Goal: Task Accomplishment & Management: Complete application form

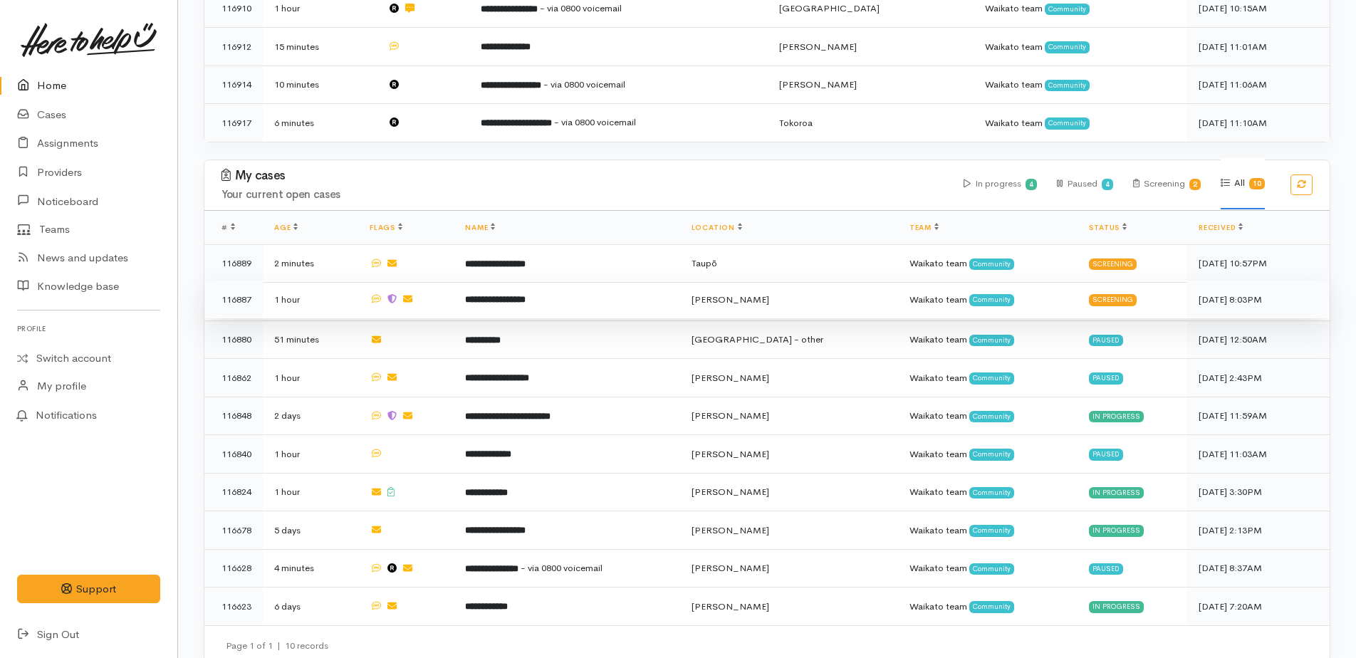
scroll to position [521, 0]
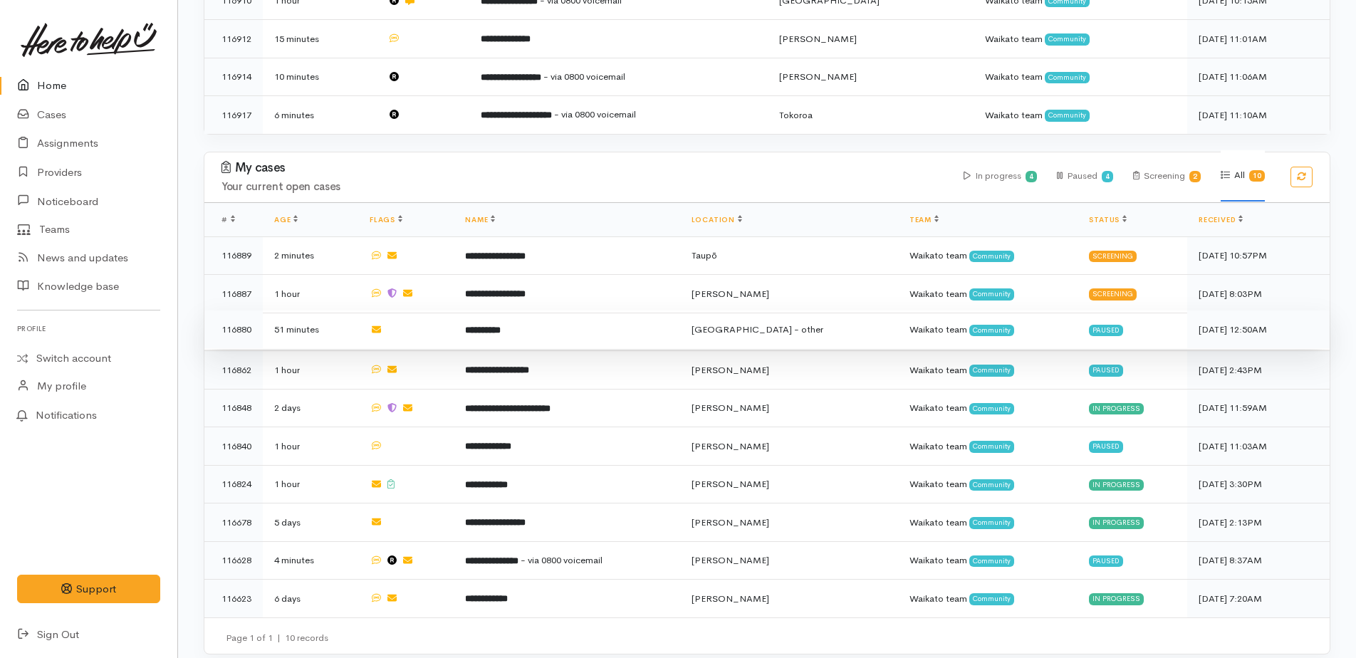
click at [501, 326] on b "**********" at bounding box center [483, 330] width 36 height 9
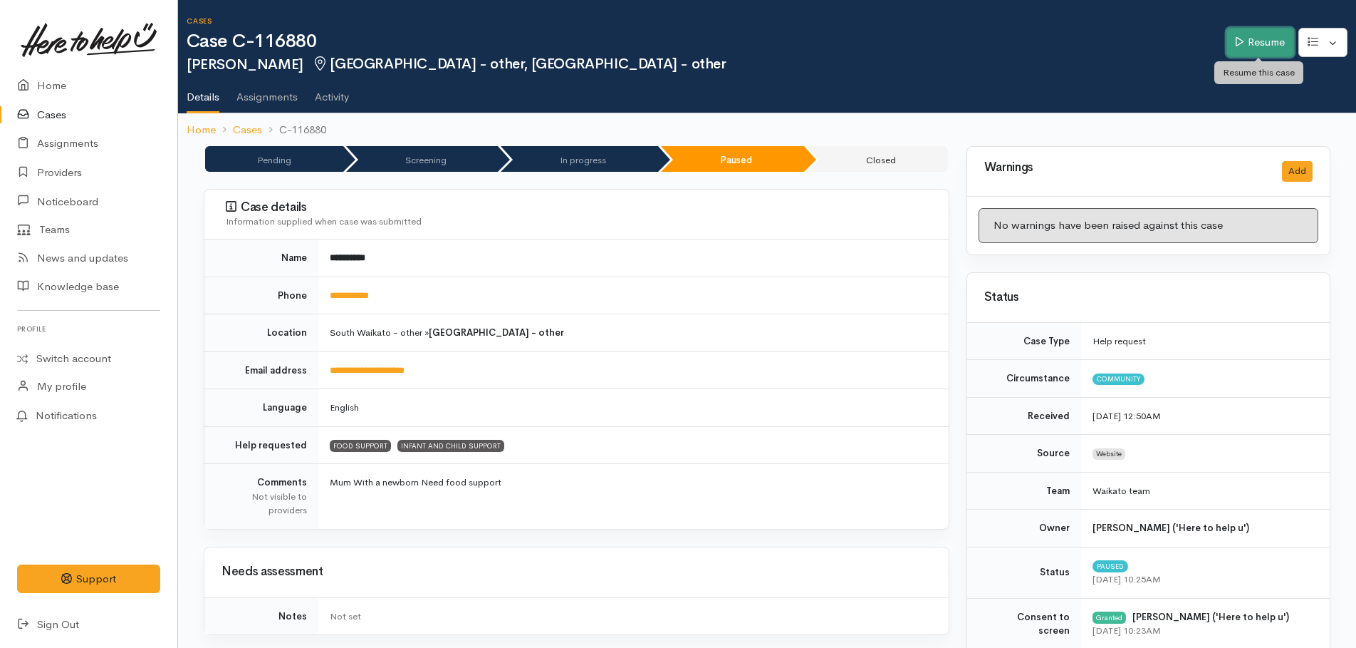
click at [1236, 49] on link "Resume" at bounding box center [1261, 42] width 68 height 29
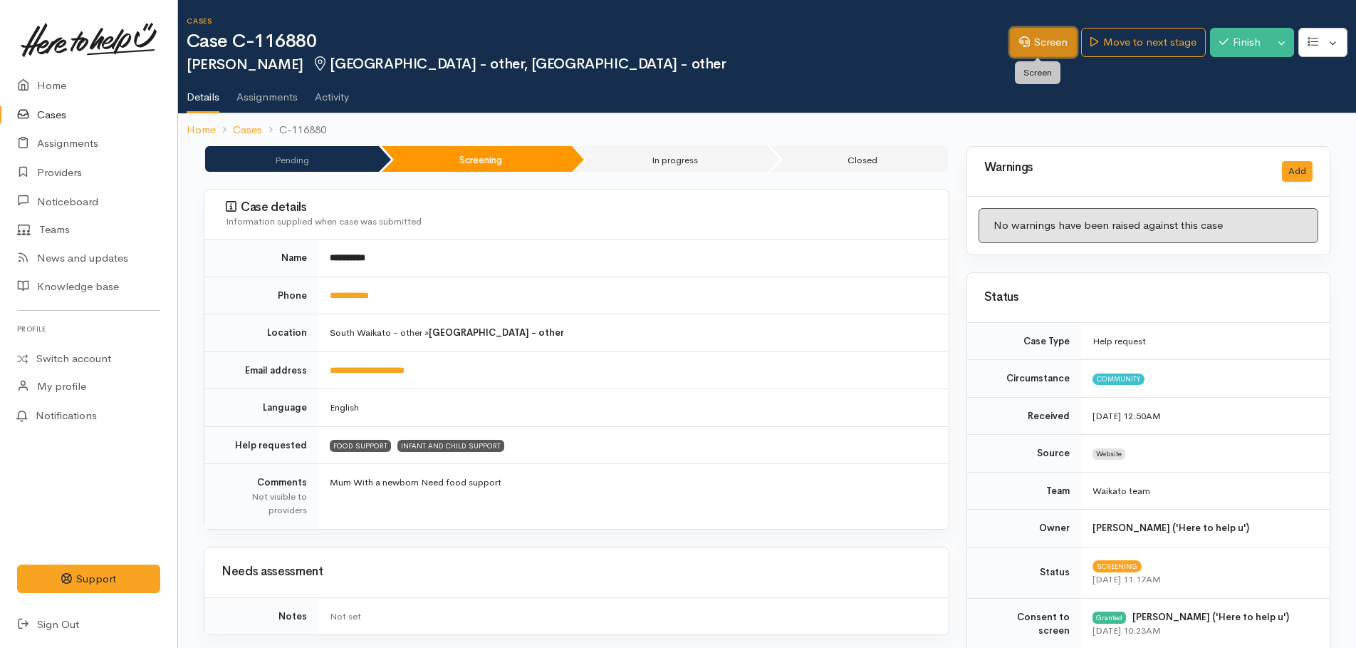
click at [1039, 48] on link "Screen" at bounding box center [1043, 42] width 67 height 29
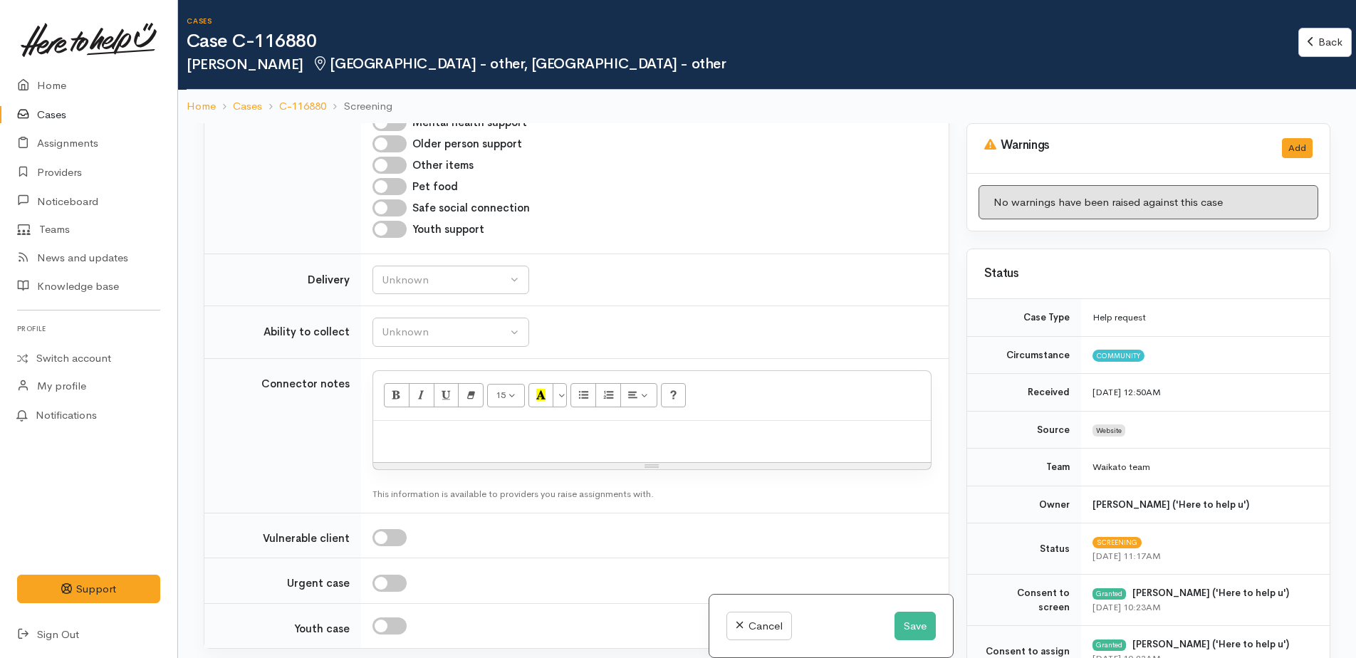
scroll to position [1639, 0]
click at [430, 271] on div "Unknown" at bounding box center [444, 279] width 125 height 16
click at [415, 382] on span "Delivery preferred" at bounding box center [432, 390] width 85 height 16
select select "2"
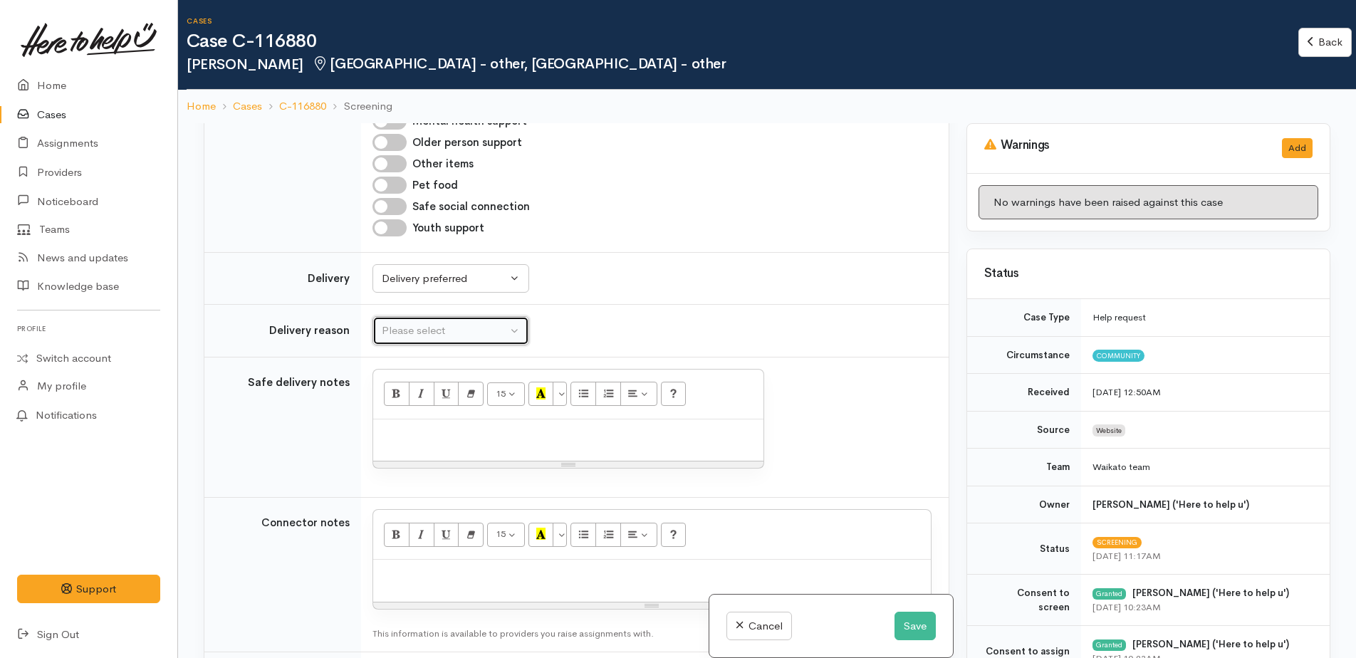
click at [407, 323] on div "Please select" at bounding box center [444, 331] width 125 height 16
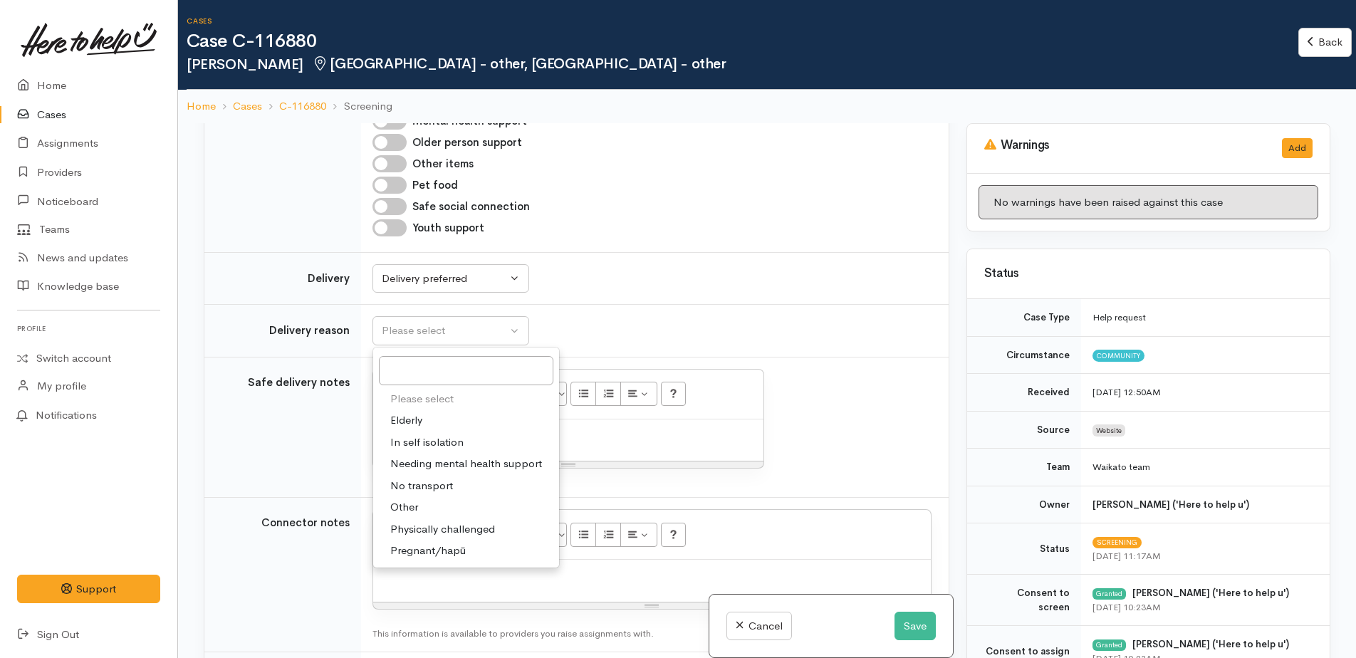
click at [411, 499] on span "Other" at bounding box center [404, 507] width 28 height 16
select select "7"
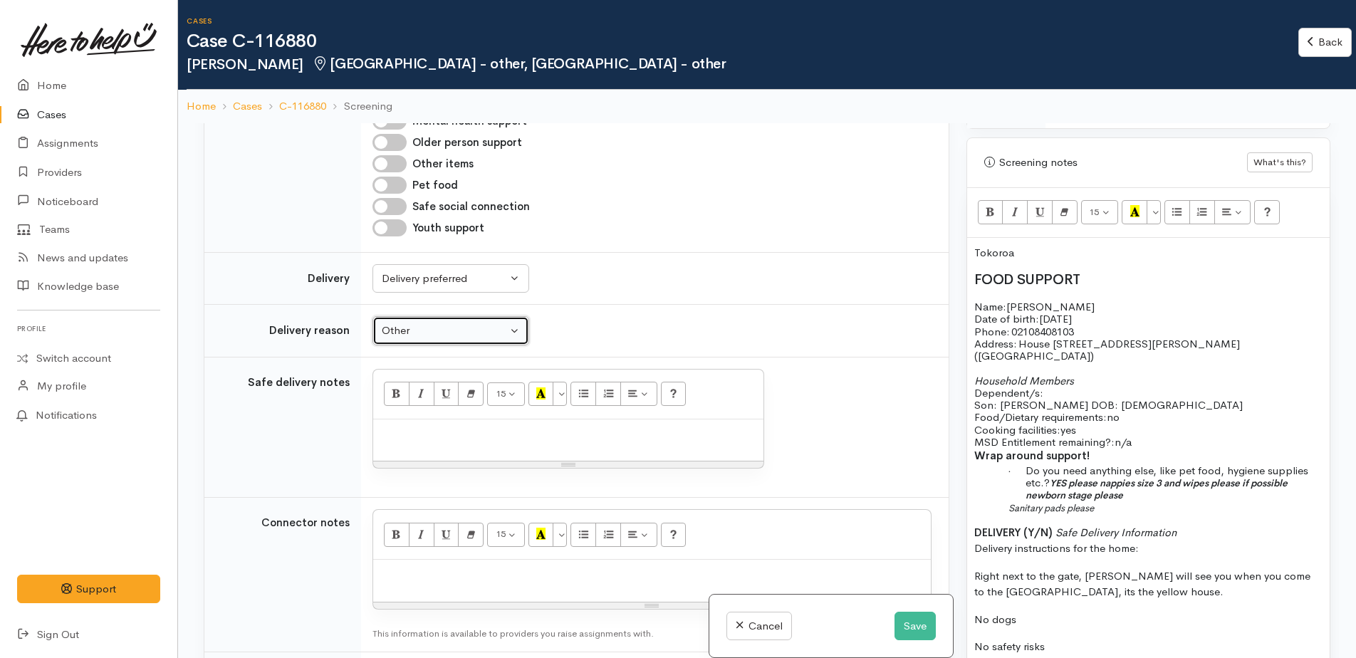
scroll to position [1140, 0]
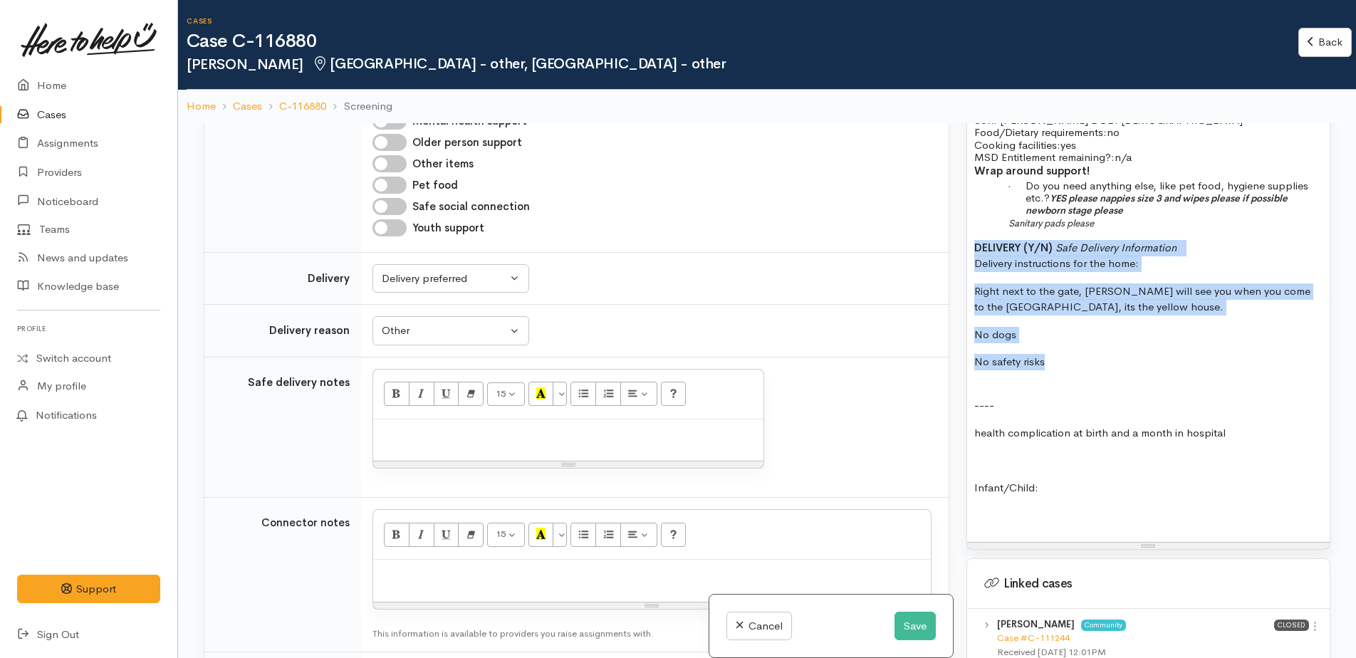
drag, startPoint x: 971, startPoint y: 236, endPoint x: 1106, endPoint y: 333, distance: 166.3
click at [1116, 343] on div "Tokoroa FOOD SUPPORT Name: Ida Pihema Date of birth: 15/08/1990 Phone:   021084…" at bounding box center [1148, 247] width 363 height 589
copy div "DELIVERY (Y/N) Safe Delivery Information Delivery instructions for the home: Ri…"
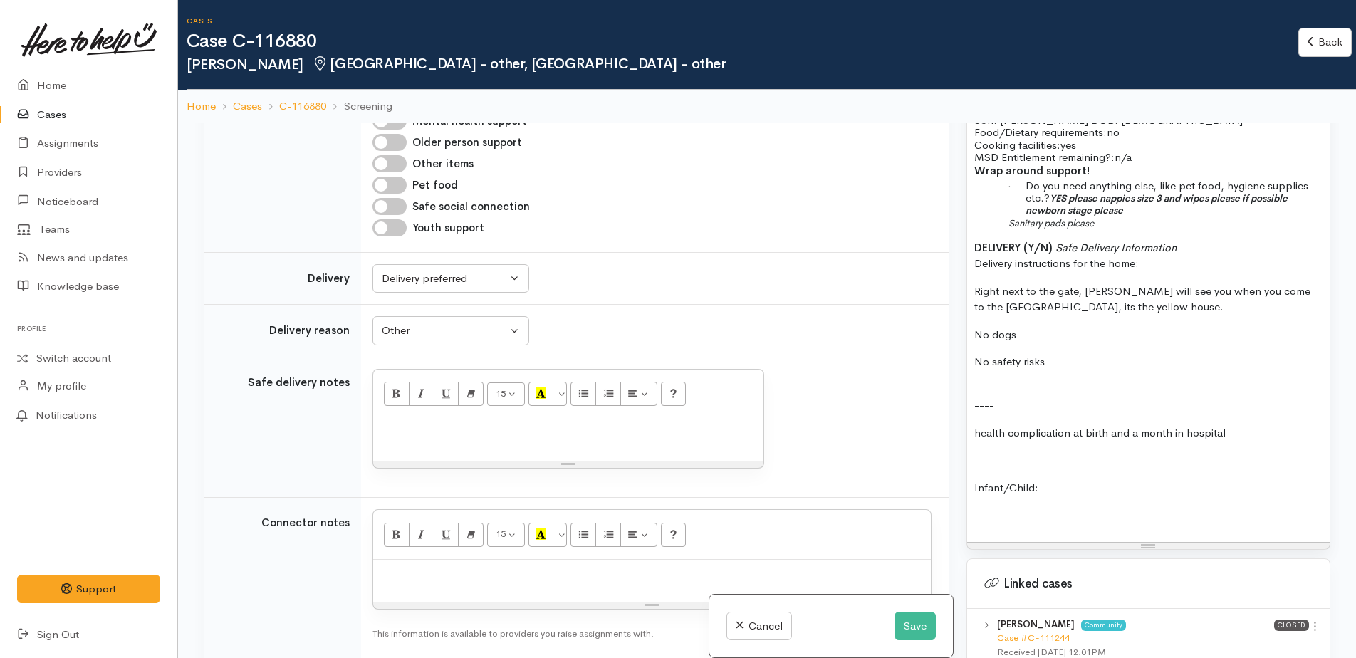
paste div
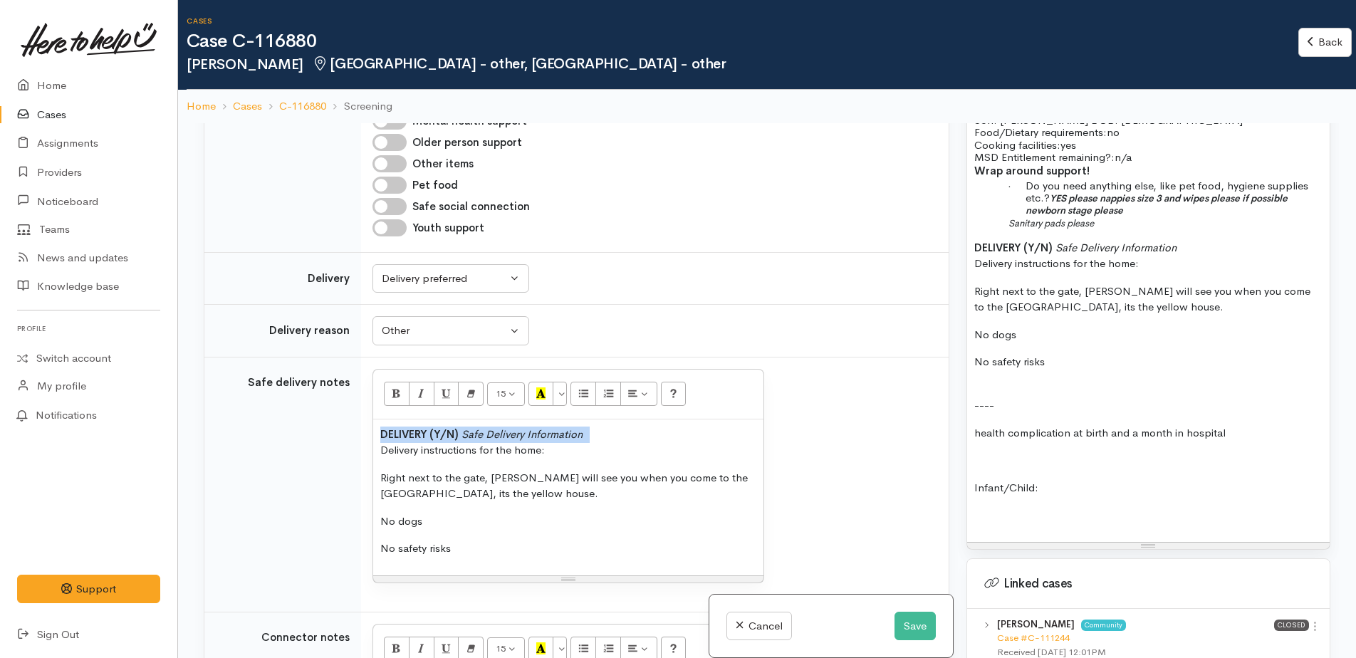
drag, startPoint x: 379, startPoint y: 403, endPoint x: 621, endPoint y: 401, distance: 241.5
click at [621, 420] on div "DELIVERY (Y/N) Safe Delivery Information   Delivery instructions for the home: …" at bounding box center [568, 498] width 390 height 156
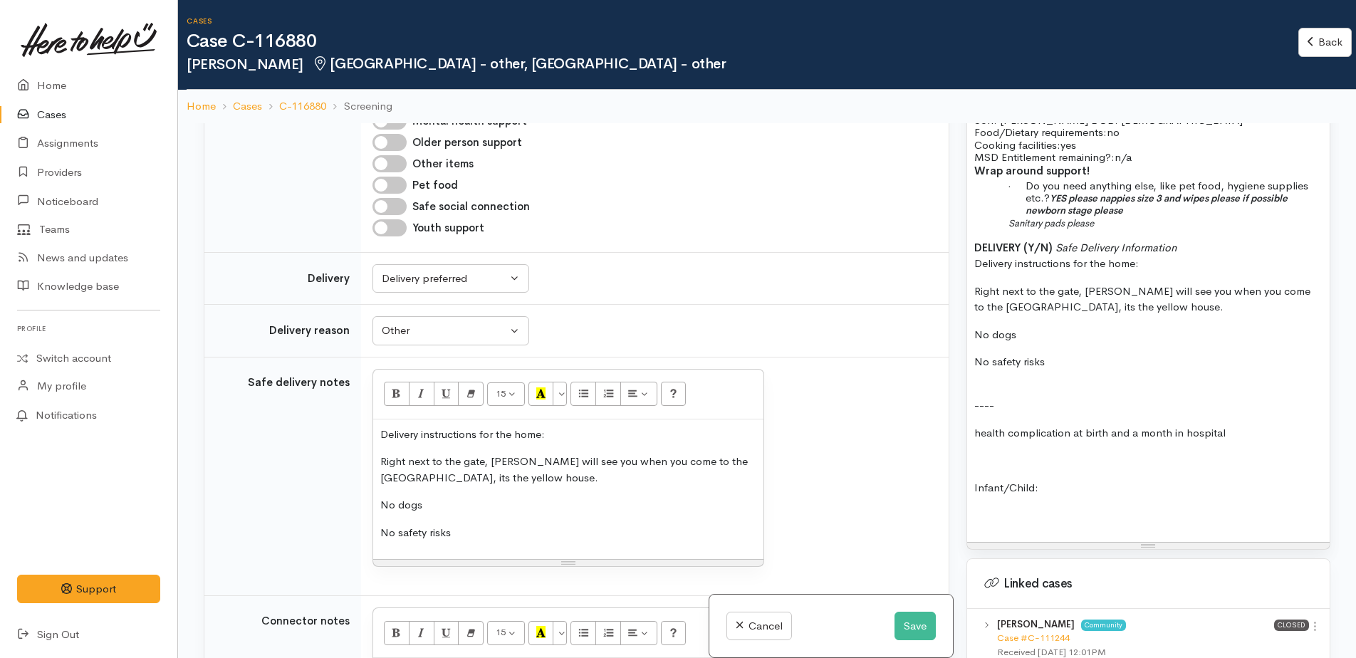
click at [378, 431] on div "Delivery instructions for the home: Right next to the gate, Ida will see you wh…" at bounding box center [568, 490] width 390 height 140
click at [510, 454] on p "Yellow House right next to the gate, Ida will see you when you come to the car …" at bounding box center [568, 470] width 376 height 32
click at [593, 455] on span "Yellow House right next to the gate, Ida will see you when you come to the car …" at bounding box center [566, 470] width 373 height 30
click at [504, 454] on p "Yellow House right next to the gate, Ida will be able to see you when you come …" at bounding box center [568, 470] width 376 height 32
click at [539, 454] on p "Yellow House right next to the gate, Ida will be able to see you when you come …" at bounding box center [568, 470] width 376 height 32
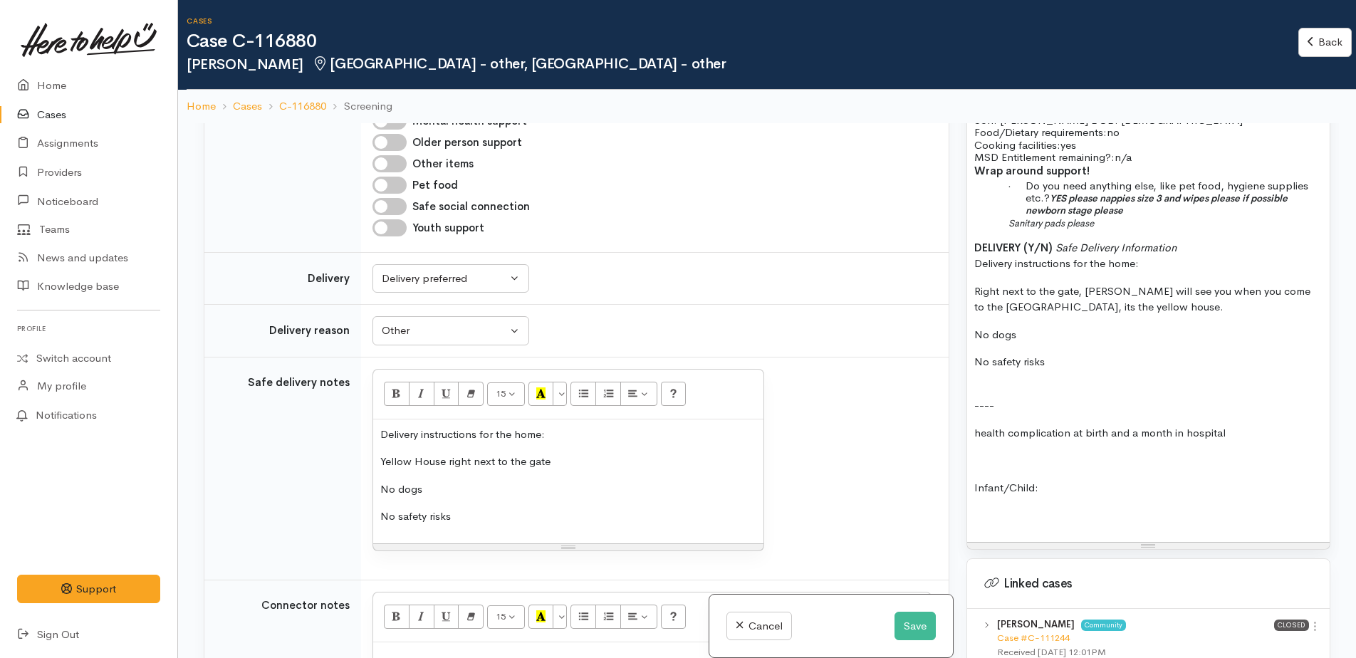
click at [1126, 217] on p "Sanitary pads please" at bounding box center [1174, 223] width 297 height 12
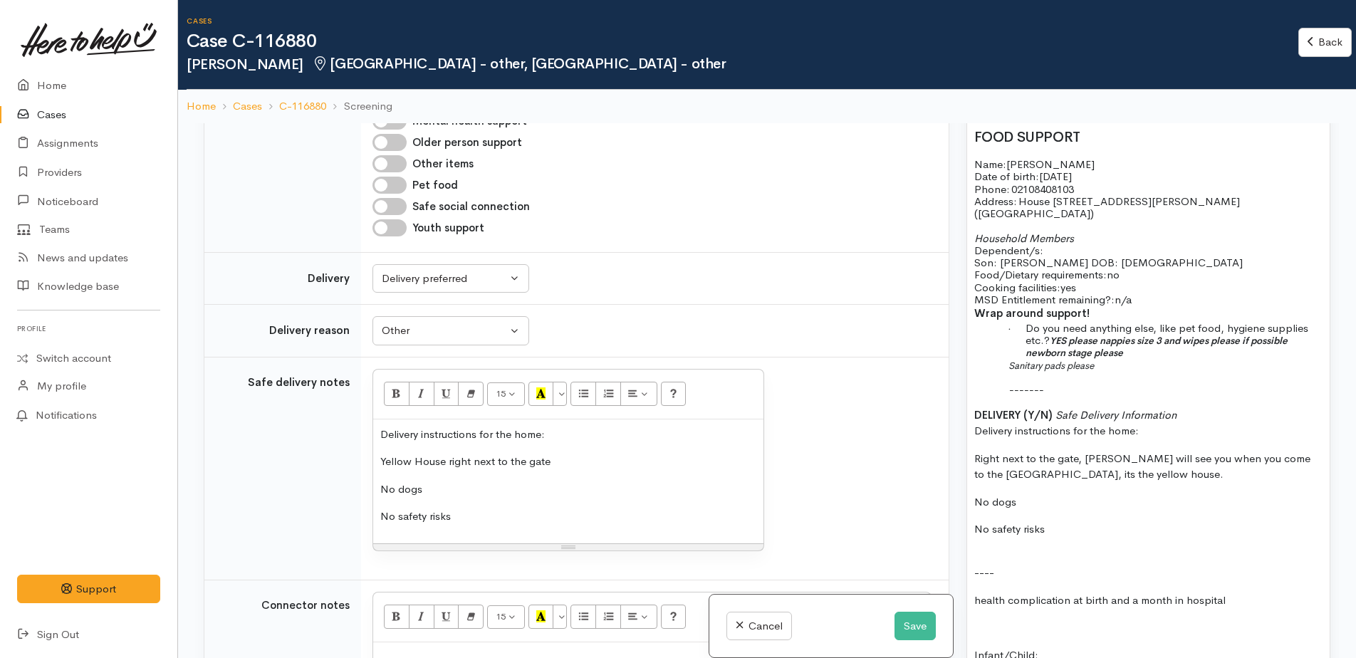
scroll to position [926, 0]
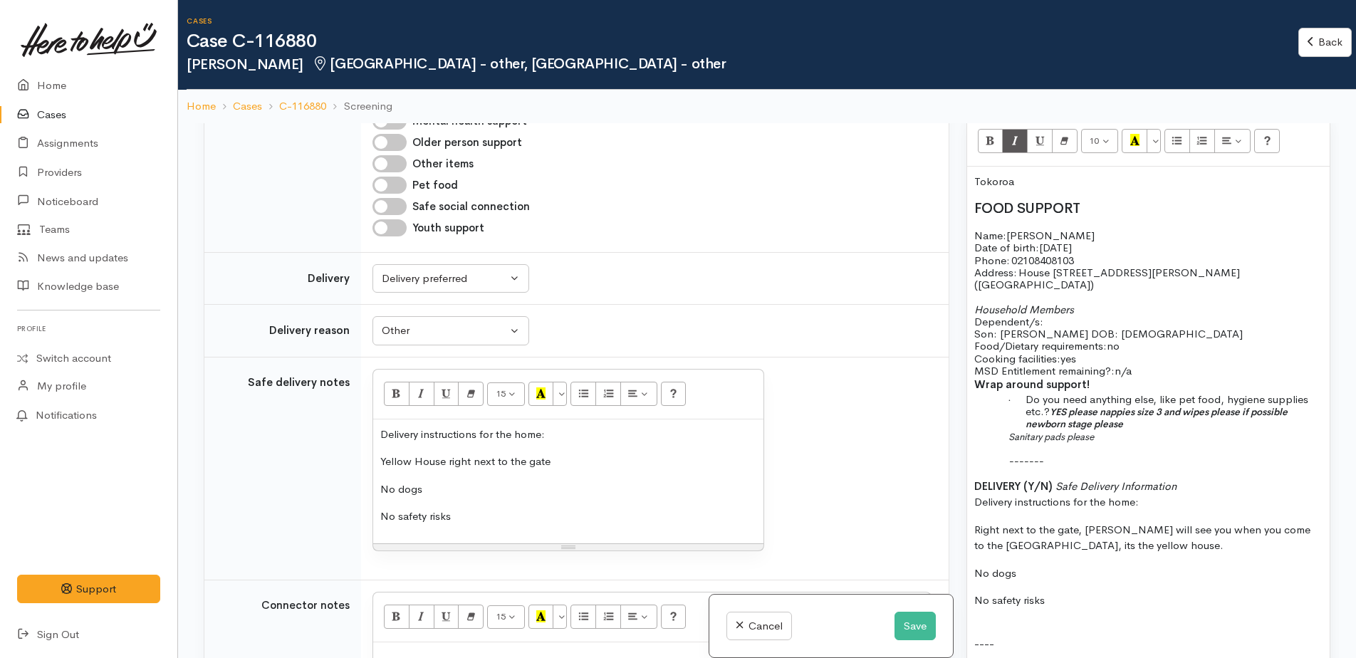
click at [1083, 303] on p "Household Members Dependent/s:" at bounding box center [1149, 315] width 348 height 25
click at [1058, 310] on p "Household Members Dependent/s:" at bounding box center [1149, 315] width 348 height 25
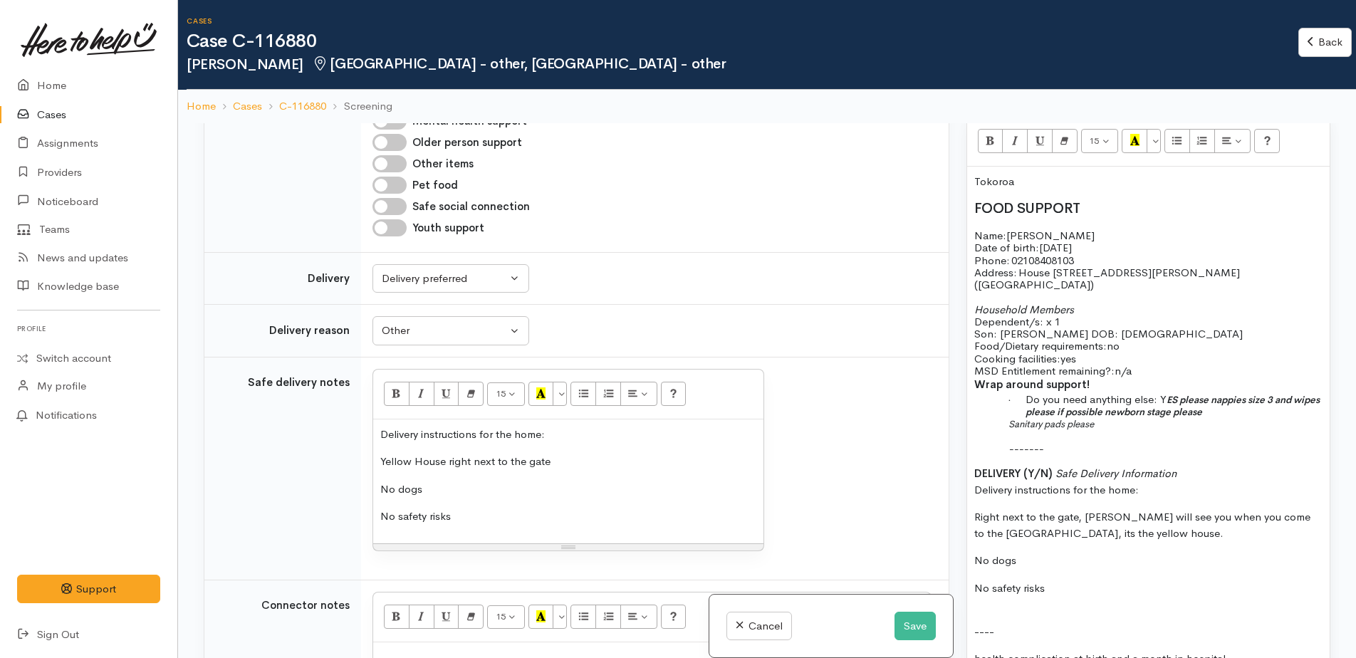
click at [1212, 394] on b "ES please nappies size 3 and wipes please if possible newborn stage please" at bounding box center [1173, 406] width 294 height 24
click at [1131, 406] on b "- nappies size 3 and wipes please if possible newborn stage please" at bounding box center [1156, 412] width 295 height 12
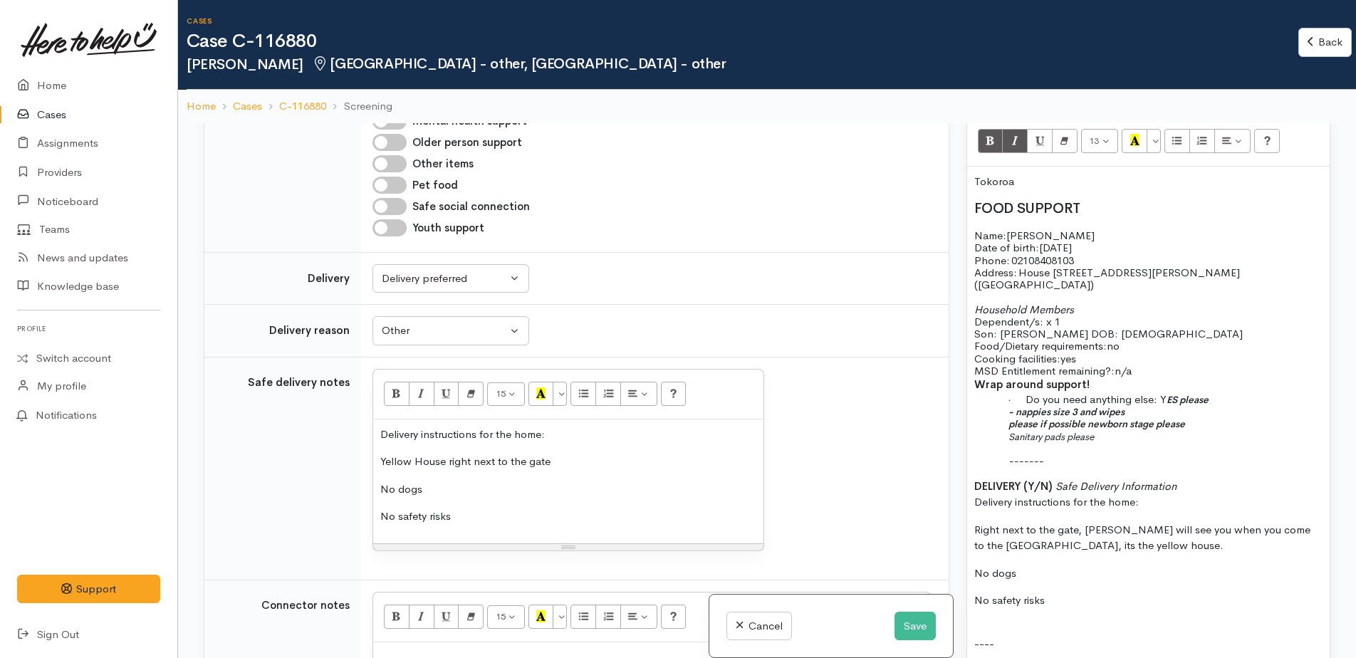
click at [1087, 418] on b "please if possible newborn stage please" at bounding box center [1097, 424] width 177 height 12
click at [1167, 417] on p "- formula - newborn stage please" at bounding box center [1174, 423] width 297 height 12
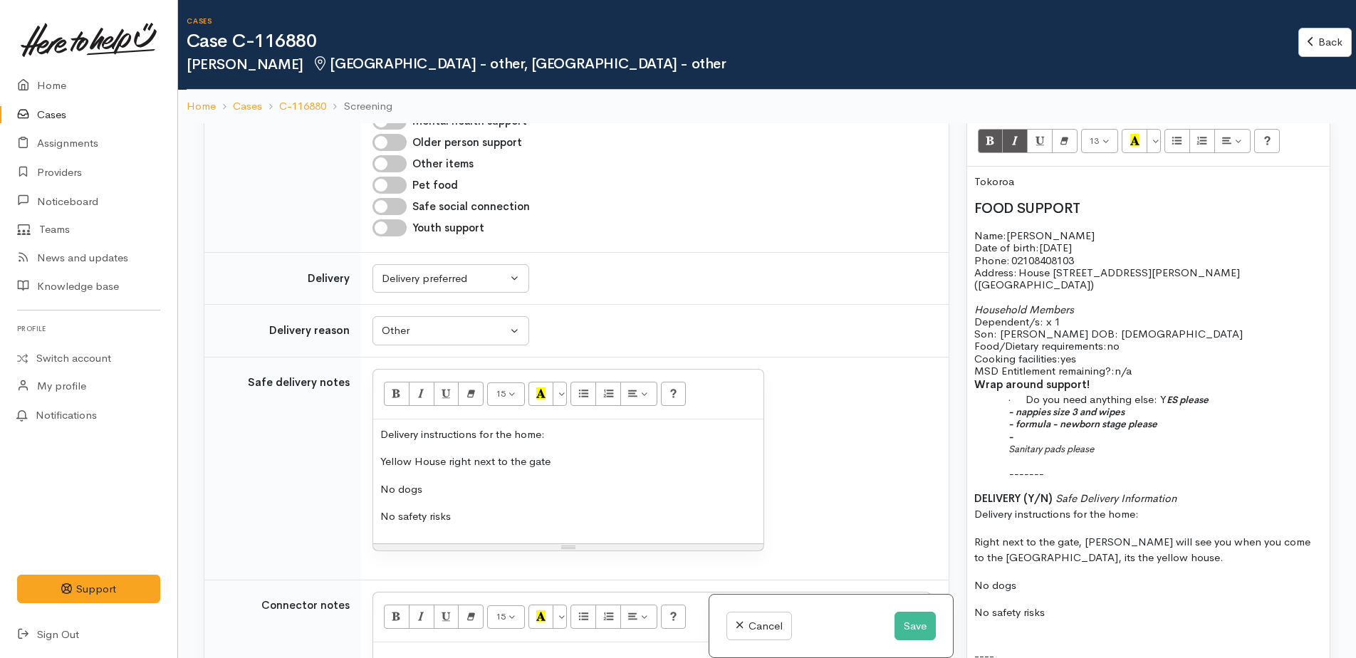
click at [1007, 435] on div "Tokoroa FOOD SUPPORT Name: Ida Pihema Date of birth: 15/08/1990 Phone:   021084…" at bounding box center [1148, 480] width 363 height 626
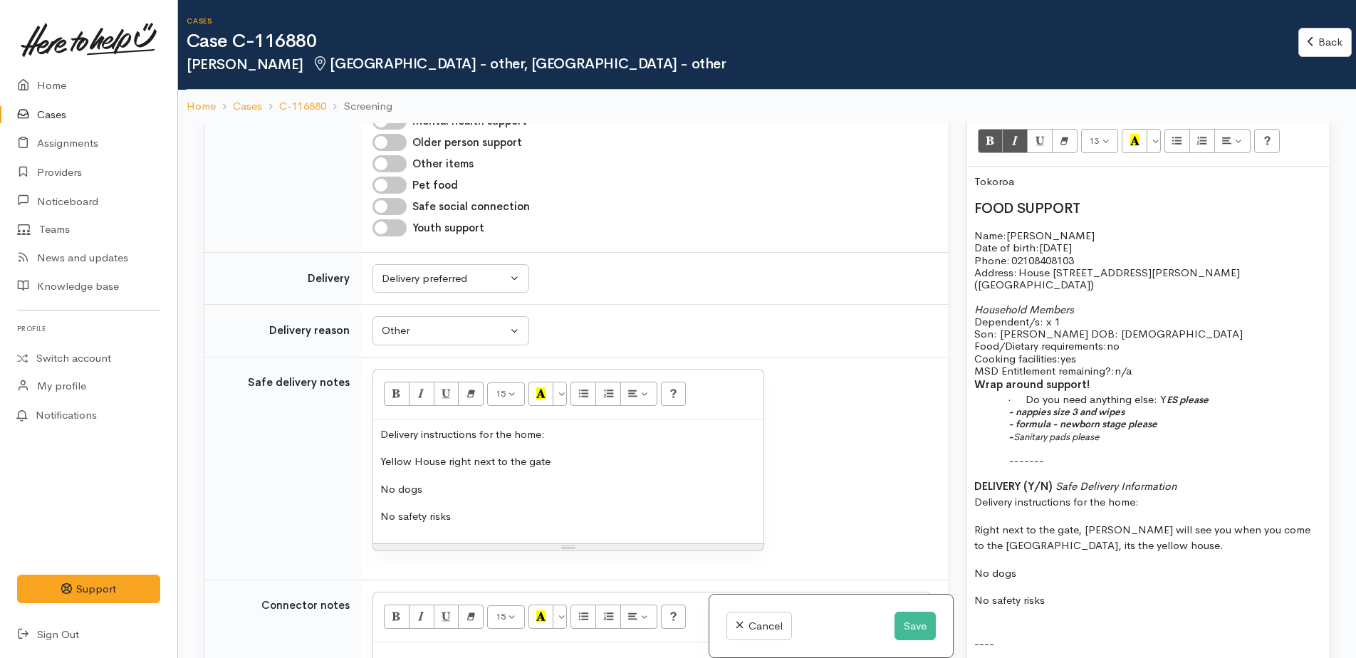
click at [1175, 417] on p "- formula - newborn stage please" at bounding box center [1174, 423] width 297 height 12
click at [1108, 430] on p "- Sanitary pads please" at bounding box center [1174, 436] width 297 height 12
click at [1031, 185] on p "Tokoroa" at bounding box center [1149, 182] width 348 height 16
drag, startPoint x: 973, startPoint y: 231, endPoint x: 1144, endPoint y: 397, distance: 238.3
click at [1223, 416] on div "FOOD SUPPORT Name: Ida Pihema Date of birth: 15/08/1990 Phone:   02108408103 Ad…" at bounding box center [1148, 474] width 363 height 614
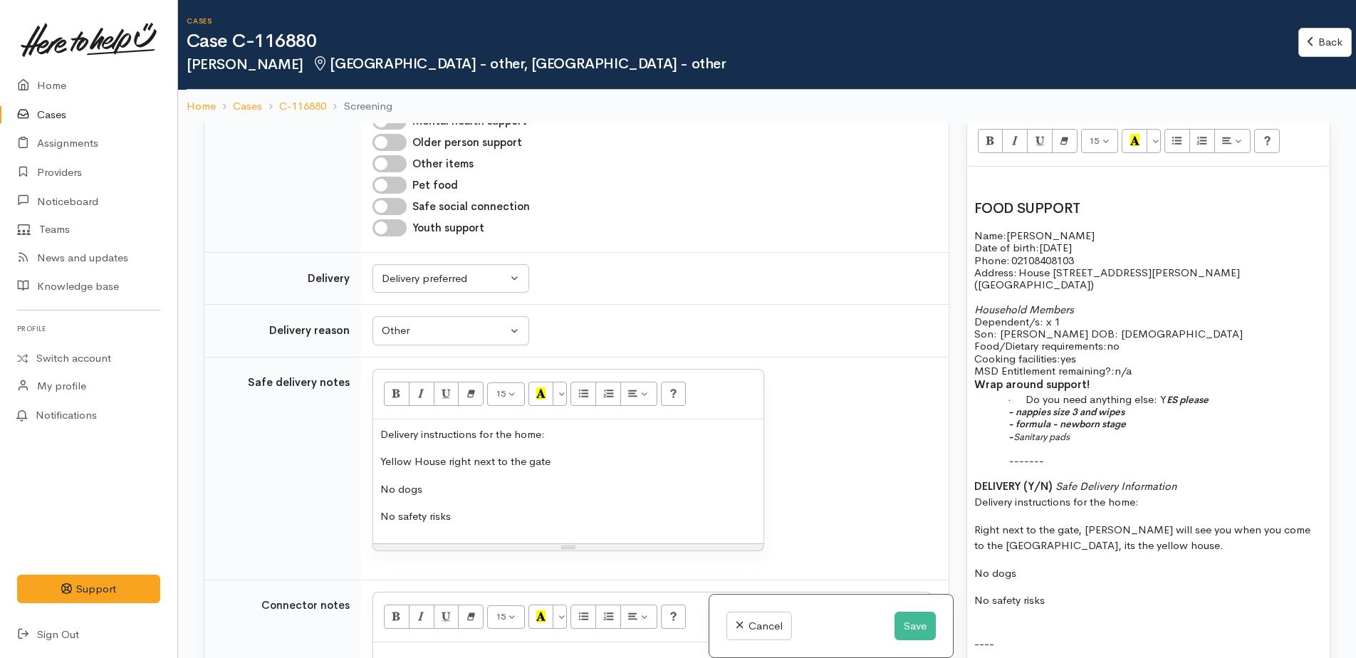
click at [1194, 455] on p "-------" at bounding box center [1174, 461] width 297 height 12
drag, startPoint x: 970, startPoint y: 236, endPoint x: 1116, endPoint y: 403, distance: 221.2
click at [1159, 420] on div "FOOD SUPPORT Name: Ida Pihema Date of birth: 15/08/1990 Phone:   02108408103 Ad…" at bounding box center [1148, 474] width 363 height 614
copy div "Name: Ida Pihema Date of birth: 15/08/1990 Phone:   02108408103 Address:   Hous…"
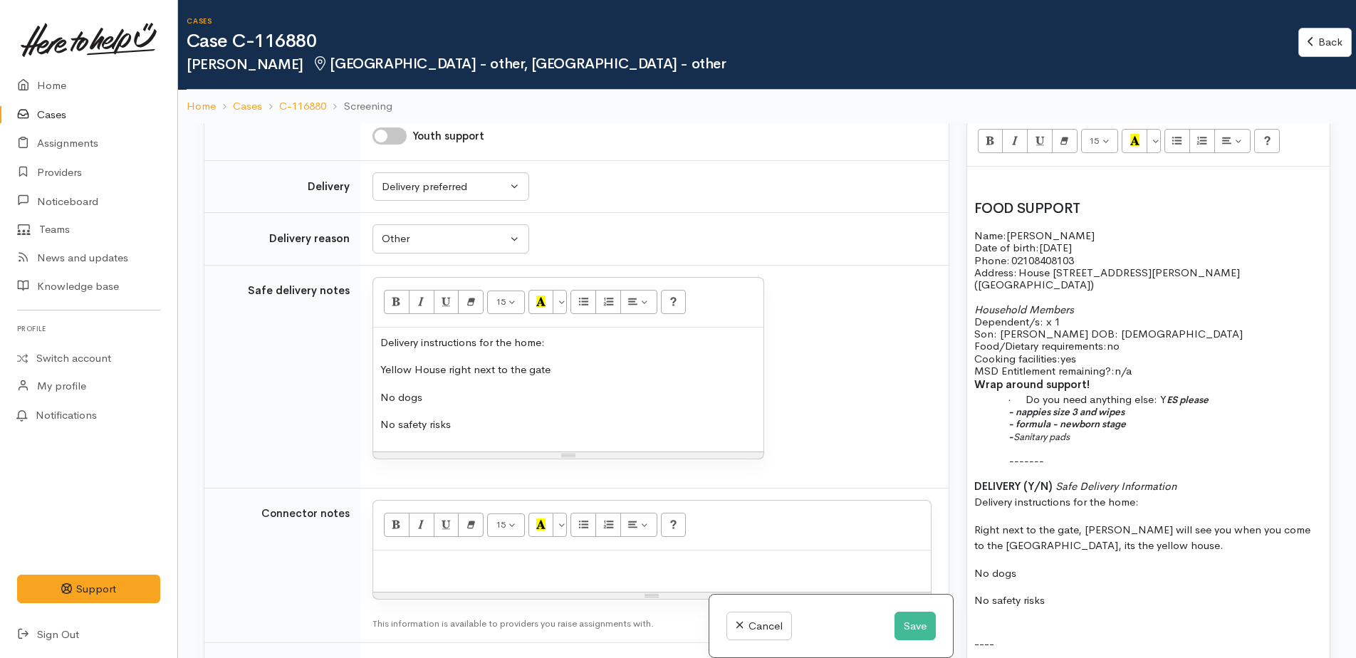
scroll to position [1924, 0]
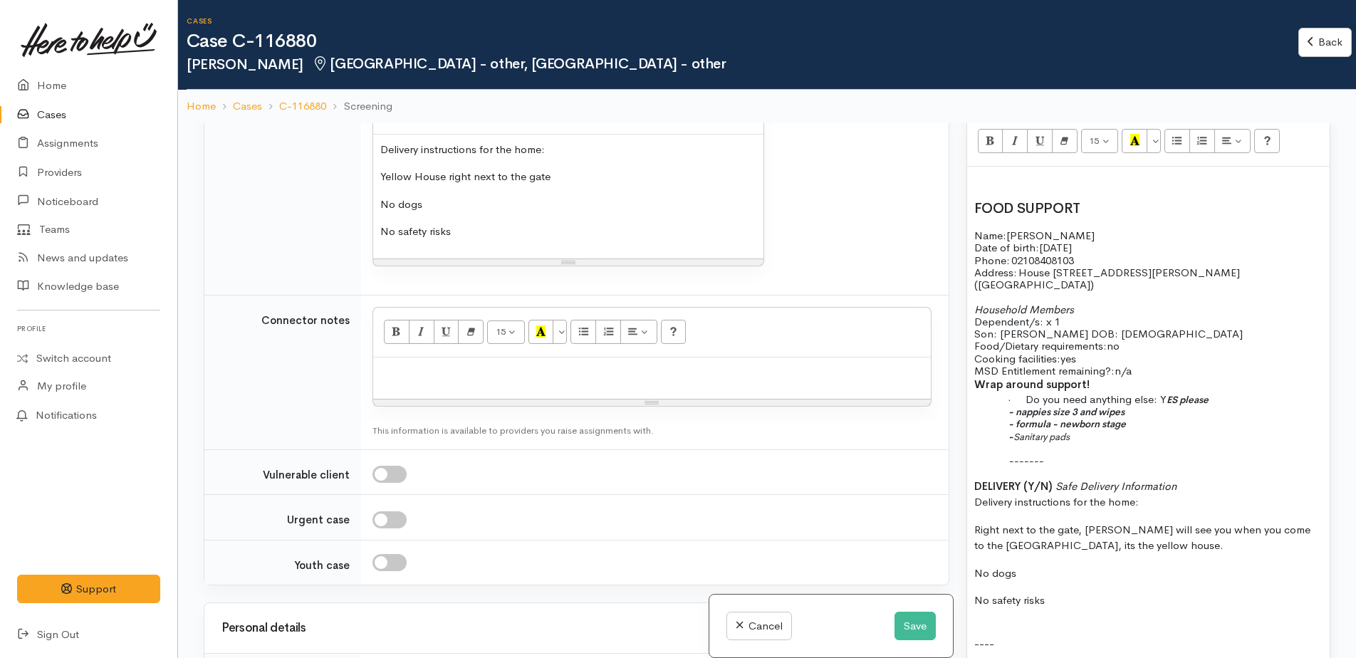
paste div
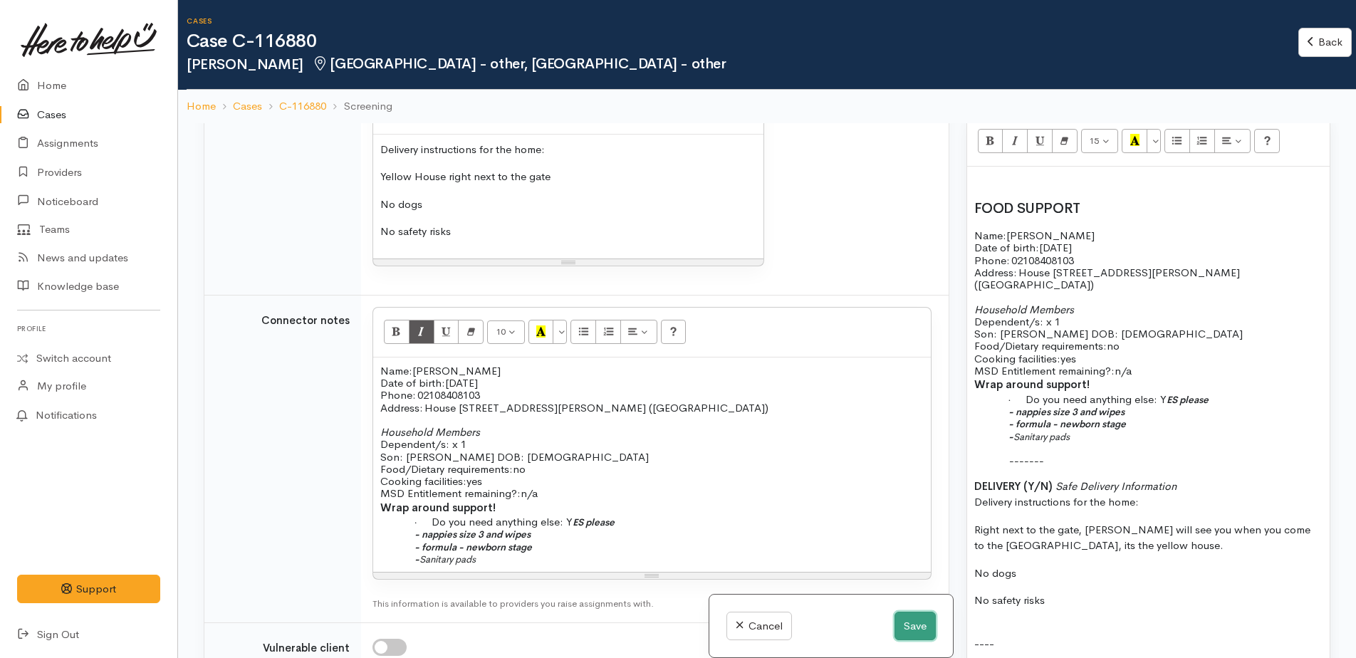
click at [896, 629] on button "Save" at bounding box center [915, 626] width 41 height 29
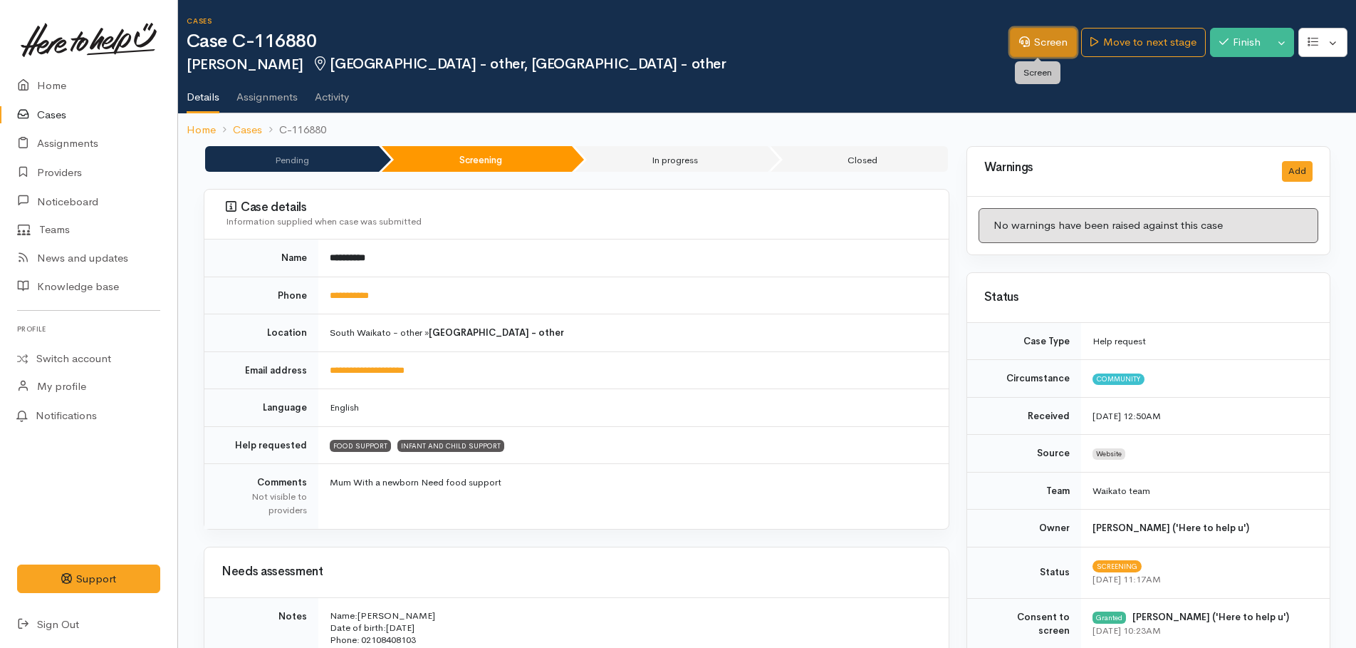
click at [1029, 46] on link "Screen" at bounding box center [1043, 42] width 67 height 29
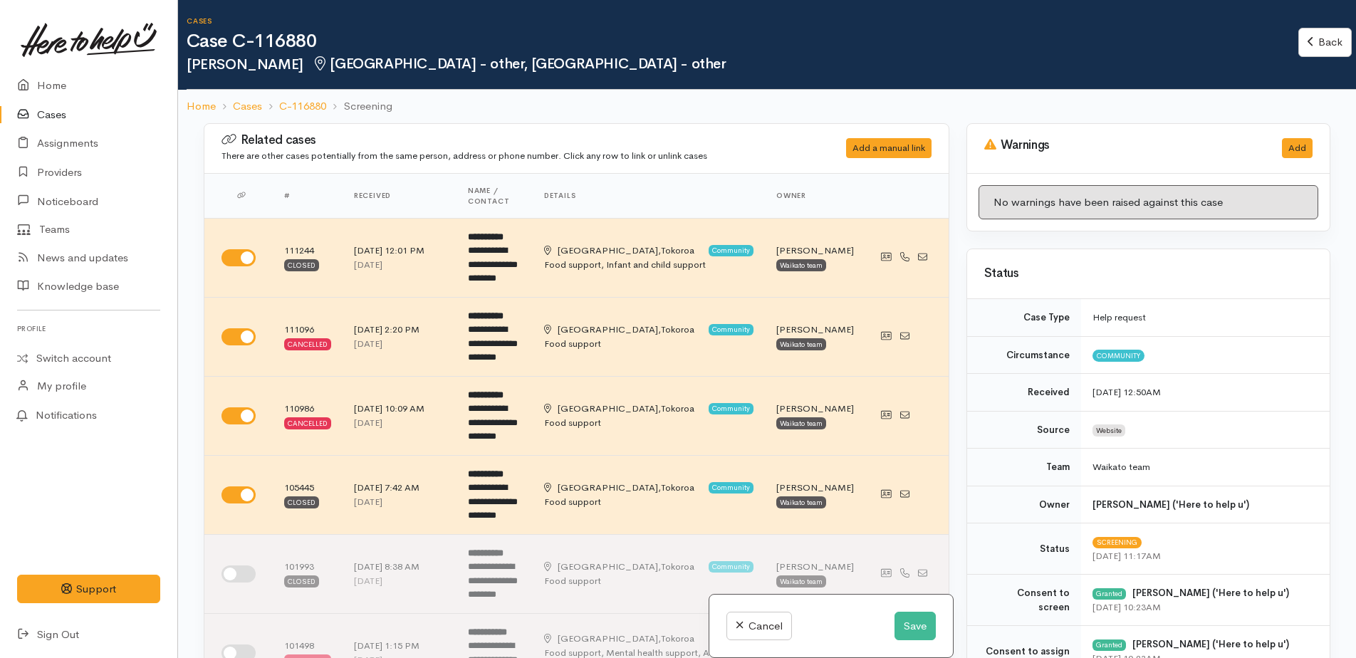
select select "7"
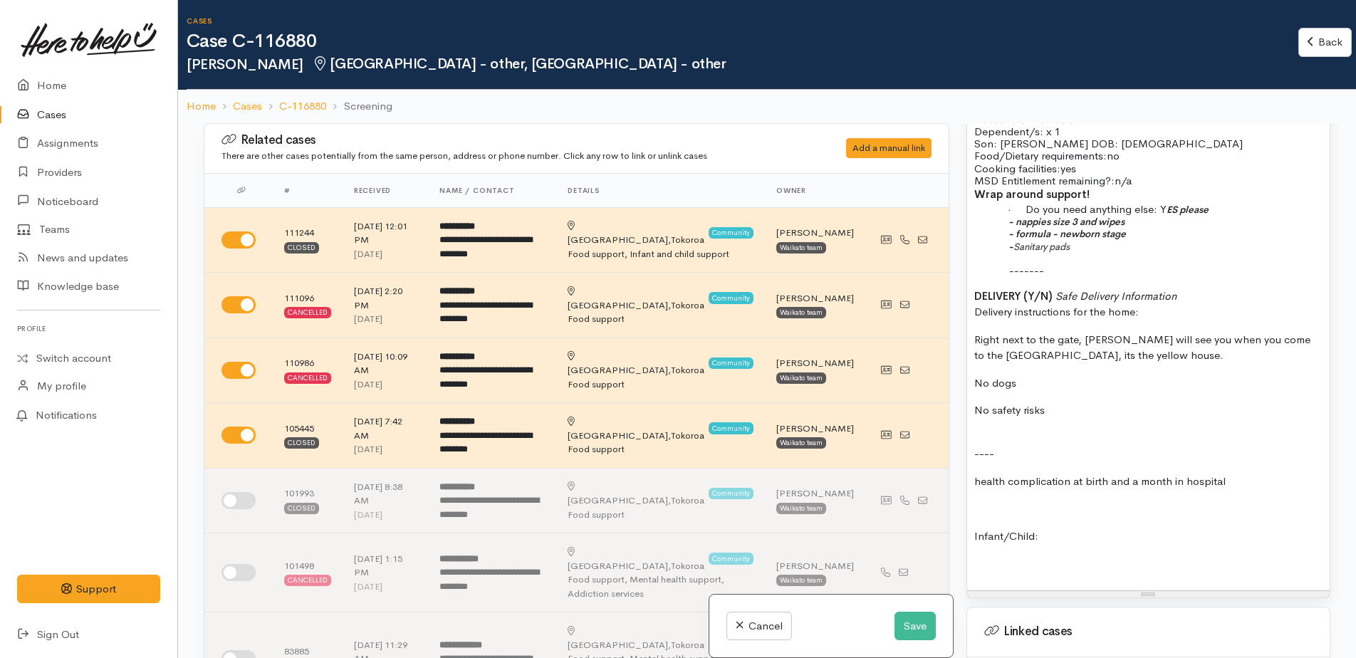
scroll to position [1140, 0]
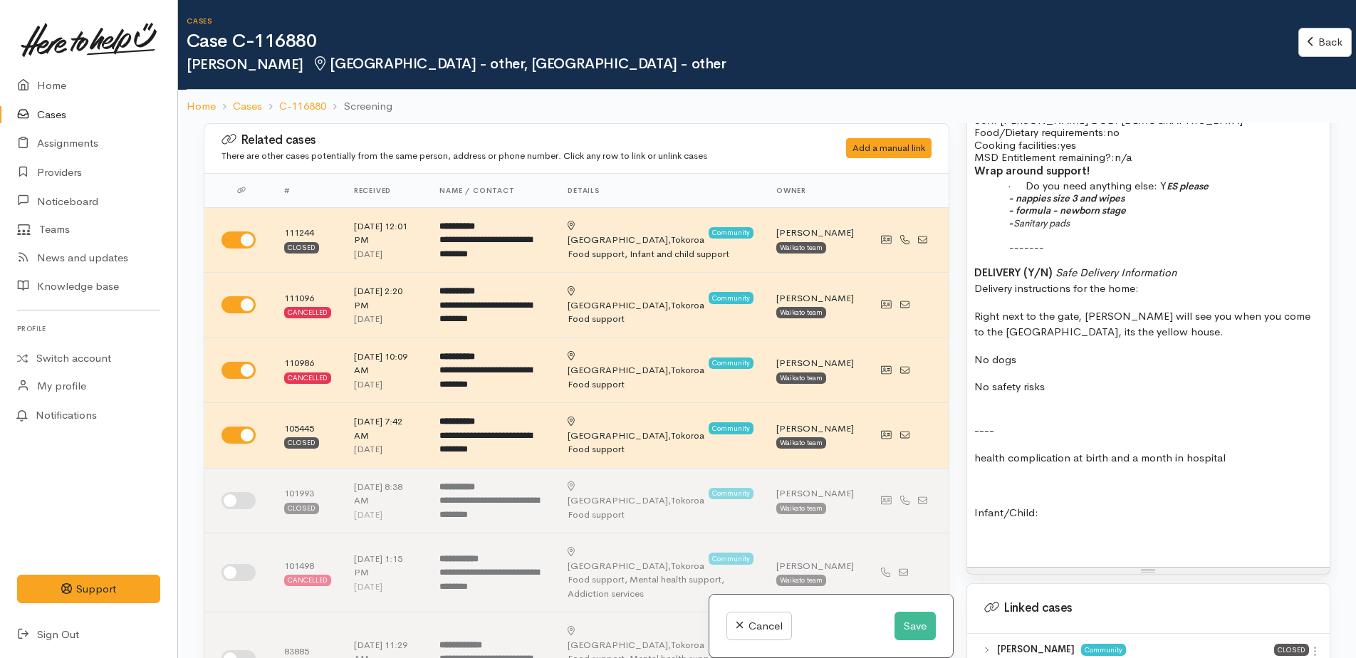
click at [975, 451] on span "health complication at birth and a month in hospital" at bounding box center [1100, 458] width 251 height 14
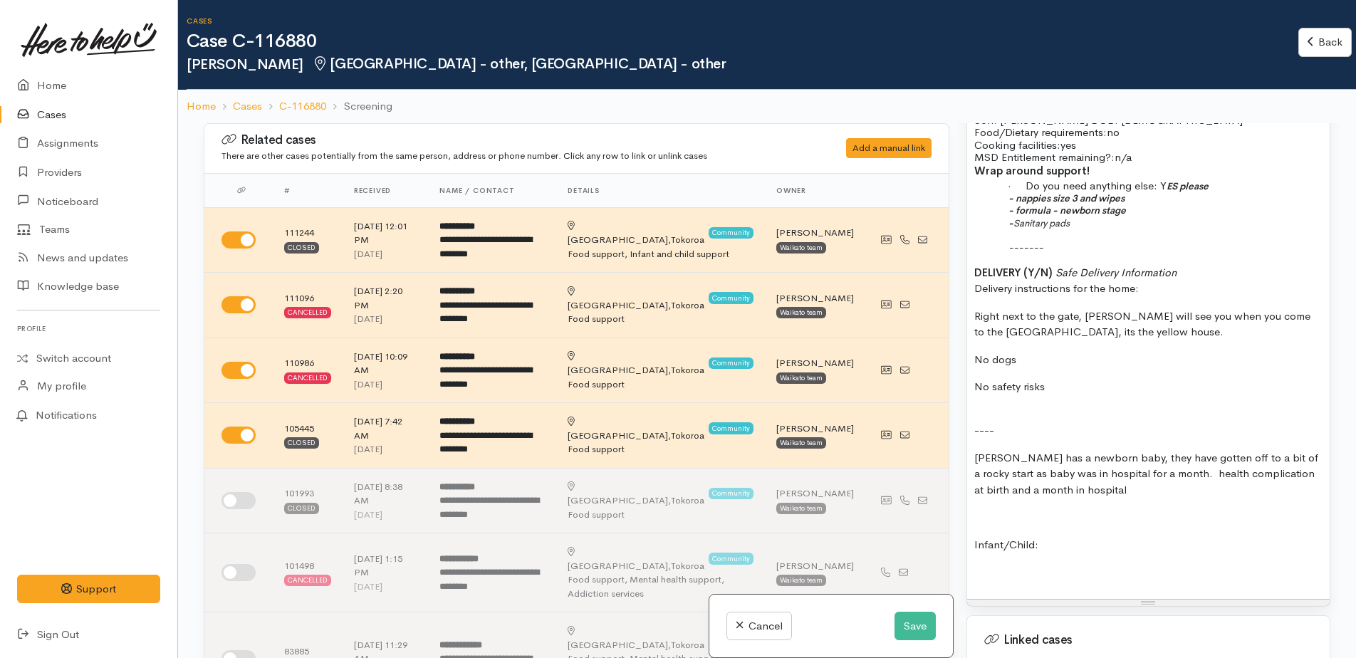
click at [1139, 460] on span "Ida has a newborn baby, they have gotten off to a bit of a rocky start as baby …" at bounding box center [1147, 474] width 344 height 46
click at [1130, 461] on span "Ida has a newborn baby, they have gotten off to a bit of a rocky start as baby …" at bounding box center [1147, 474] width 344 height 46
click at [1112, 471] on p "Ida has a newborn baby, they have gotten off to a bit of a rocky start as baby …" at bounding box center [1149, 474] width 348 height 48
drag, startPoint x: 976, startPoint y: 532, endPoint x: 1040, endPoint y: 533, distance: 64.1
click at [1040, 537] on p "Infant/Child:" at bounding box center [1149, 545] width 348 height 16
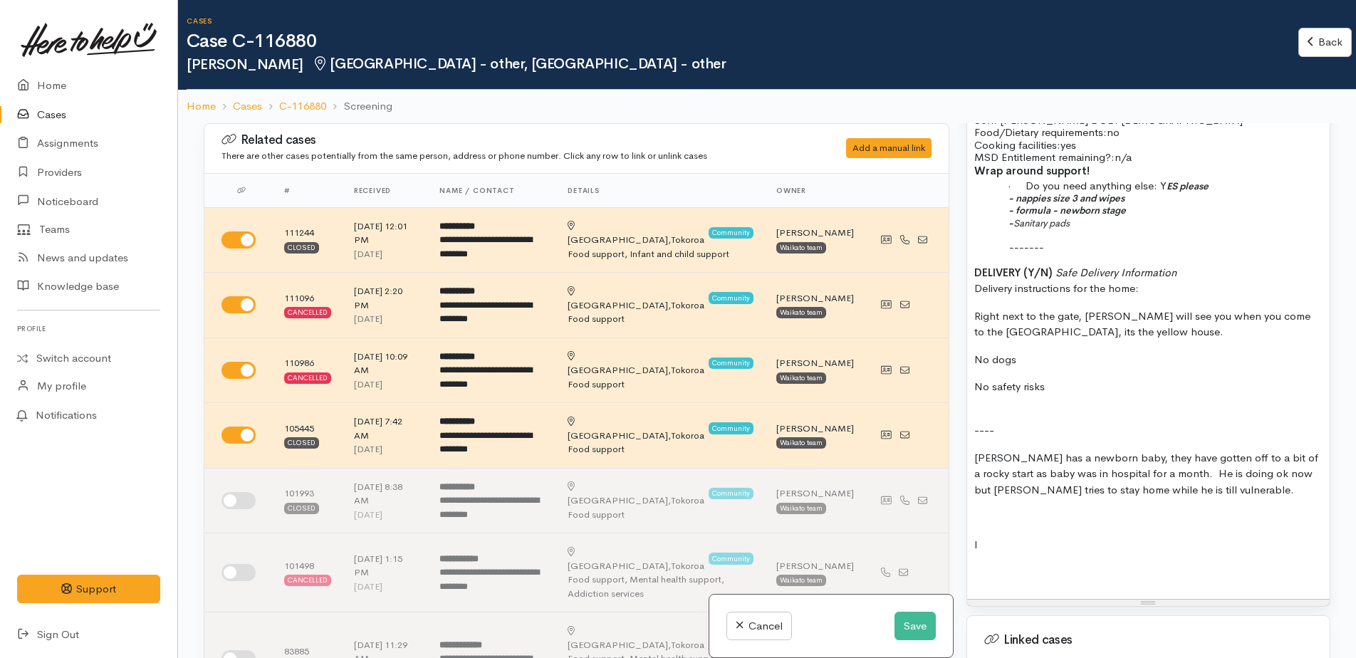
click at [995, 537] on p "I" at bounding box center [1149, 545] width 348 height 16
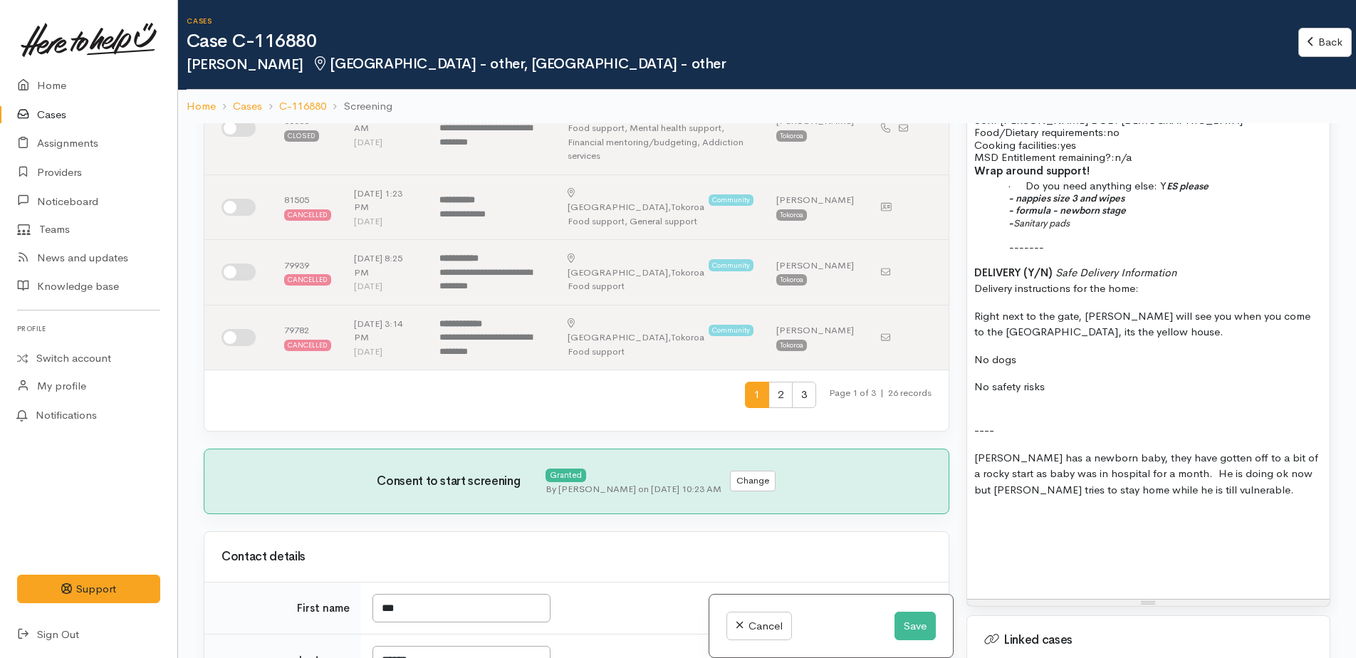
scroll to position [712, 0]
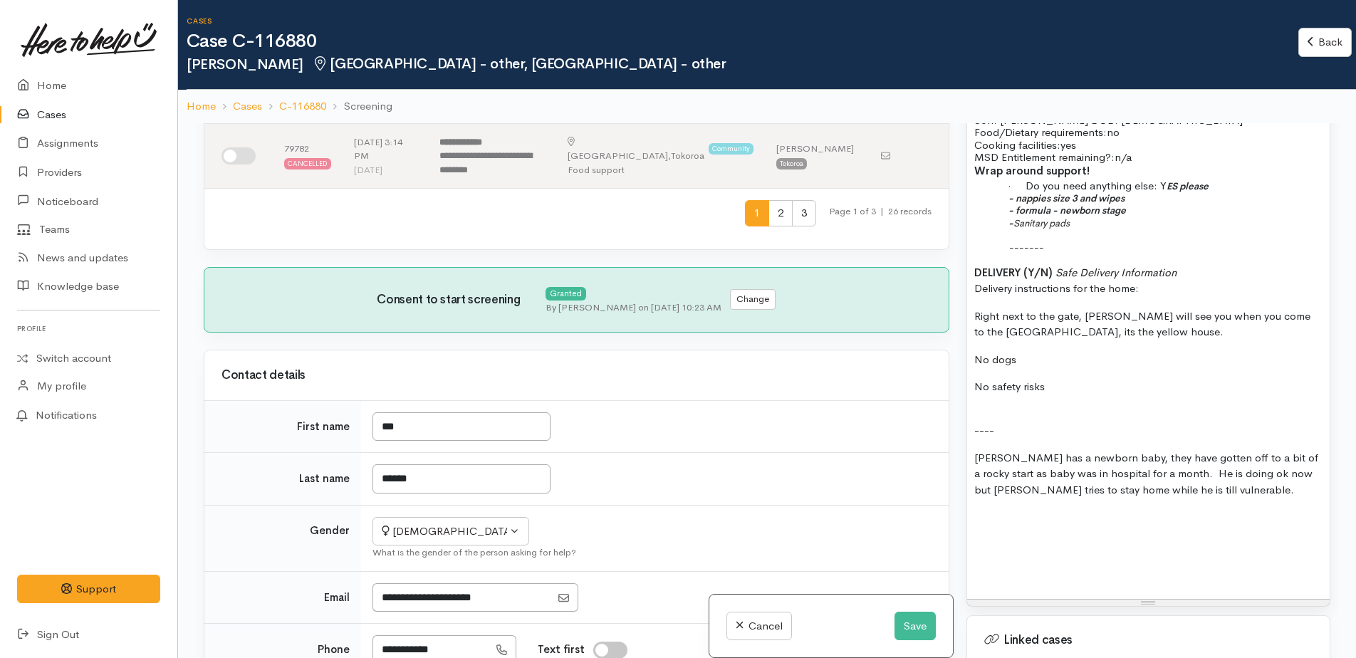
click at [978, 509] on p at bounding box center [1149, 517] width 348 height 16
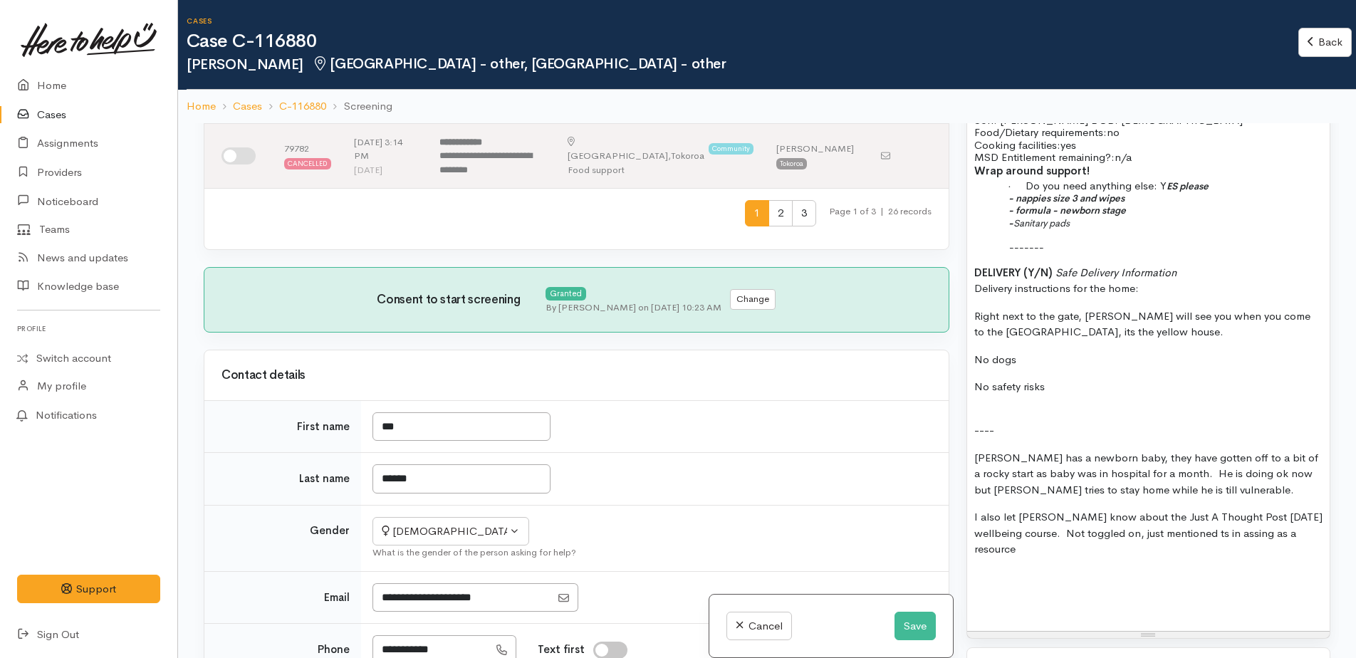
drag, startPoint x: 1214, startPoint y: 524, endPoint x: 1170, endPoint y: 536, distance: 45.8
click at [1123, 559] on div "FOOD SUPPORT Name: Ida Pihema Date of birth: 15/08/1990 Phone:   02108408103 Ad…" at bounding box center [1148, 292] width 363 height 678
click at [1225, 521] on span "I also let Ida know about the Just A Thought Post Natal wellbeing course. Not t…" at bounding box center [1149, 533] width 348 height 46
click at [1188, 480] on p "Ida has a newborn baby, they have gotten off to a bit of a rocky start as baby …" at bounding box center [1149, 474] width 348 height 48
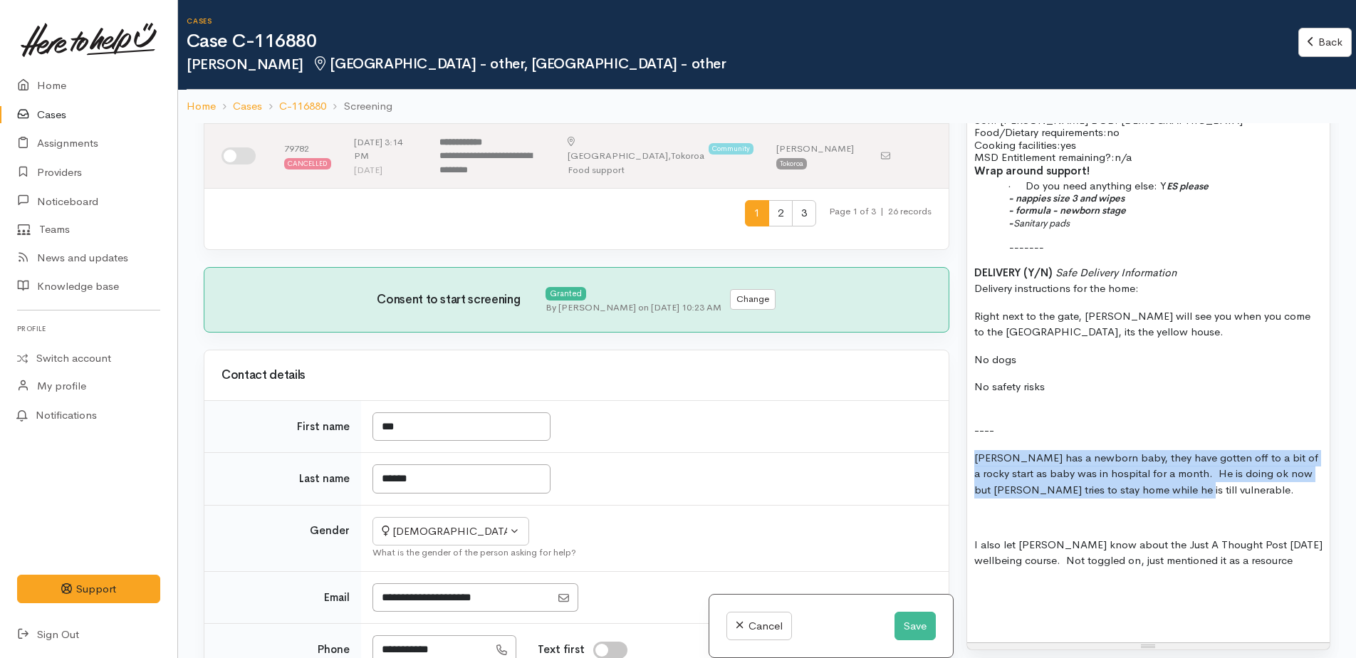
drag, startPoint x: 972, startPoint y: 443, endPoint x: 1183, endPoint y: 475, distance: 212.6
click at [1183, 475] on div "FOOD SUPPORT Name: Ida Pihema Date of birth: 15/08/1990 Phone:   02108408103 Ad…" at bounding box center [1148, 298] width 363 height 690
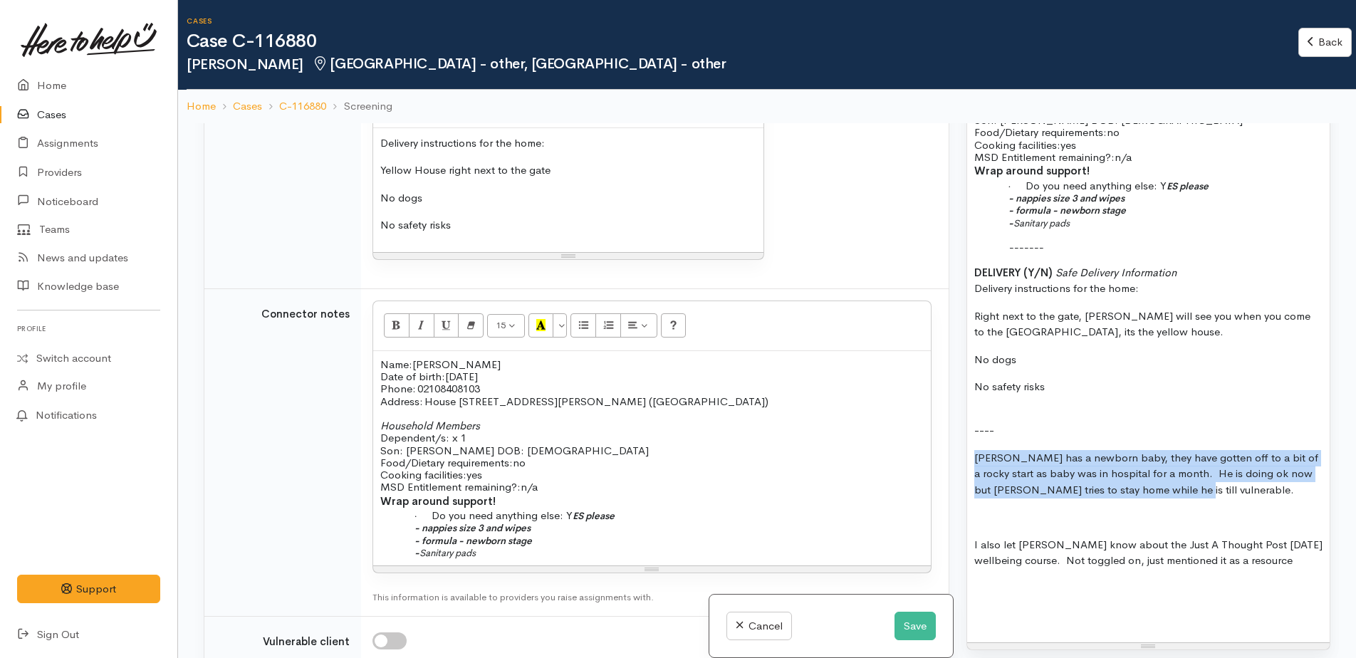
scroll to position [2066, 0]
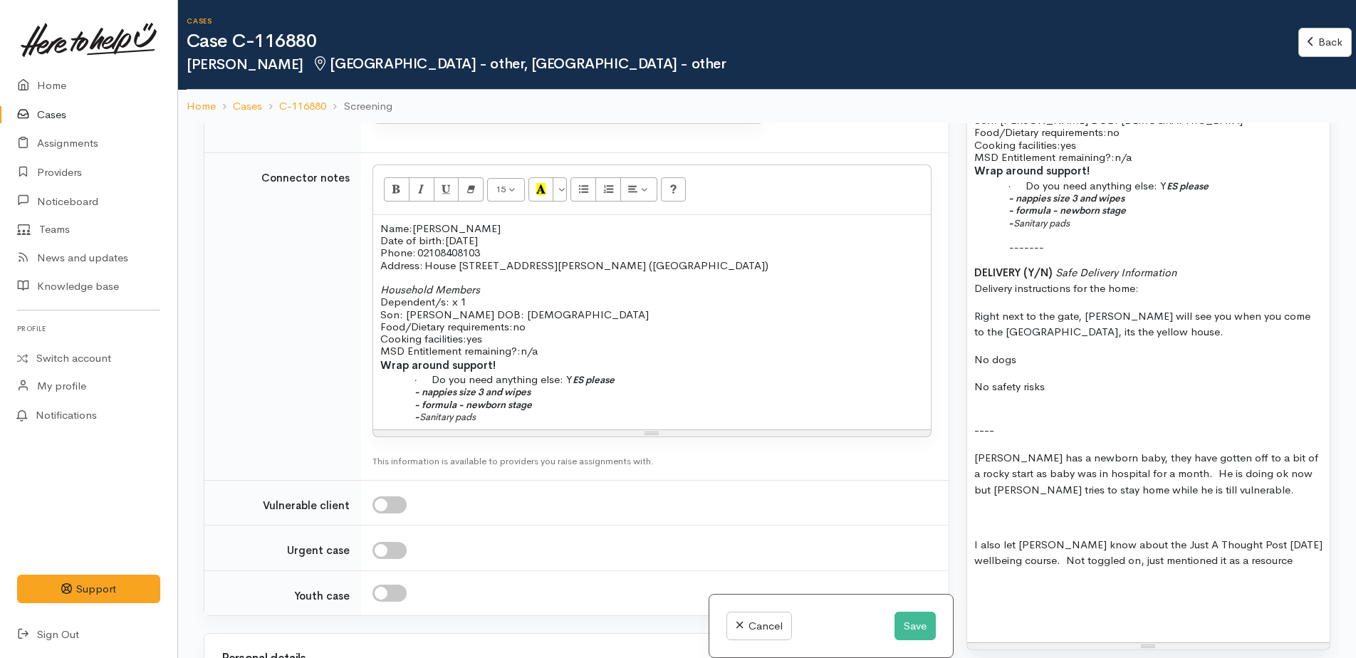
click at [522, 410] on p "- Sanitary pads" at bounding box center [678, 416] width 492 height 12
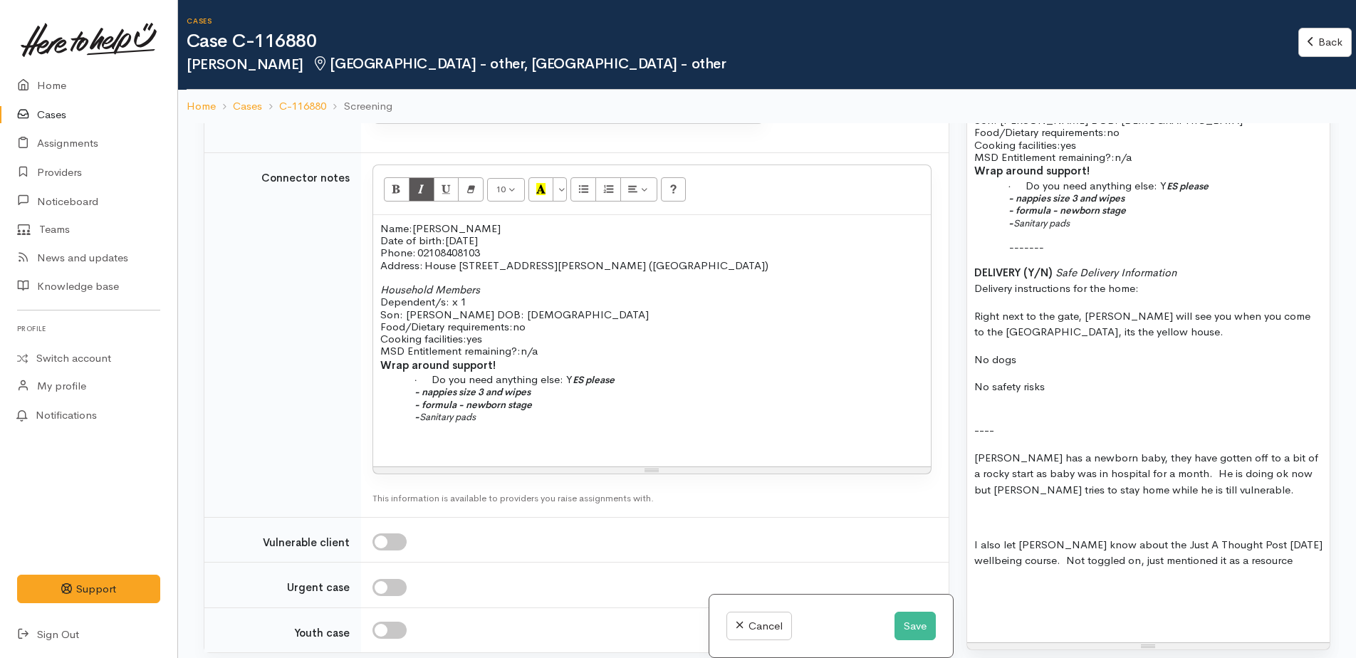
paste div
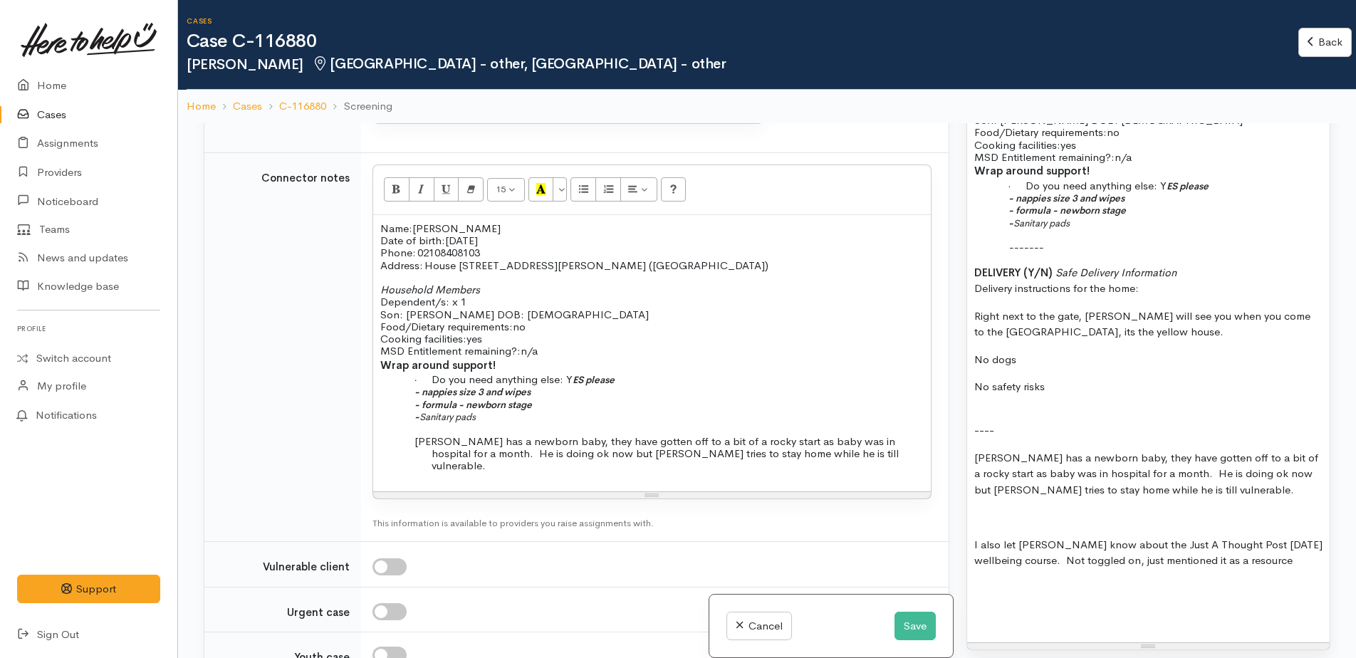
scroll to position [2137, 0]
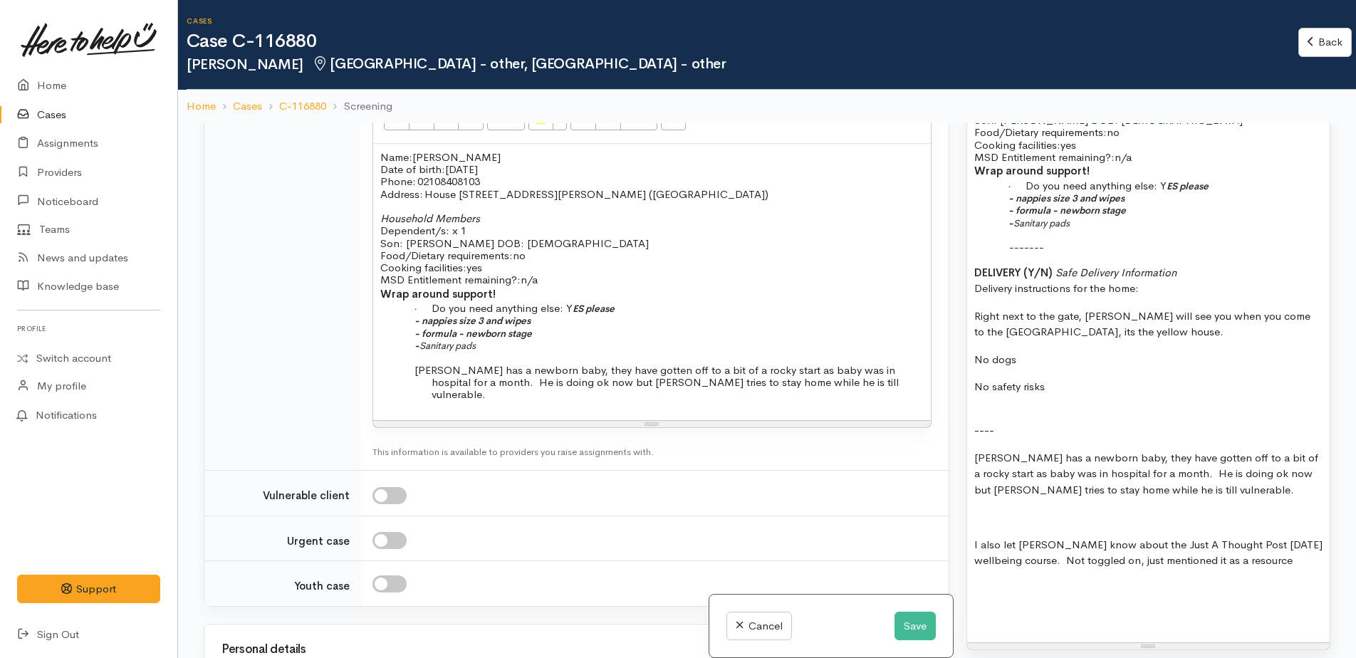
click at [382, 487] on input "checkbox" at bounding box center [390, 495] width 34 height 17
checkbox input "true"
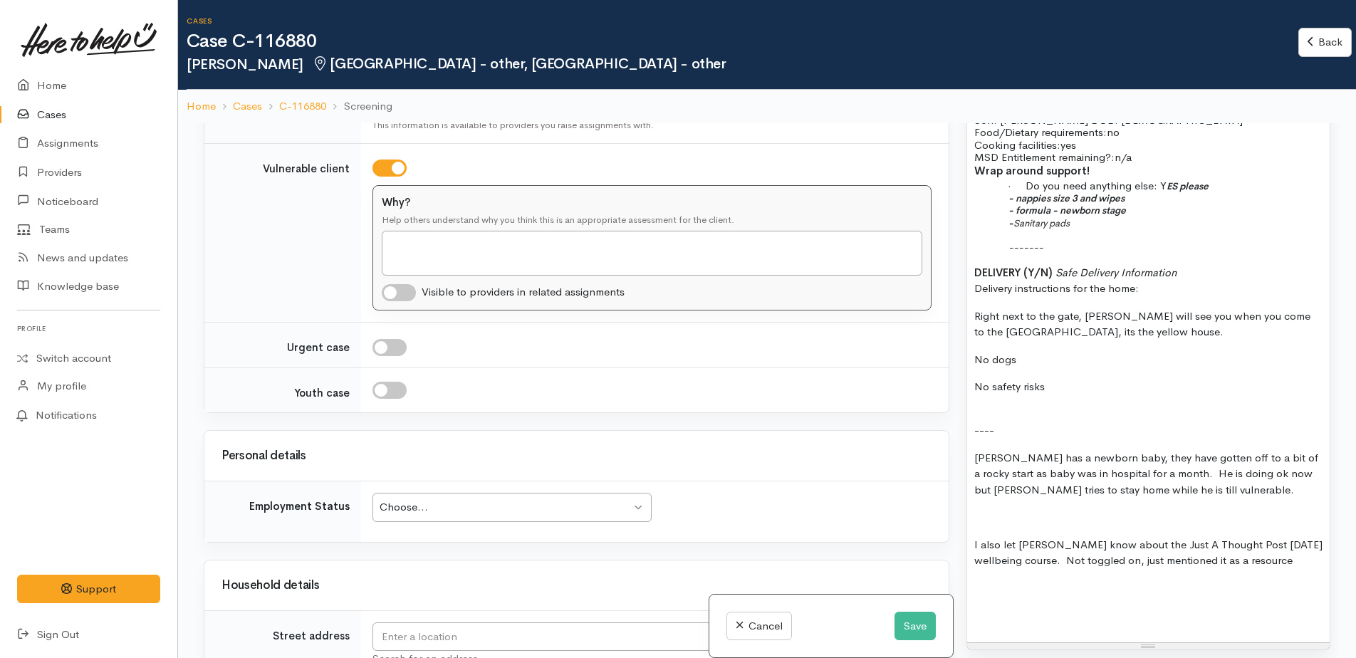
scroll to position [2493, 0]
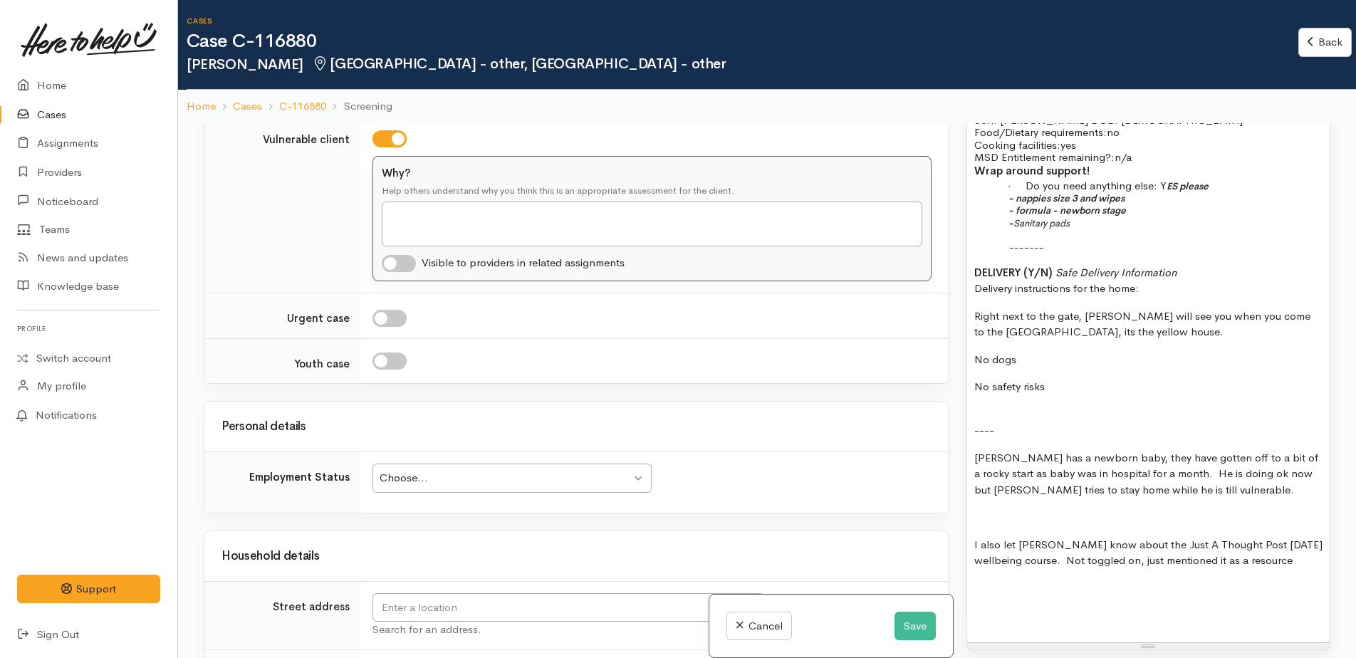
click at [385, 255] on input "checkbox" at bounding box center [399, 263] width 34 height 17
checkbox input "true"
click at [416, 202] on textarea "Why?" at bounding box center [652, 224] width 541 height 45
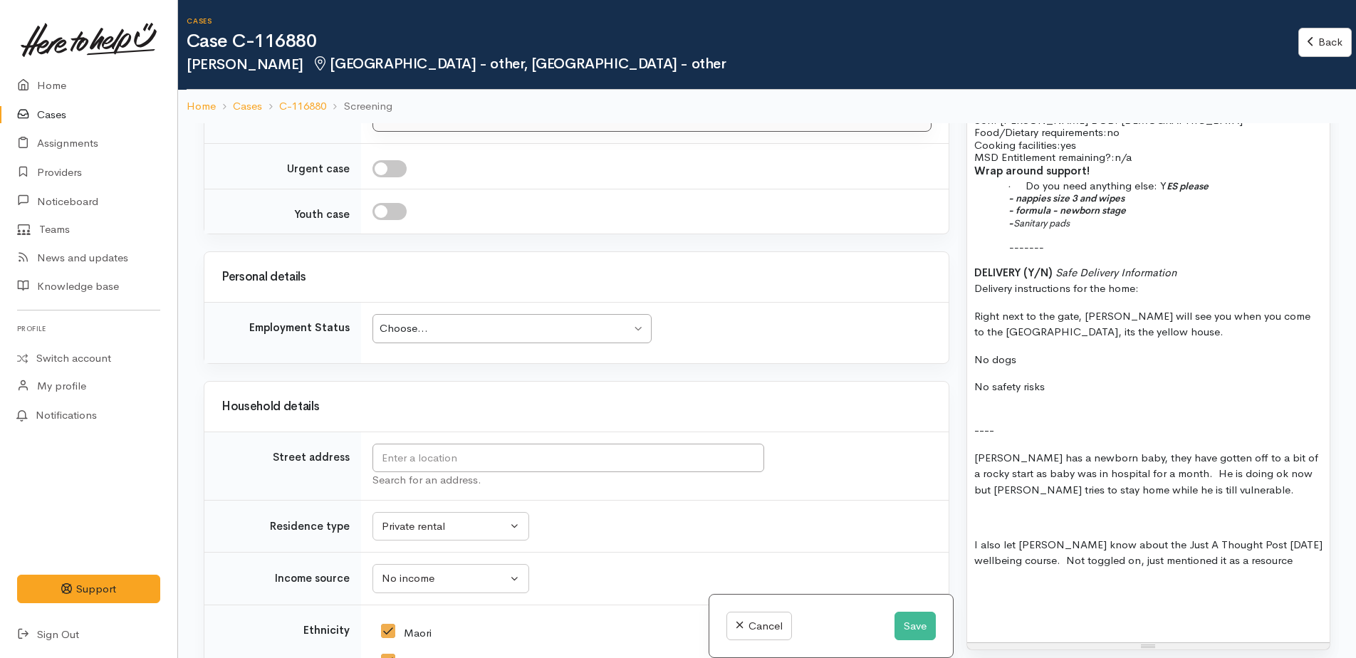
scroll to position [2707, 0]
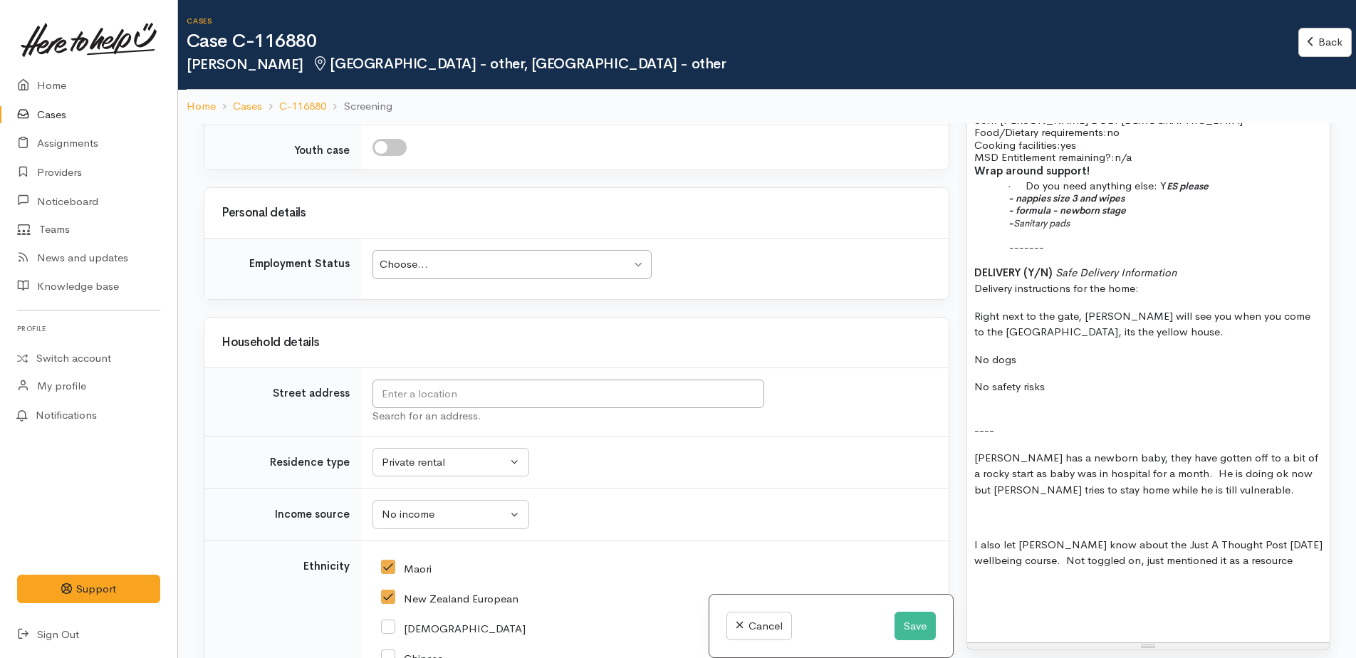
click at [512, 256] on div "Choose..." at bounding box center [505, 264] width 251 height 16
type textarea "new born baby"
click at [429, 380] on input "text" at bounding box center [569, 394] width 392 height 29
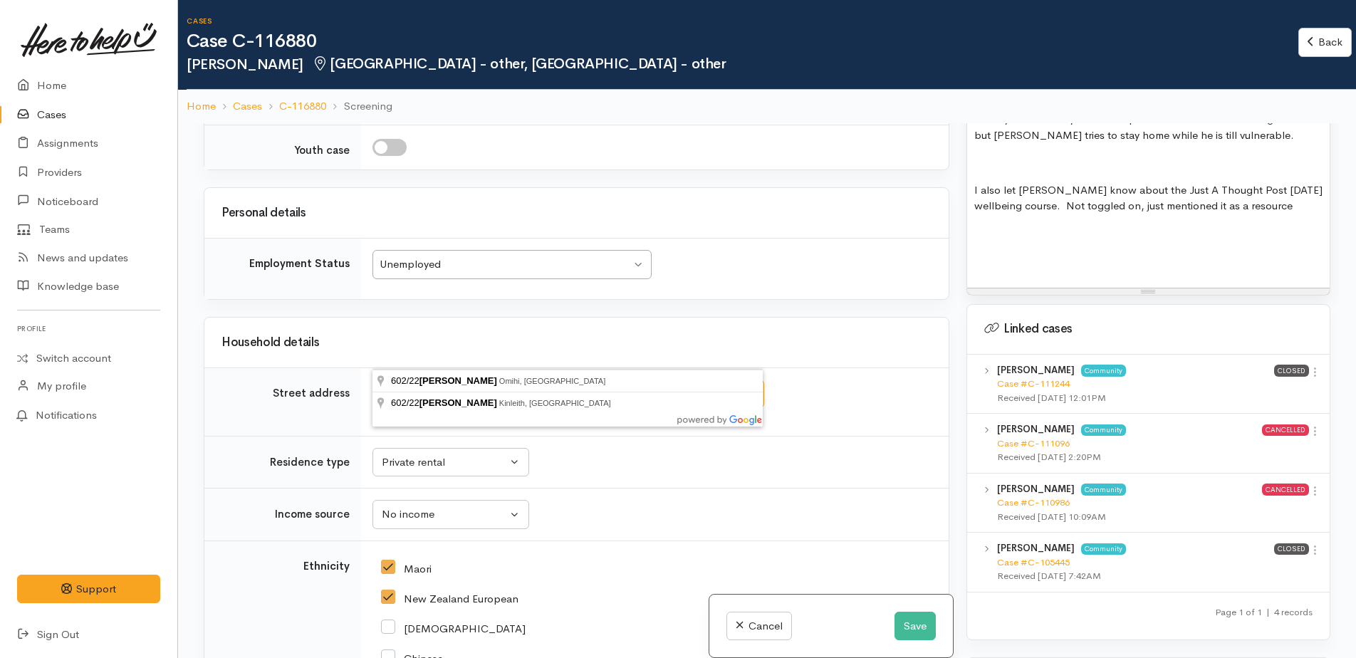
scroll to position [1496, 0]
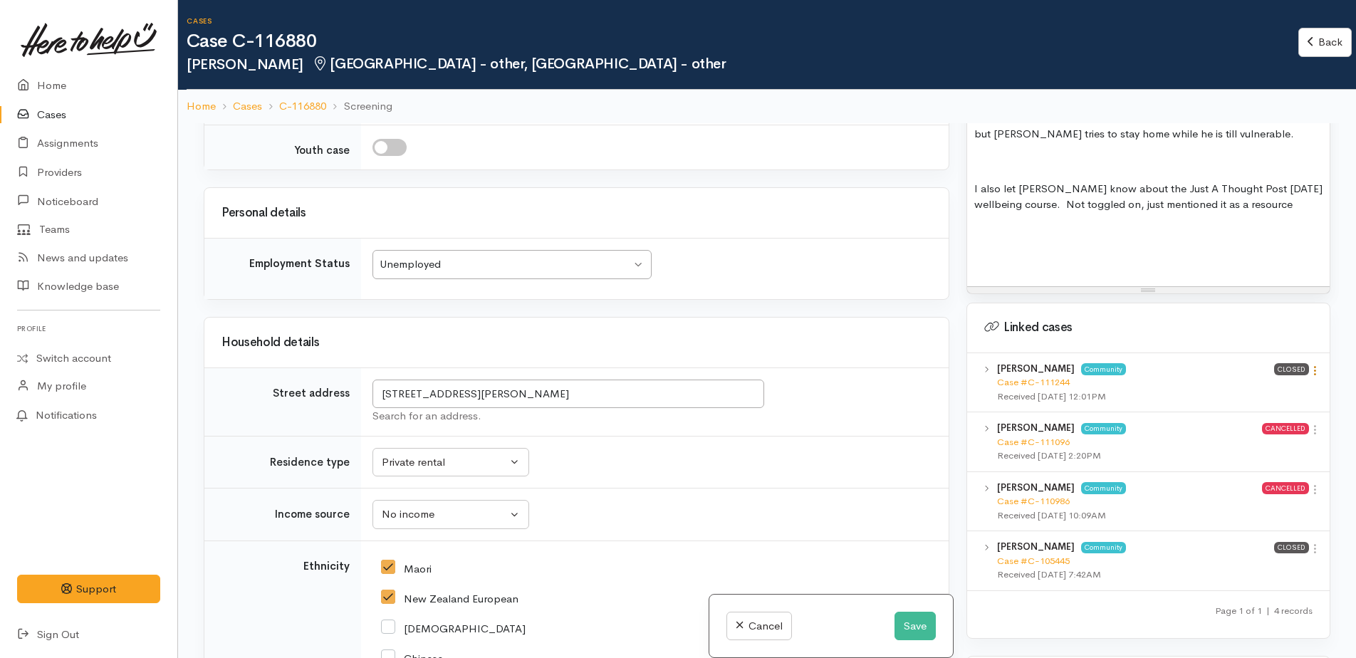
click at [1309, 365] on icon at bounding box center [1315, 371] width 12 height 12
click at [1224, 388] on link "View case" at bounding box center [1264, 399] width 113 height 22
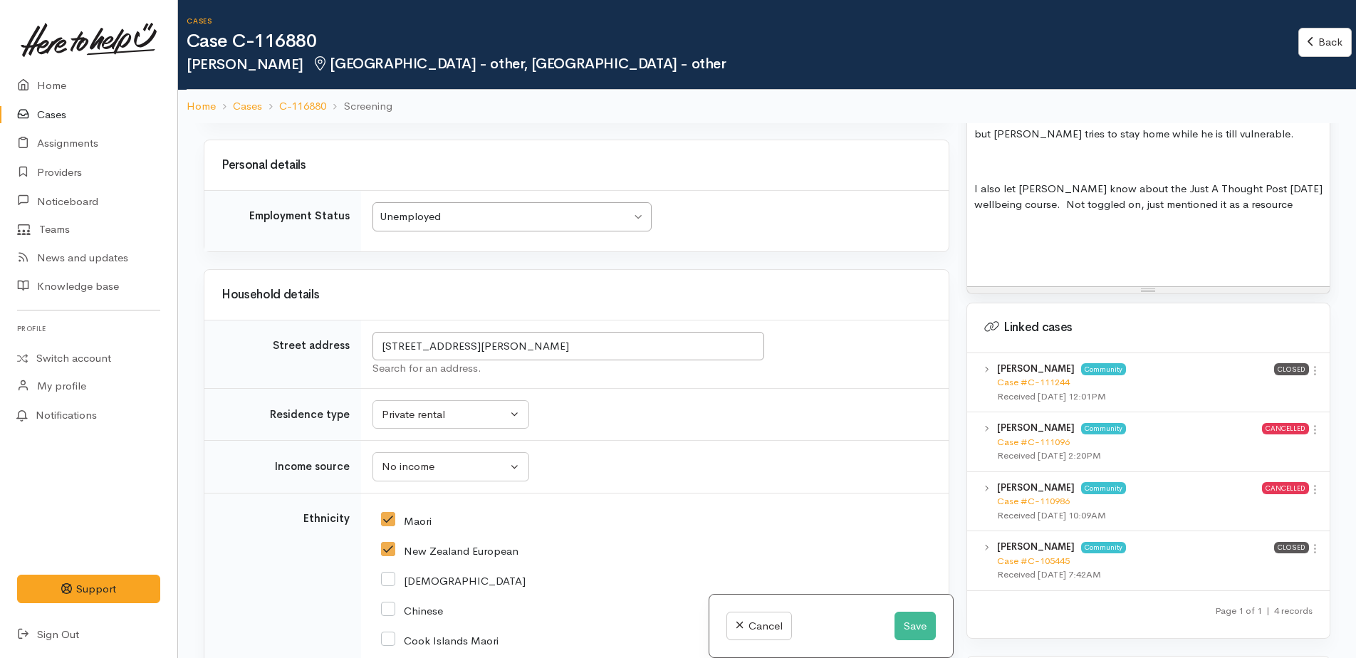
scroll to position [2778, 0]
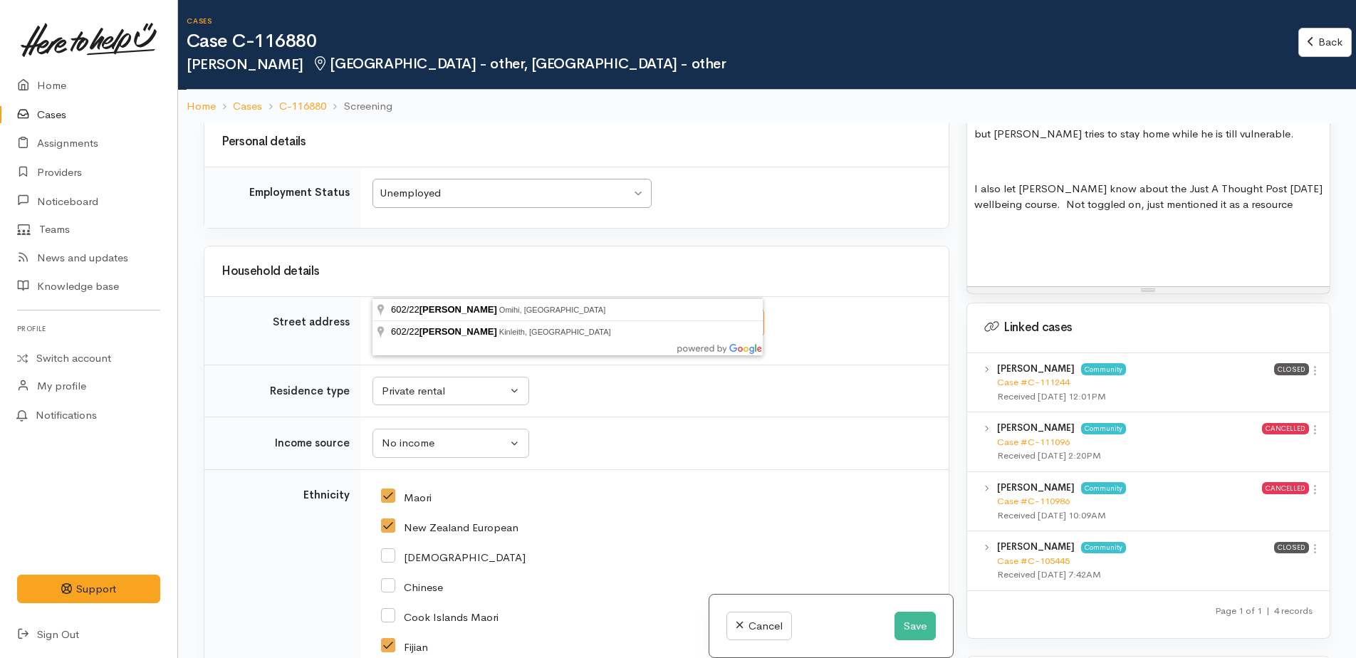
click at [484, 308] on input "602/22 sloss rd" at bounding box center [569, 322] width 392 height 29
type input "602/22 Sloss Rd, Tokoroa, New Zealand"
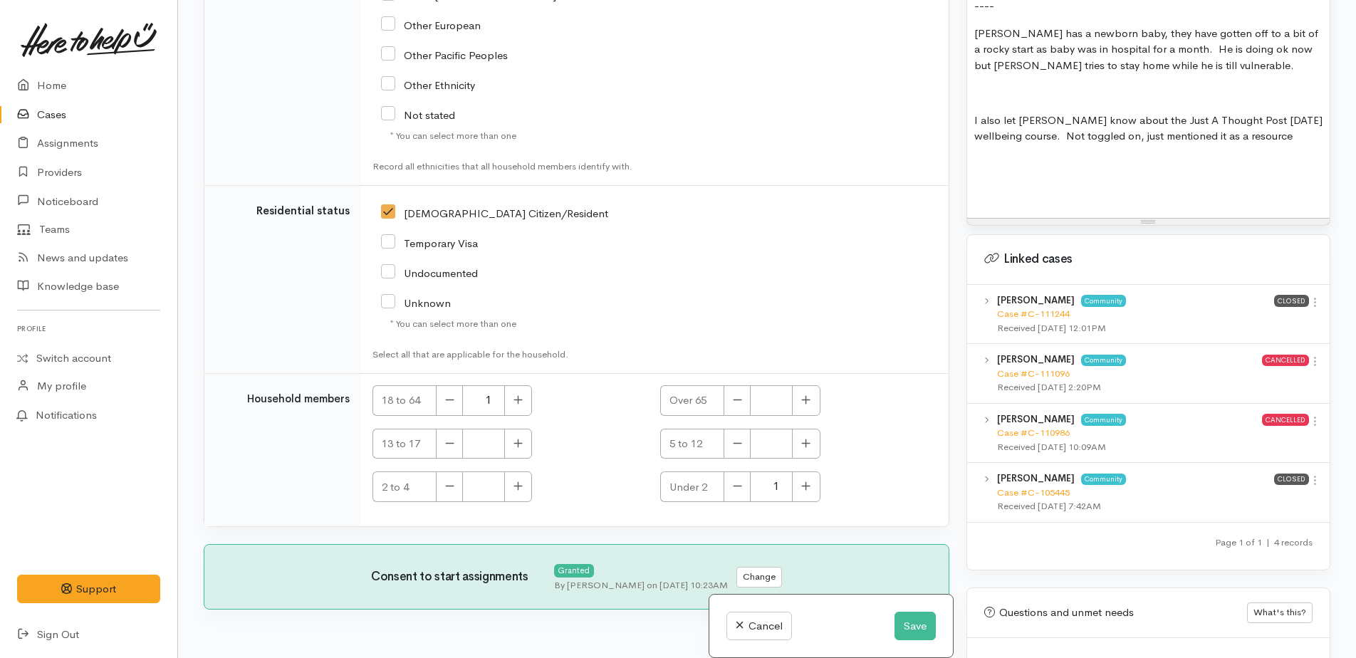
scroll to position [1195, 0]
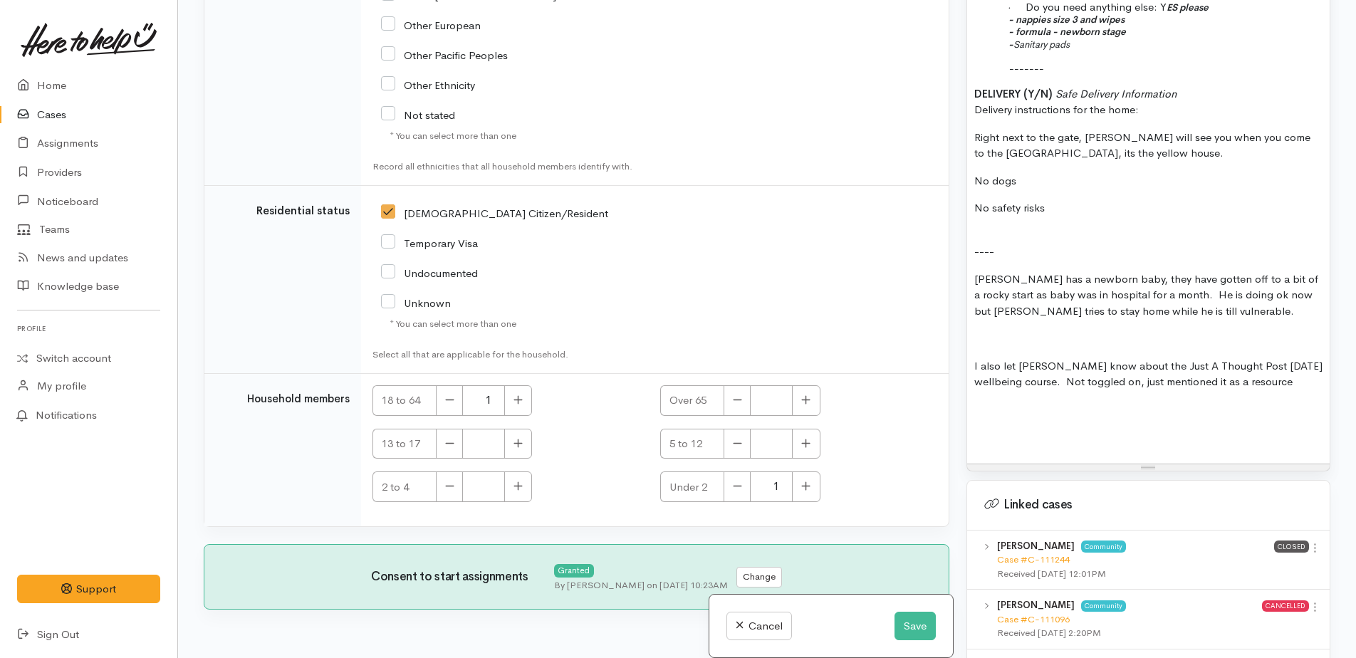
click at [1250, 370] on p "I also let Ida know about the Just A Thought Post Natal wellbeing course. Not t…" at bounding box center [1149, 374] width 348 height 32
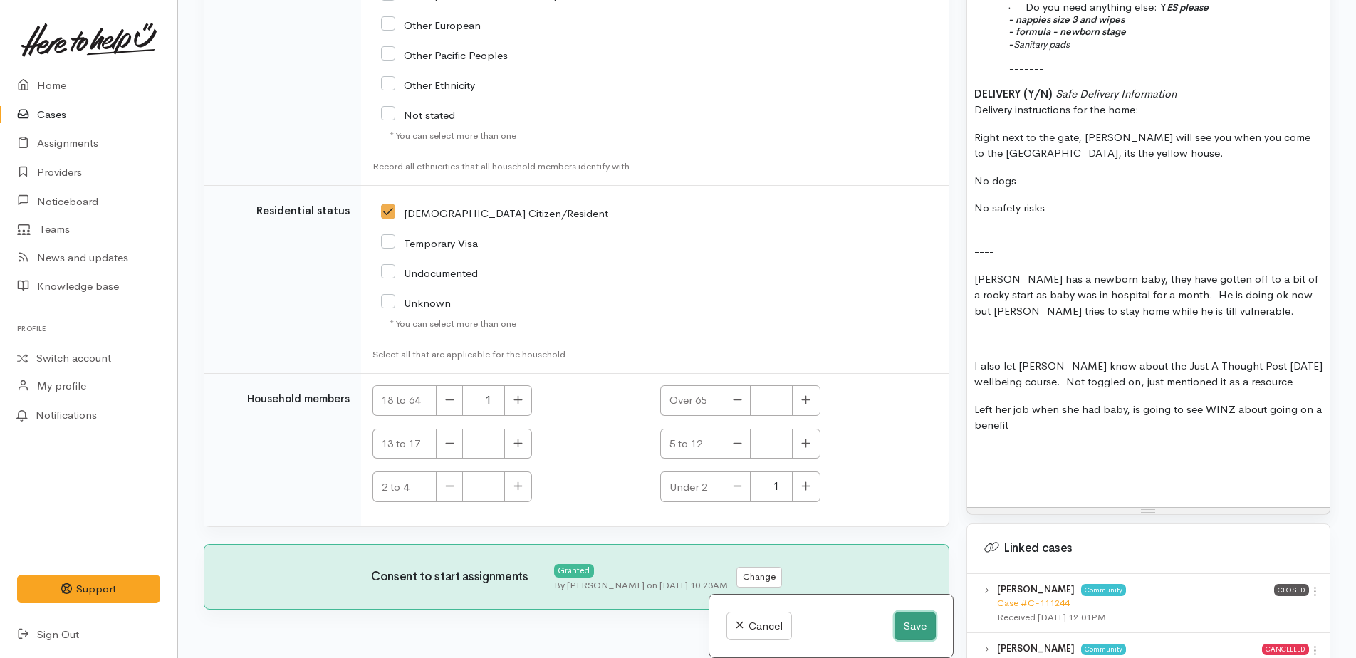
click at [908, 626] on button "Save" at bounding box center [915, 626] width 41 height 29
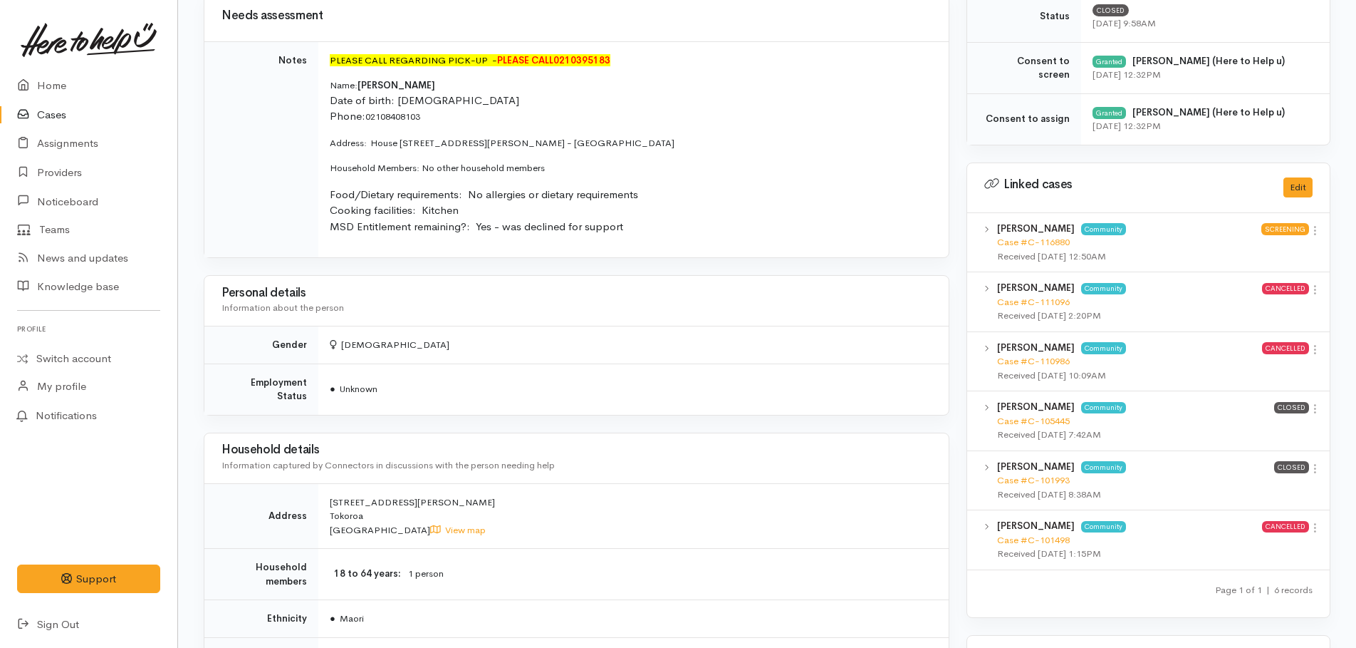
scroll to position [784, 0]
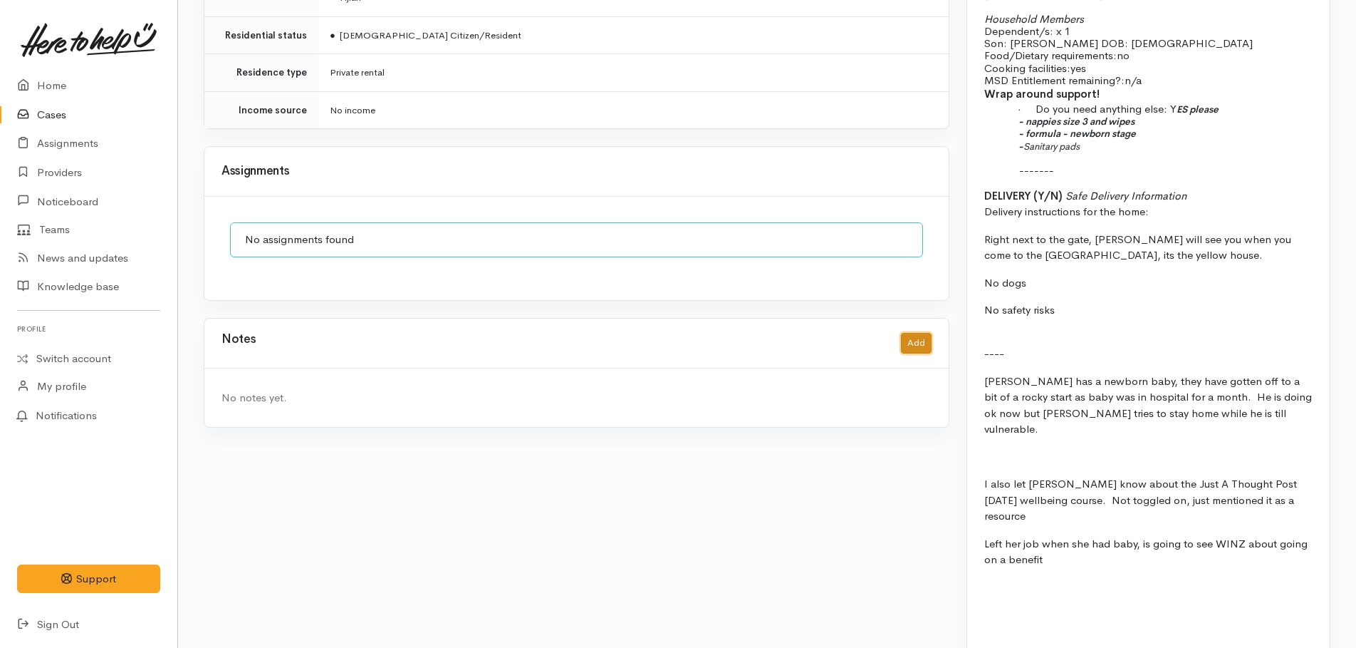
click at [913, 333] on button "Add" at bounding box center [916, 343] width 31 height 21
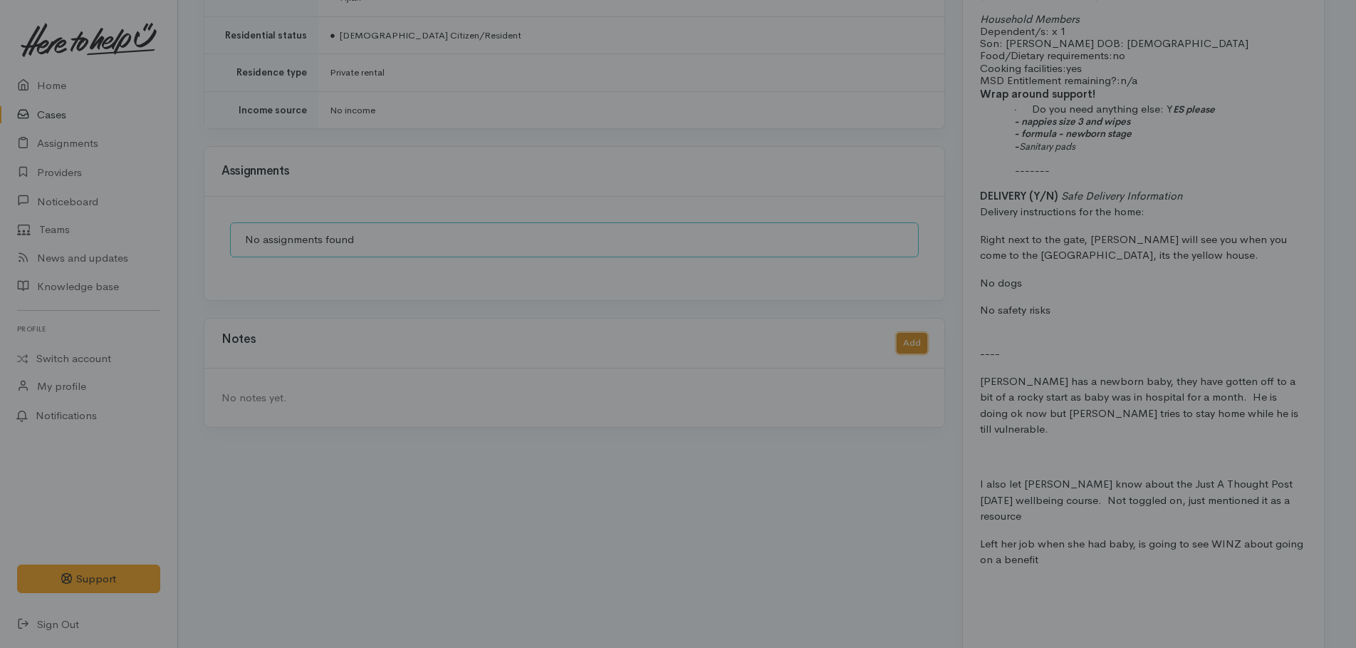
scroll to position [1463, 0]
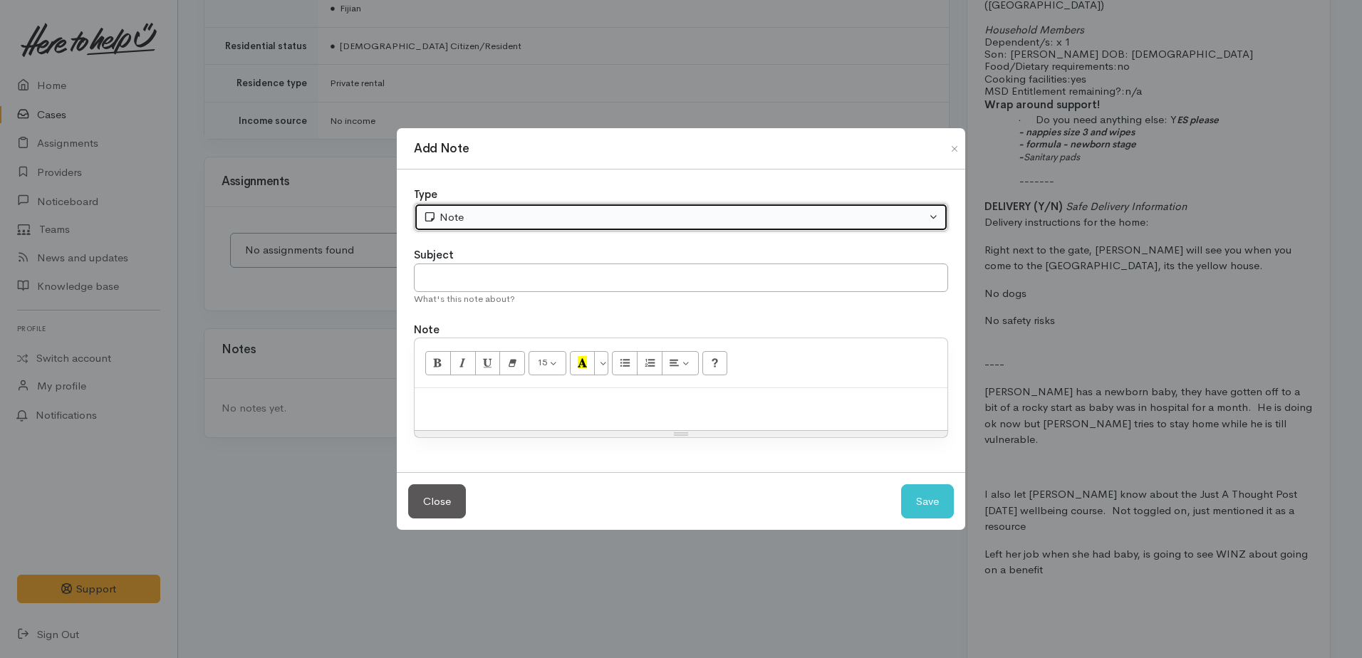
click at [564, 212] on div "Note" at bounding box center [674, 217] width 503 height 16
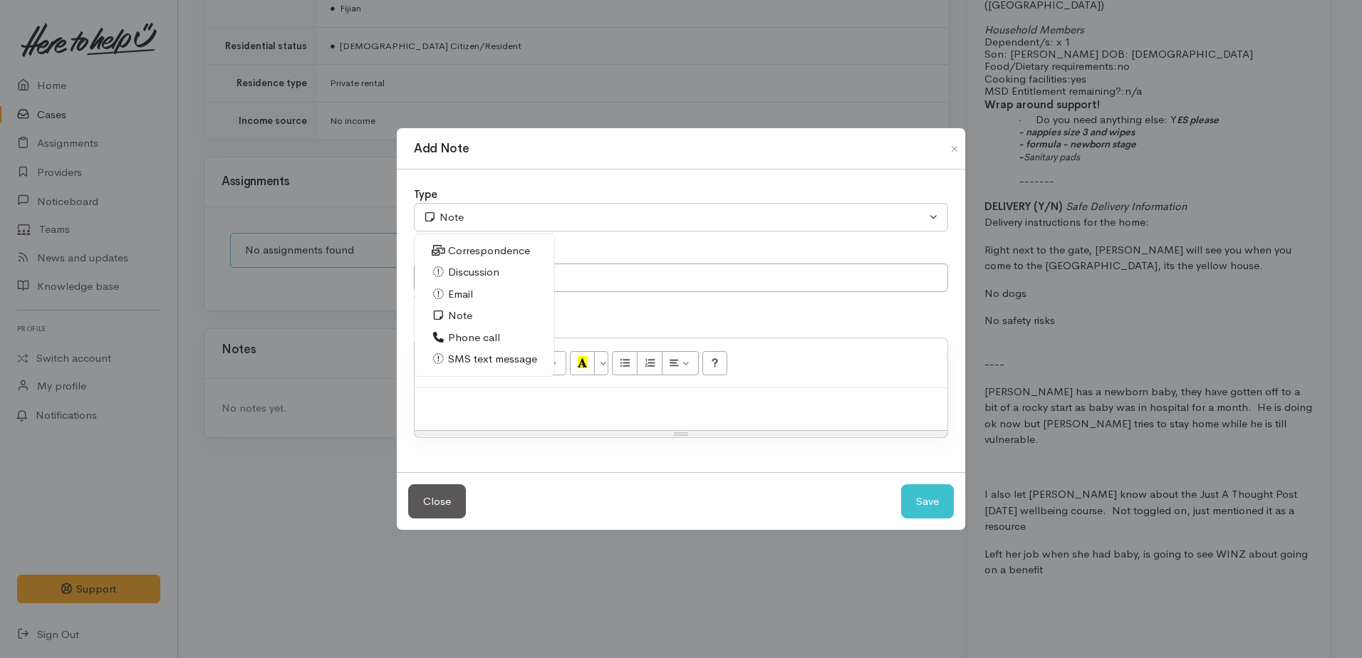
click at [474, 336] on span "Phone call" at bounding box center [474, 338] width 52 height 16
select select "3"
click at [467, 401] on p at bounding box center [681, 403] width 519 height 16
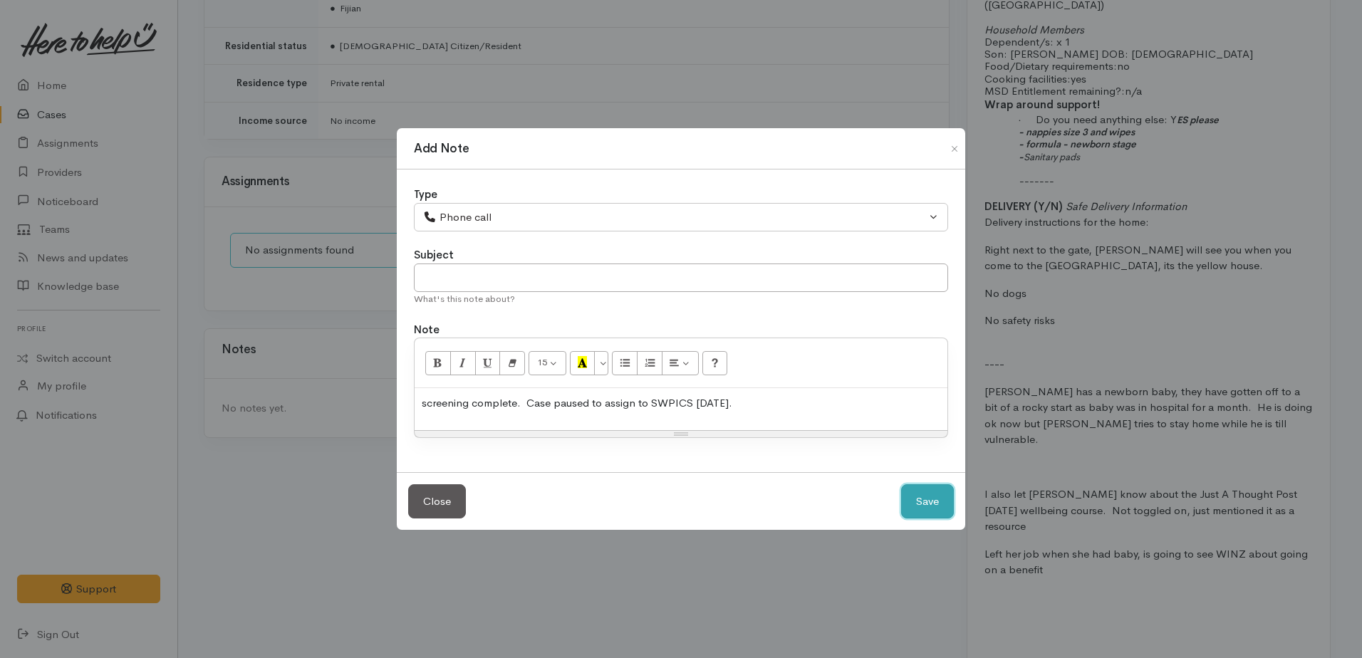
click at [918, 497] on button "Save" at bounding box center [927, 501] width 53 height 35
select select "1"
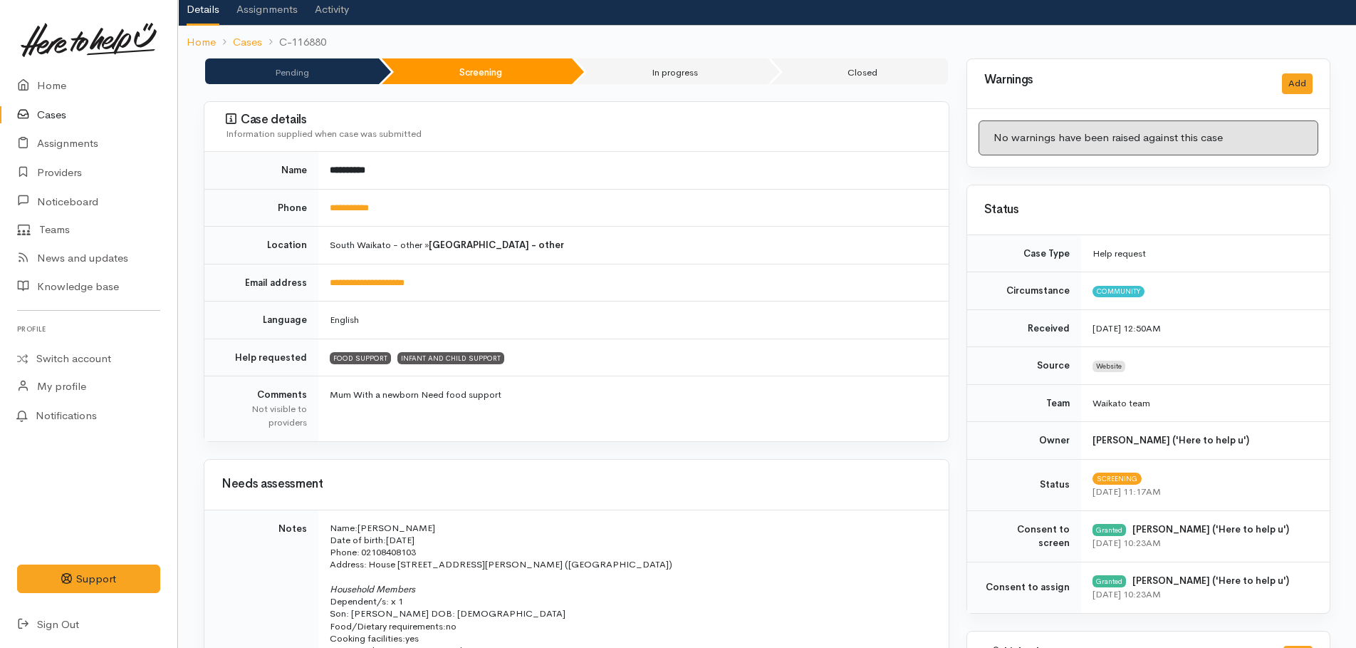
scroll to position [0, 0]
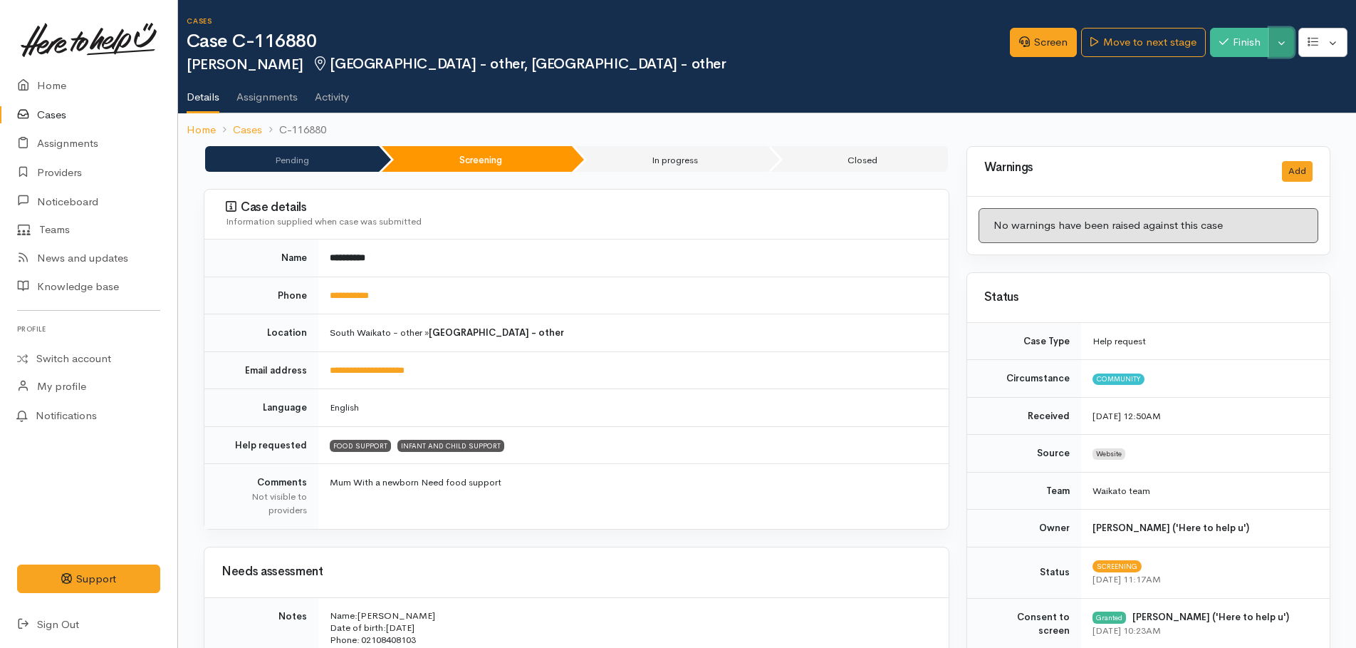
click at [1284, 51] on button "Toggle Dropdown" at bounding box center [1282, 42] width 25 height 29
click at [1232, 76] on link "Pause" at bounding box center [1237, 76] width 113 height 22
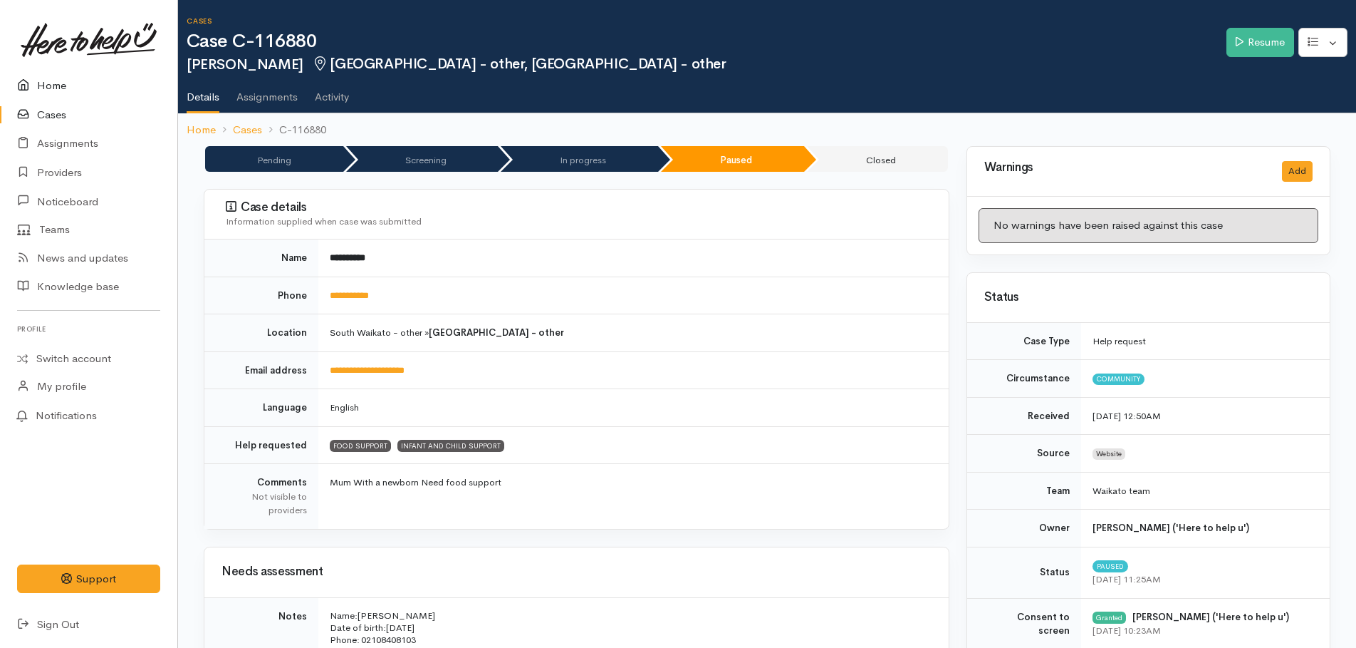
click at [48, 88] on link "Home" at bounding box center [88, 85] width 177 height 29
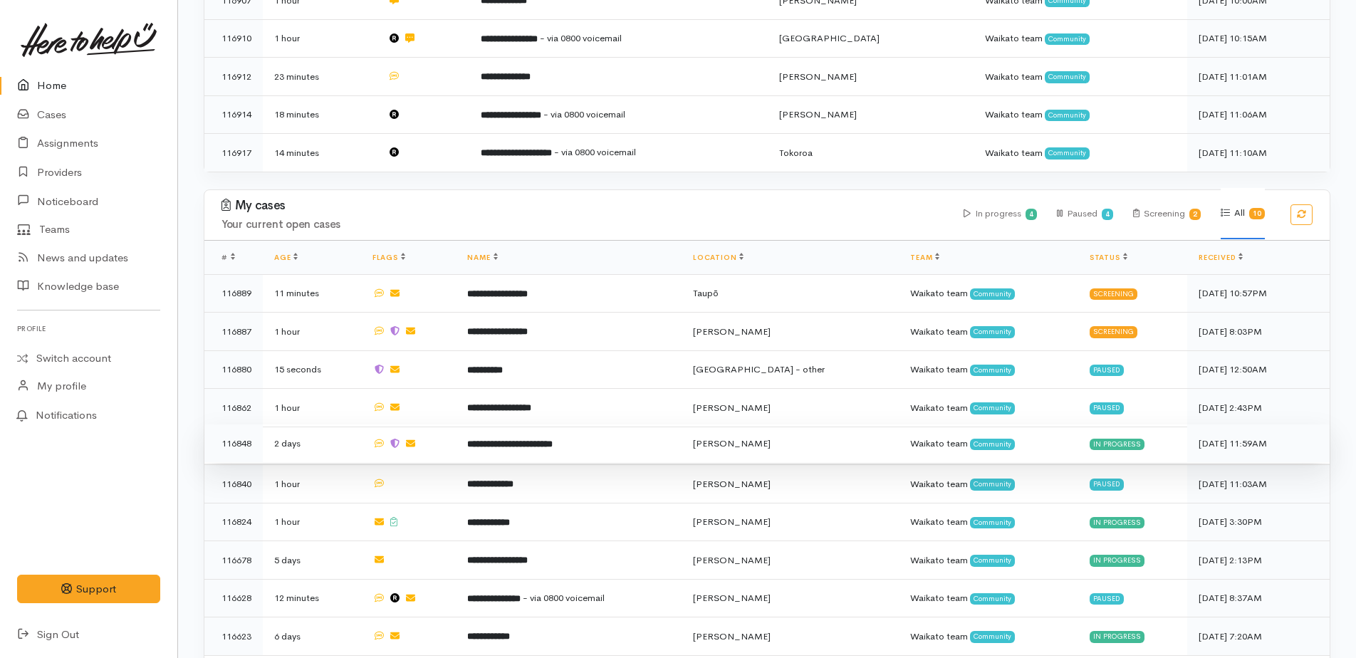
scroll to position [521, 0]
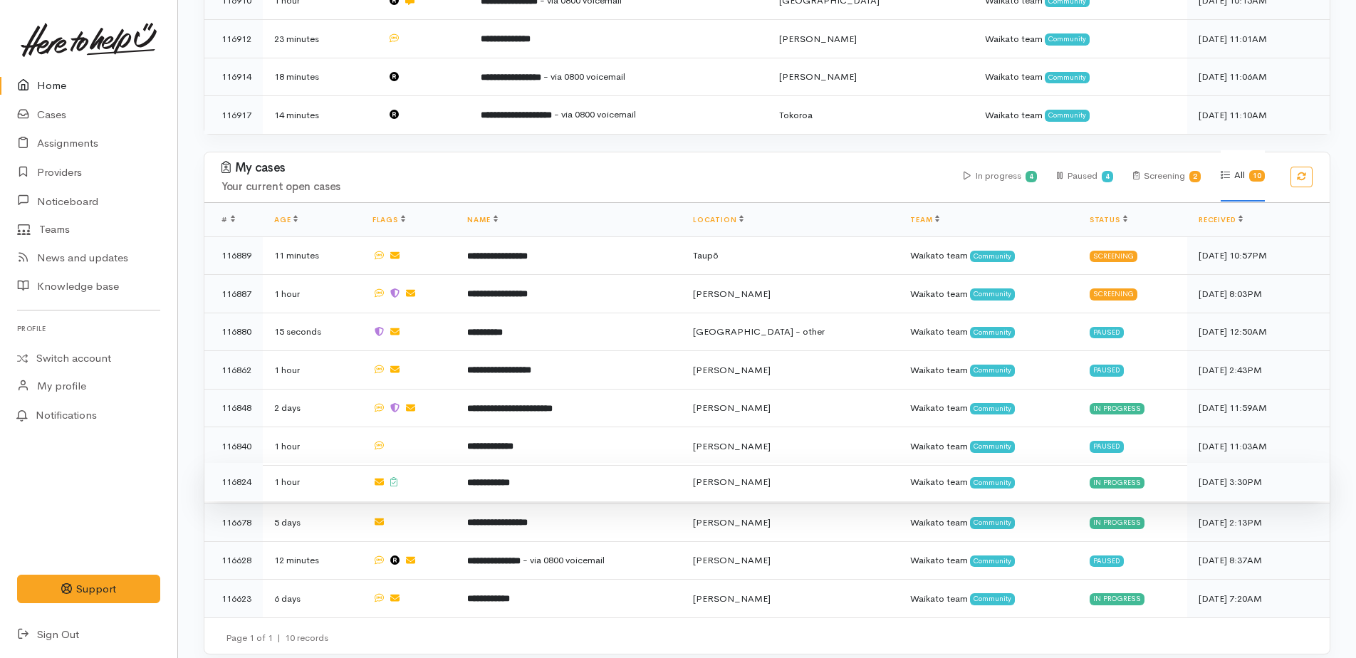
click at [508, 478] on b "**********" at bounding box center [488, 482] width 43 height 9
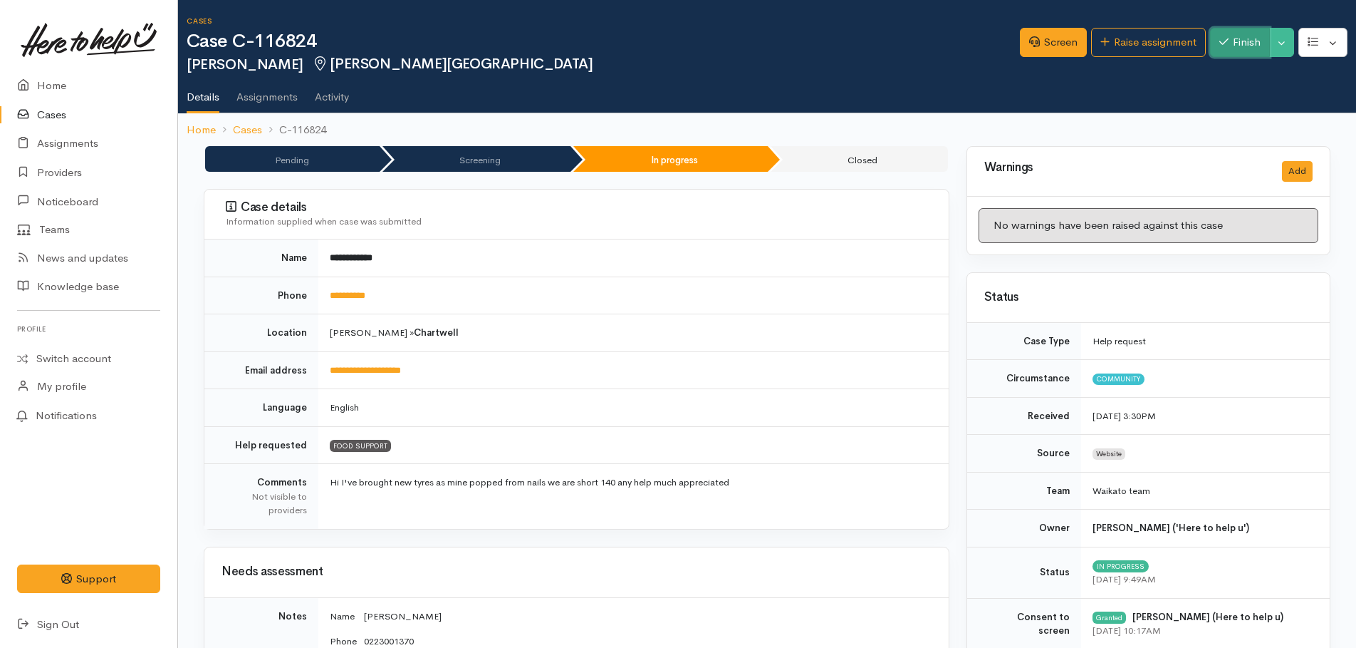
click at [1249, 48] on button "Finish" at bounding box center [1240, 42] width 60 height 29
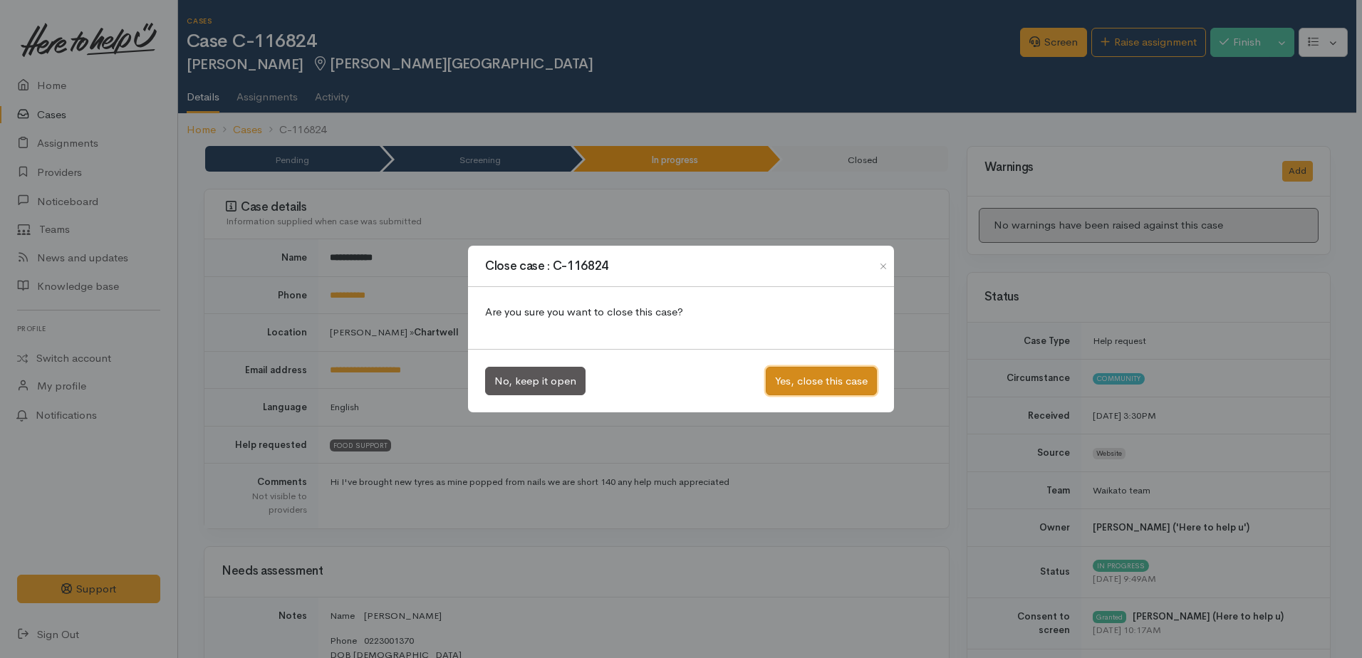
click at [836, 379] on button "Yes, close this case" at bounding box center [821, 381] width 111 height 29
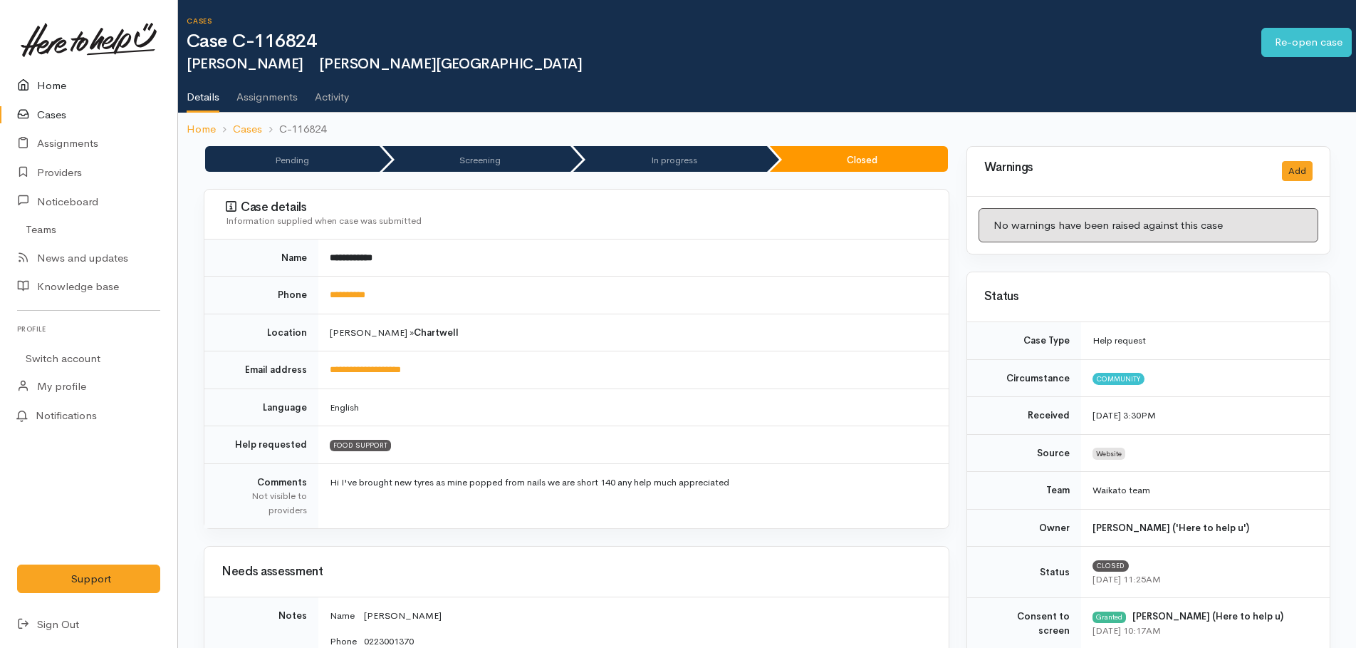
click at [61, 83] on link "Home" at bounding box center [88, 85] width 177 height 29
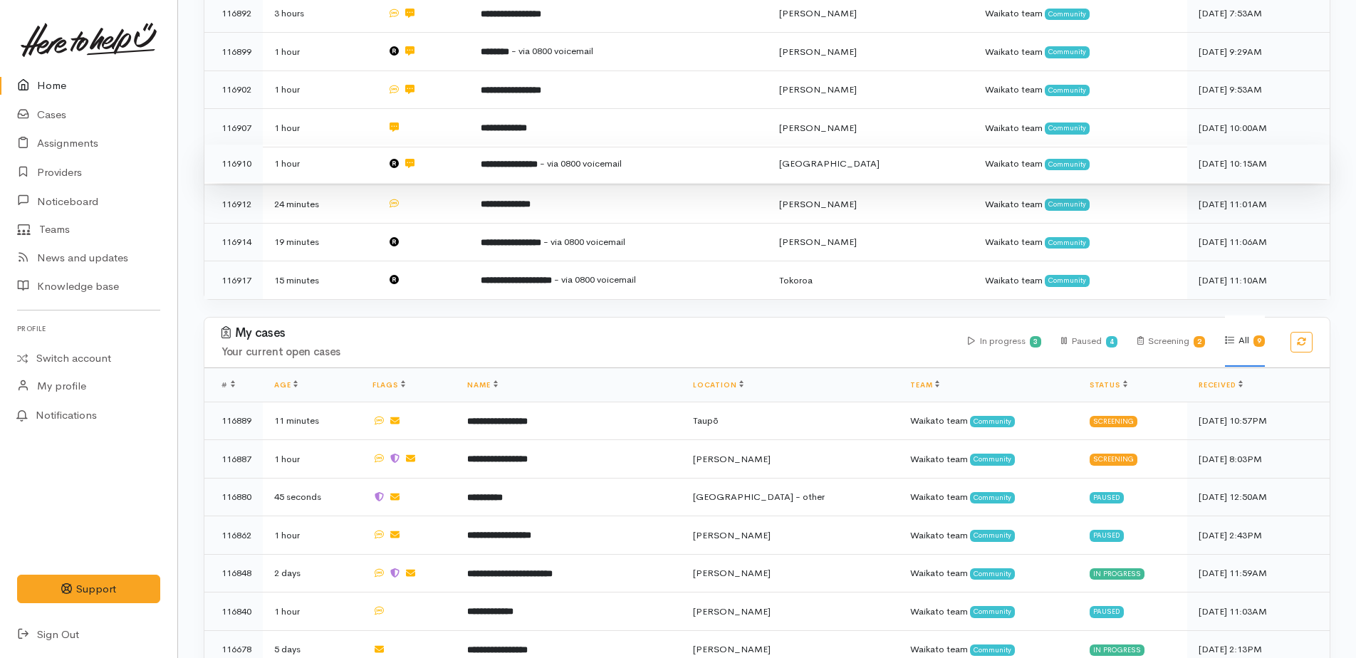
scroll to position [484, 0]
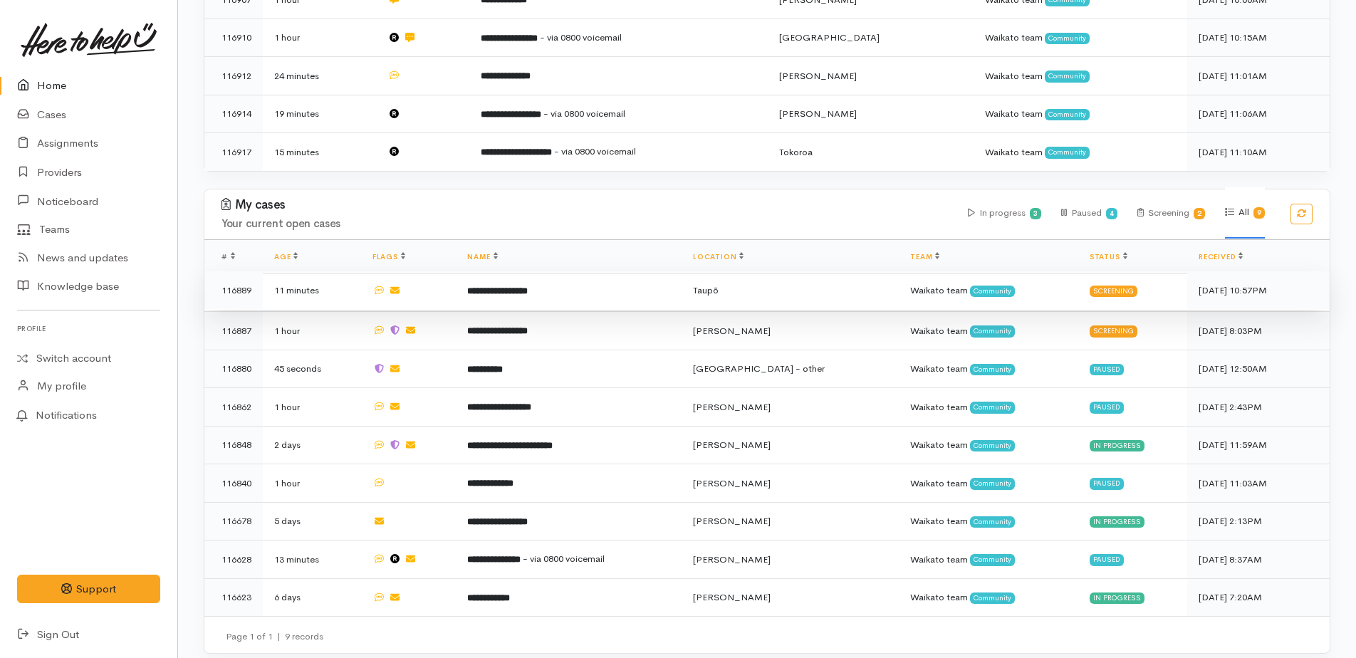
click at [546, 291] on td "**********" at bounding box center [568, 290] width 225 height 38
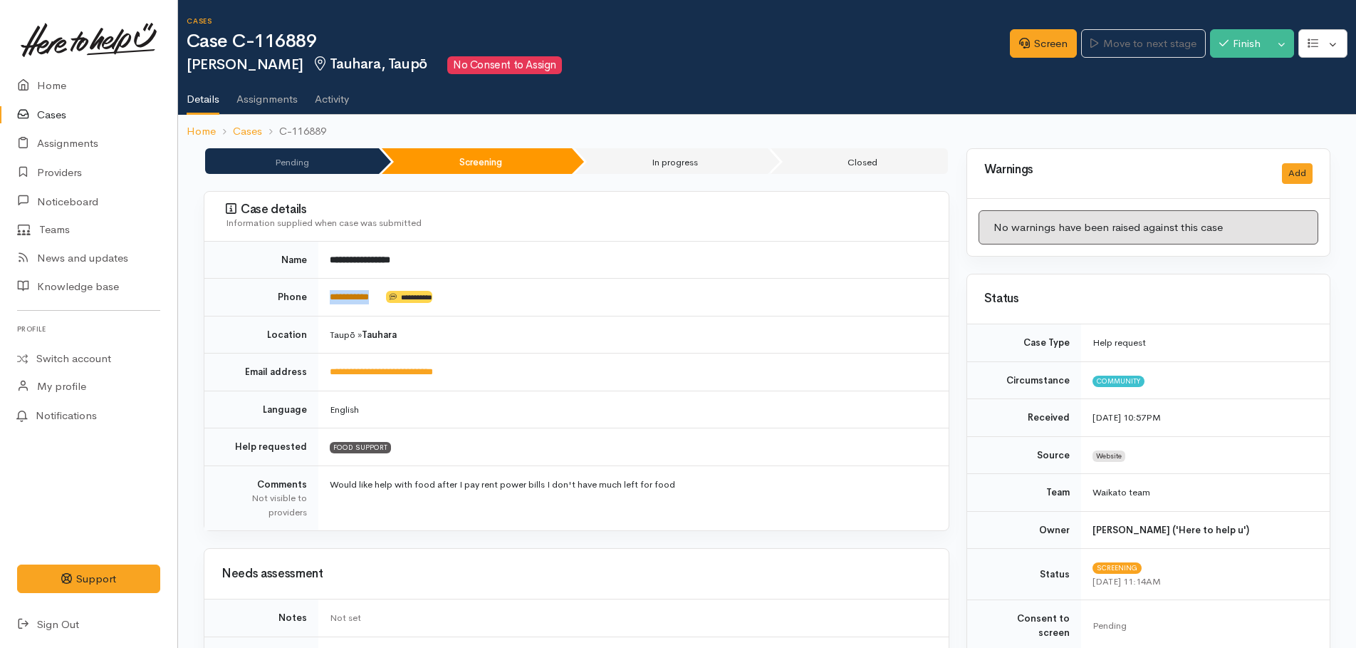
drag, startPoint x: 384, startPoint y: 295, endPoint x: 331, endPoint y: 292, distance: 52.8
click at [331, 292] on td "**********" at bounding box center [633, 298] width 630 height 38
copy td "**********"
click at [1031, 43] on link "Screen" at bounding box center [1043, 43] width 67 height 29
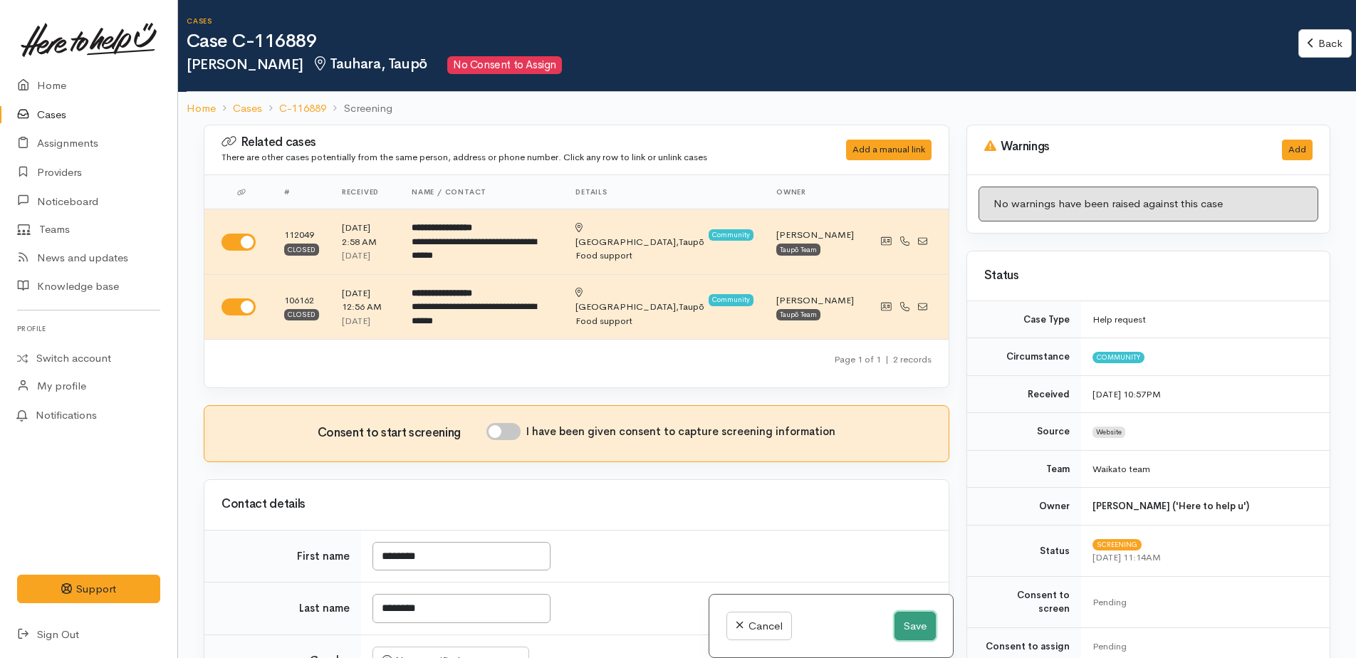
click at [901, 628] on button "Save" at bounding box center [915, 626] width 41 height 29
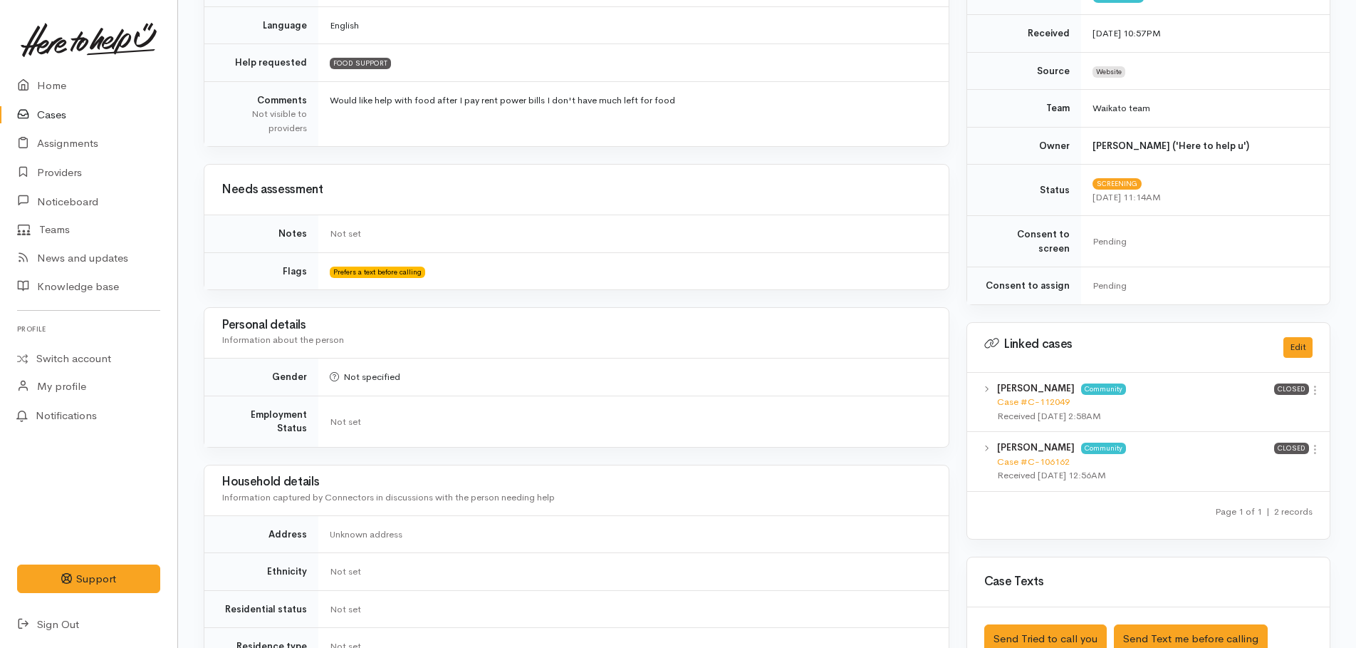
scroll to position [427, 0]
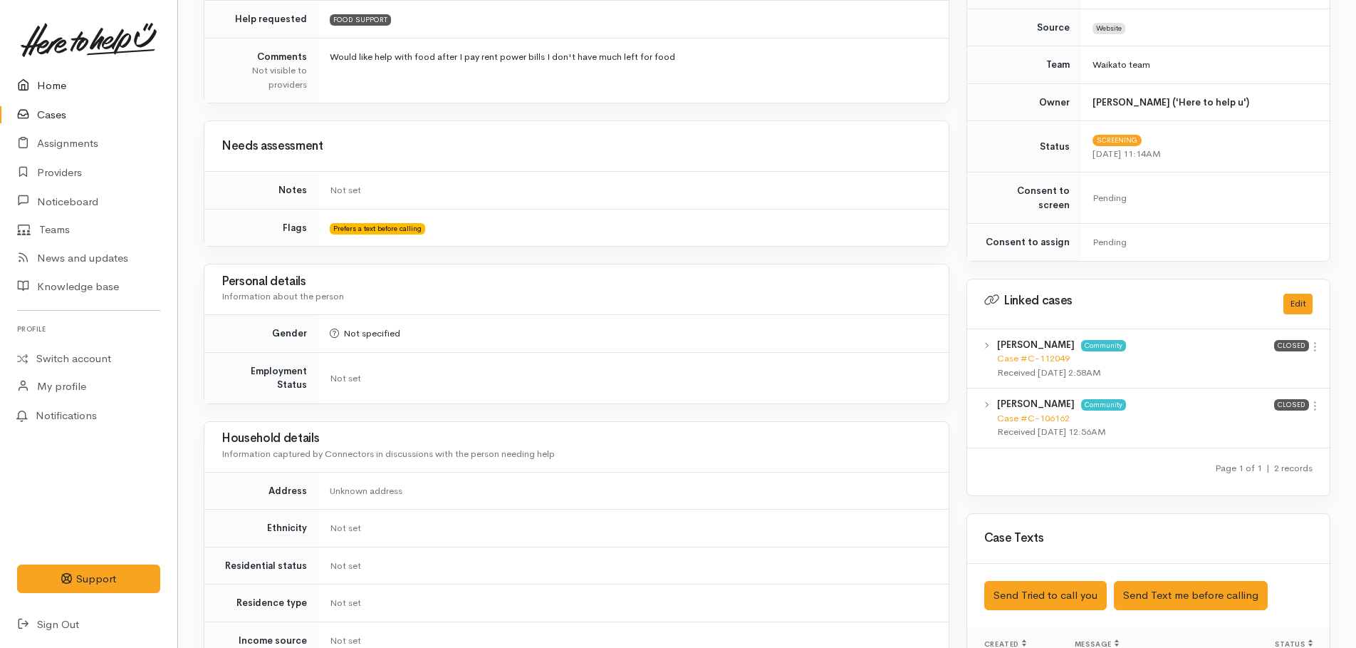
click at [42, 83] on link "Home" at bounding box center [88, 85] width 177 height 29
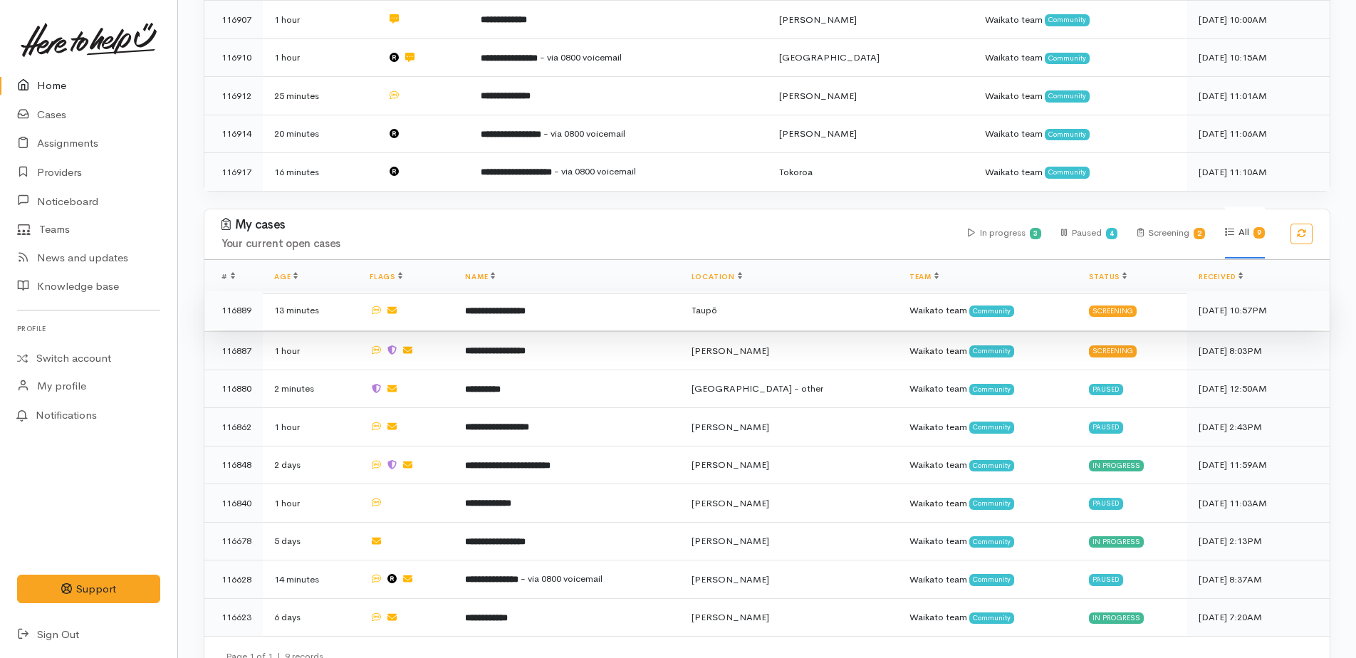
scroll to position [484, 0]
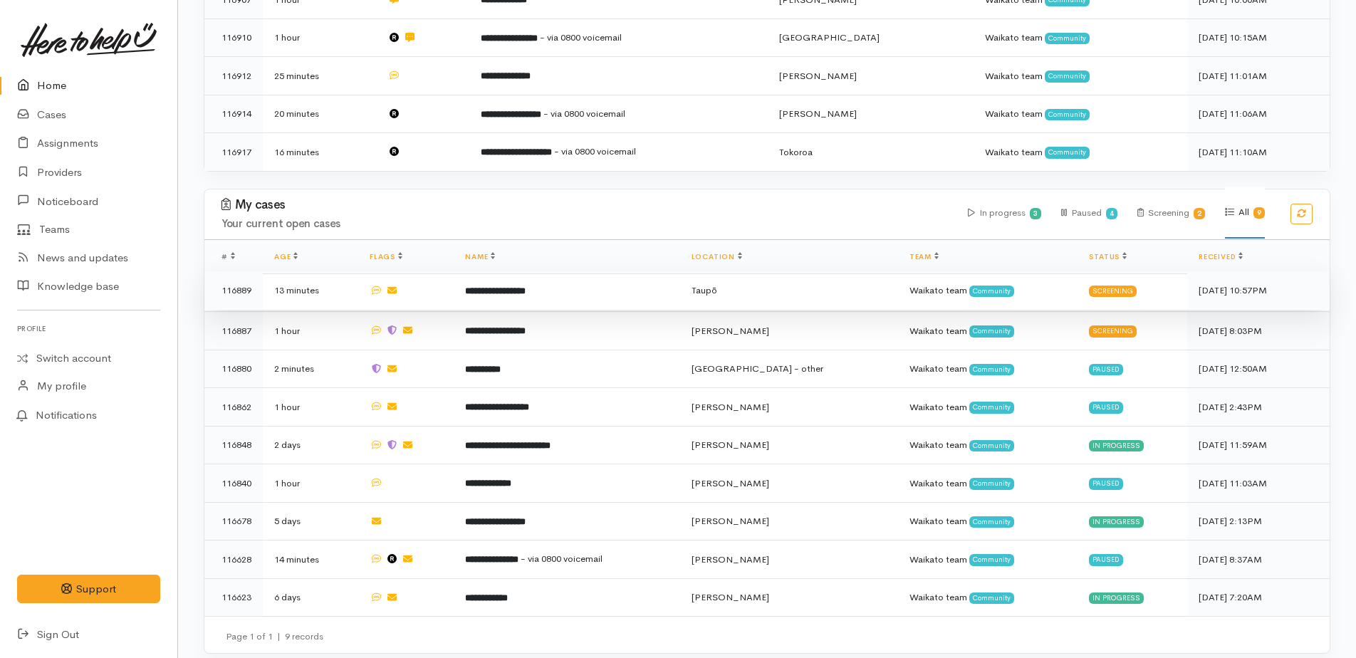
click at [526, 286] on b "**********" at bounding box center [495, 290] width 61 height 9
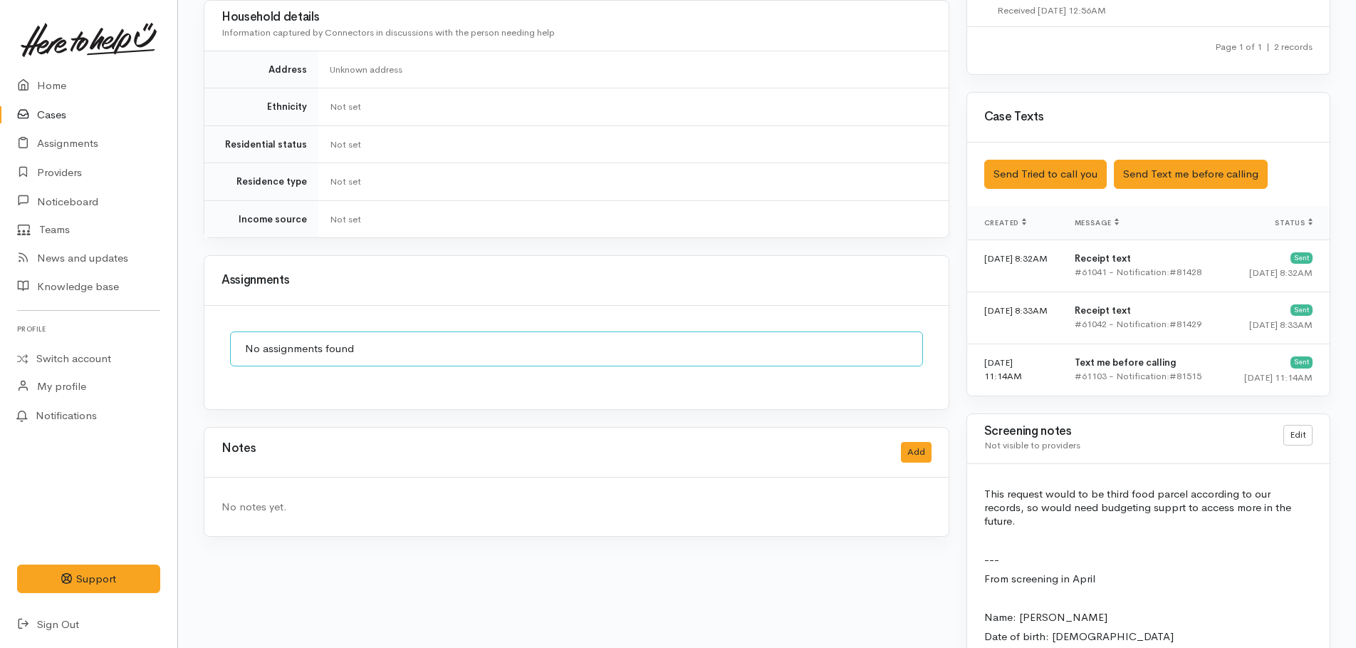
scroll to position [855, 0]
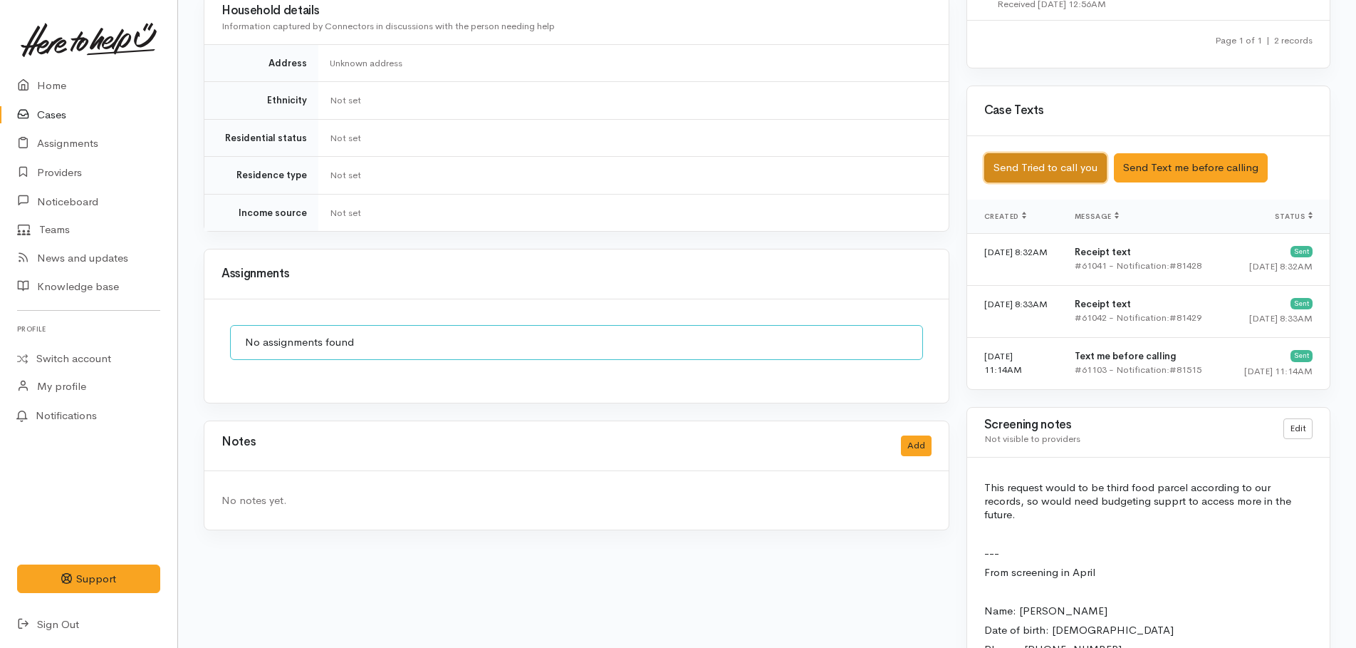
click at [1062, 155] on button "Send Tried to call you" at bounding box center [1046, 167] width 123 height 29
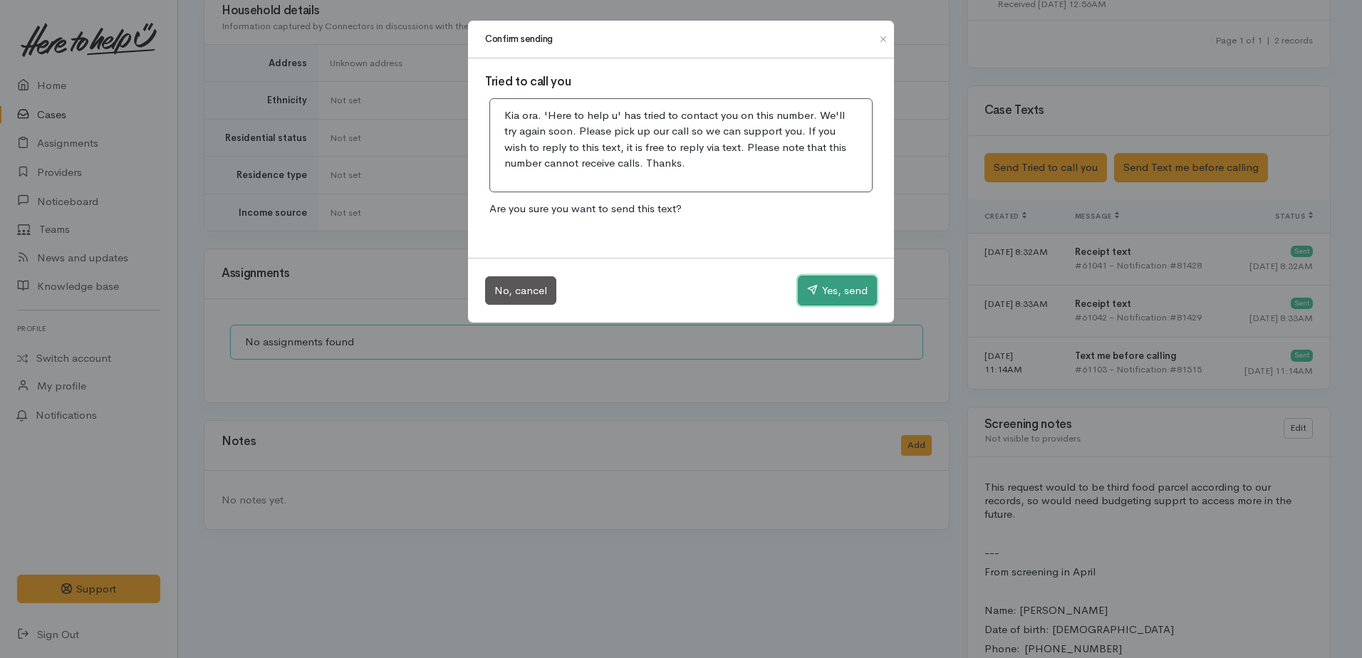
click at [841, 285] on button "Yes, send" at bounding box center [837, 291] width 79 height 30
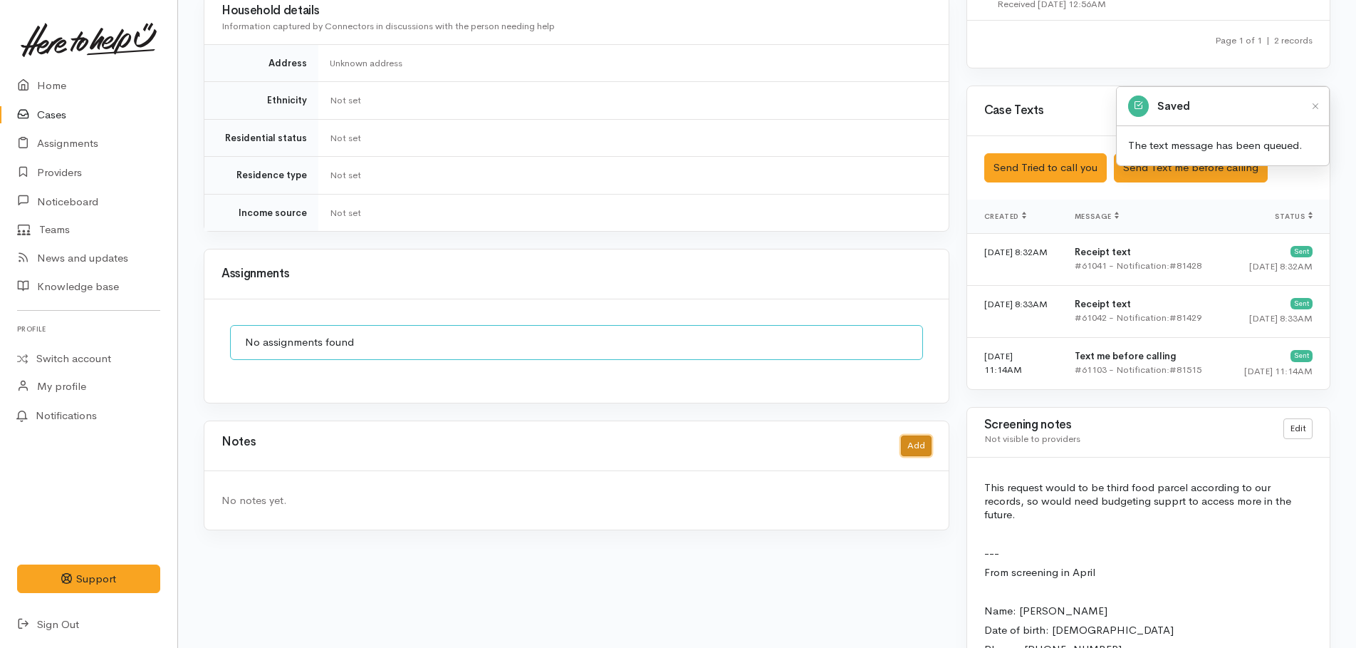
click at [908, 435] on button "Add" at bounding box center [916, 445] width 31 height 21
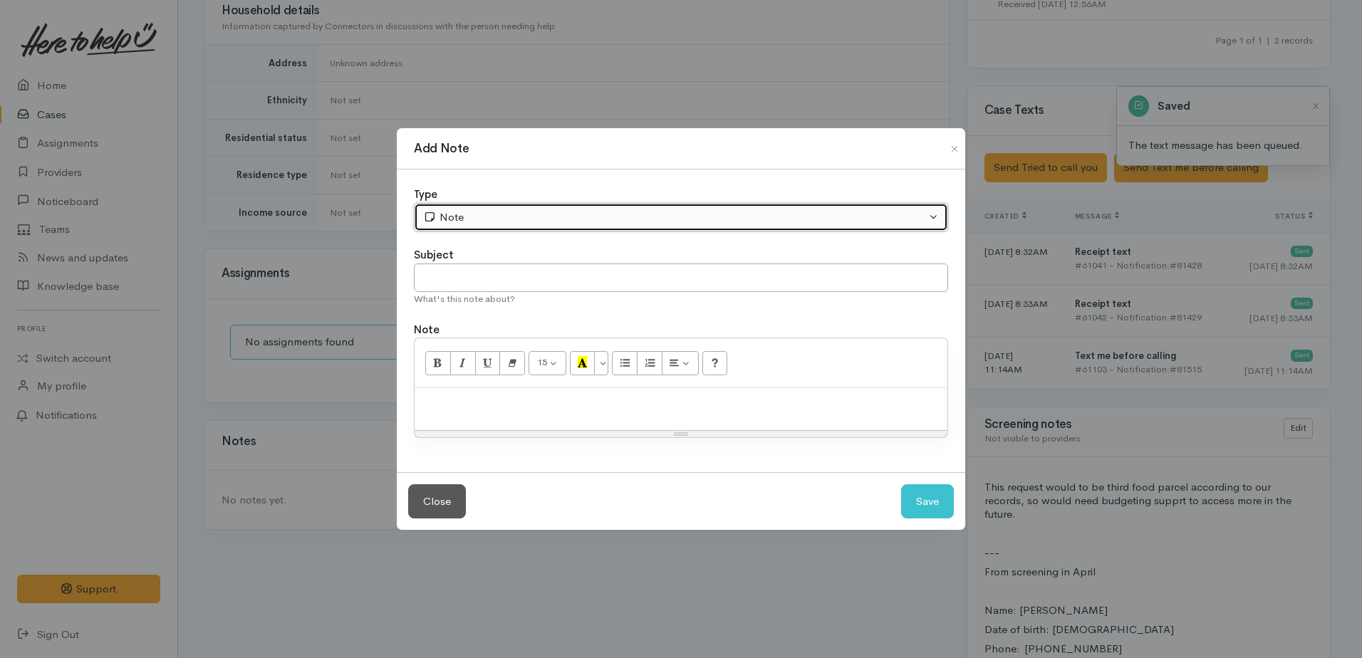
click at [492, 223] on div "Note" at bounding box center [674, 217] width 503 height 16
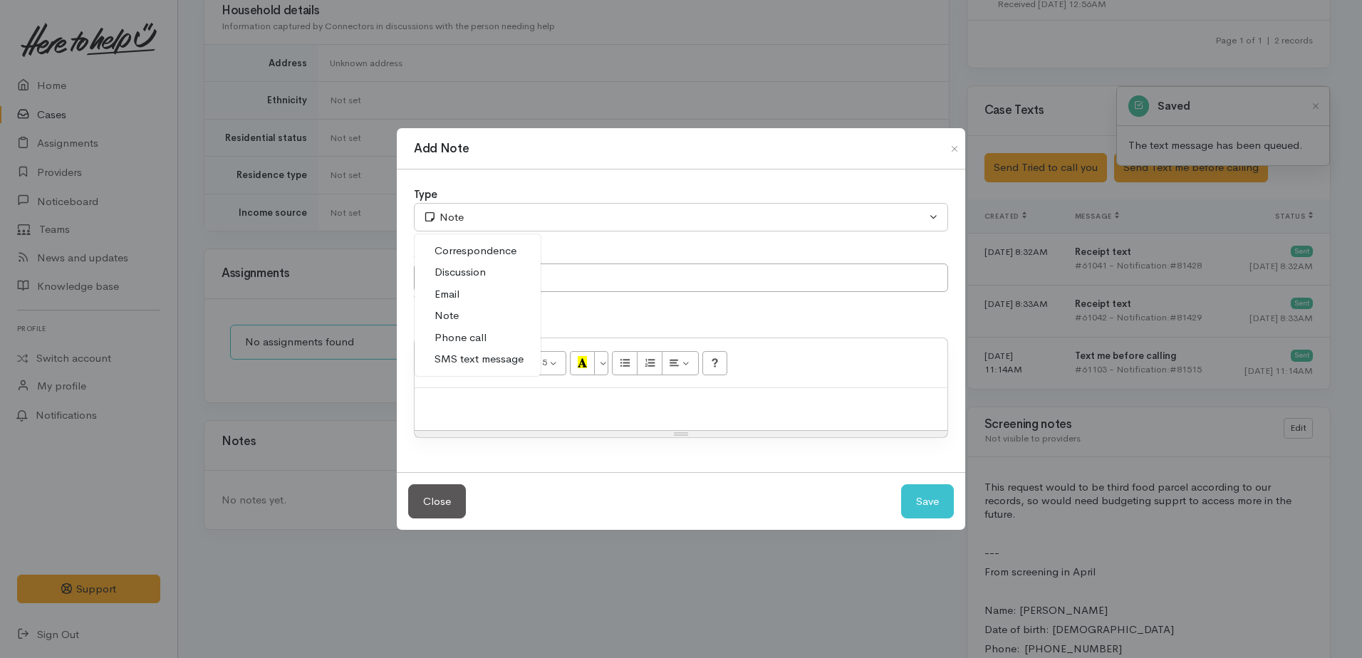
click at [490, 338] on link "Phone call" at bounding box center [478, 338] width 126 height 22
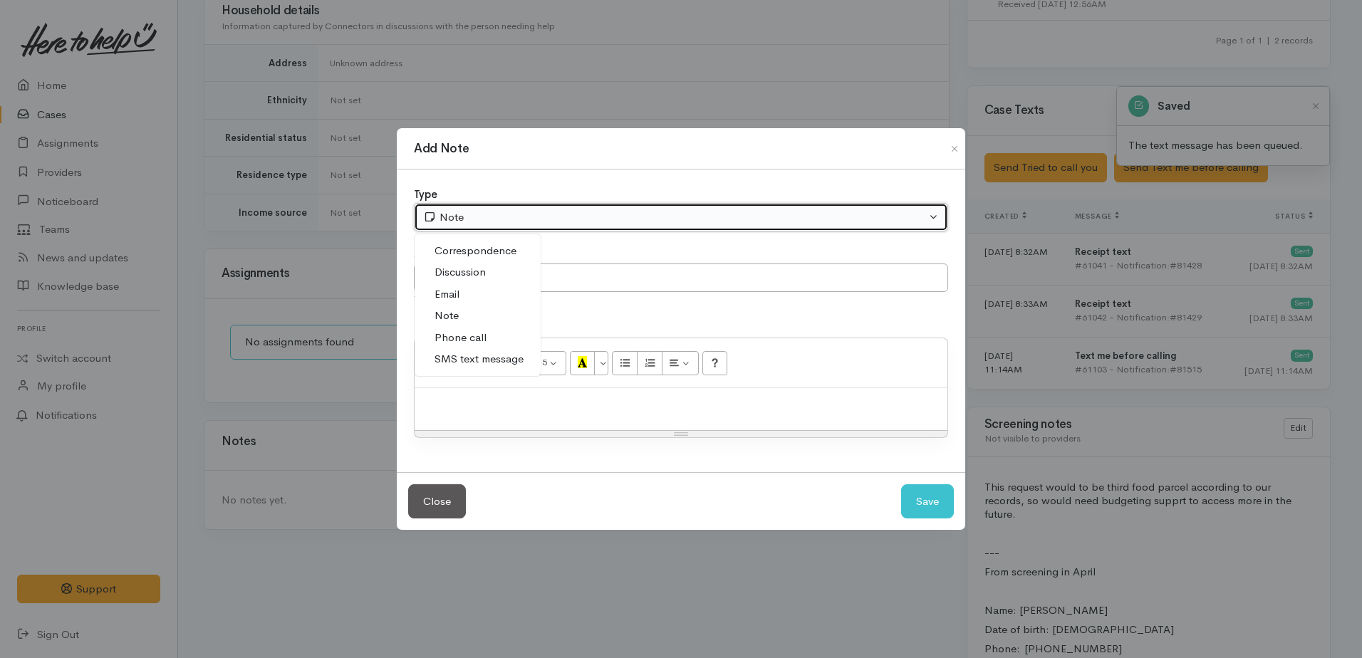
select select "3"
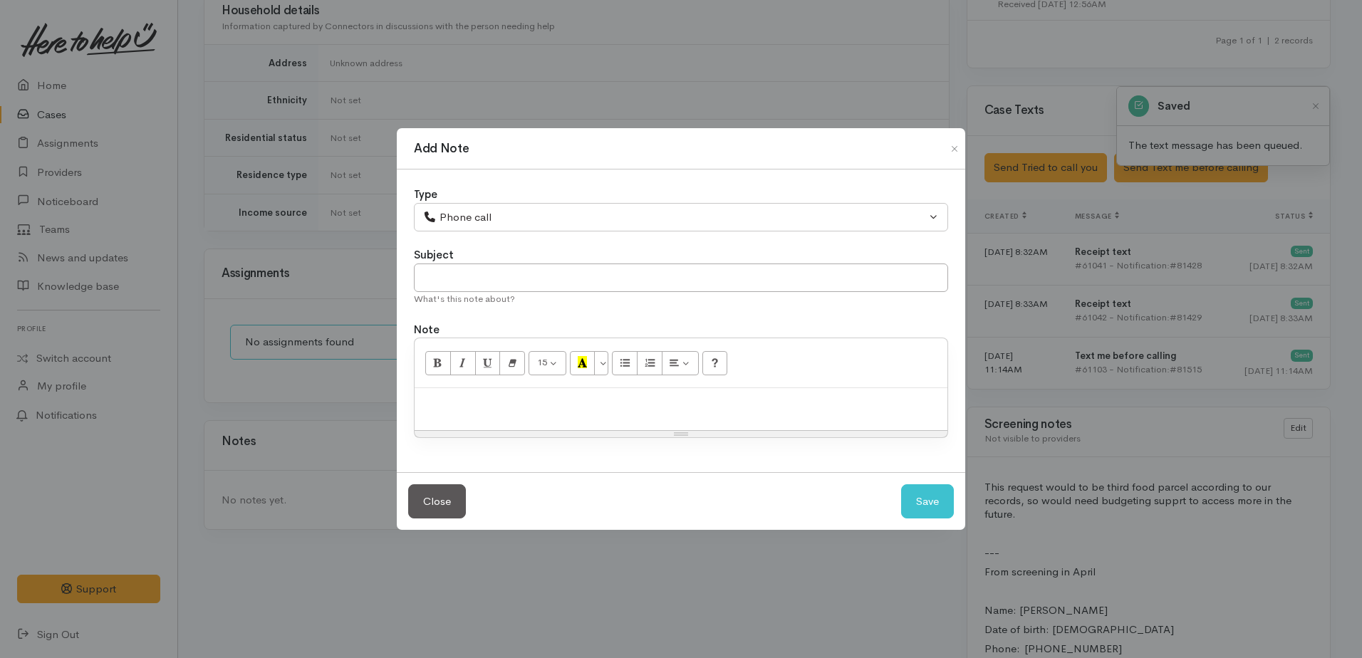
click at [482, 399] on p at bounding box center [681, 403] width 519 height 16
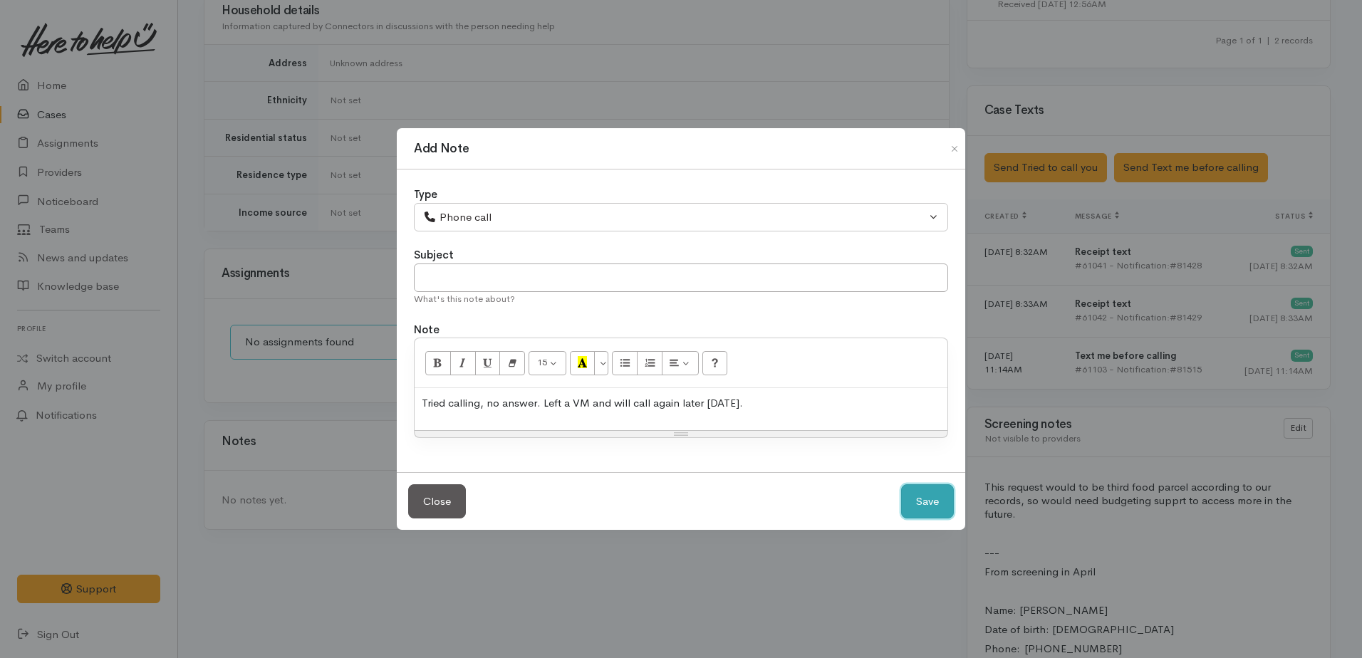
click at [933, 502] on button "Save" at bounding box center [927, 501] width 53 height 35
select select "1"
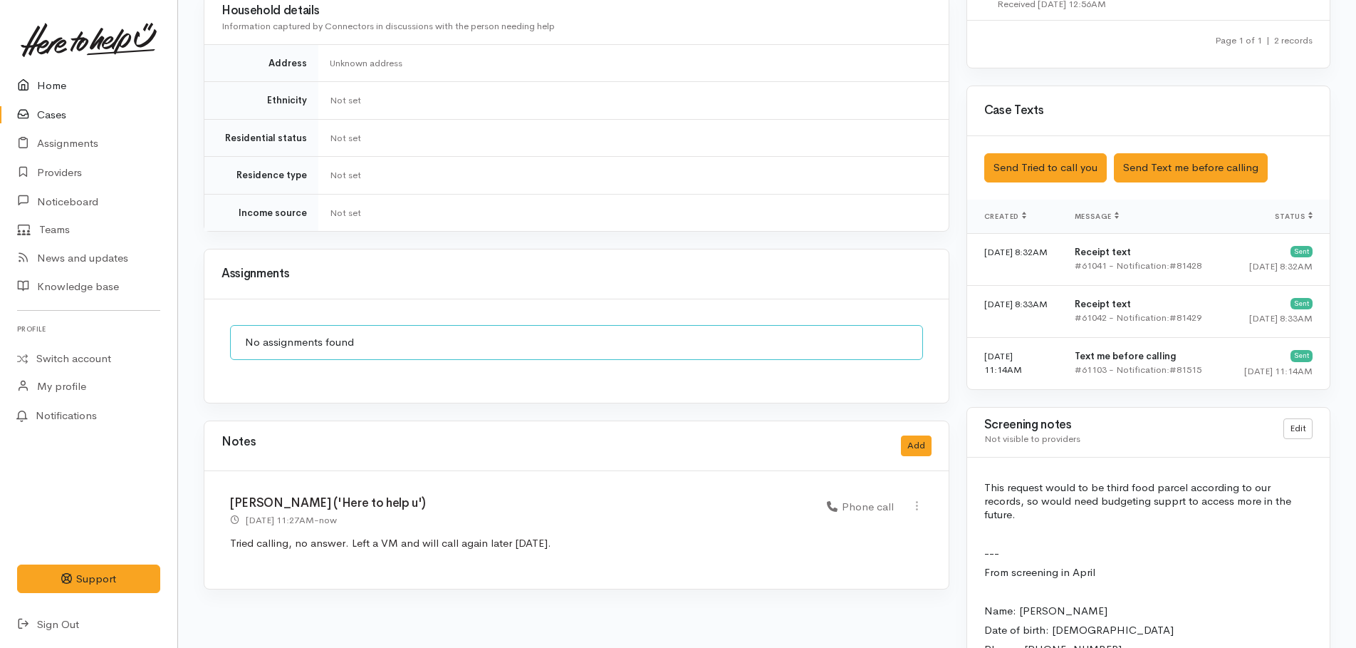
click at [62, 86] on link "Home" at bounding box center [88, 85] width 177 height 29
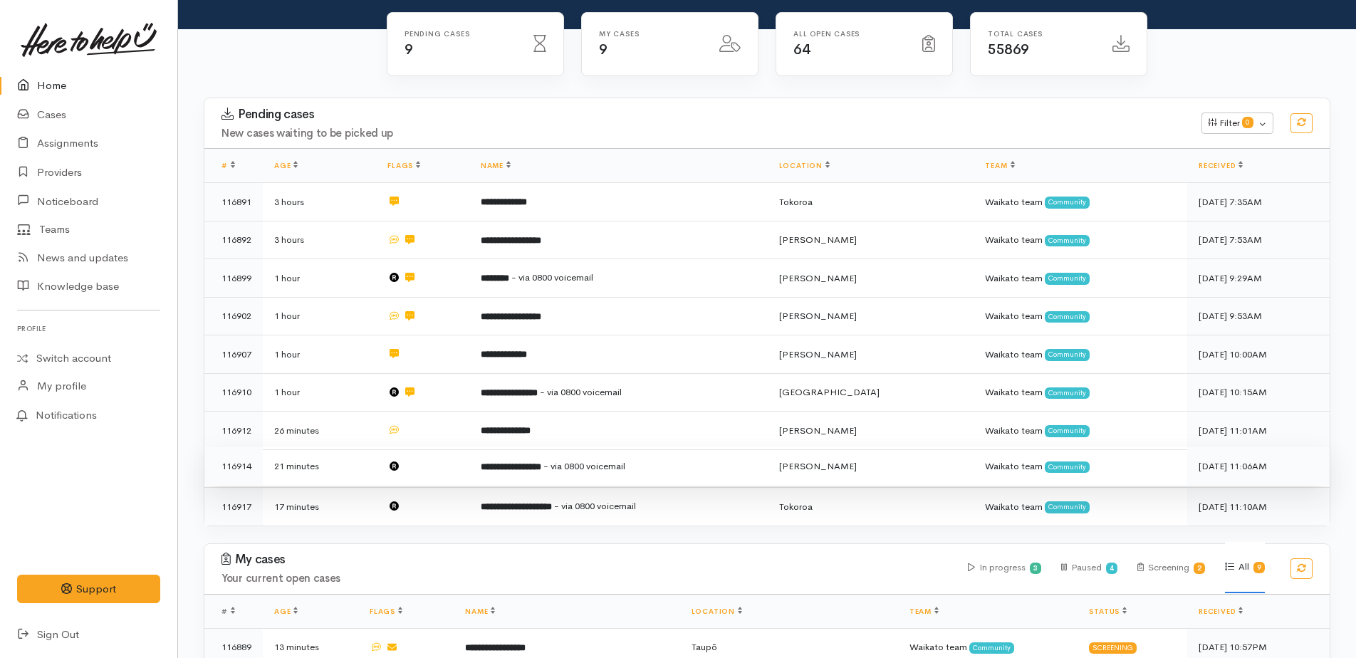
scroll to position [128, 0]
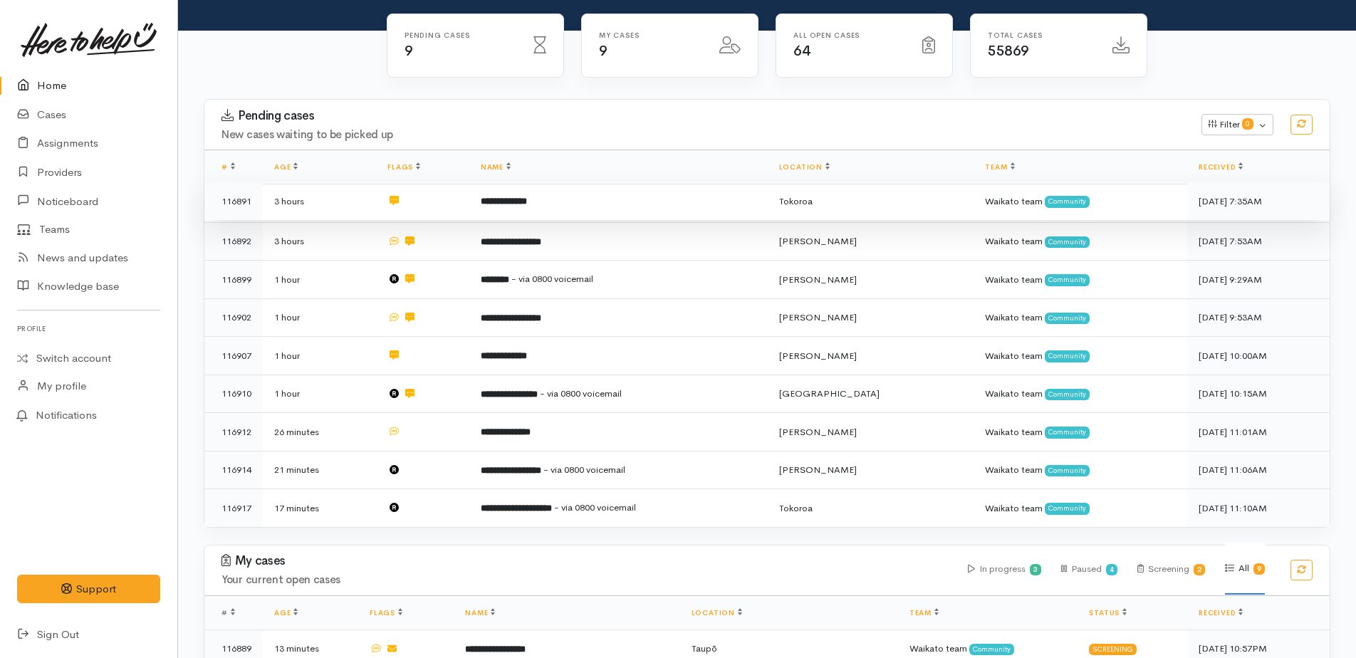
click at [526, 197] on b "**********" at bounding box center [504, 201] width 46 height 9
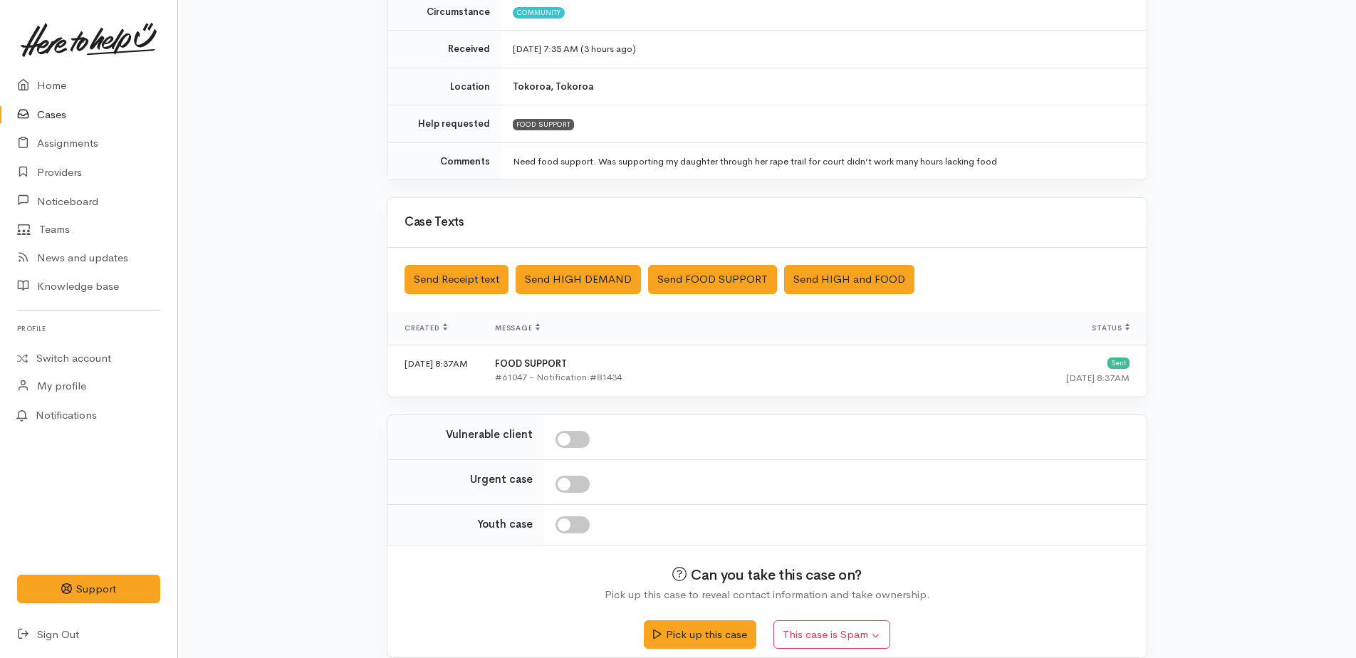
scroll to position [237, 0]
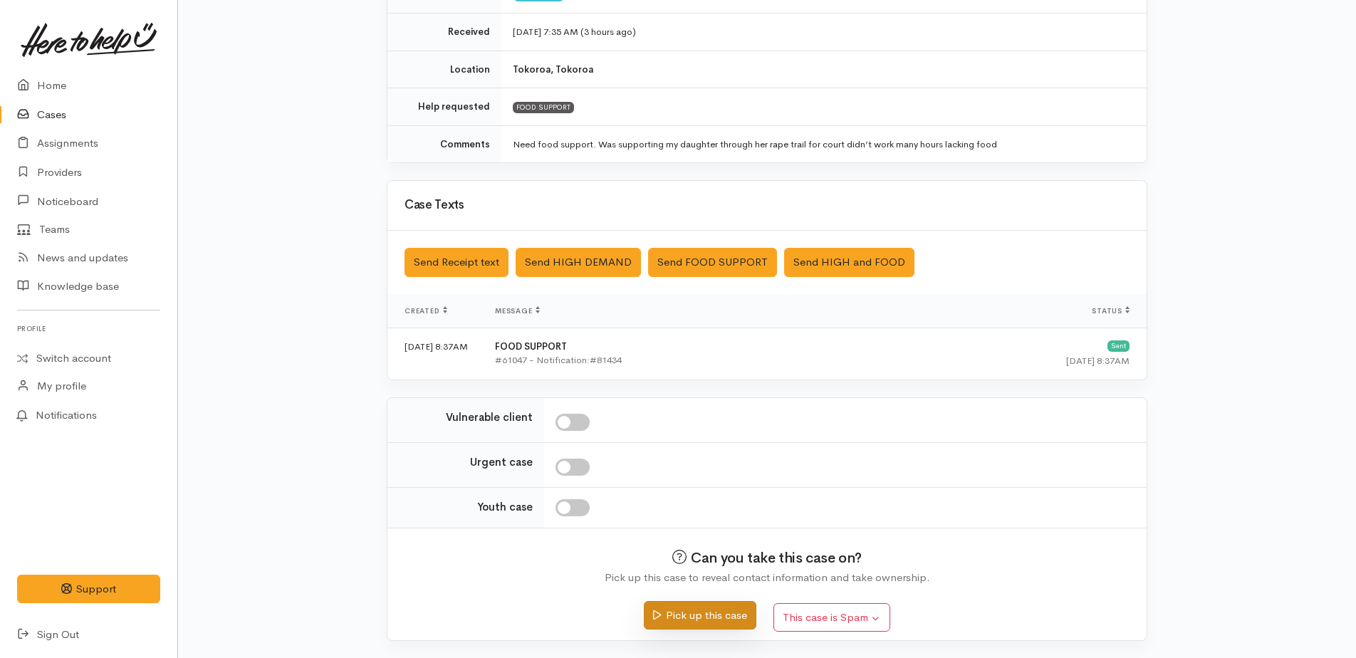
click at [680, 613] on button "Pick up this case" at bounding box center [700, 615] width 112 height 29
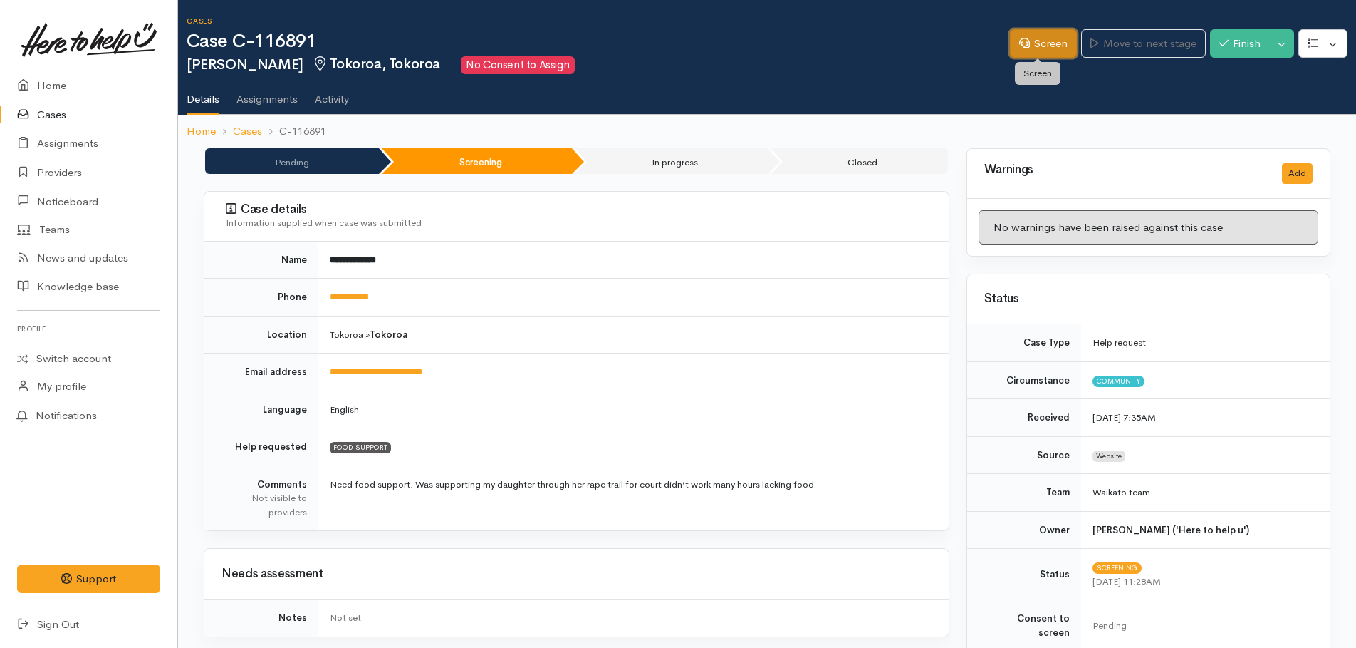
click at [1044, 42] on link "Screen" at bounding box center [1043, 43] width 67 height 29
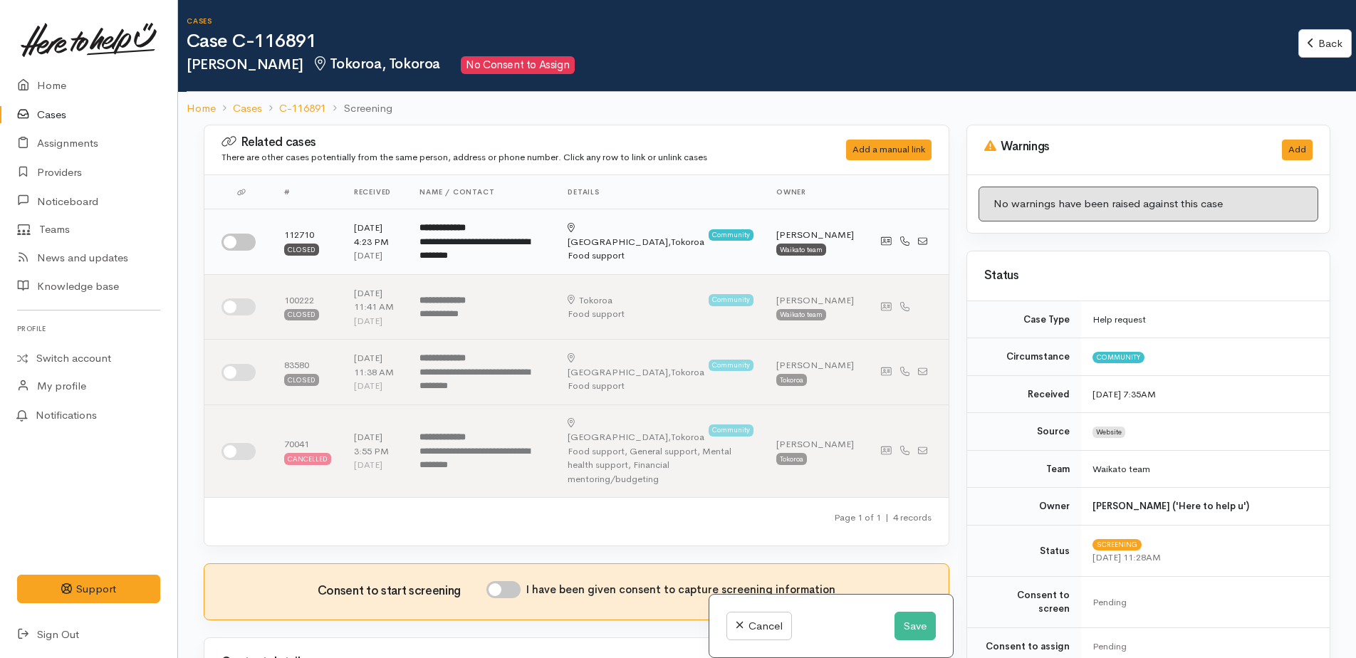
click at [225, 237] on input "checkbox" at bounding box center [239, 242] width 34 height 17
checkbox input "true"
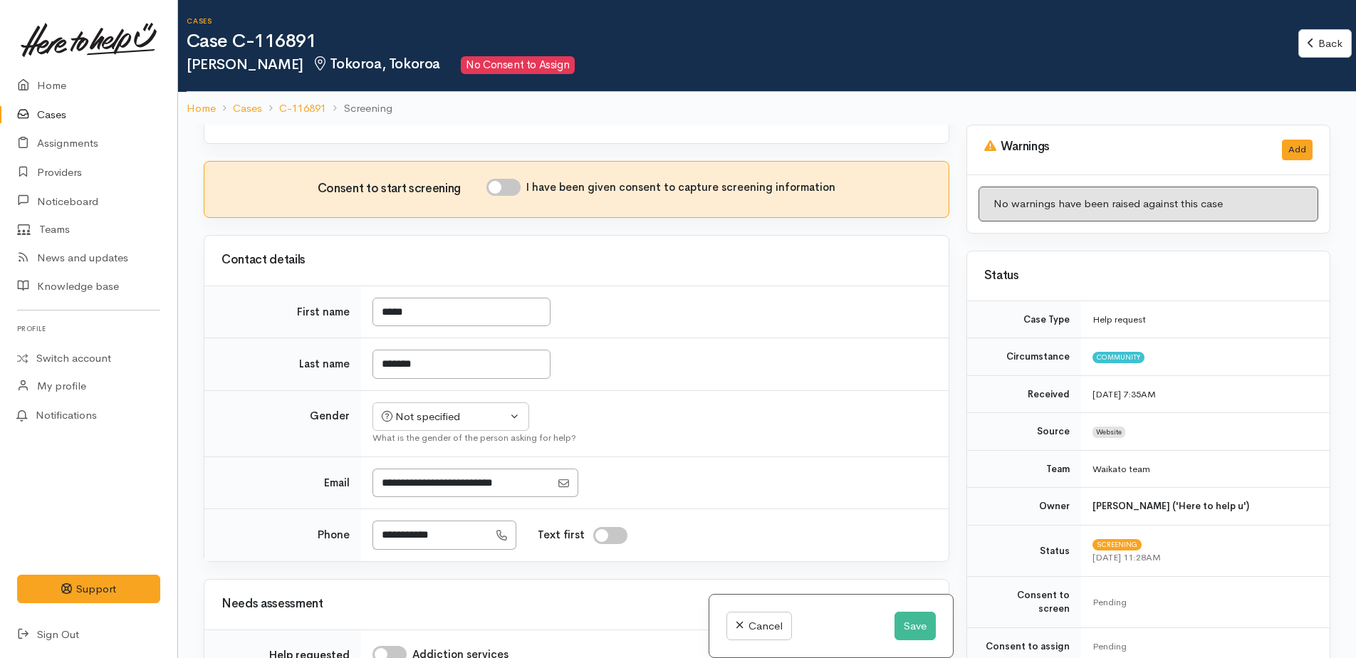
scroll to position [427, 0]
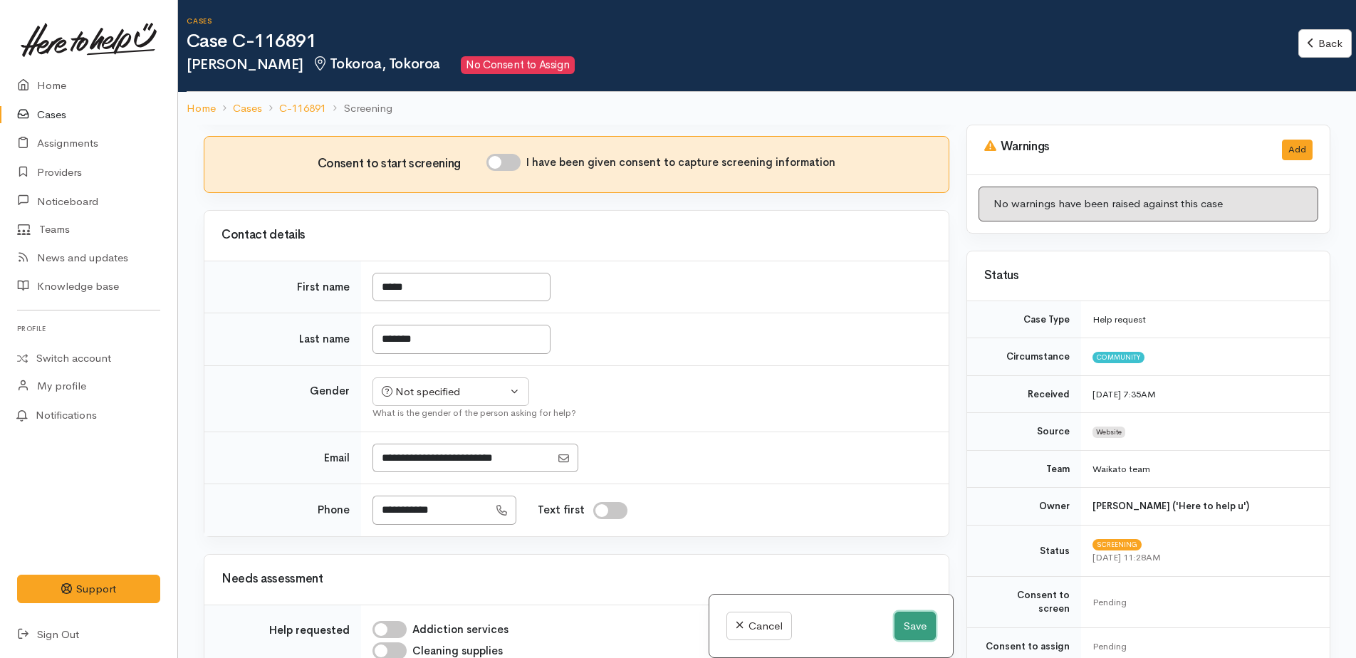
click at [912, 623] on button "Save" at bounding box center [915, 626] width 41 height 29
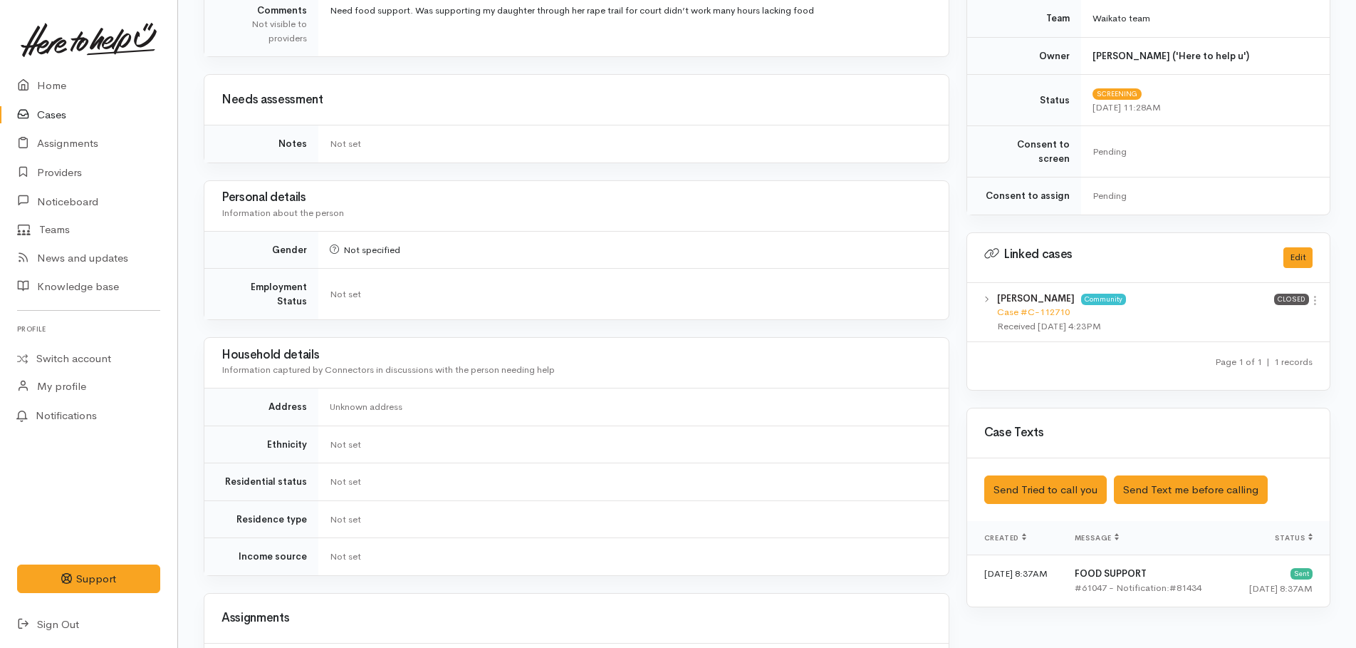
scroll to position [499, 0]
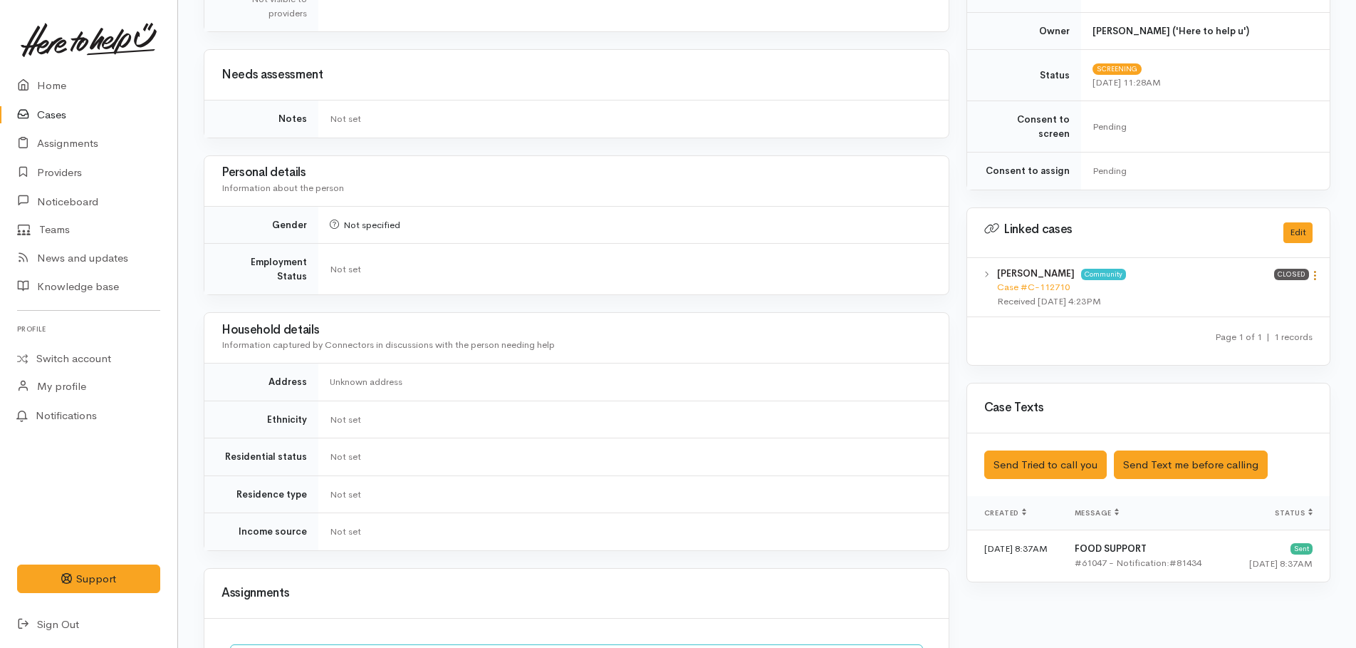
click at [1314, 269] on icon at bounding box center [1315, 275] width 12 height 12
click at [1228, 292] on link "View case" at bounding box center [1264, 303] width 113 height 22
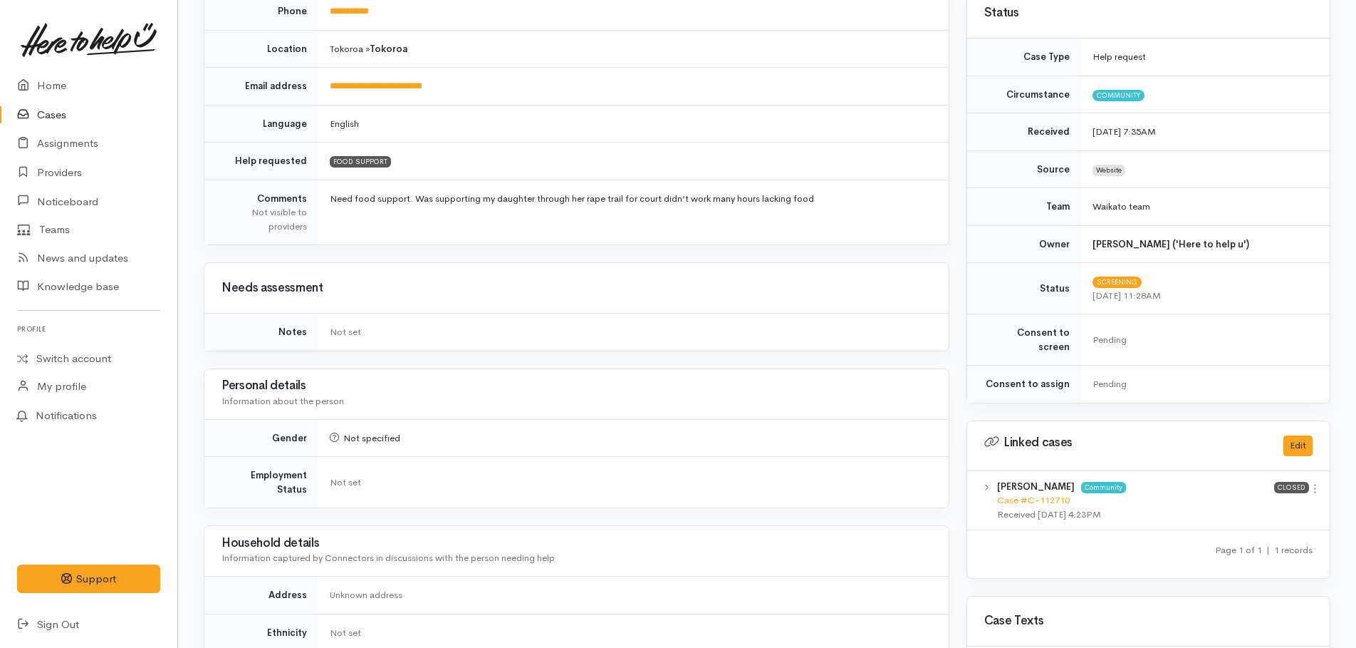
scroll to position [0, 0]
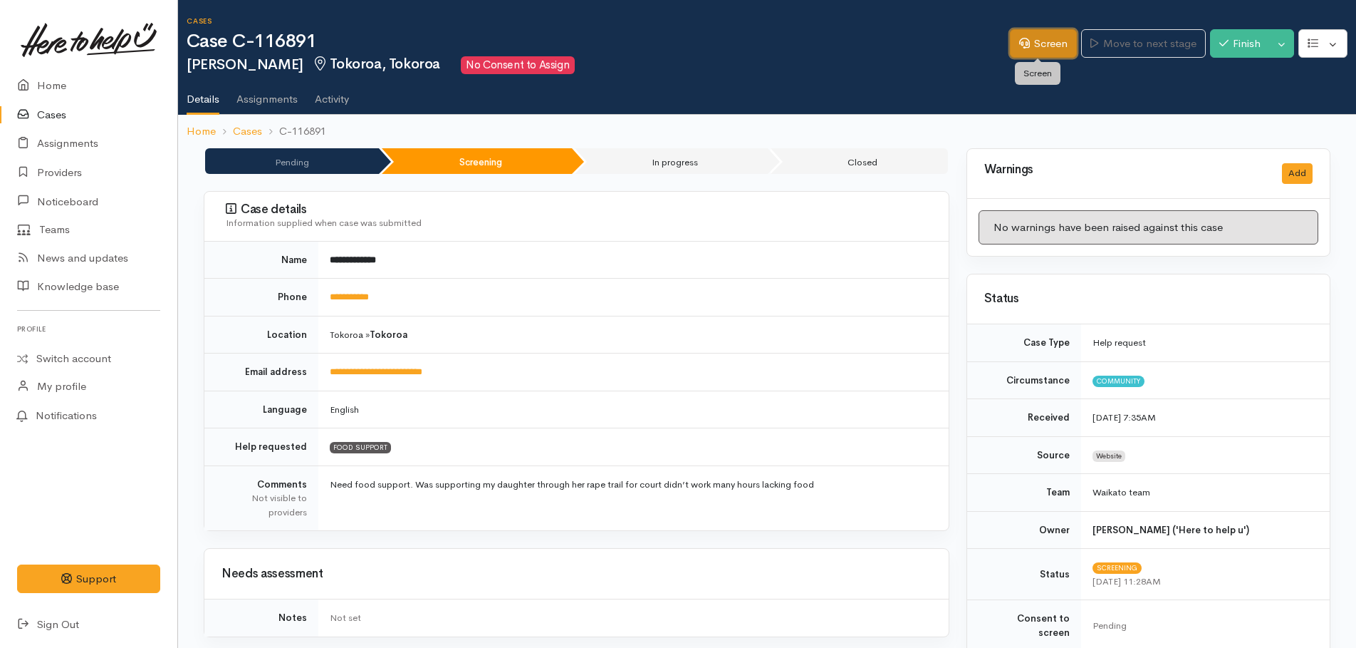
click at [1032, 51] on link "Screen" at bounding box center [1043, 43] width 67 height 29
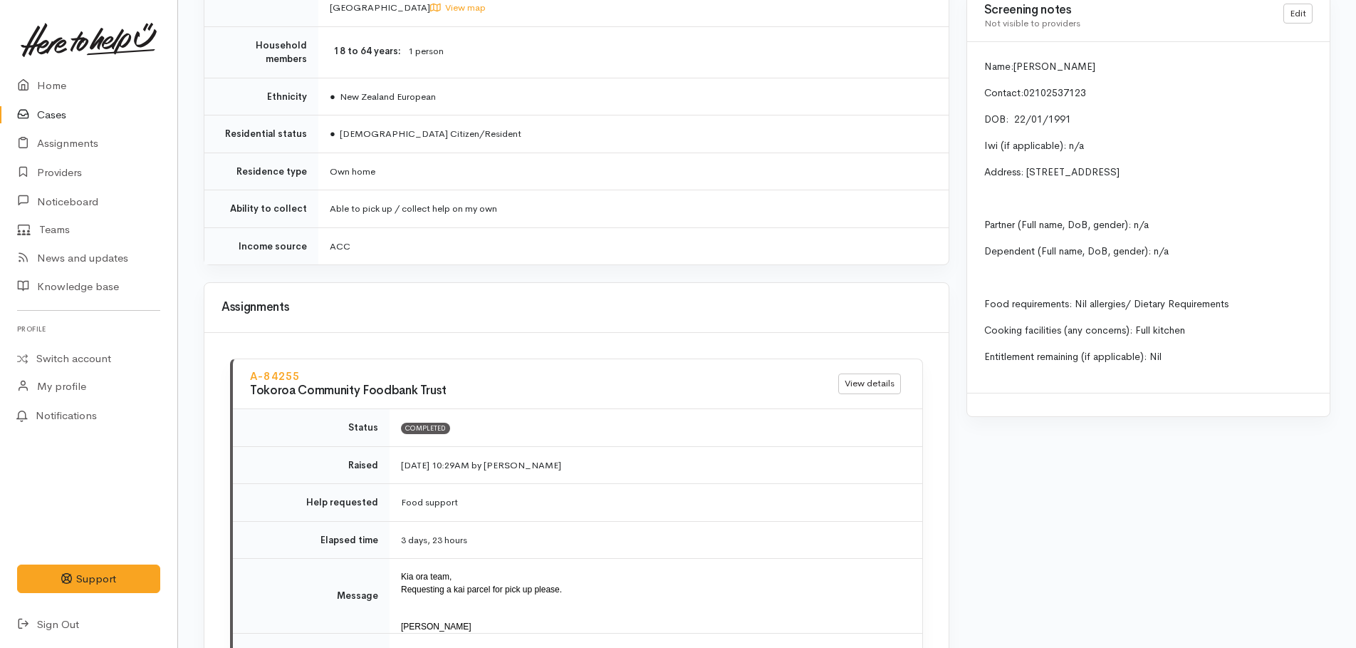
scroll to position [1211, 0]
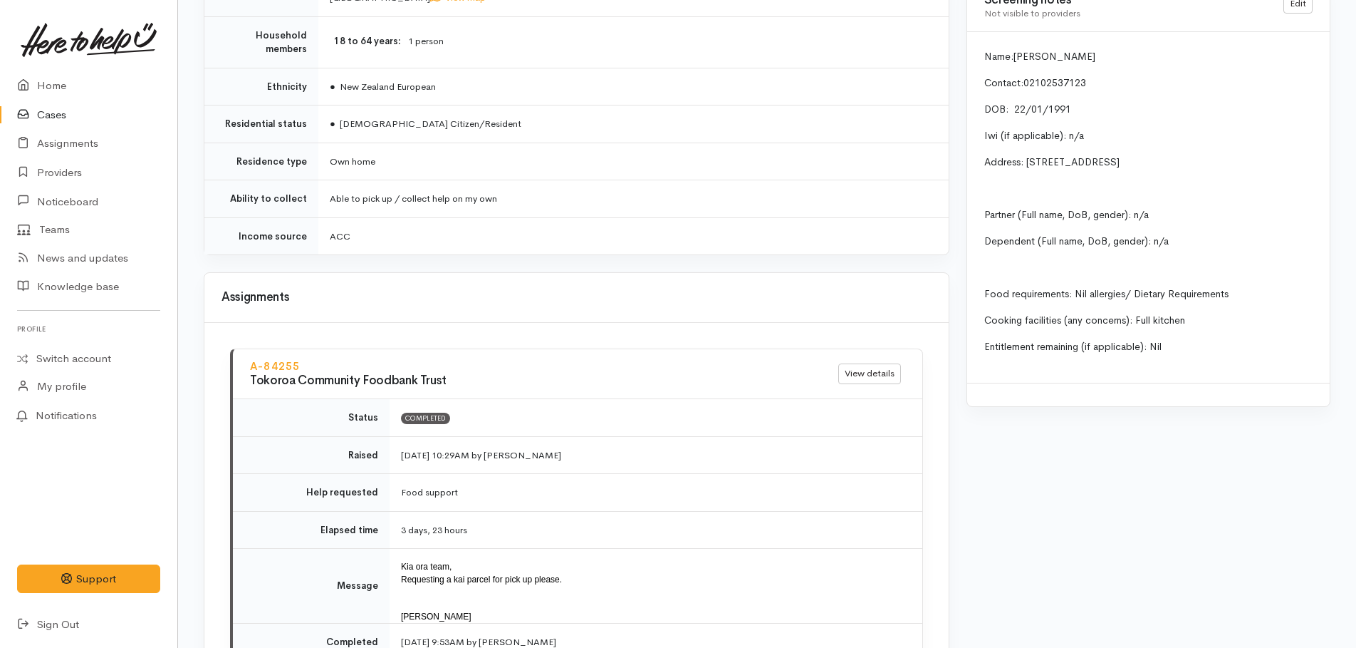
drag, startPoint x: 1037, startPoint y: 72, endPoint x: 1227, endPoint y: 338, distance: 326.4
click at [1227, 338] on div "Name: [PERSON_NAME] Contact: [PHONE_NUMBER] DOB: [DEMOGRAPHIC_DATA] Iwi (if app…" at bounding box center [1148, 207] width 363 height 351
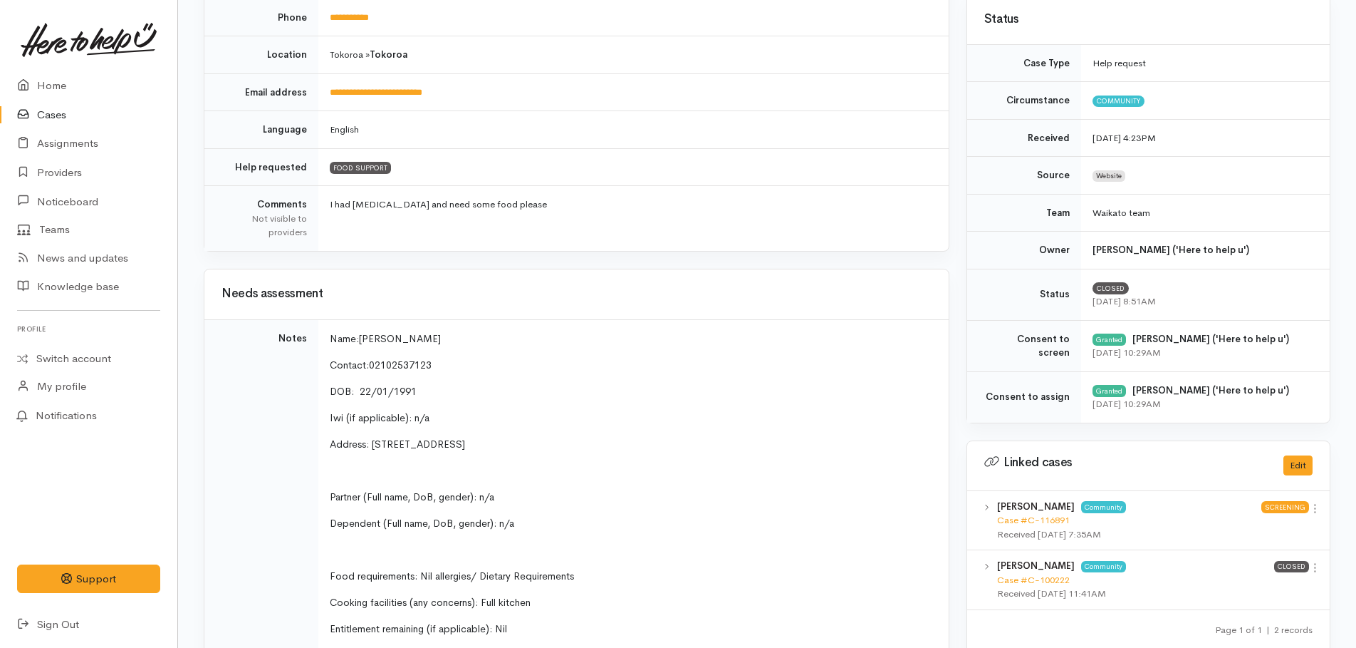
scroll to position [0, 0]
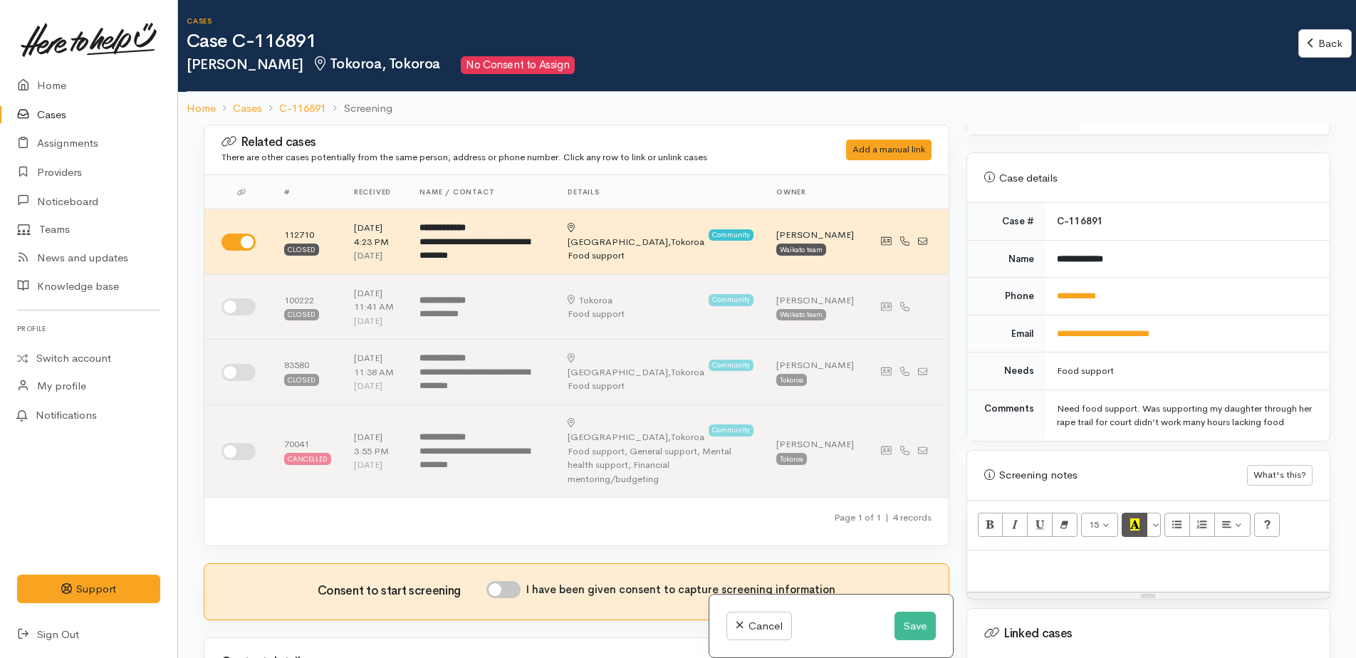
scroll to position [782, 0]
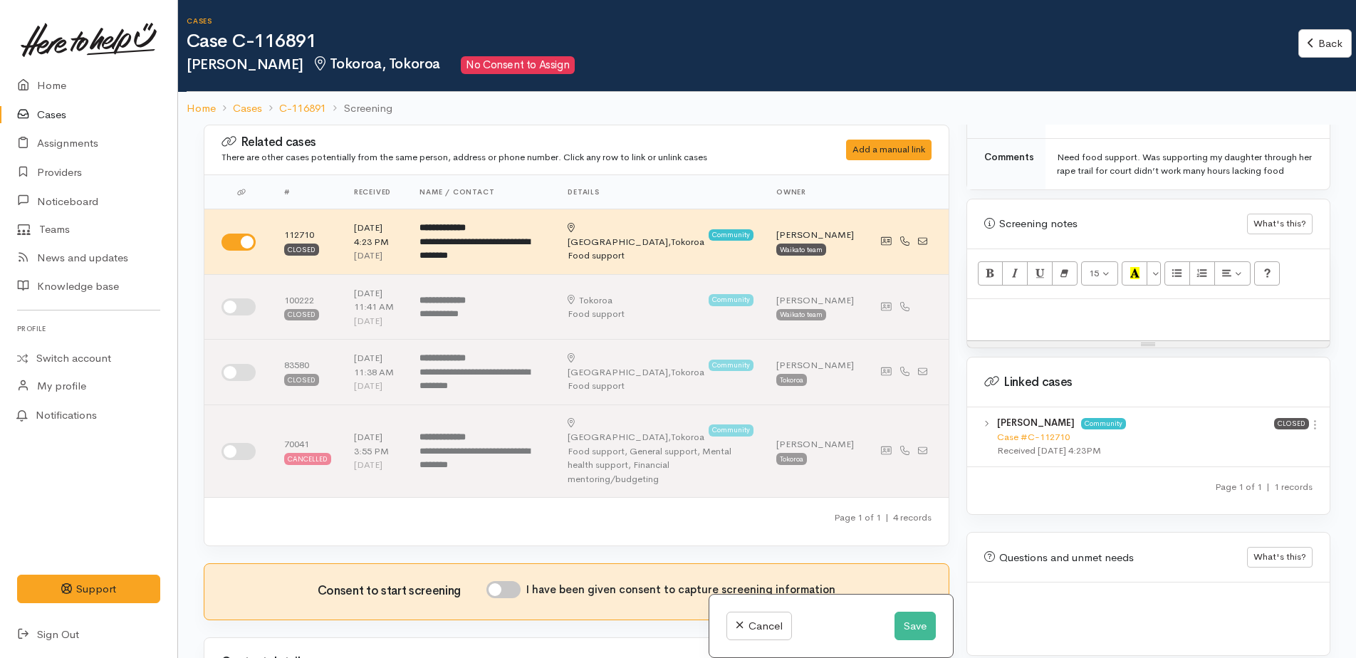
paste div
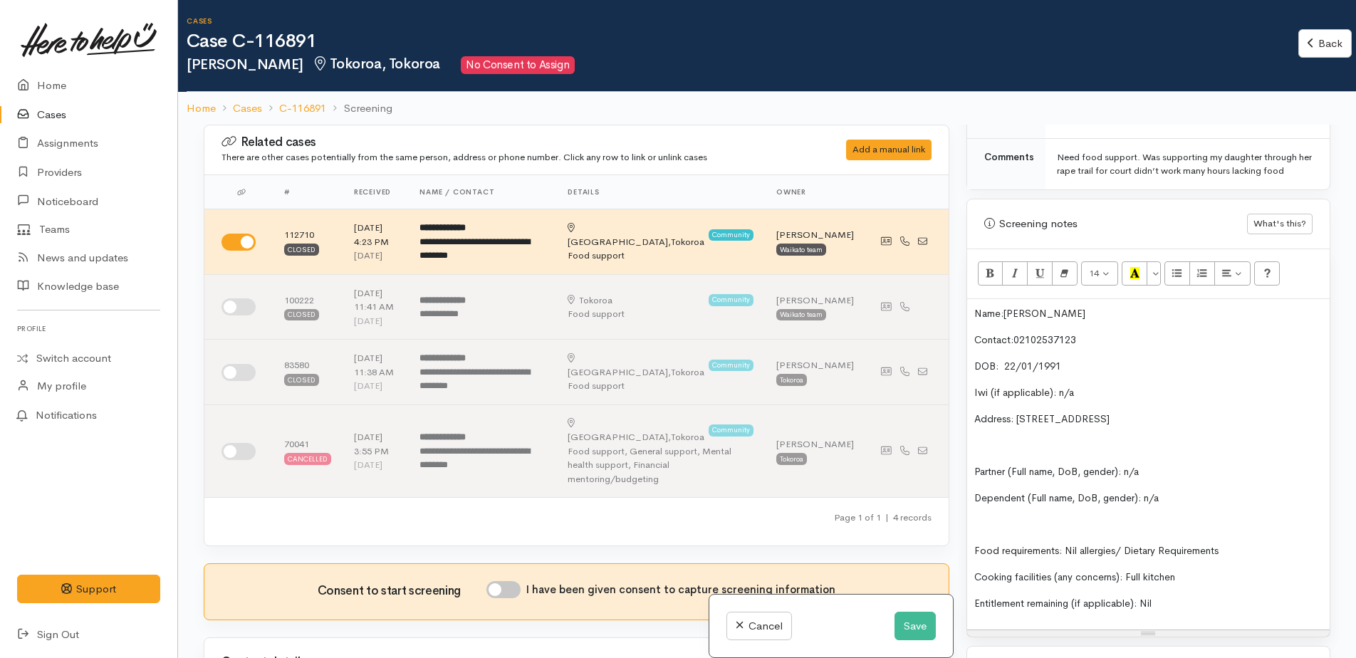
click at [975, 307] on span "Name:" at bounding box center [989, 313] width 29 height 13
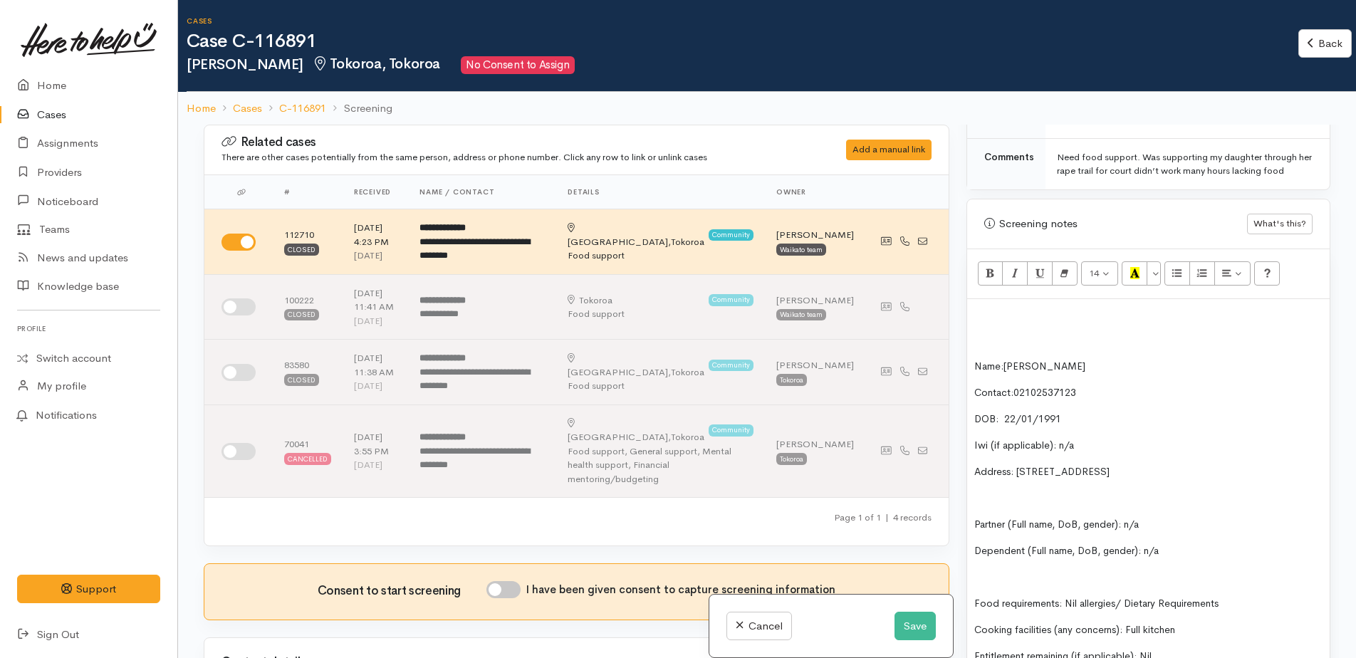
click at [977, 306] on p at bounding box center [1149, 313] width 348 height 15
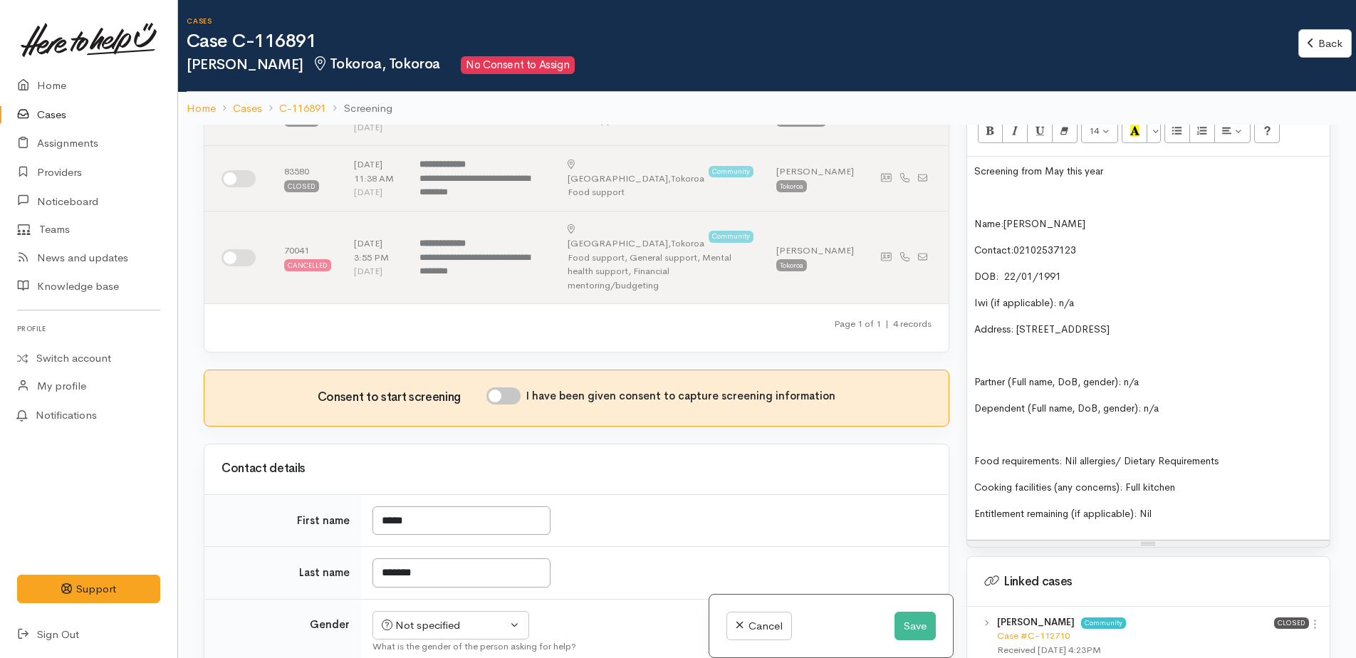
scroll to position [214, 0]
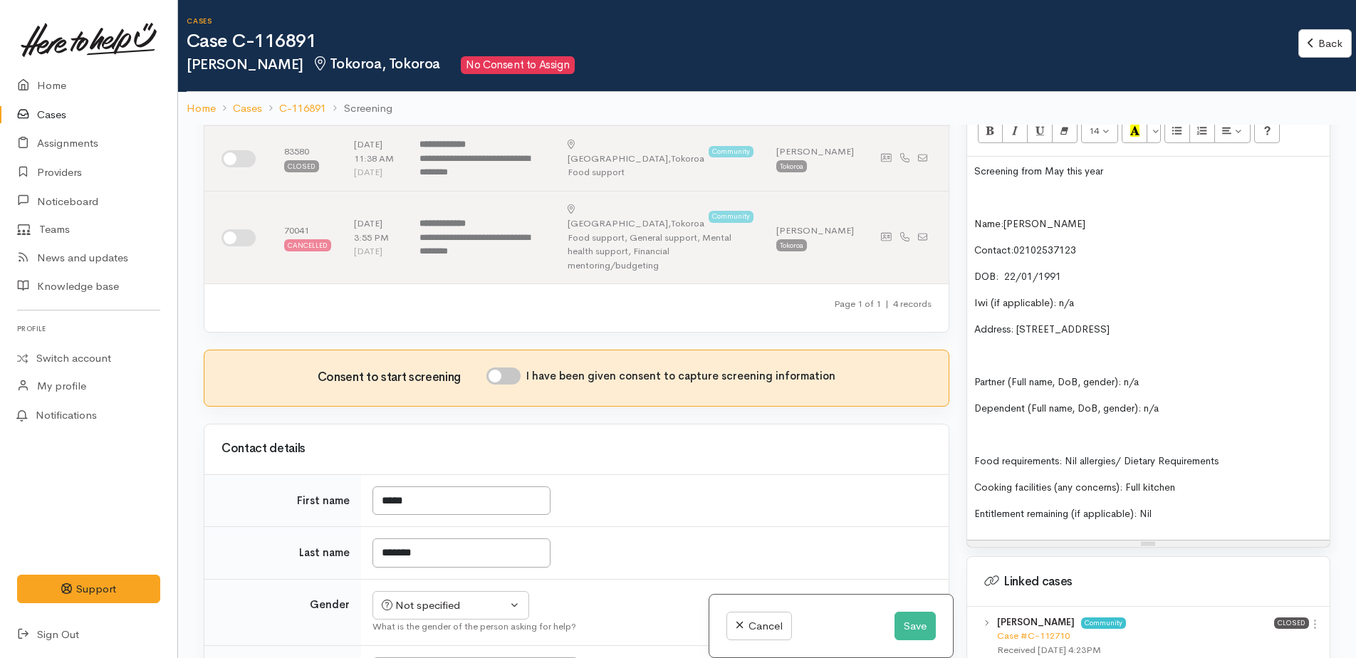
click at [1169, 507] on p "Entitlement remaining (if applicable): Nil" at bounding box center [1149, 514] width 348 height 15
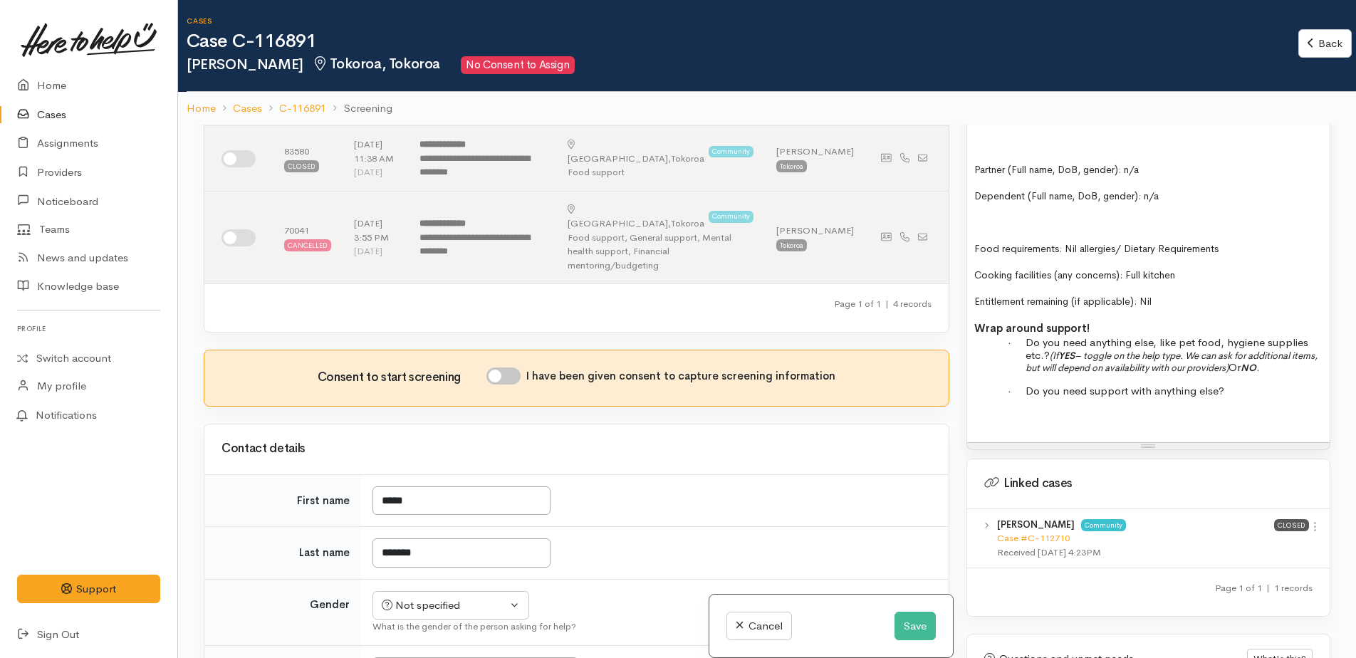
scroll to position [1138, 0]
click at [899, 630] on button "Save" at bounding box center [915, 626] width 41 height 29
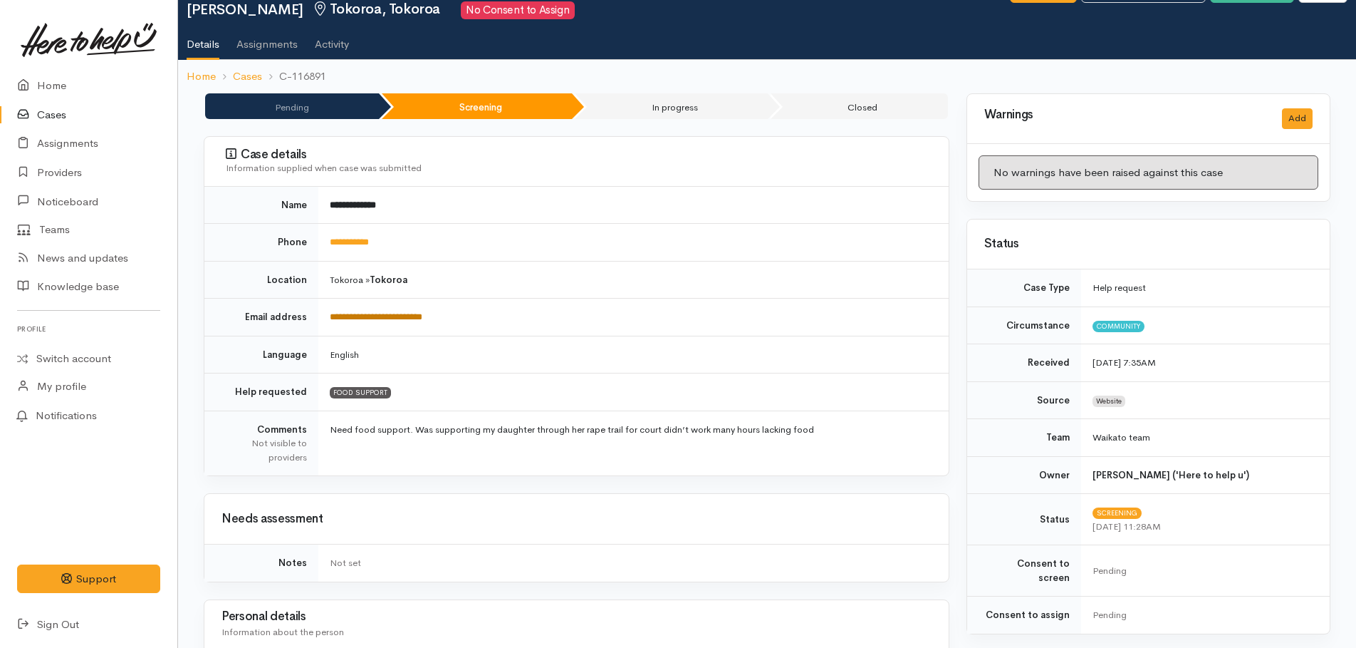
scroll to position [142, 0]
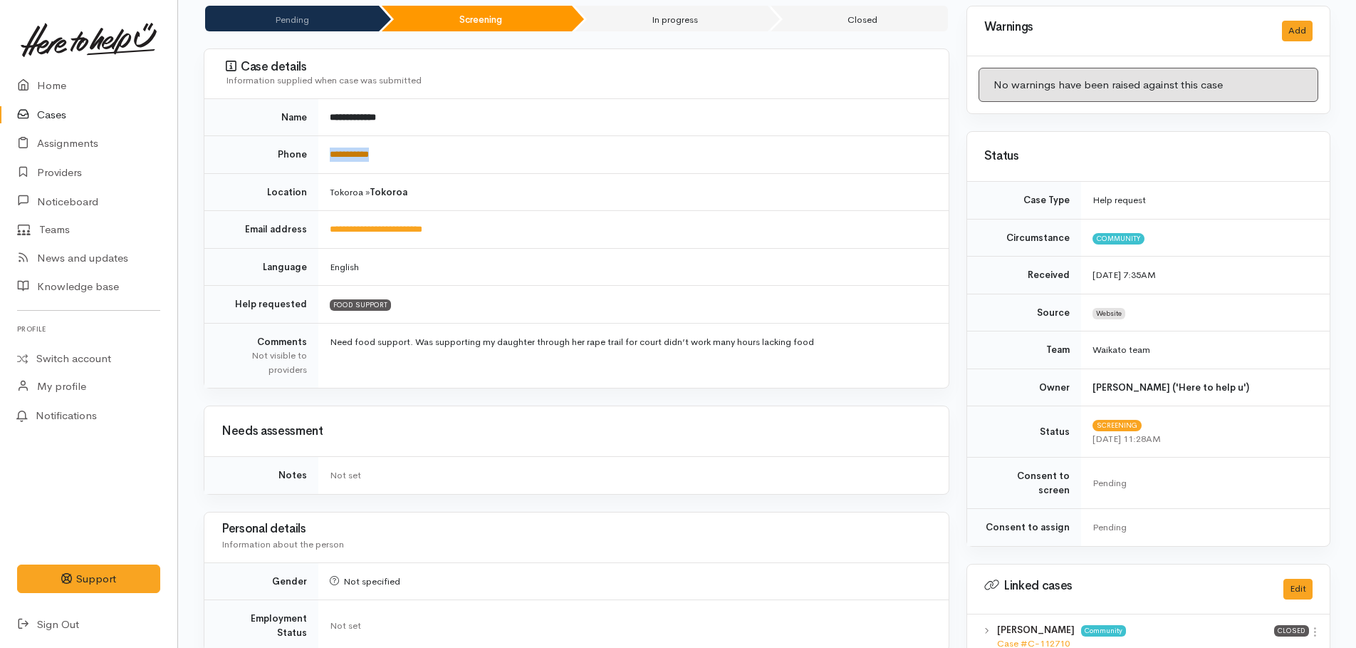
drag, startPoint x: 393, startPoint y: 150, endPoint x: 332, endPoint y: 150, distance: 60.6
click at [332, 150] on td "**********" at bounding box center [633, 155] width 630 height 38
drag, startPoint x: 332, startPoint y: 150, endPoint x: 348, endPoint y: 160, distance: 18.6
copy link "**********"
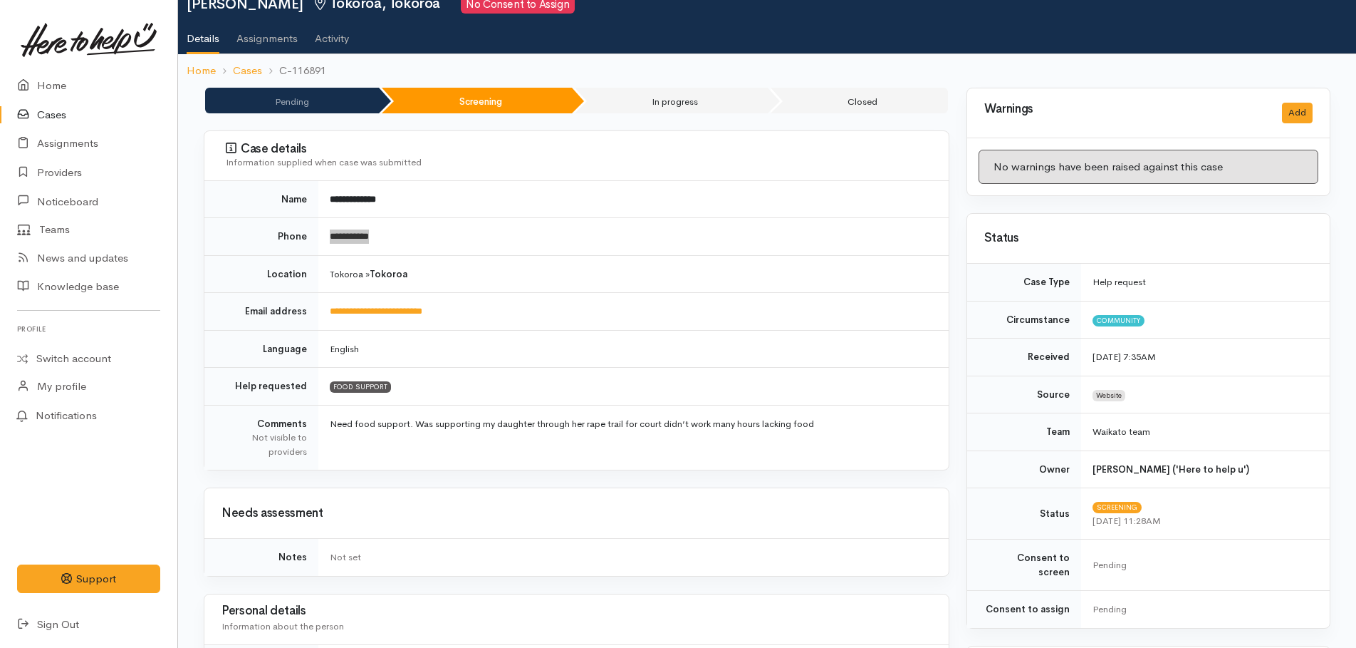
scroll to position [0, 0]
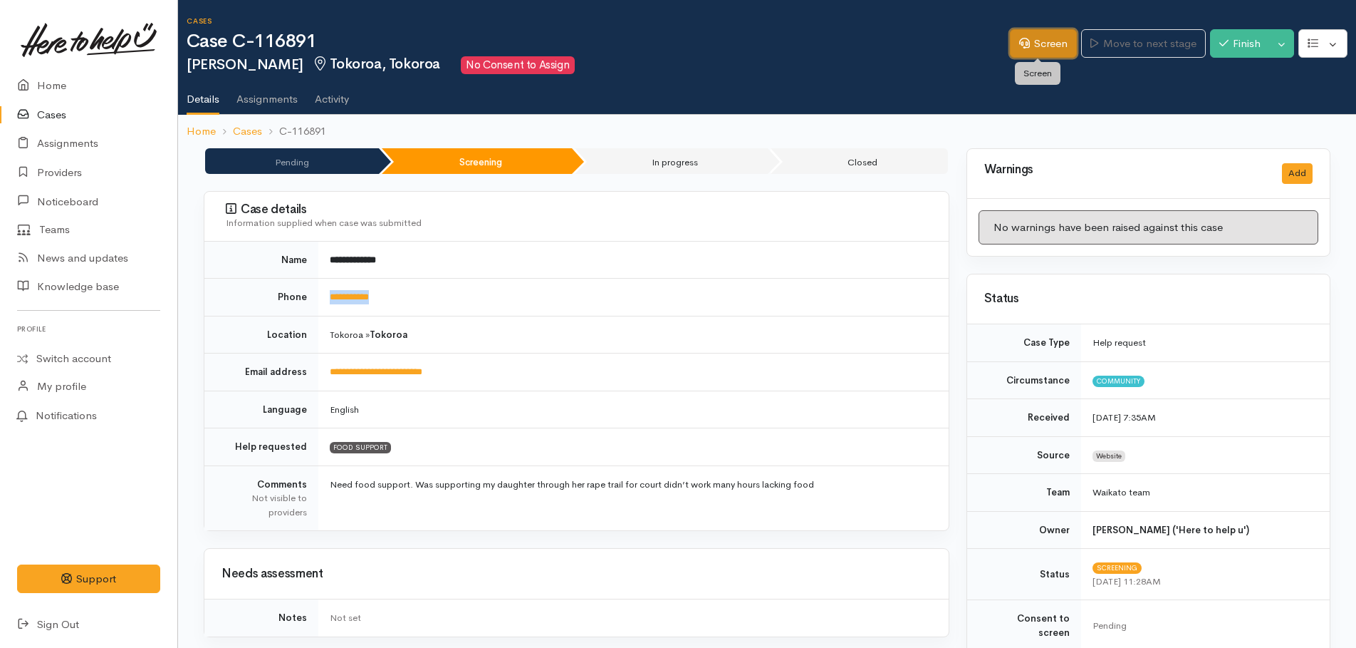
click at [1030, 48] on link "Screen" at bounding box center [1043, 43] width 67 height 29
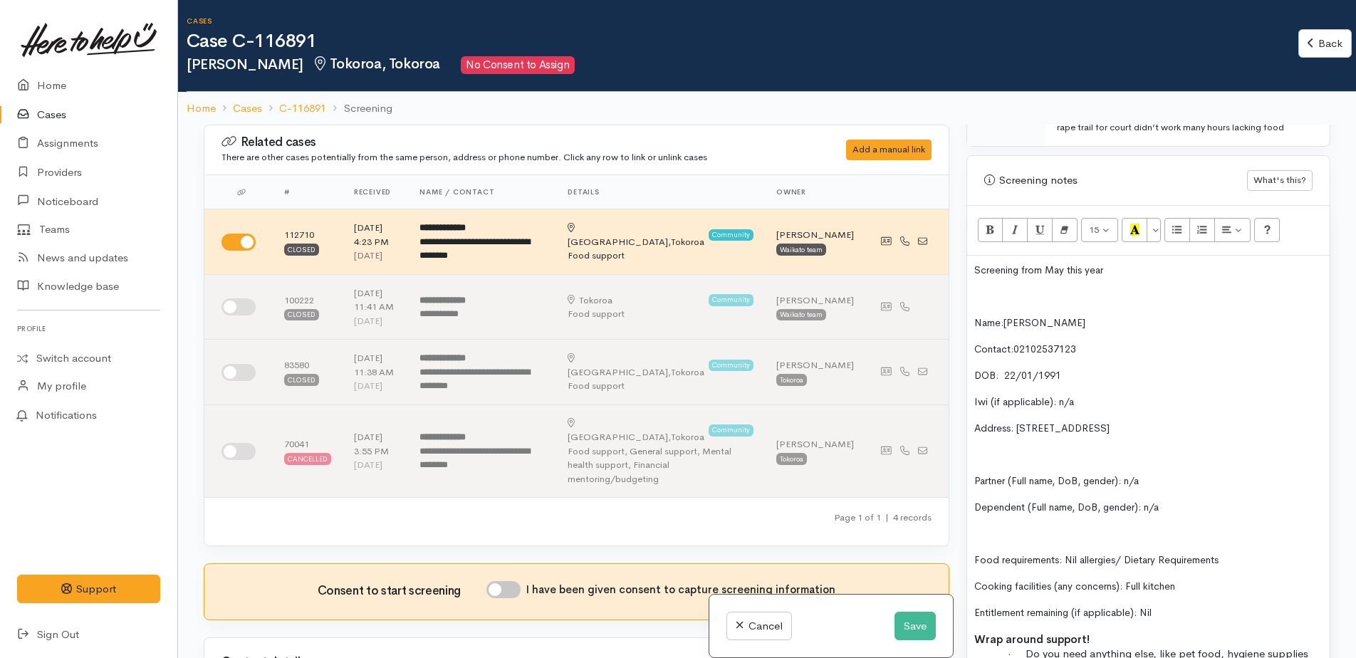
scroll to position [855, 0]
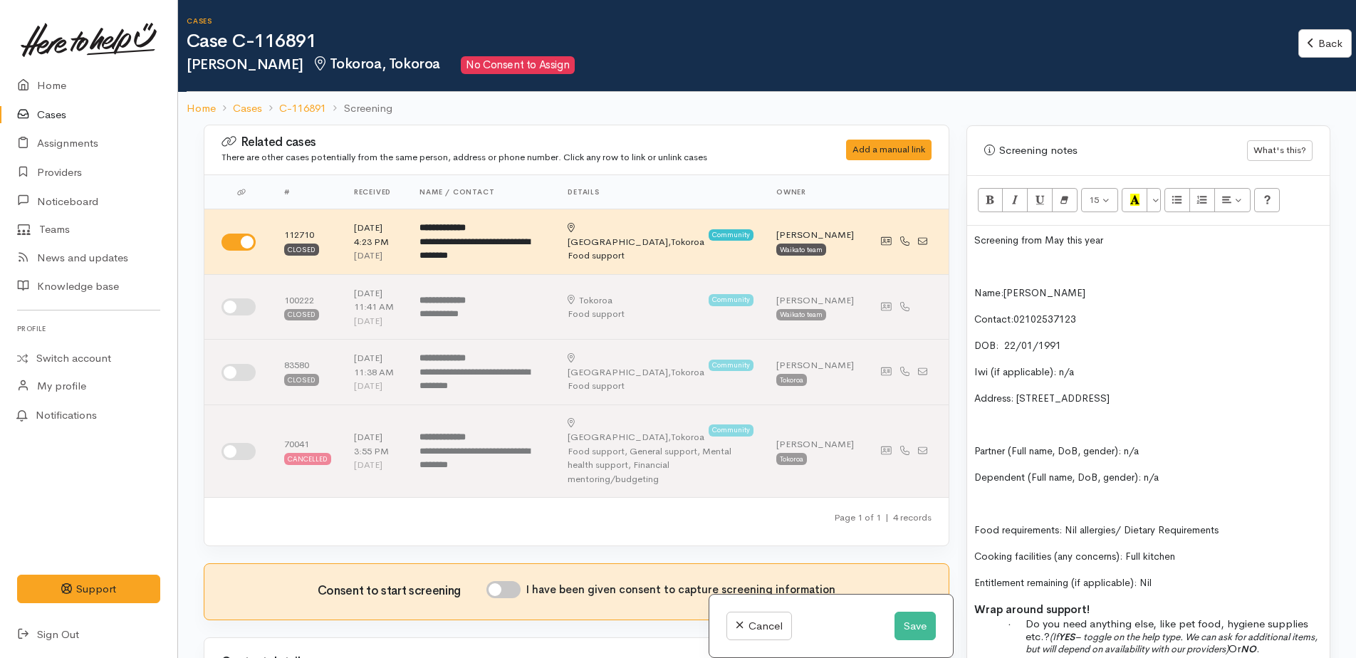
click at [983, 259] on p at bounding box center [1149, 266] width 348 height 15
click at [1120, 233] on p "Screening from May this year" at bounding box center [1149, 240] width 348 height 15
click at [1007, 242] on div "Name: James Herring Contact: 02102537123 DOB: 22 / 01/1991 Iwi (if applicable):…" at bounding box center [1148, 474] width 363 height 497
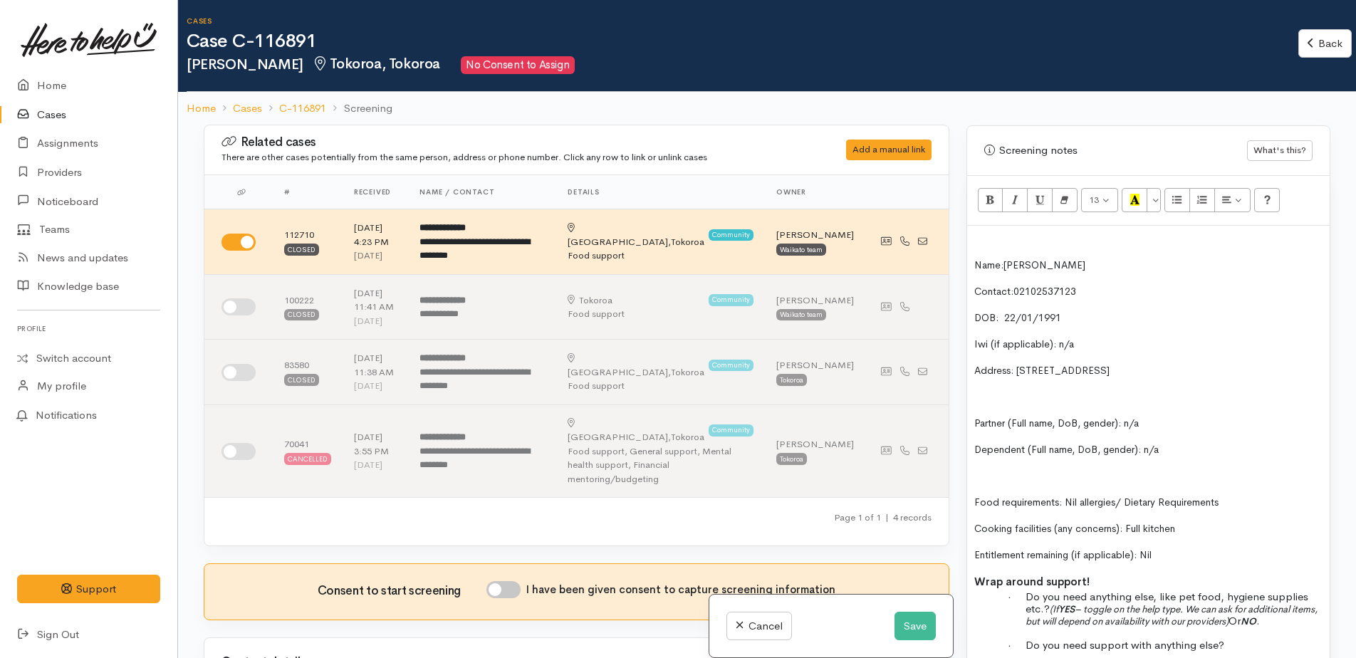
click at [1081, 258] on p "Name: James Herring" at bounding box center [1149, 265] width 348 height 15
click at [1018, 236] on div "Name: James Herring Contact: 02102537123 DOB: 22 / 01/1991 Iwi (if applicable):…" at bounding box center [1148, 461] width 363 height 470
click at [990, 233] on p at bounding box center [1149, 240] width 348 height 14
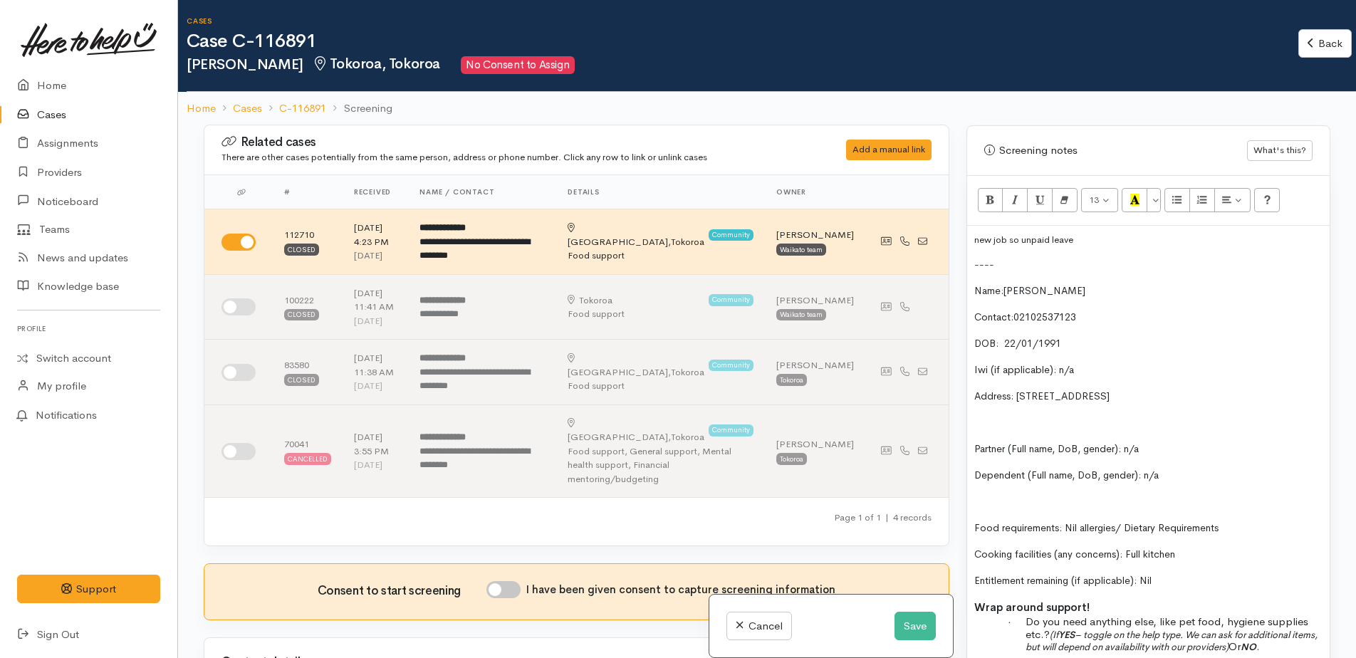
click at [1098, 284] on p "Name: James Herring" at bounding box center [1149, 291] width 348 height 15
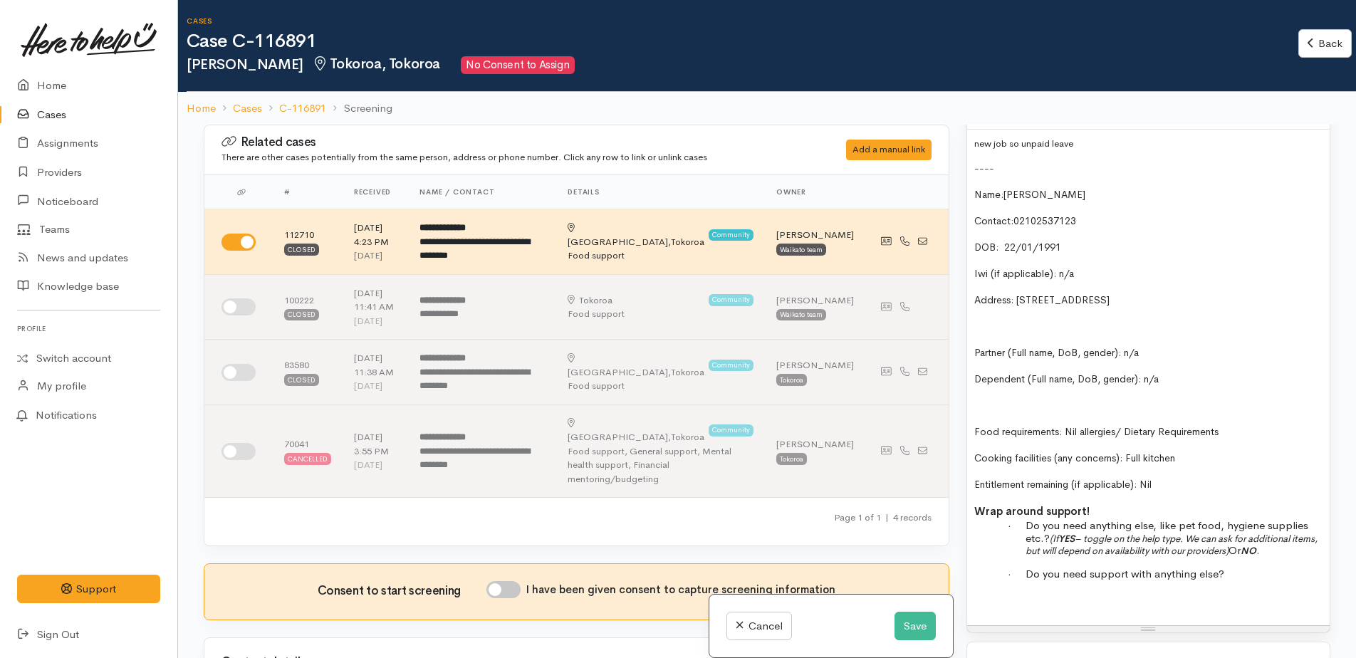
scroll to position [950, 0]
click at [505, 581] on input "I have been given consent to capture screening information" at bounding box center [504, 589] width 34 height 17
checkbox input "true"
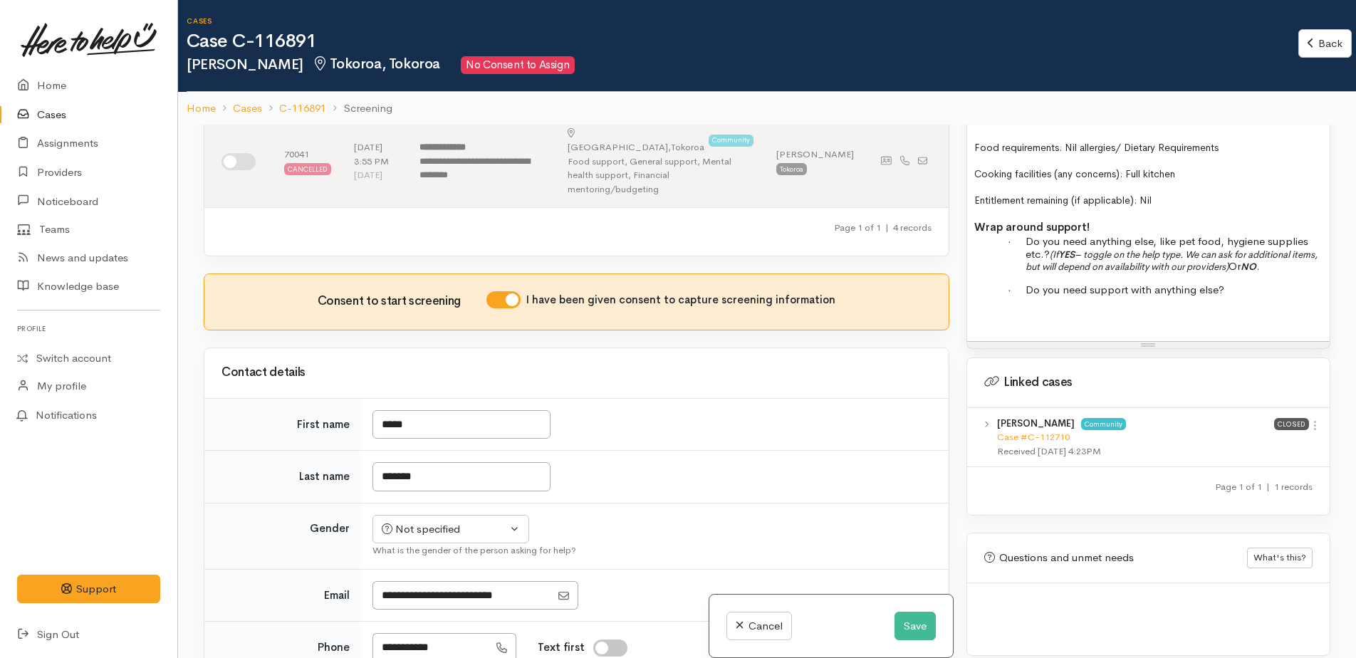
scroll to position [427, 0]
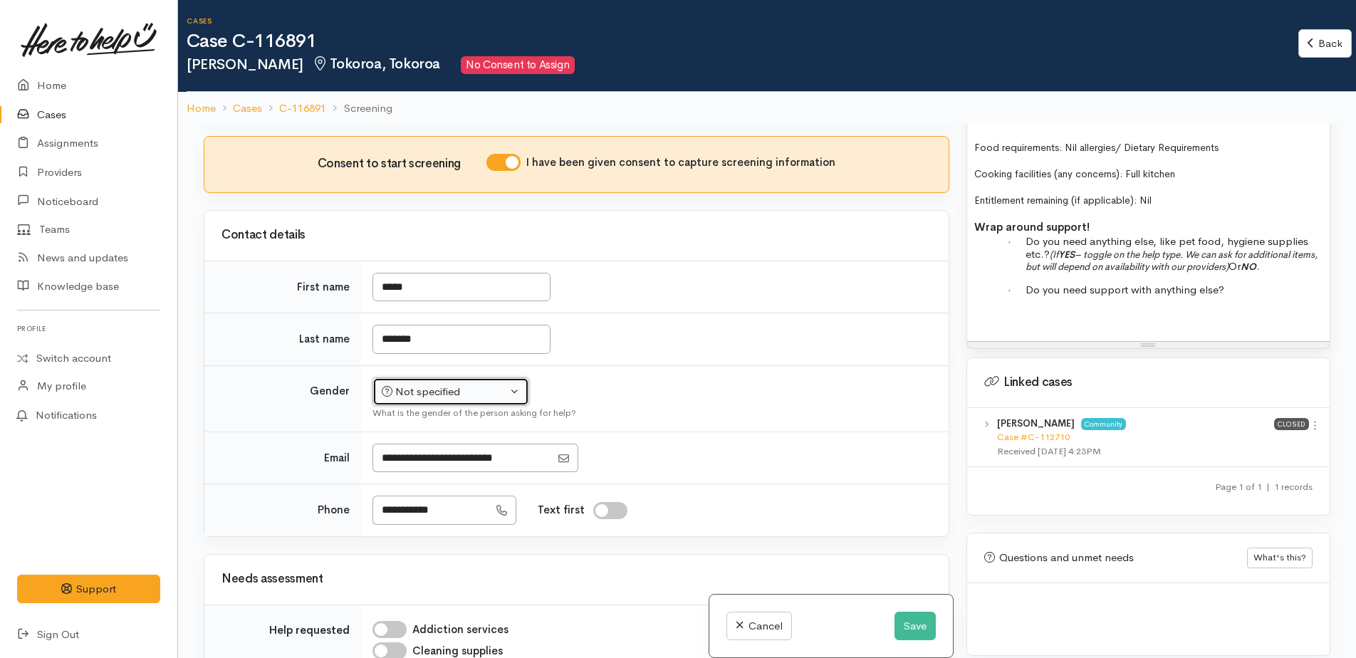
click at [469, 378] on button "Not specified" at bounding box center [451, 392] width 157 height 29
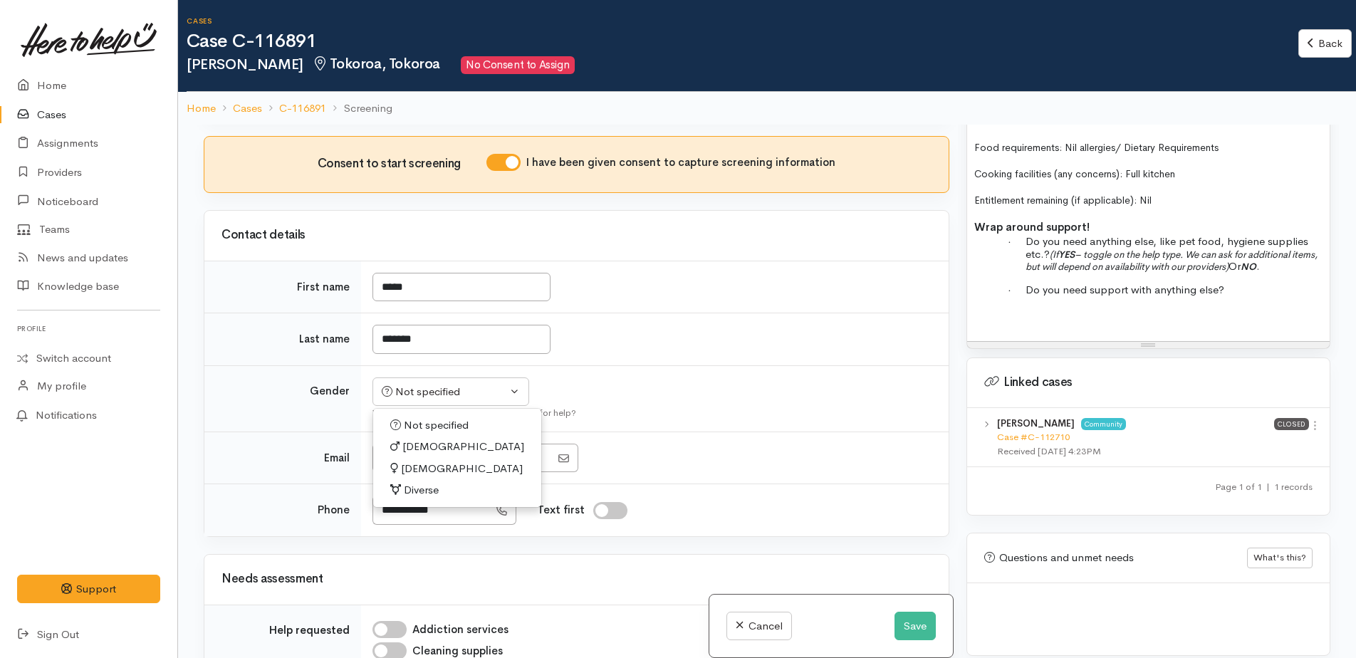
click at [416, 439] on span "Male" at bounding box center [464, 447] width 122 height 16
select select "Male"
click at [1066, 249] on b "YES" at bounding box center [1067, 255] width 16 height 12
click at [1059, 249] on b "YES" at bounding box center [1061, 255] width 16 height 12
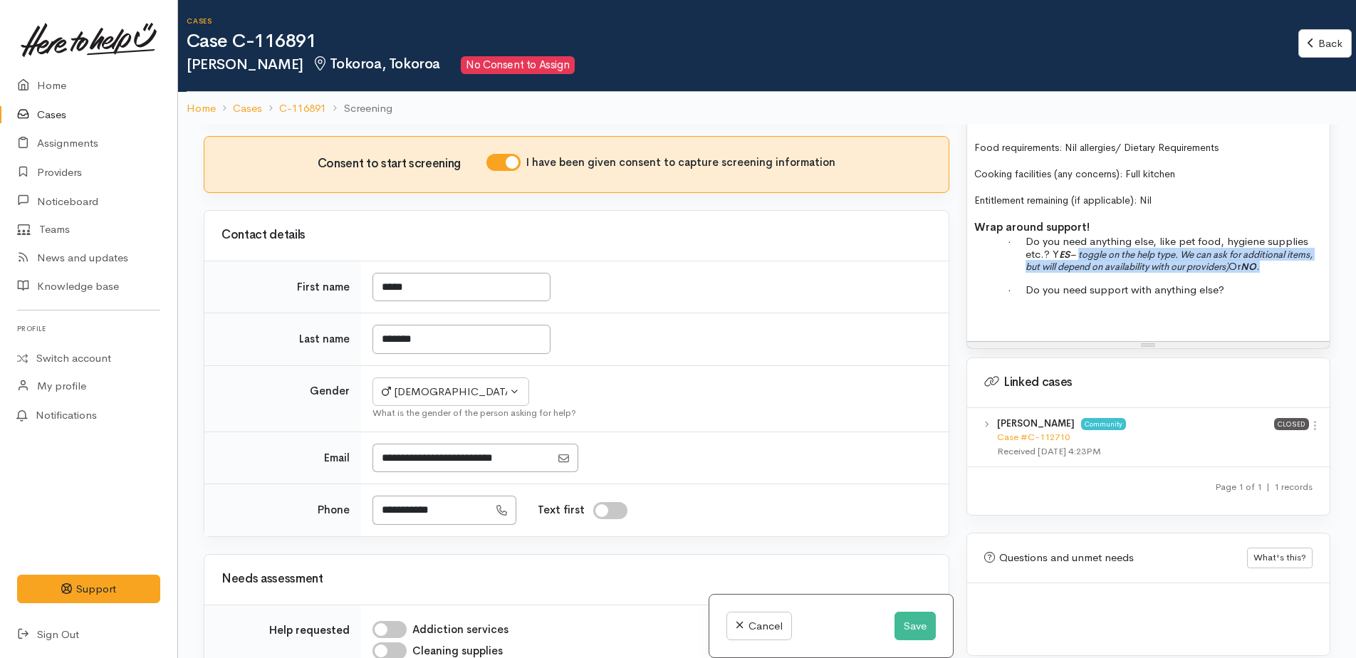
drag, startPoint x: 1077, startPoint y: 243, endPoint x: 1301, endPoint y: 254, distance: 224.0
click at [1301, 254] on p "· Do you need anything else, like pet food, hygiene supplies etc.? Y ES – toggl…" at bounding box center [1174, 253] width 297 height 37
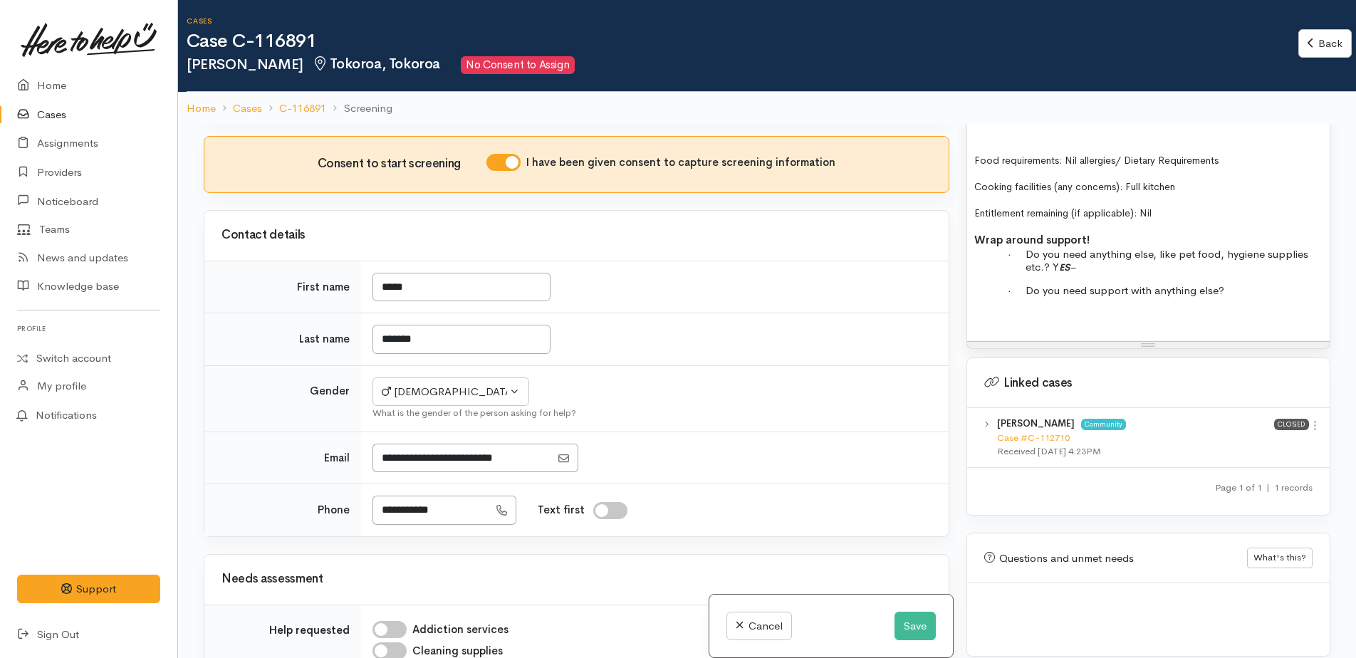
click at [1092, 256] on p "· Do you need anything else, like pet food, hygiene supplies etc.? Y ES –" at bounding box center [1174, 260] width 297 height 25
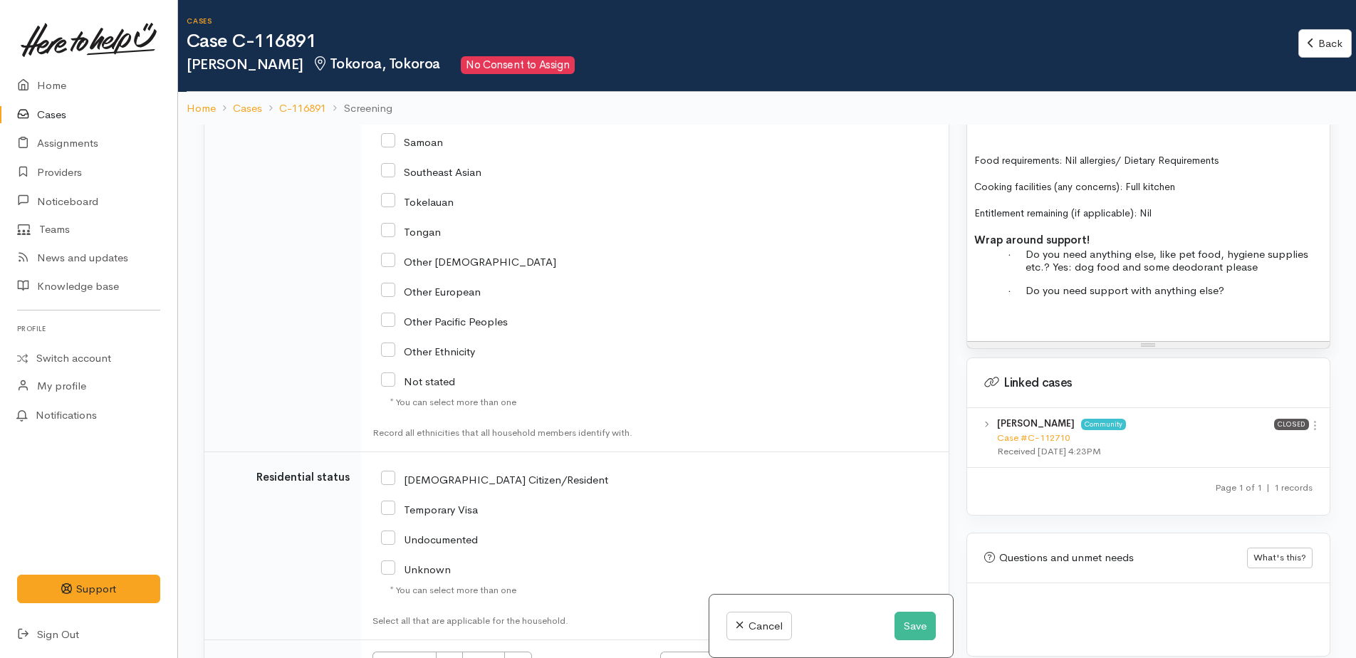
scroll to position [2563, 0]
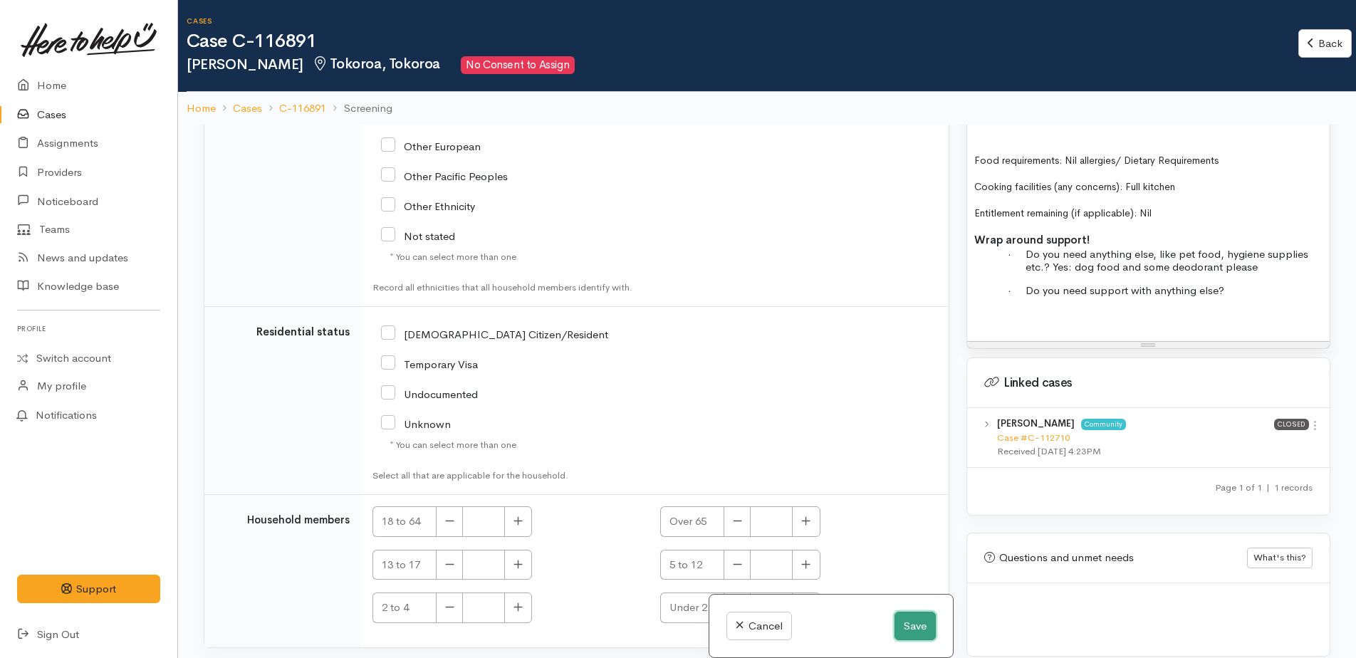
click at [910, 627] on button "Save" at bounding box center [915, 626] width 41 height 29
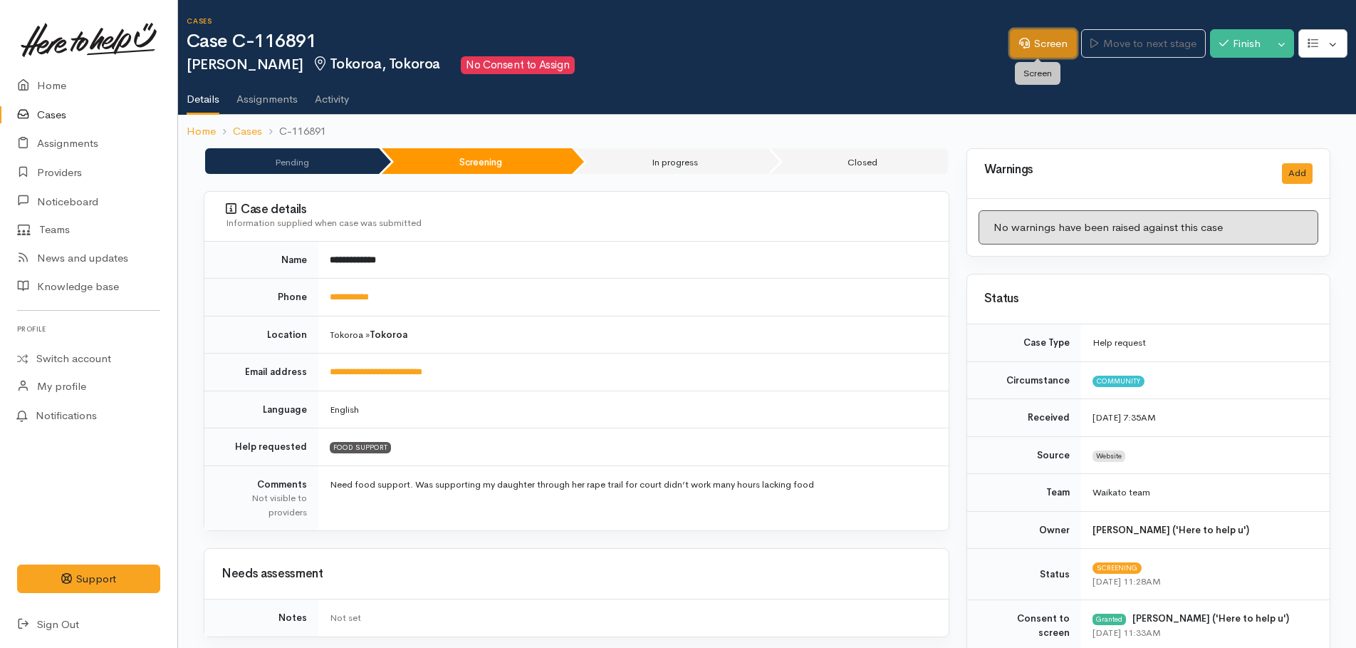
click at [1021, 48] on icon at bounding box center [1024, 43] width 11 height 11
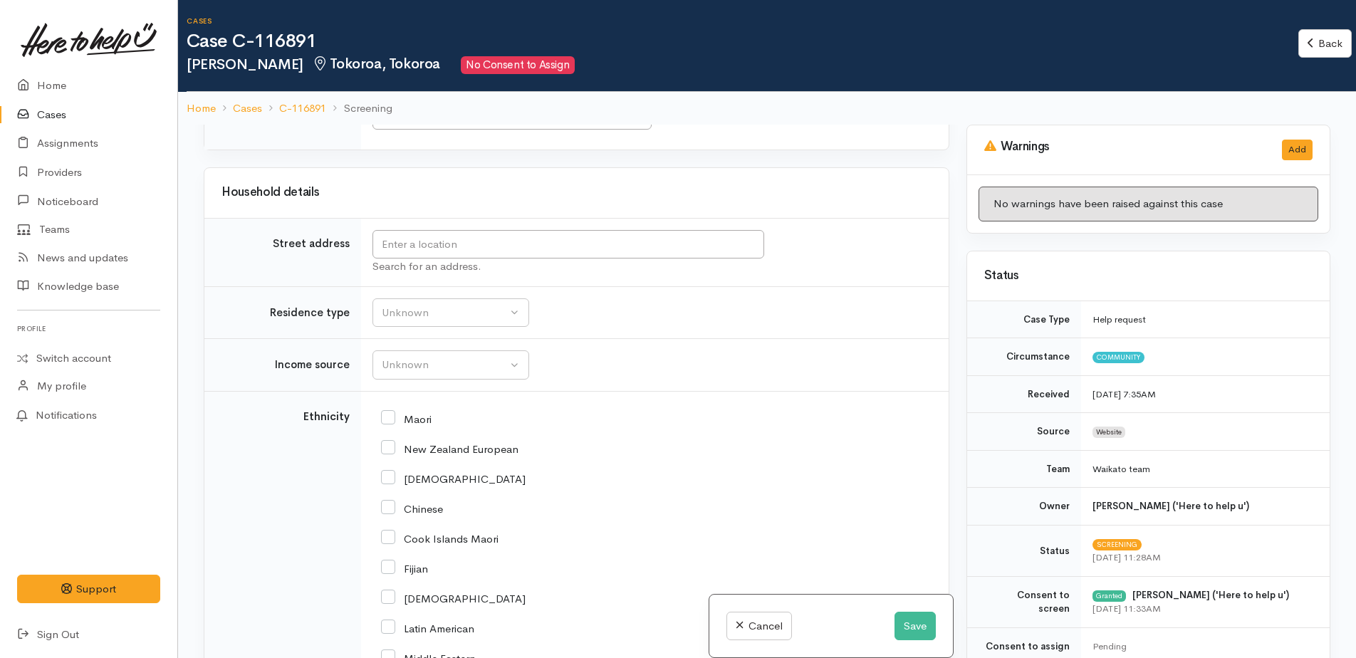
scroll to position [1850, 0]
click at [456, 304] on div "Unknown" at bounding box center [444, 312] width 125 height 16
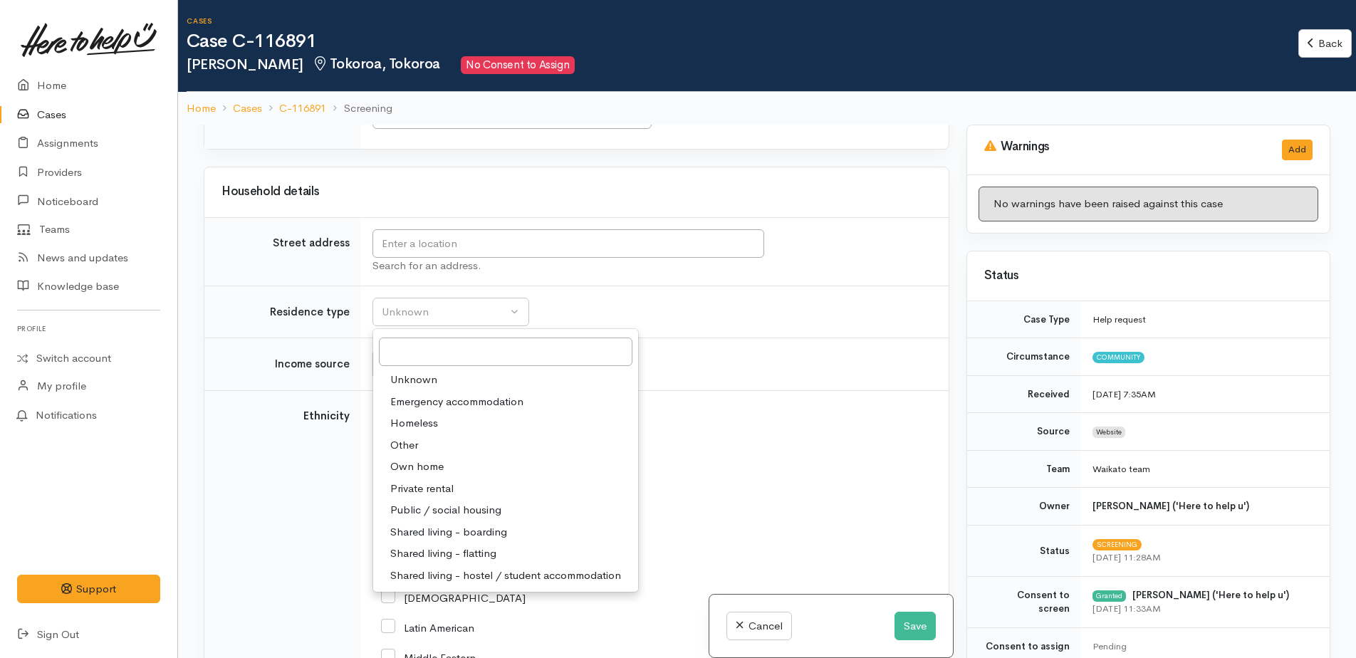
drag, startPoint x: 412, startPoint y: 441, endPoint x: 413, endPoint y: 428, distance: 12.9
click at [412, 459] on span "Own home" at bounding box center [416, 467] width 53 height 16
select select "1"
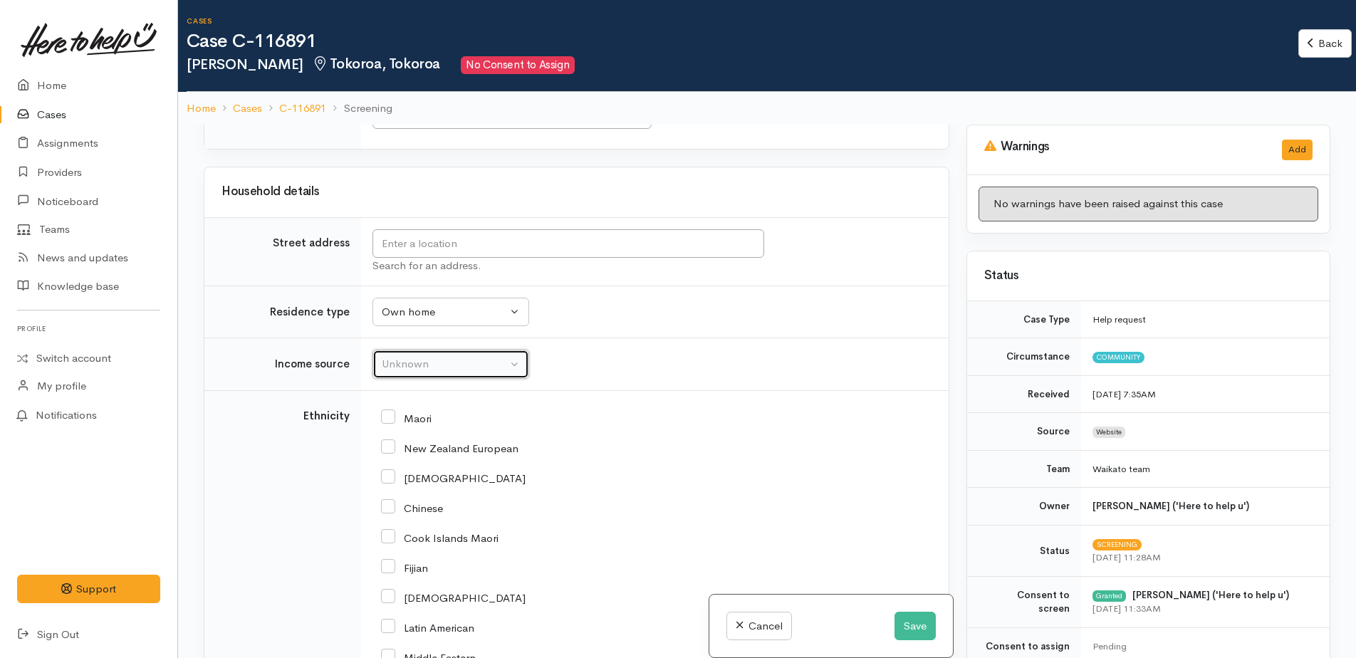
click at [413, 356] on div "Unknown" at bounding box center [444, 364] width 125 height 16
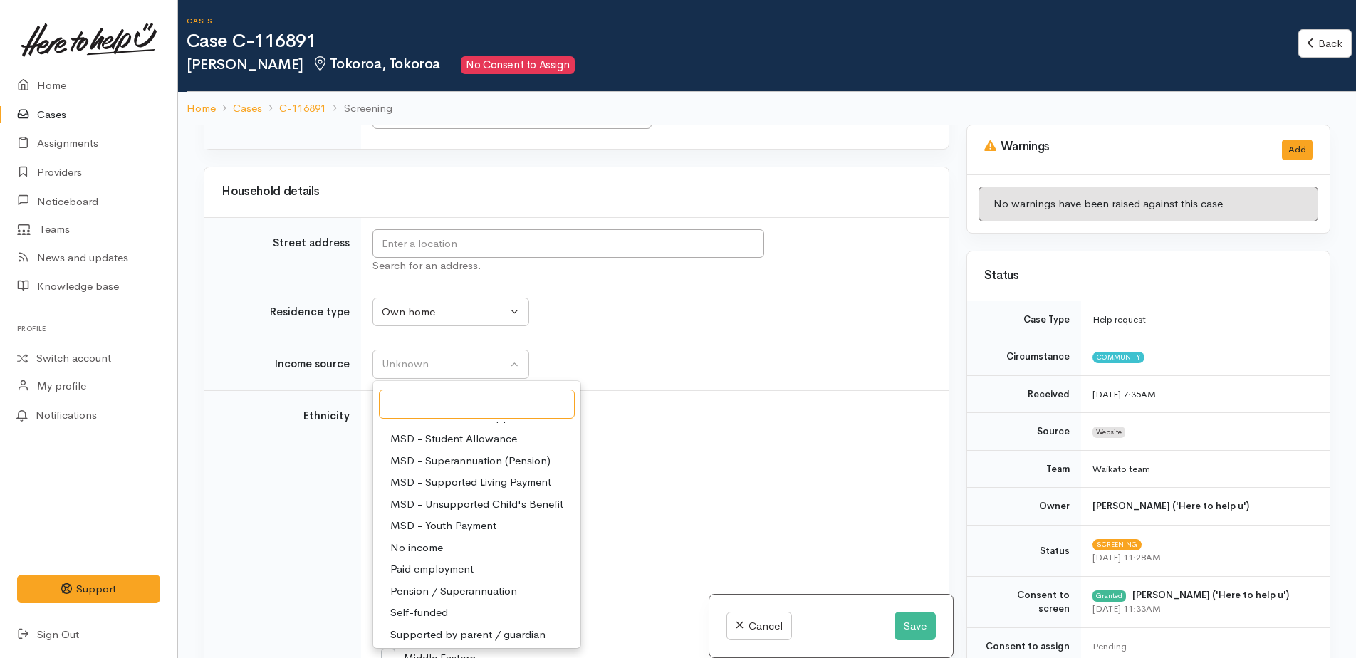
scroll to position [214, 0]
click at [450, 536] on span "Paid employment" at bounding box center [431, 544] width 83 height 16
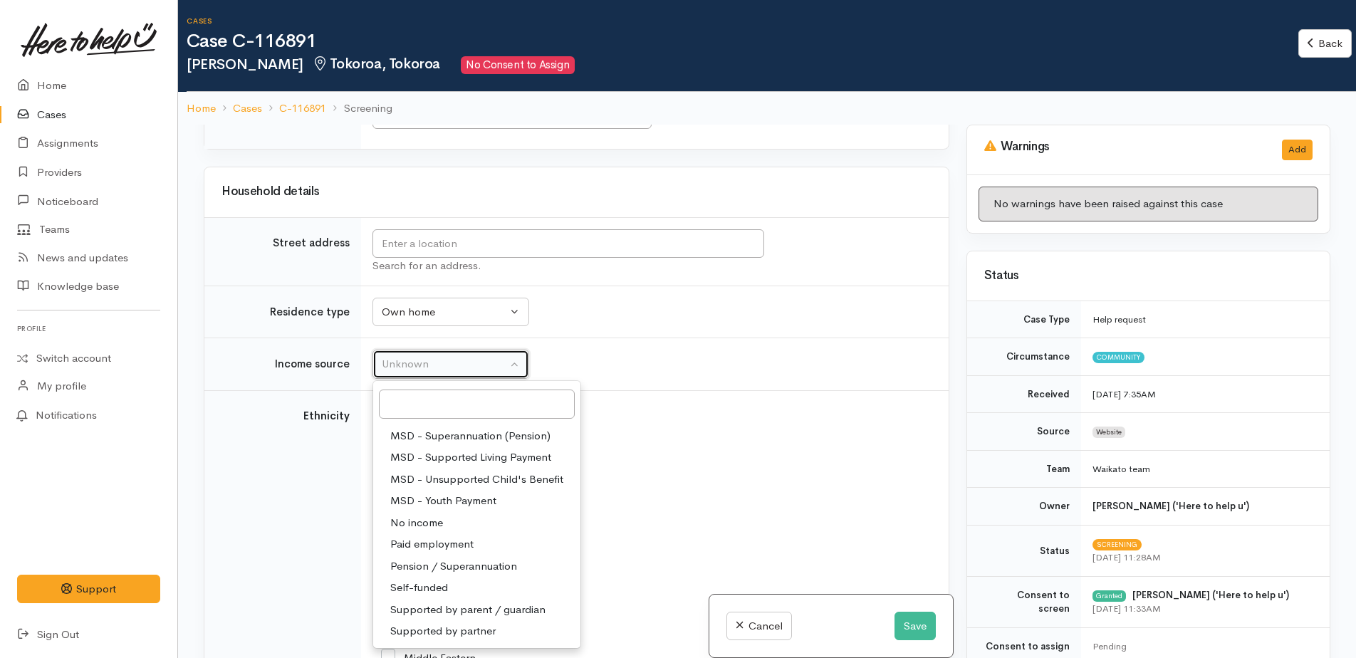
select select "1"
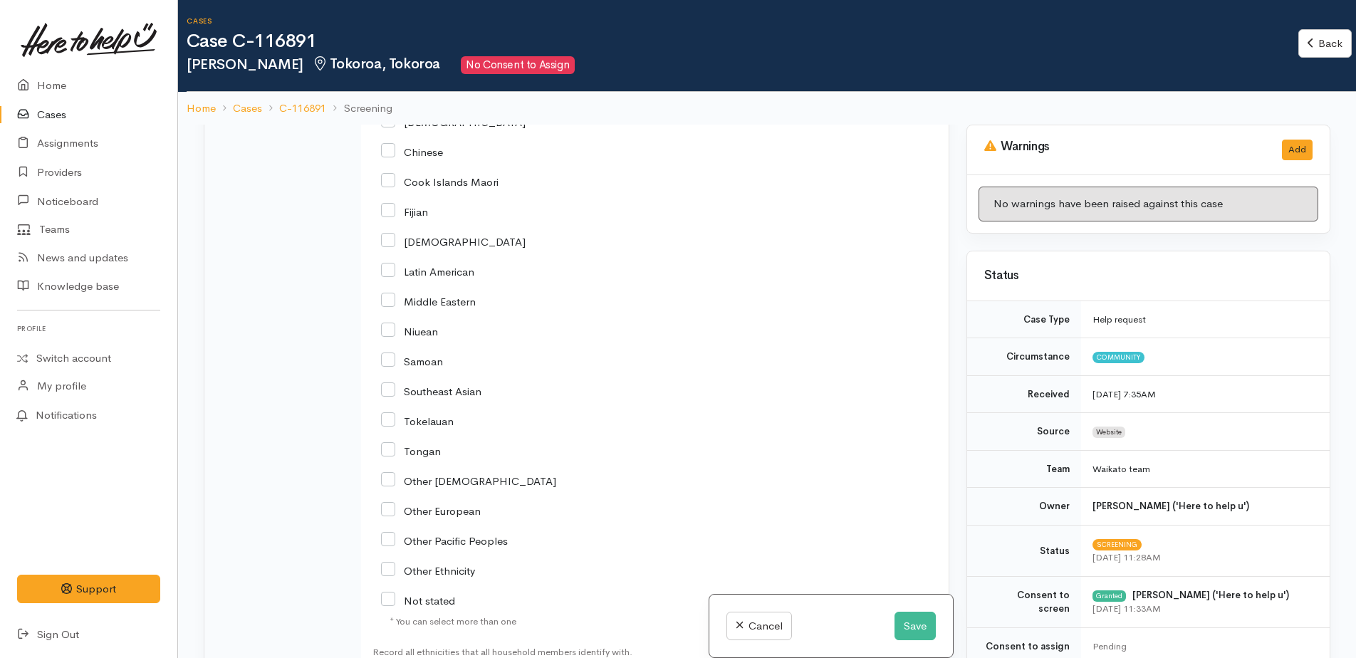
scroll to position [2135, 0]
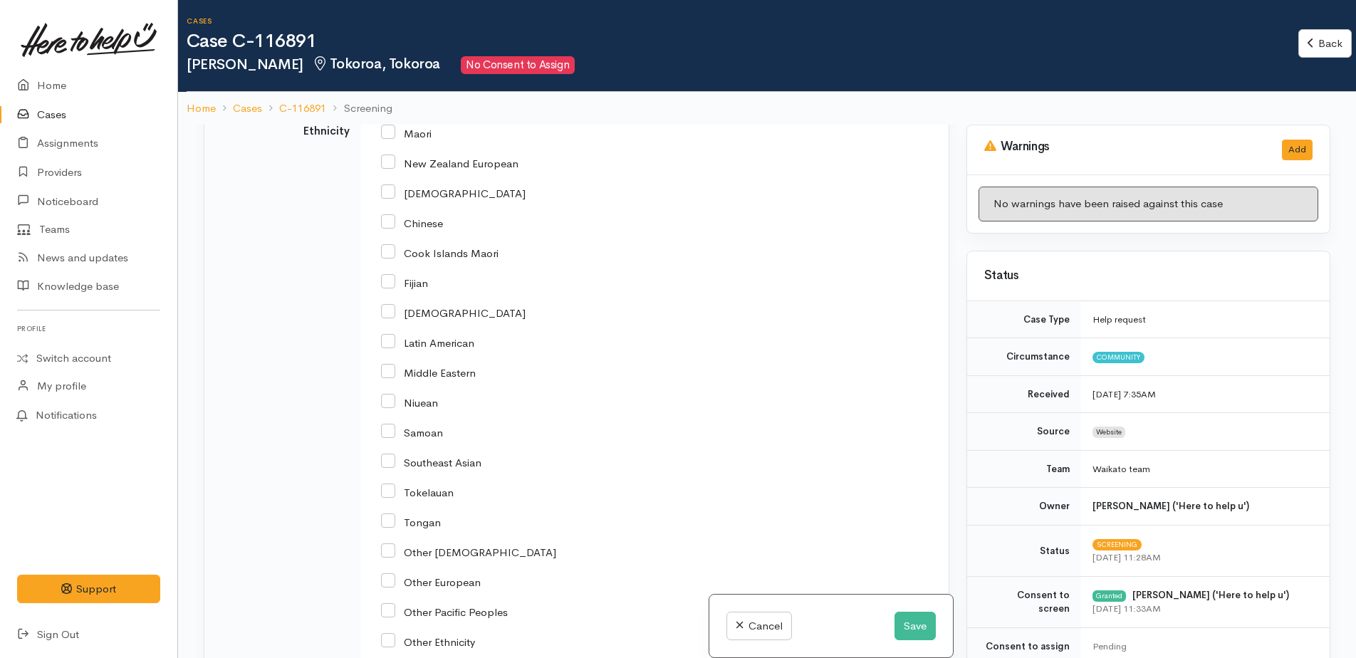
click at [388, 156] on input "New Zealand European" at bounding box center [449, 162] width 137 height 13
checkbox input "true"
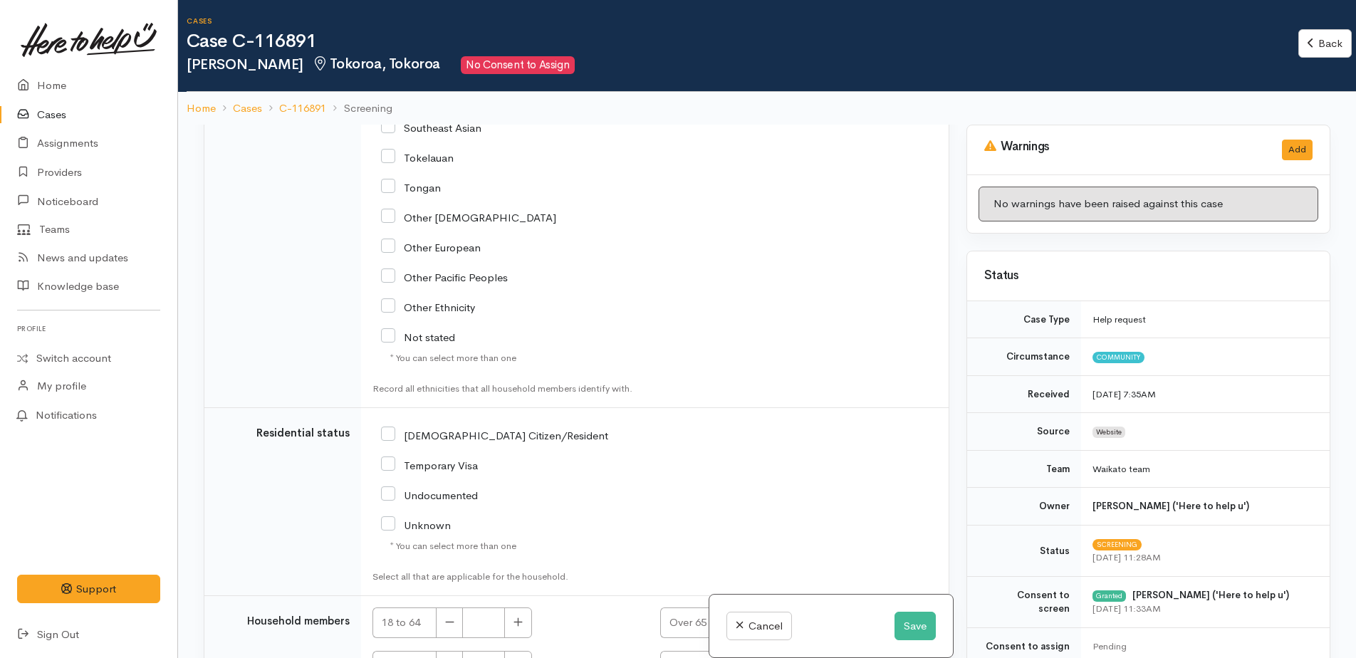
scroll to position [2491, 0]
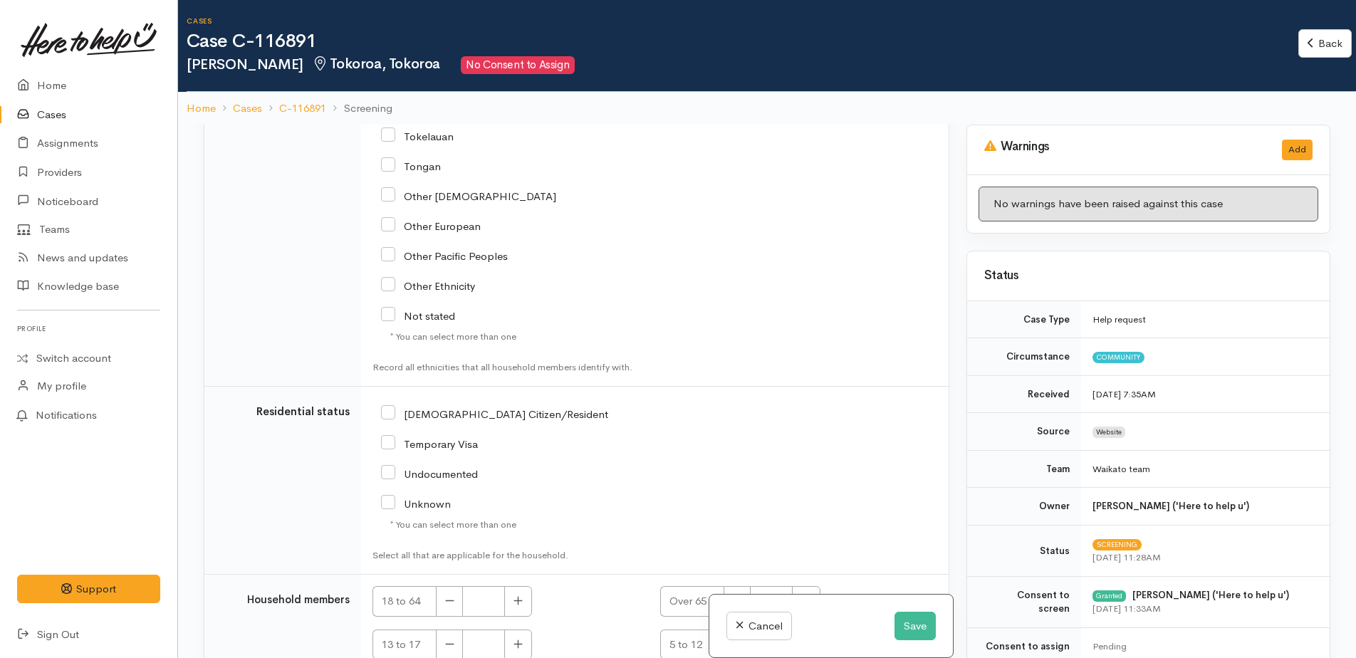
click at [394, 407] on input "[DEMOGRAPHIC_DATA] Citizen/Resident" at bounding box center [494, 413] width 227 height 13
checkbox input "true"
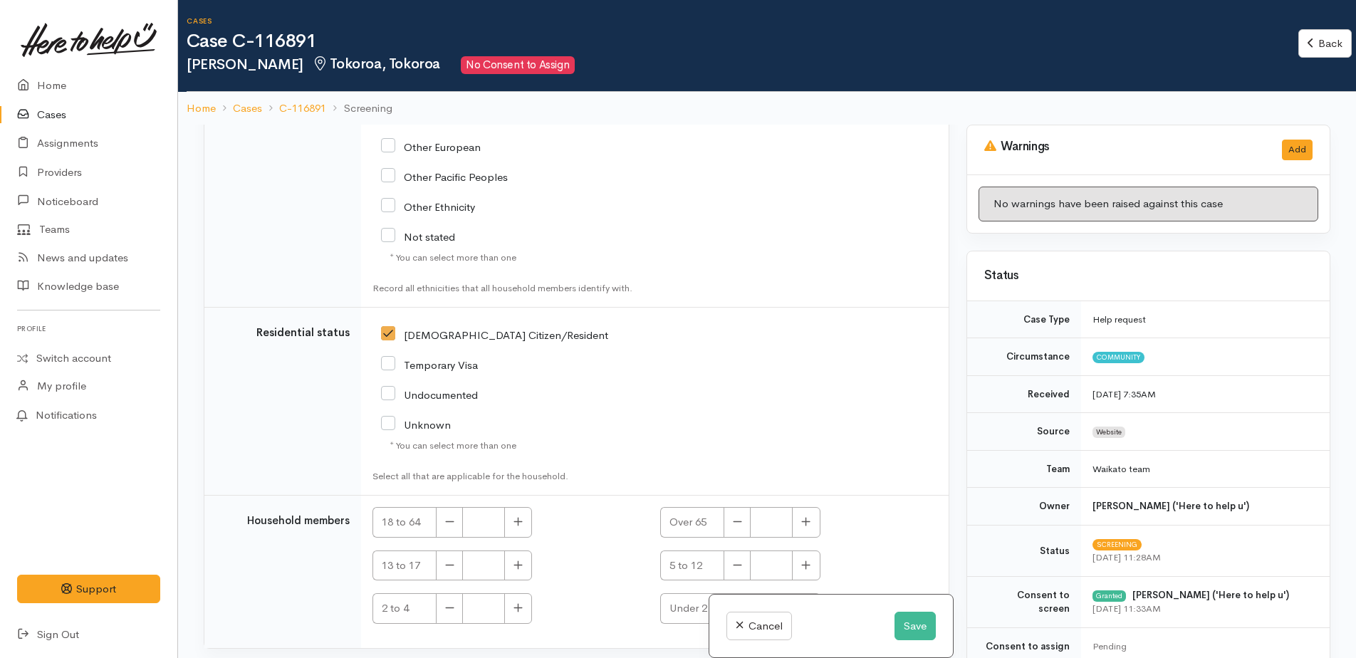
scroll to position [2571, 0]
click at [521, 516] on icon "button" at bounding box center [518, 521] width 9 height 11
type input "1"
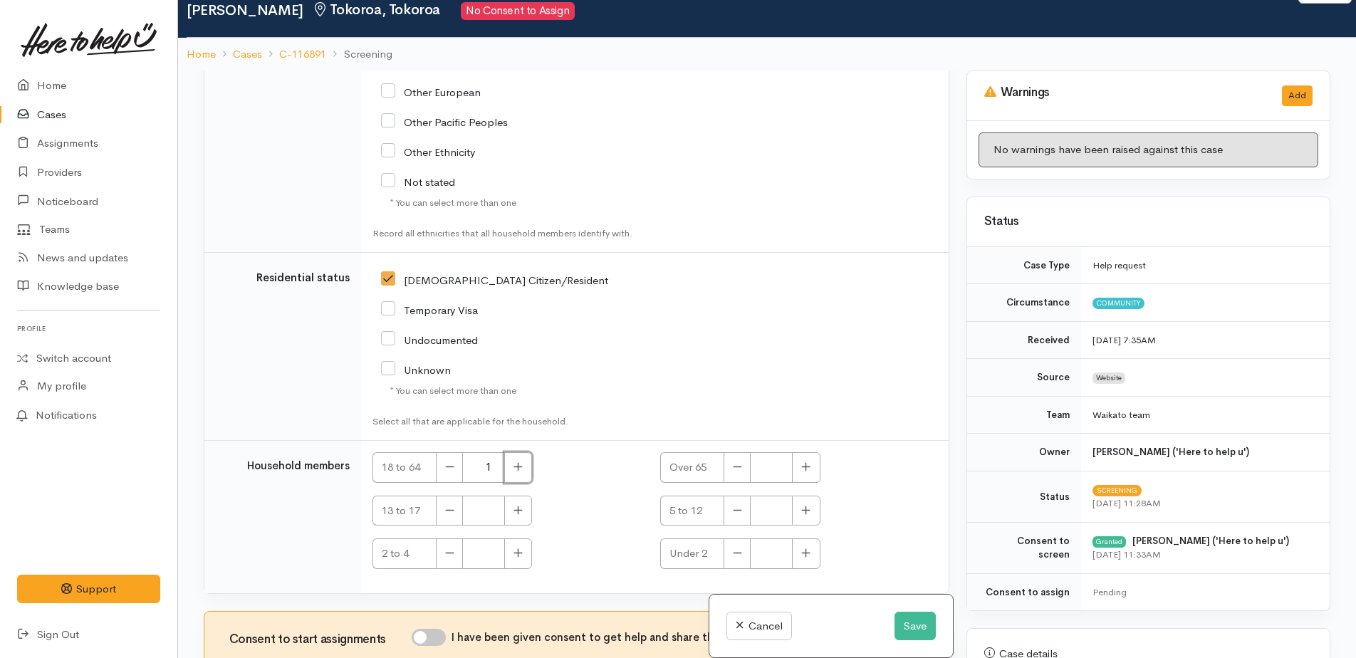
scroll to position [125, 0]
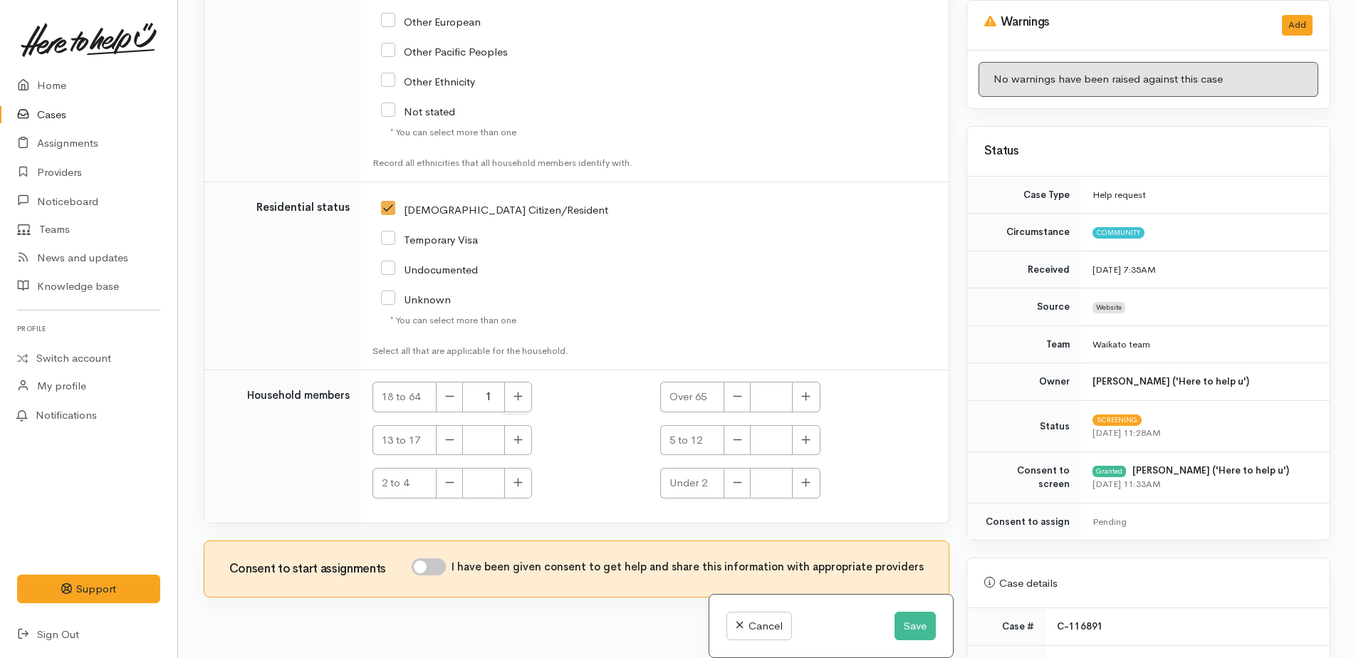
click at [425, 559] on input "I have been given consent to get help and share this information with appropria…" at bounding box center [429, 567] width 34 height 17
checkbox input "true"
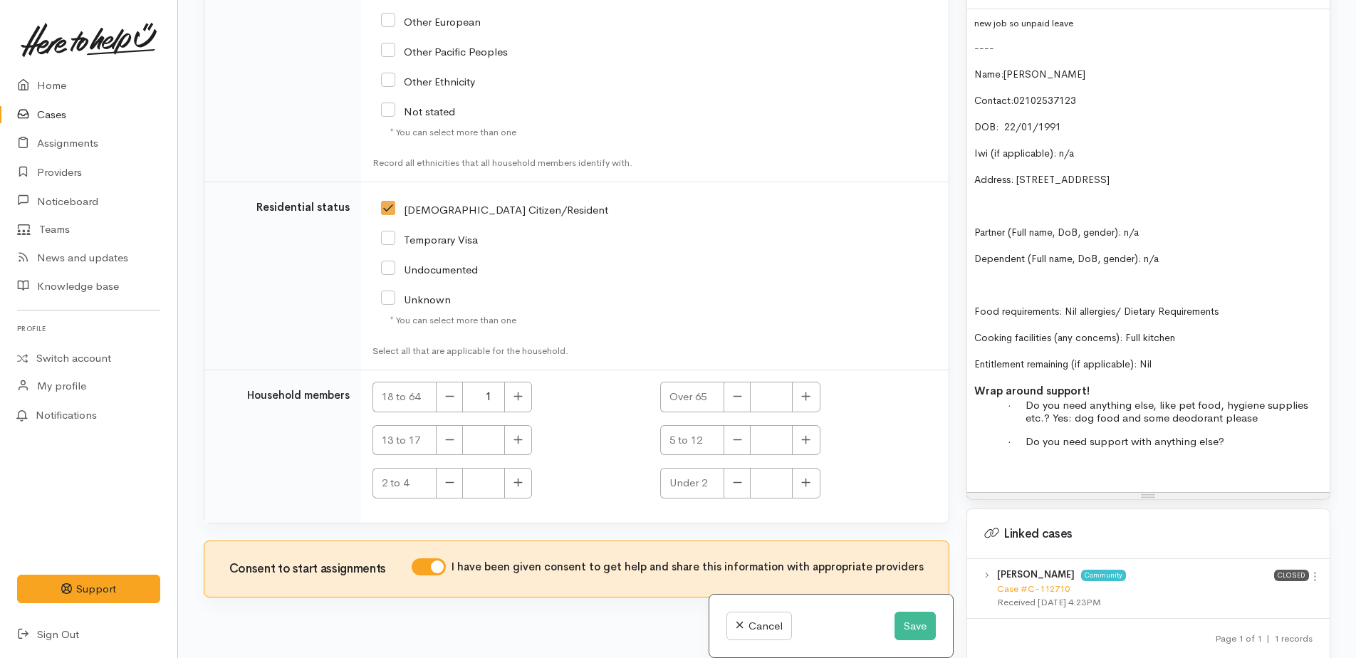
scroll to position [1140, 0]
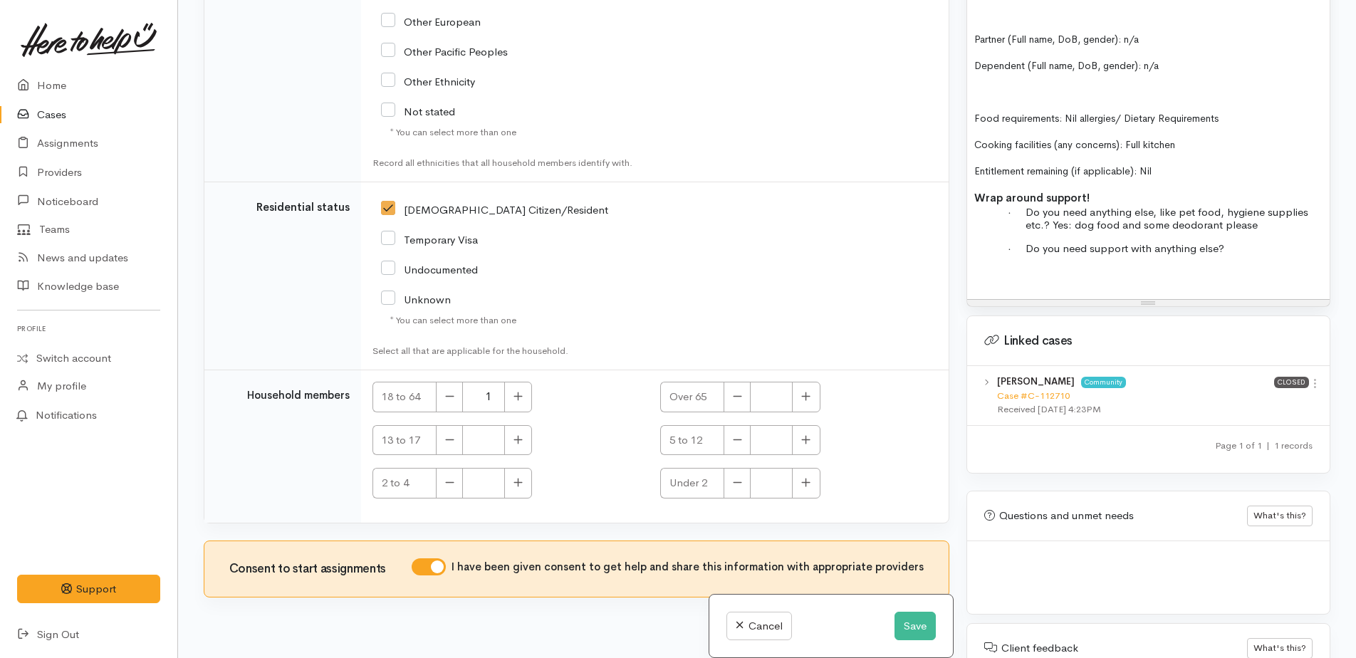
click at [996, 281] on div "new job so unpaid leave ---- Name: James Herring Contact: 02102537123 DOB: 22 /…" at bounding box center [1148, 57] width 363 height 483
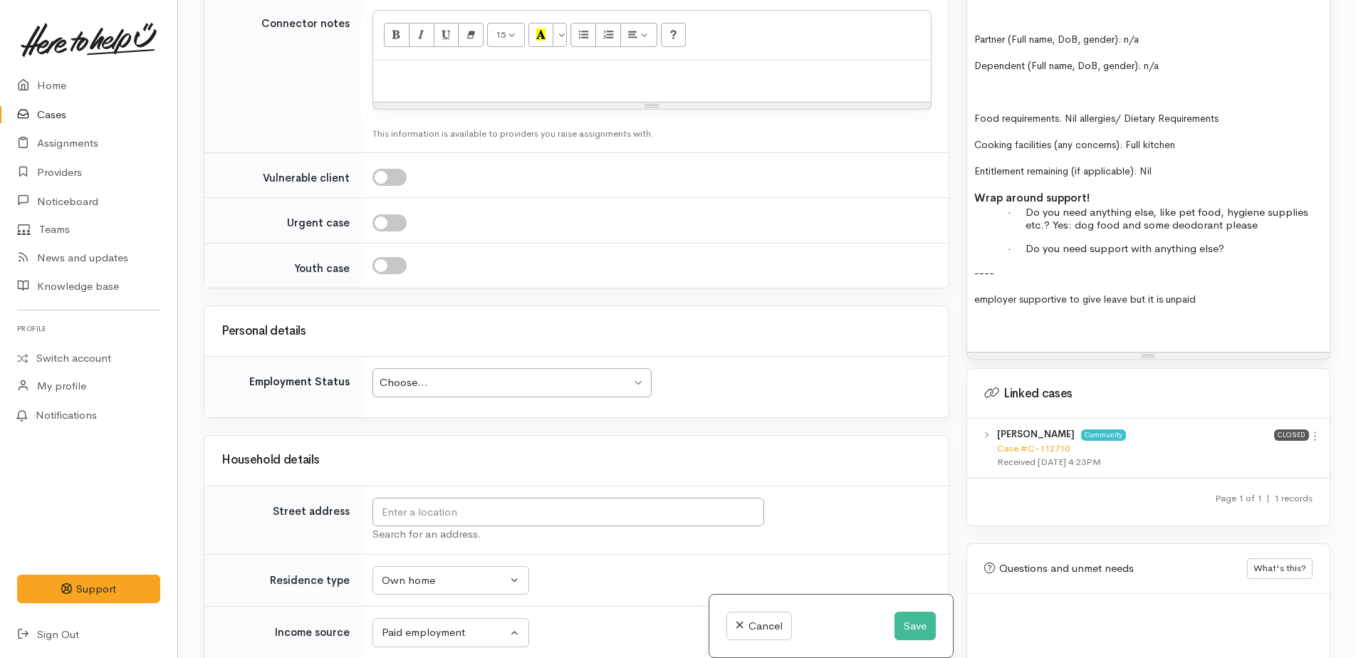
scroll to position [1431, 0]
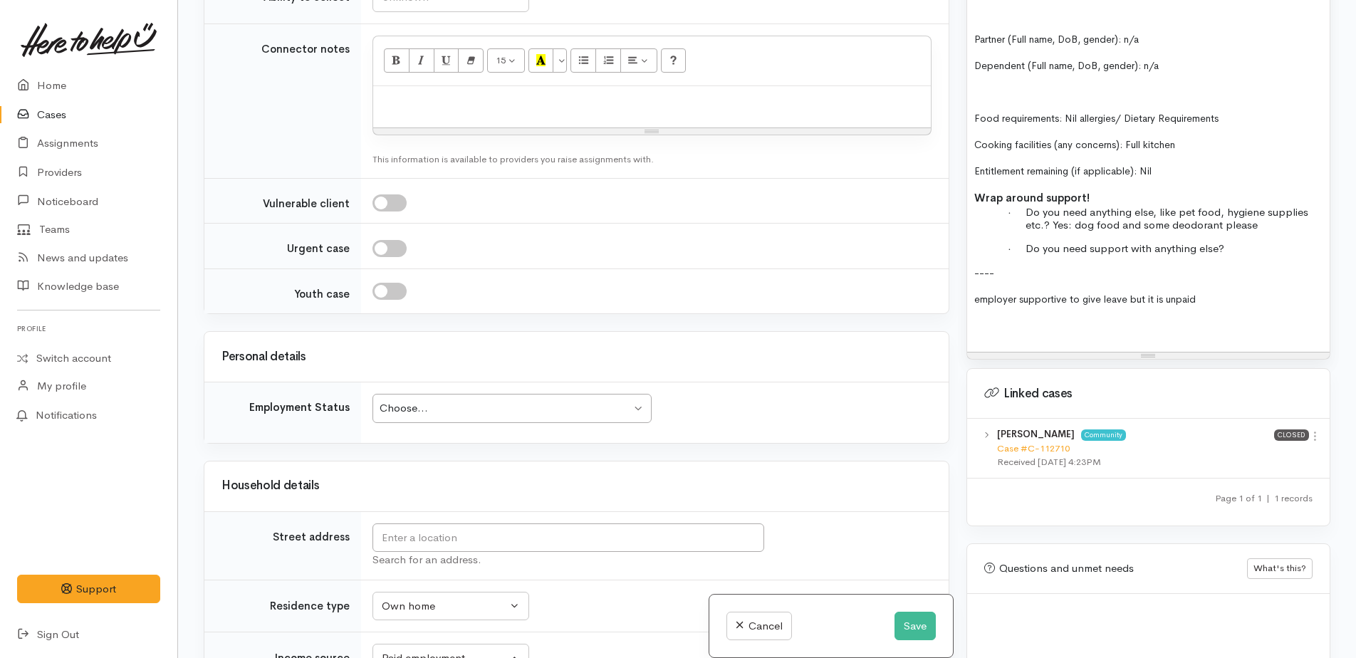
click at [545, 394] on div "Choose... Choose..." at bounding box center [512, 408] width 279 height 29
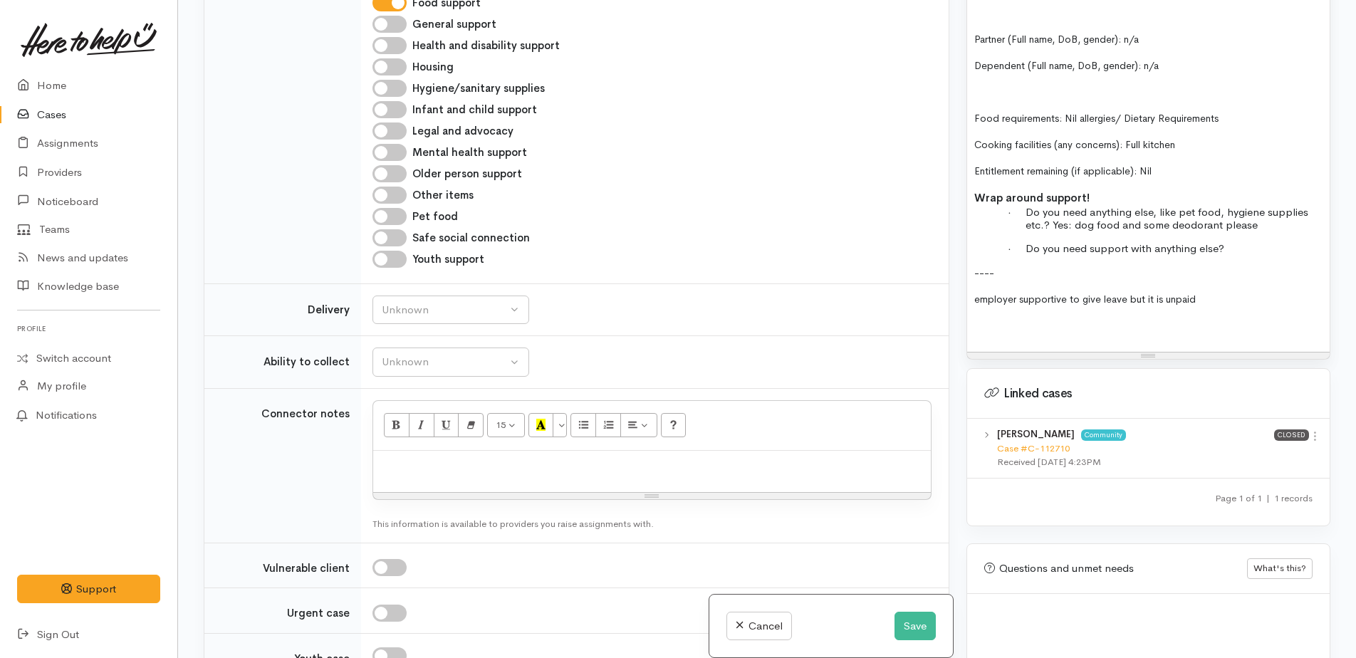
scroll to position [1075, 0]
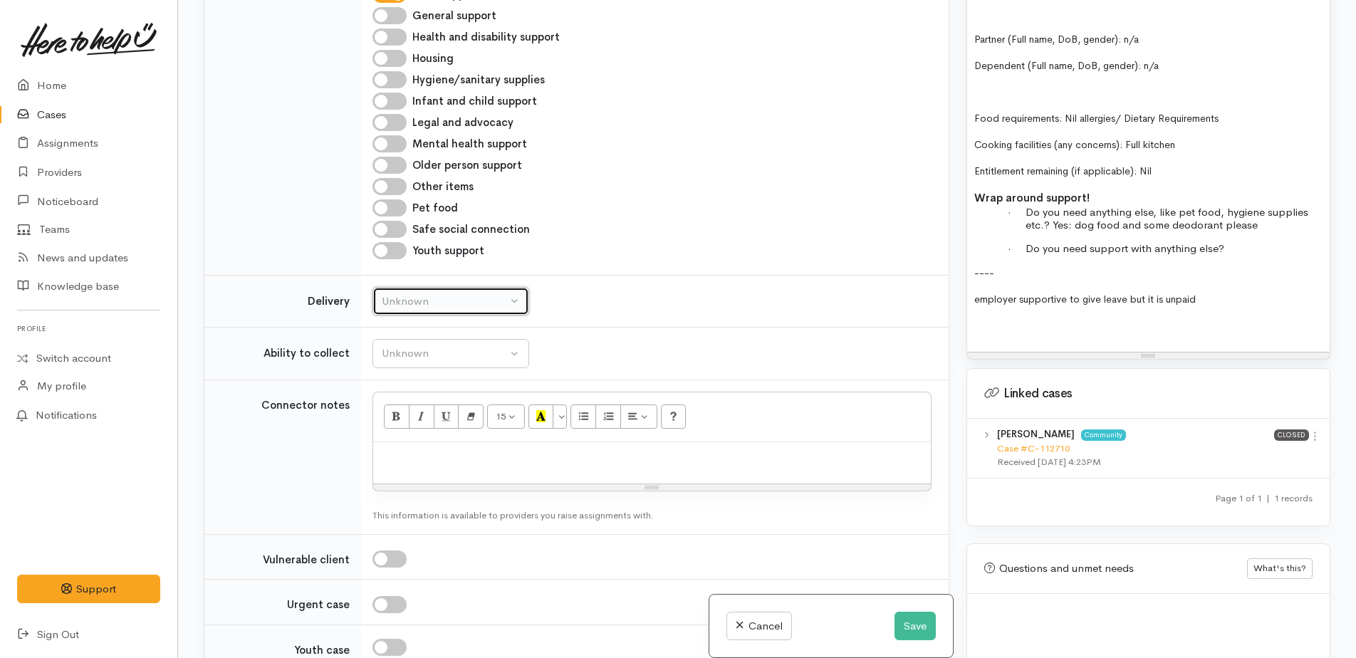
drag, startPoint x: 462, startPoint y: 271, endPoint x: 447, endPoint y: 287, distance: 22.2
click at [461, 294] on div "Unknown" at bounding box center [444, 302] width 125 height 16
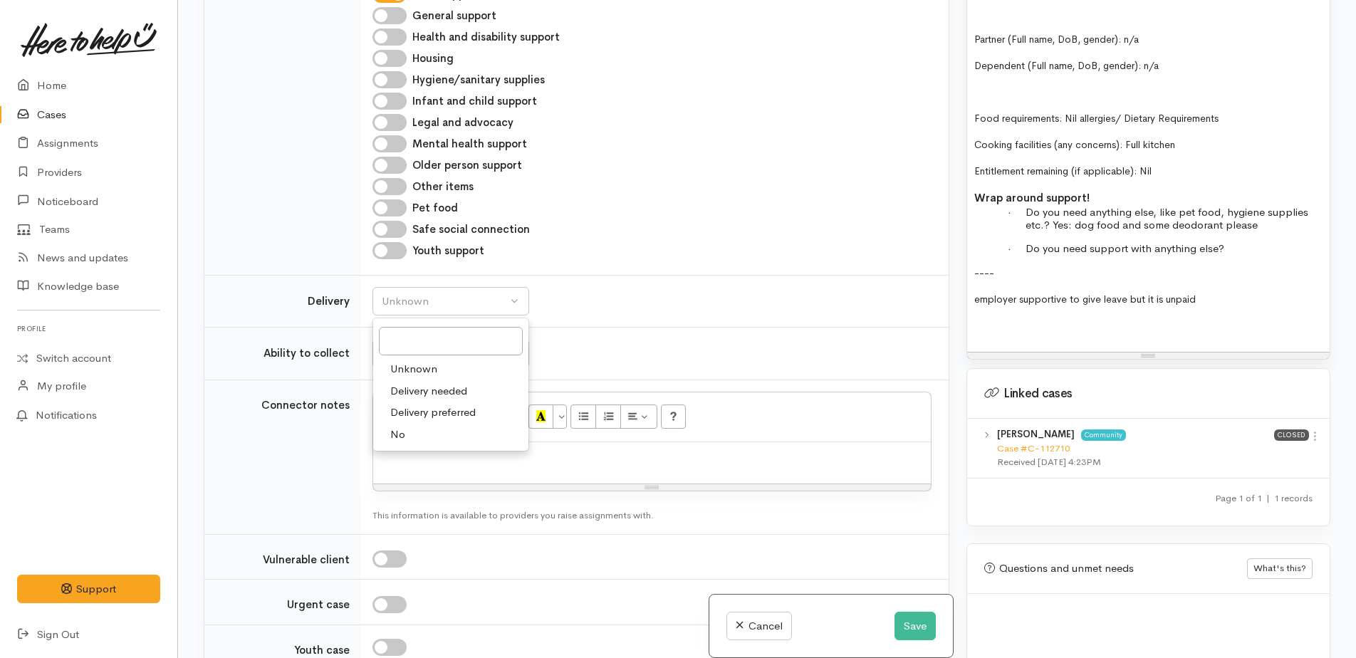
click at [401, 427] on span "No" at bounding box center [397, 435] width 15 height 16
select select "1"
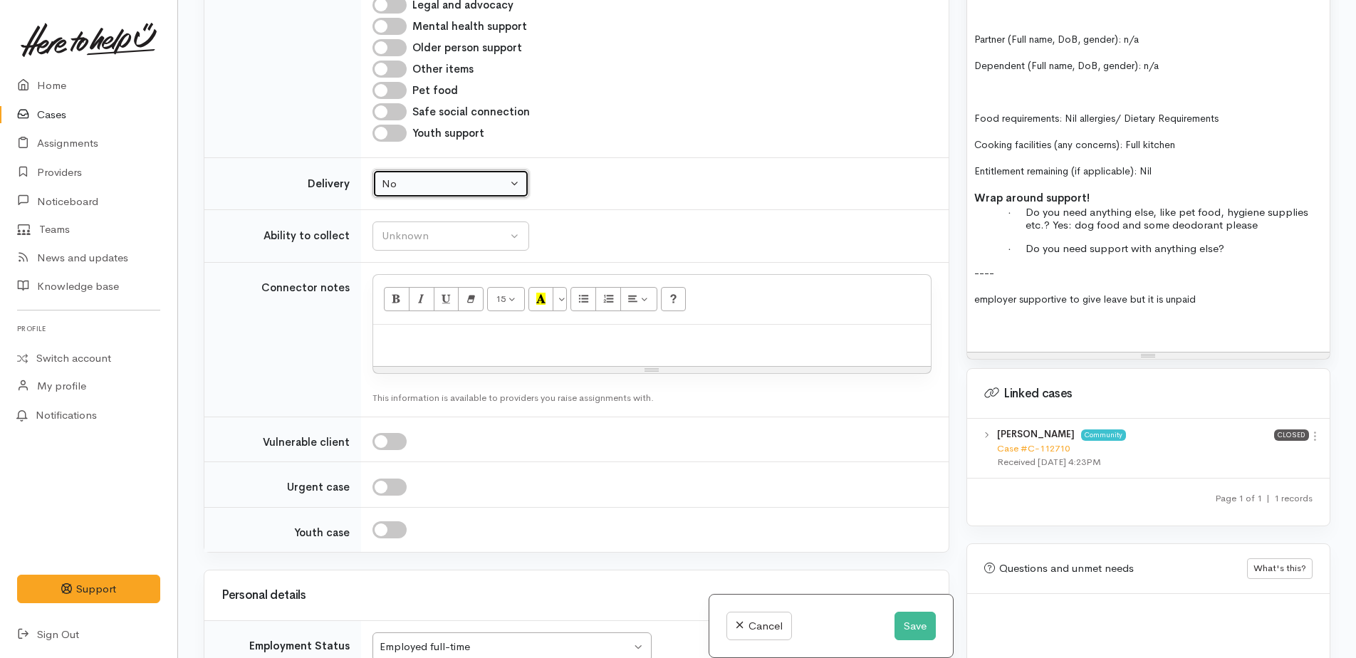
scroll to position [1218, 0]
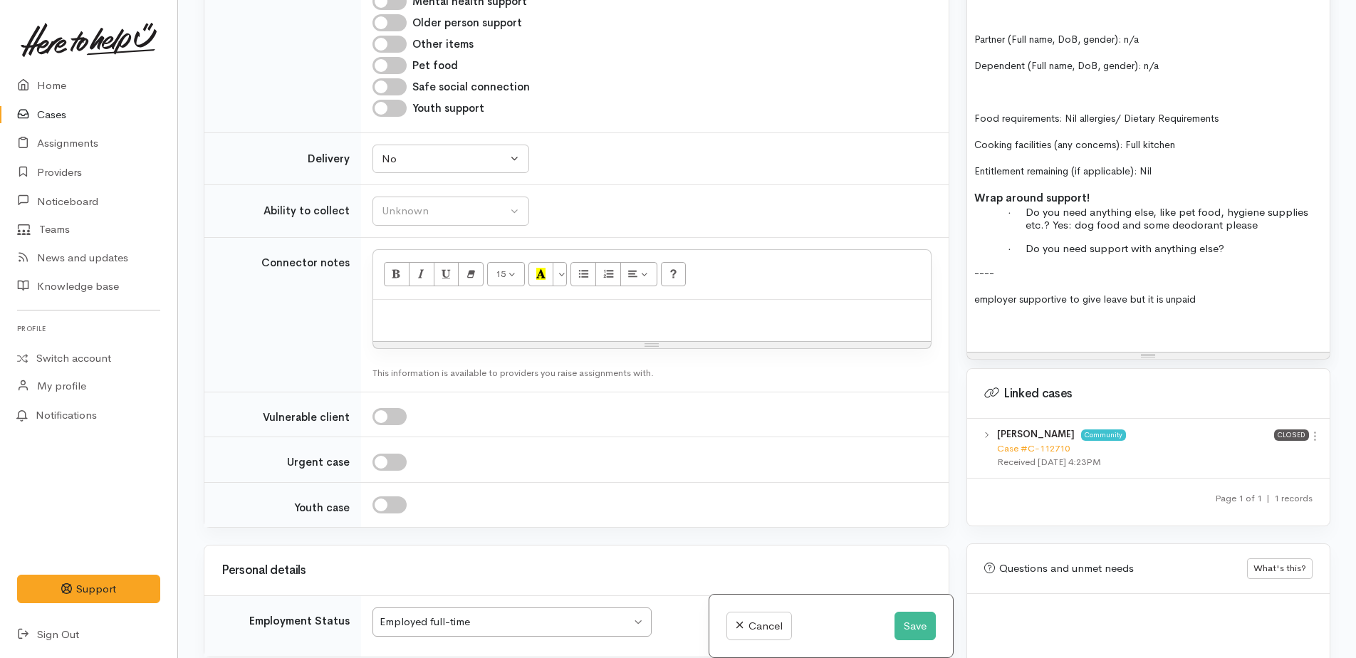
click at [1211, 300] on p "employer supportive to give leave but it is unpaid" at bounding box center [1149, 299] width 348 height 15
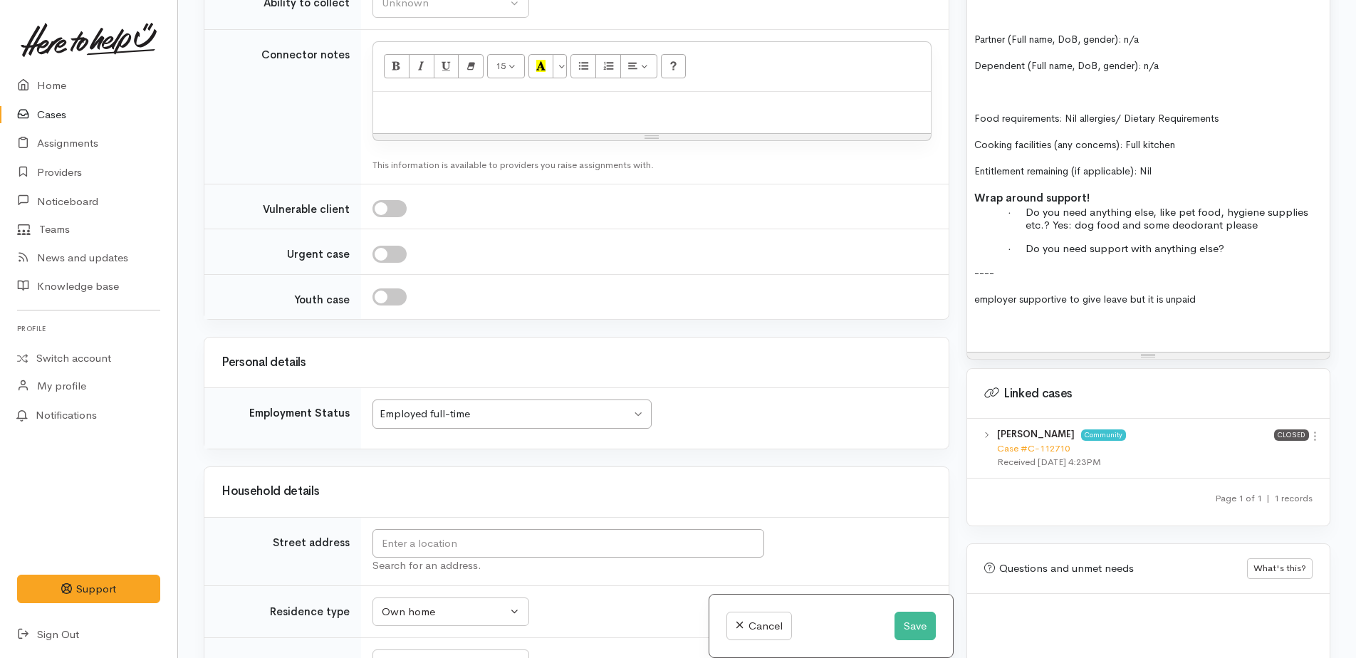
scroll to position [1431, 0]
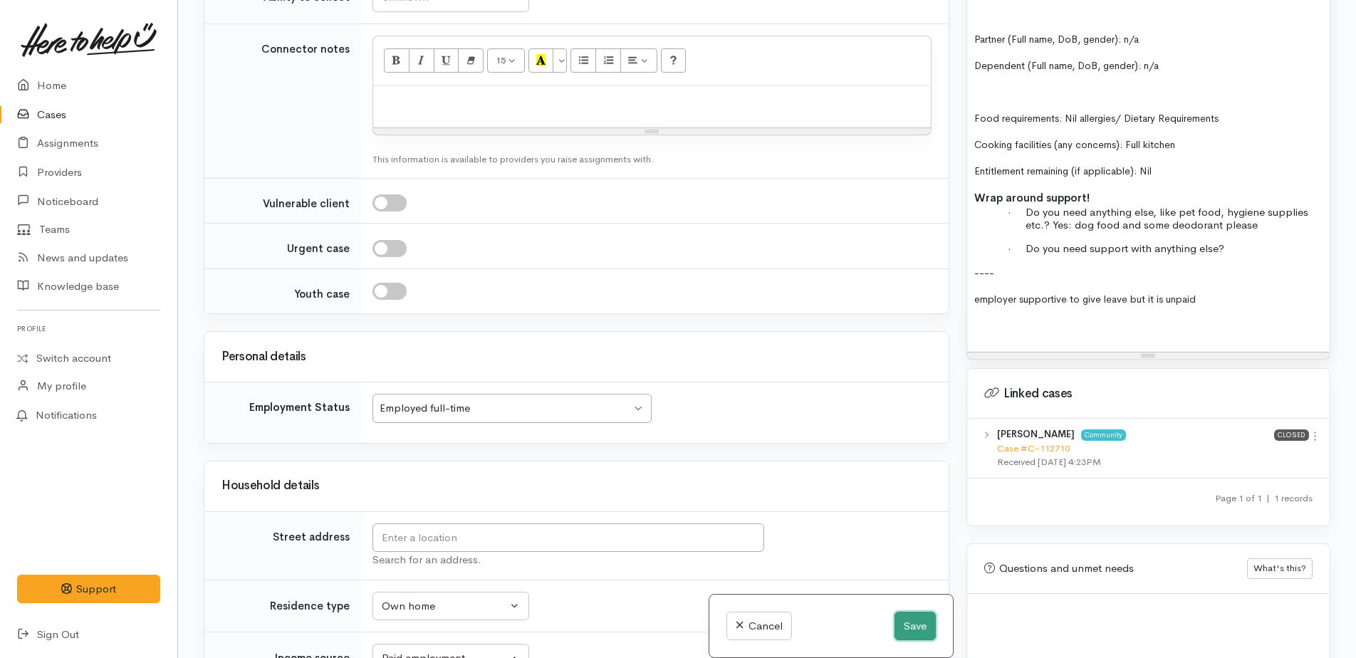
click at [906, 626] on button "Save" at bounding box center [915, 626] width 41 height 29
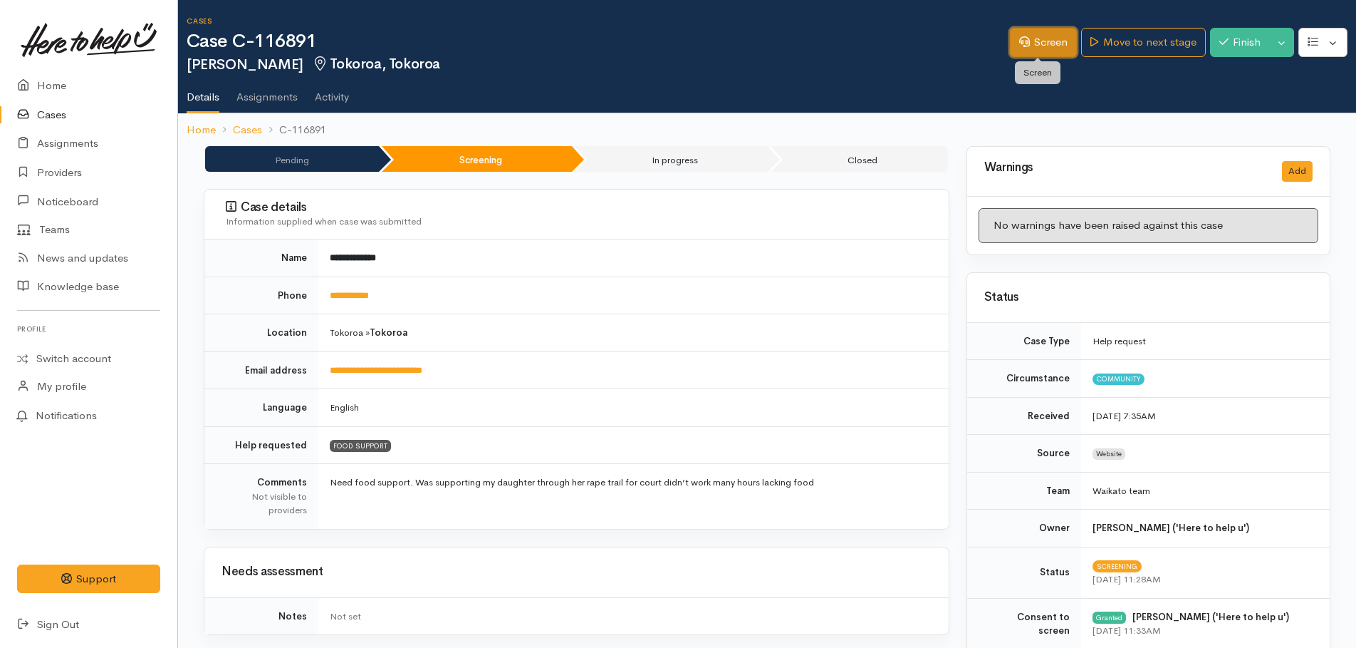
click at [1046, 40] on link "Screen" at bounding box center [1043, 42] width 67 height 29
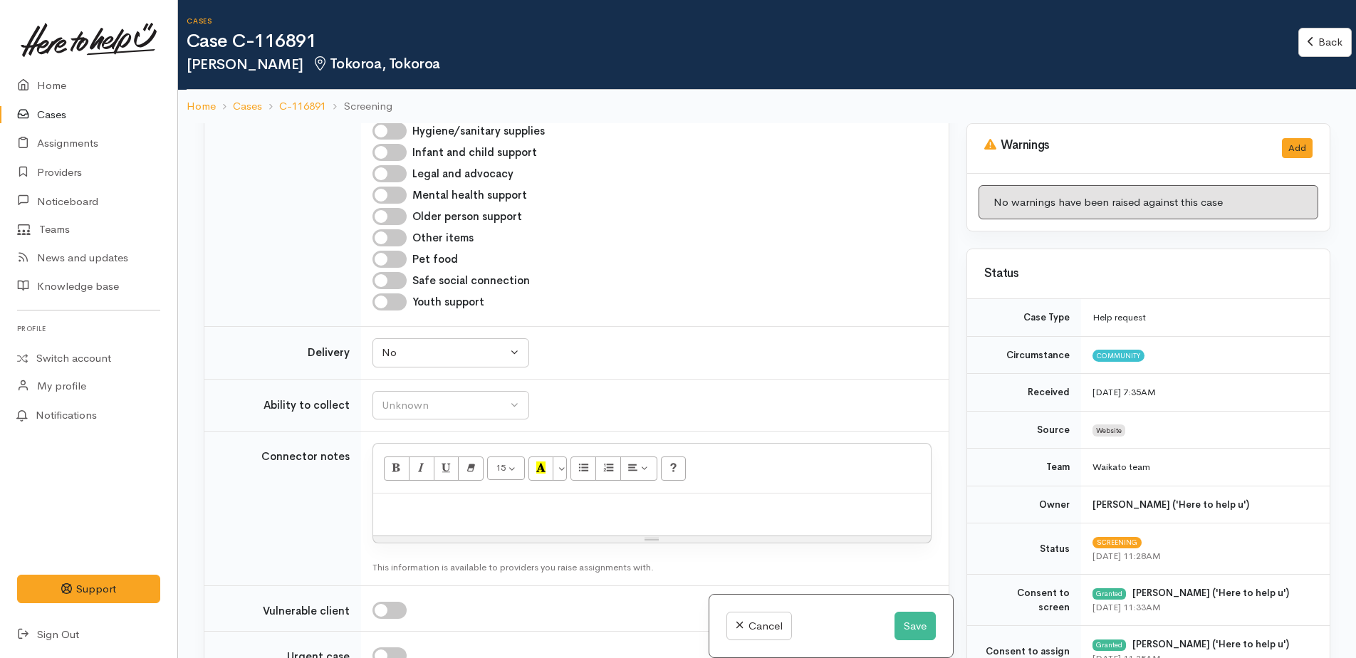
scroll to position [1211, 0]
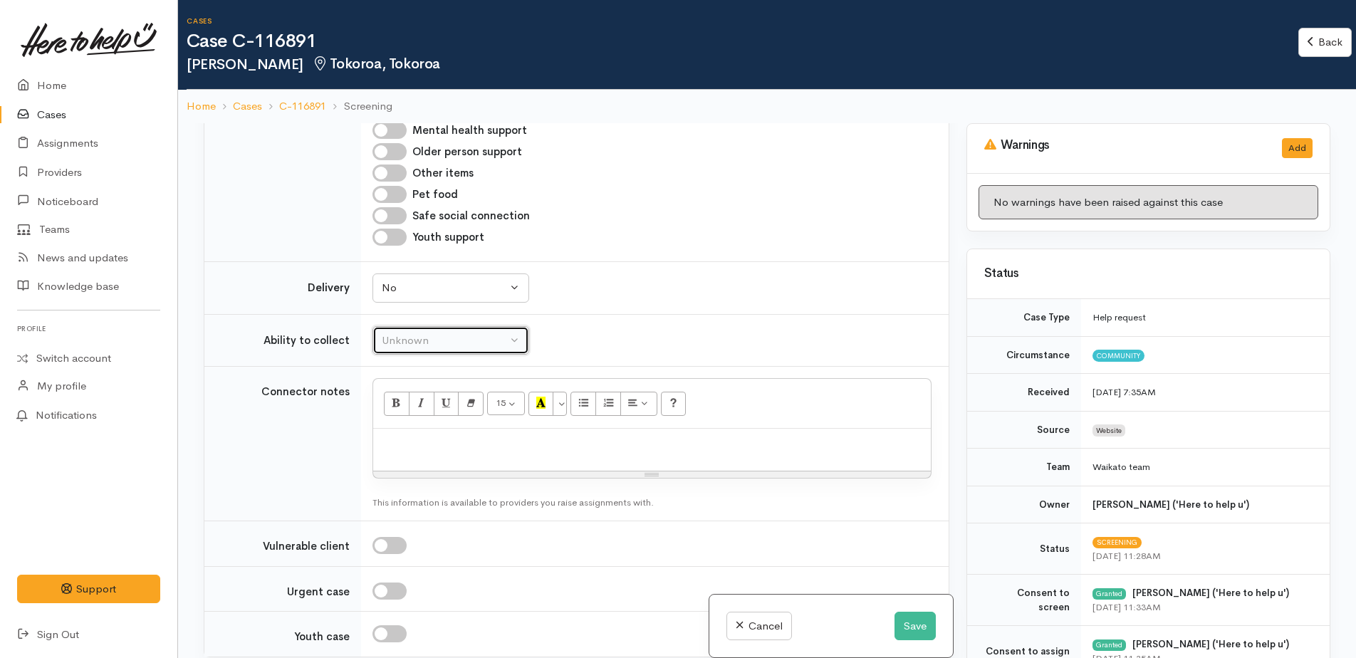
click at [454, 333] on div "Unknown" at bounding box center [444, 341] width 125 height 16
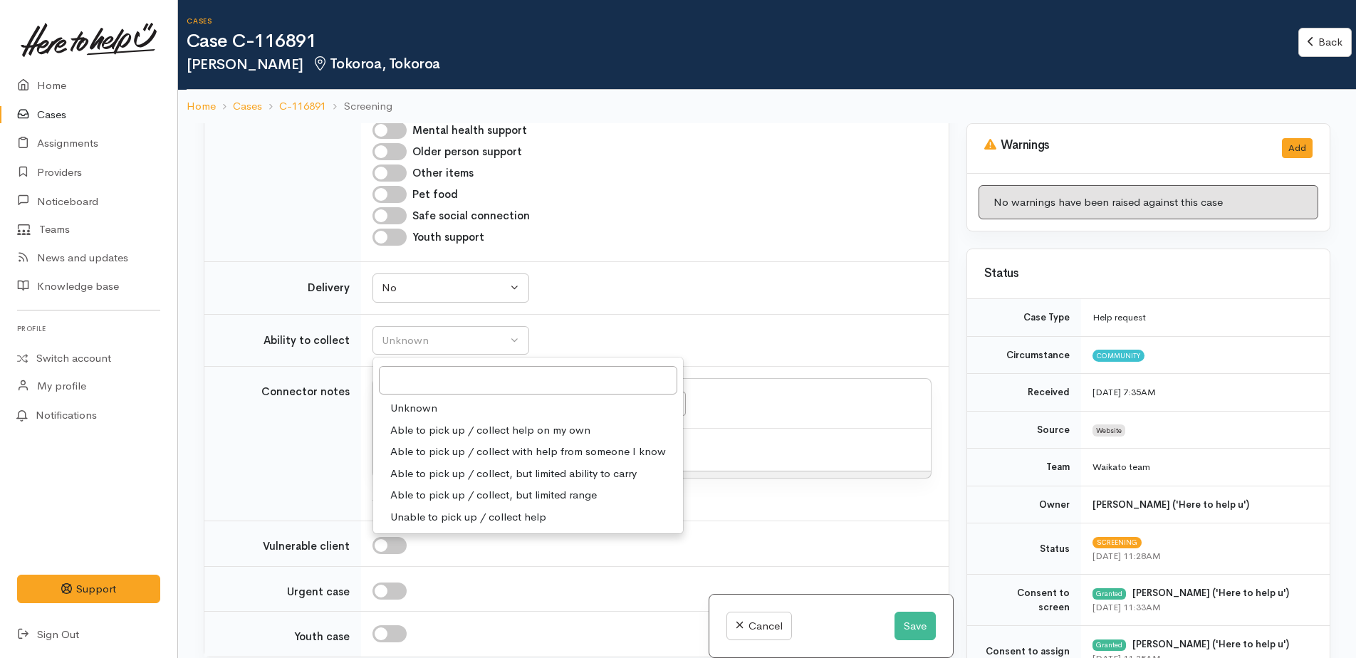
click at [412, 422] on span "Able to pick up / collect help on my own" at bounding box center [490, 430] width 200 height 16
select select "2"
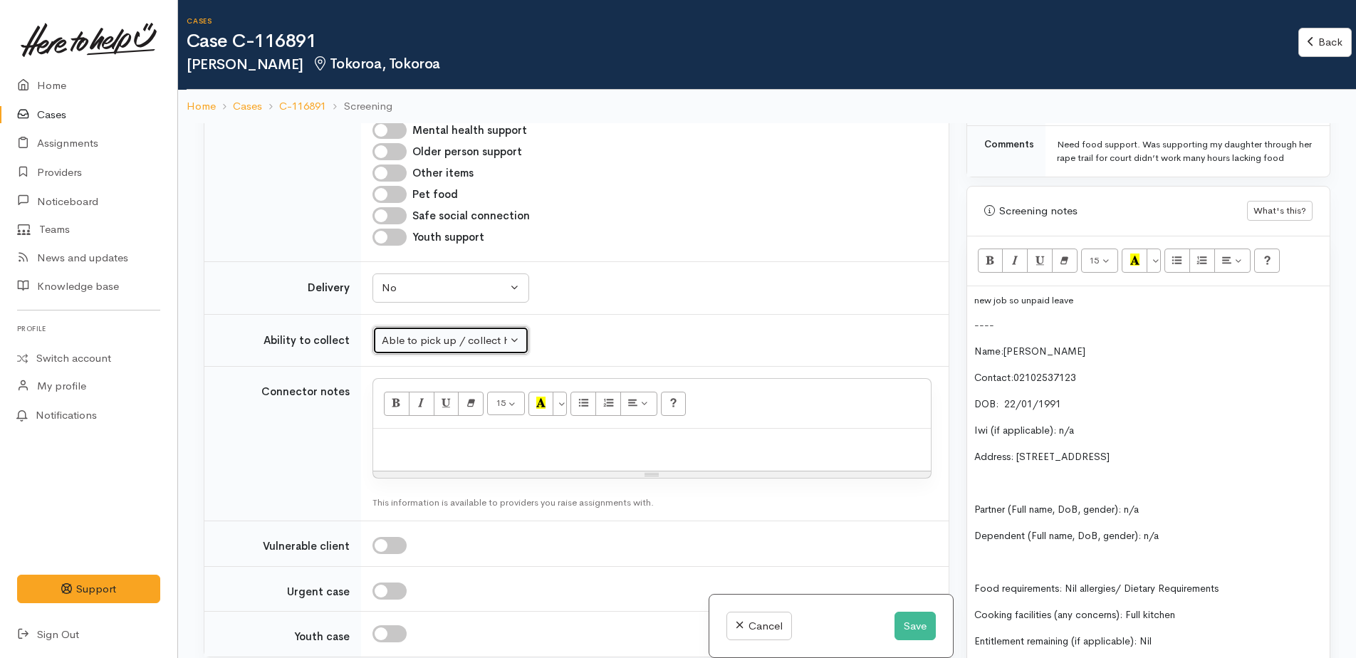
scroll to position [855, 0]
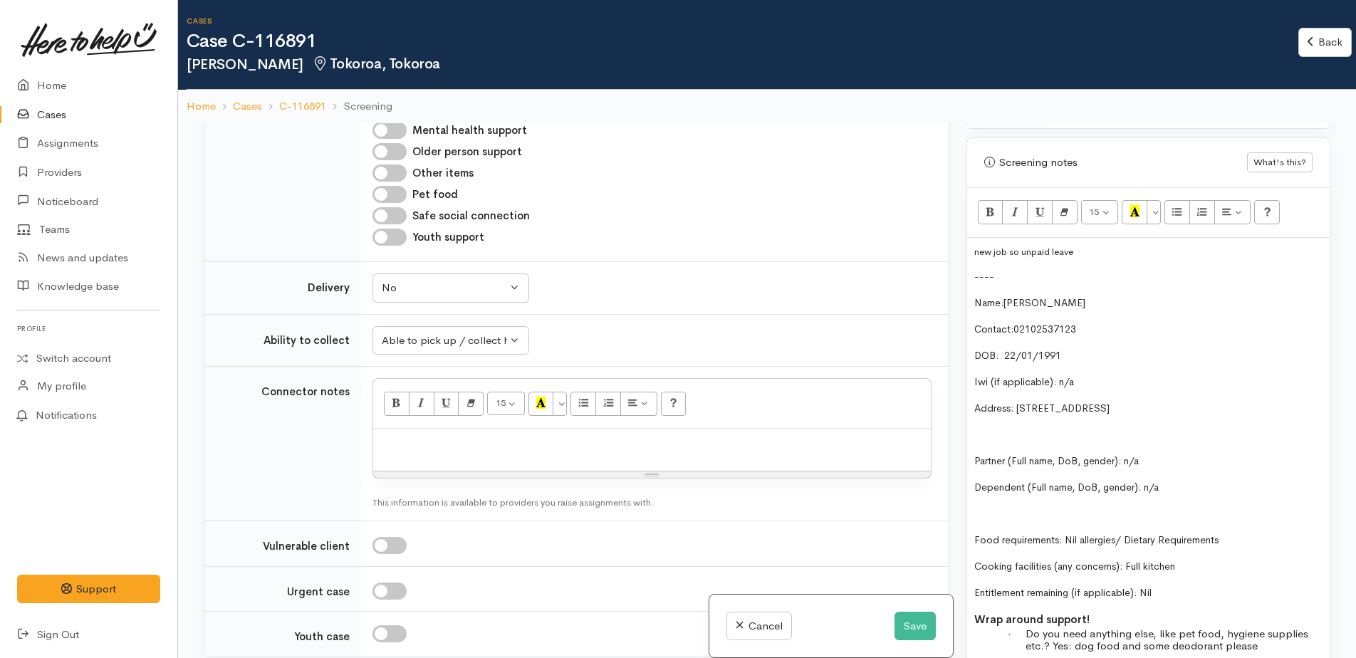
drag, startPoint x: 966, startPoint y: 246, endPoint x: 1078, endPoint y: 268, distance: 113.9
click at [1078, 268] on div "Screening notes What's this? 15 8 9 10 11 12 14 18 24 36 Background Color Trans…" at bounding box center [1149, 459] width 364 height 644
drag, startPoint x: 1085, startPoint y: 253, endPoint x: 1003, endPoint y: 278, distance: 85.6
click at [1003, 278] on div "new job so unpaid leave ---- Name: James Herring Contact: 02102537123 DOB: 22 /…" at bounding box center [1148, 506] width 363 height 536
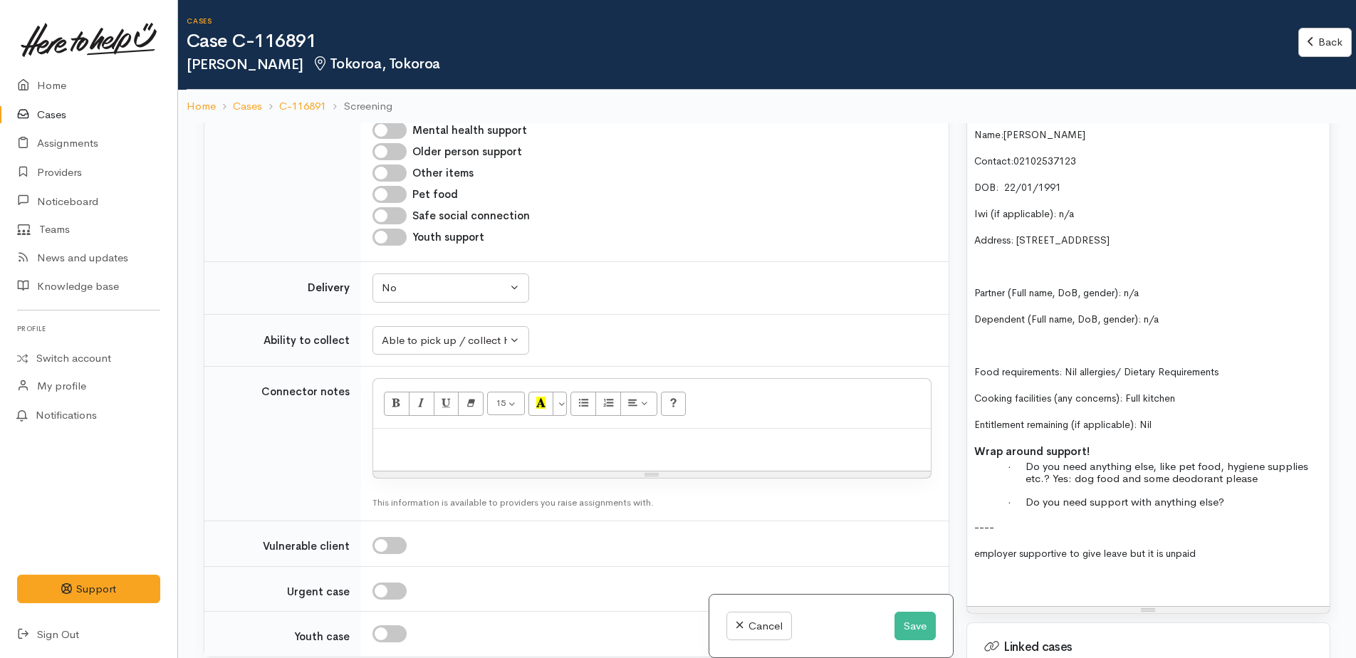
scroll to position [1069, 0]
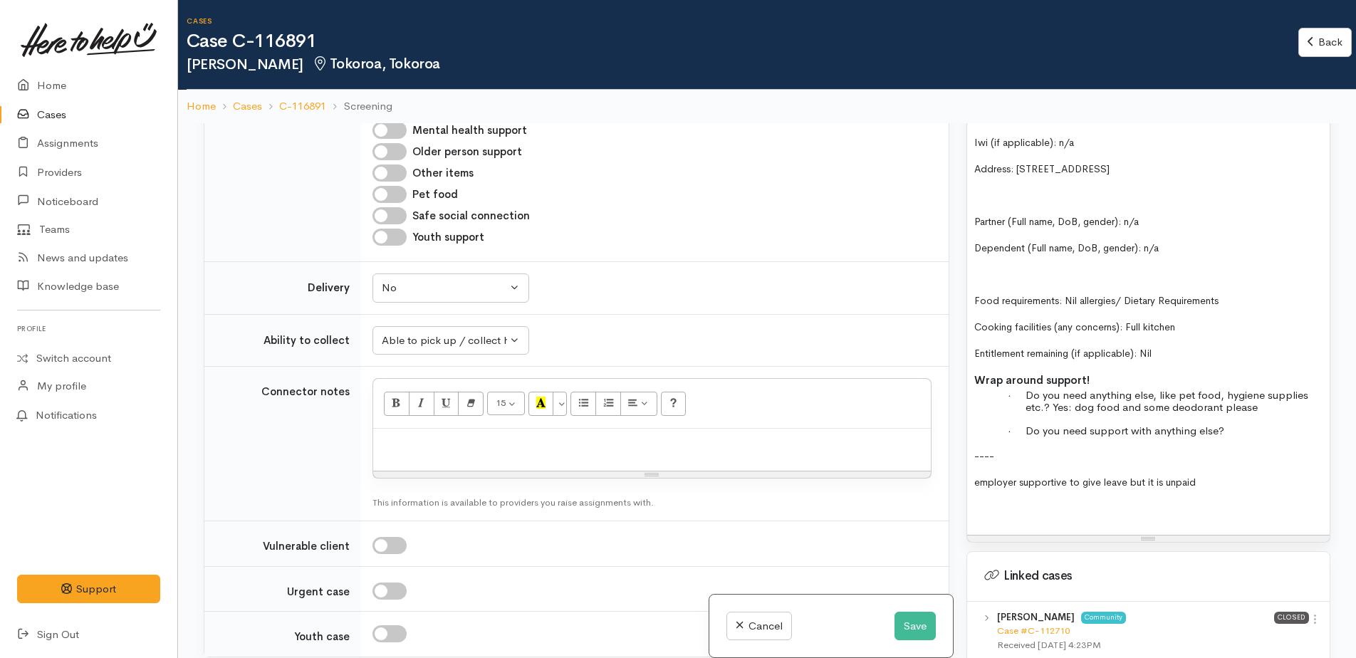
click at [978, 205] on div "Name: James Herring Contact: 02102537123 DOB: 22 / 01/1991 Iwi (if applicable):…" at bounding box center [1148, 279] width 363 height 511
click at [977, 216] on span "Partner (Full name, DoB, gender): n/a" at bounding box center [1057, 221] width 165 height 13
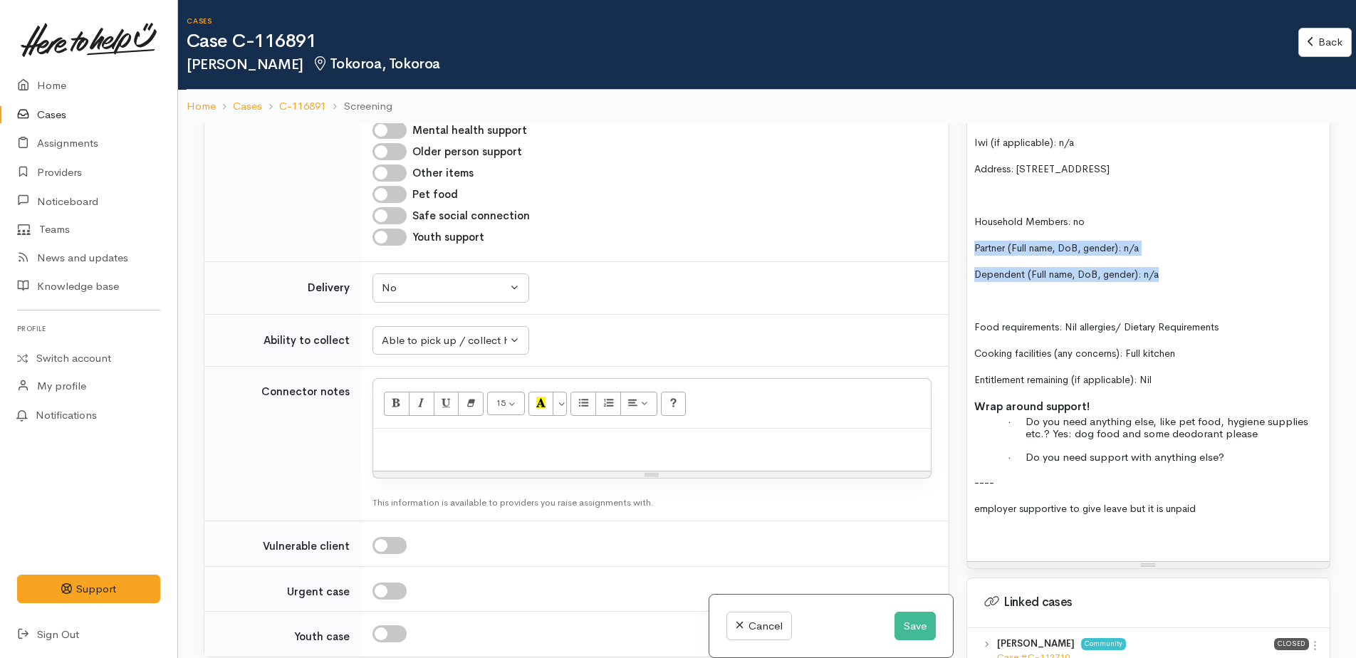
drag, startPoint x: 972, startPoint y: 245, endPoint x: 1175, endPoint y: 274, distance: 205.1
click at [1175, 279] on div "Name: James Herring Contact: 02102537123 DOB: 22 / 01/1991 Iwi (if applicable):…" at bounding box center [1148, 292] width 363 height 537
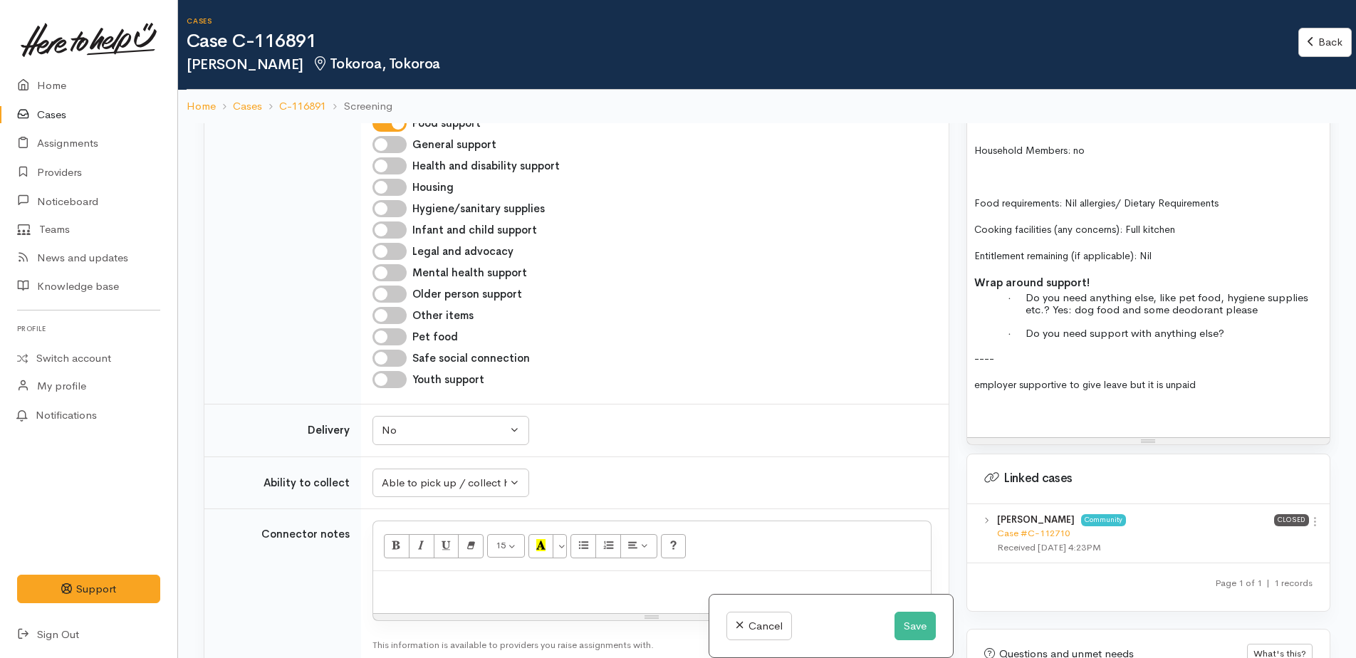
click at [383, 328] on input "Pet food" at bounding box center [390, 336] width 34 height 17
checkbox input "true"
click at [384, 200] on input "Hygiene/sanitary supplies" at bounding box center [390, 208] width 34 height 17
checkbox input "true"
click at [1278, 312] on p "· Do you need anything else, like pet food, hygiene supplies etc.? Yes: dog foo…" at bounding box center [1174, 303] width 297 height 25
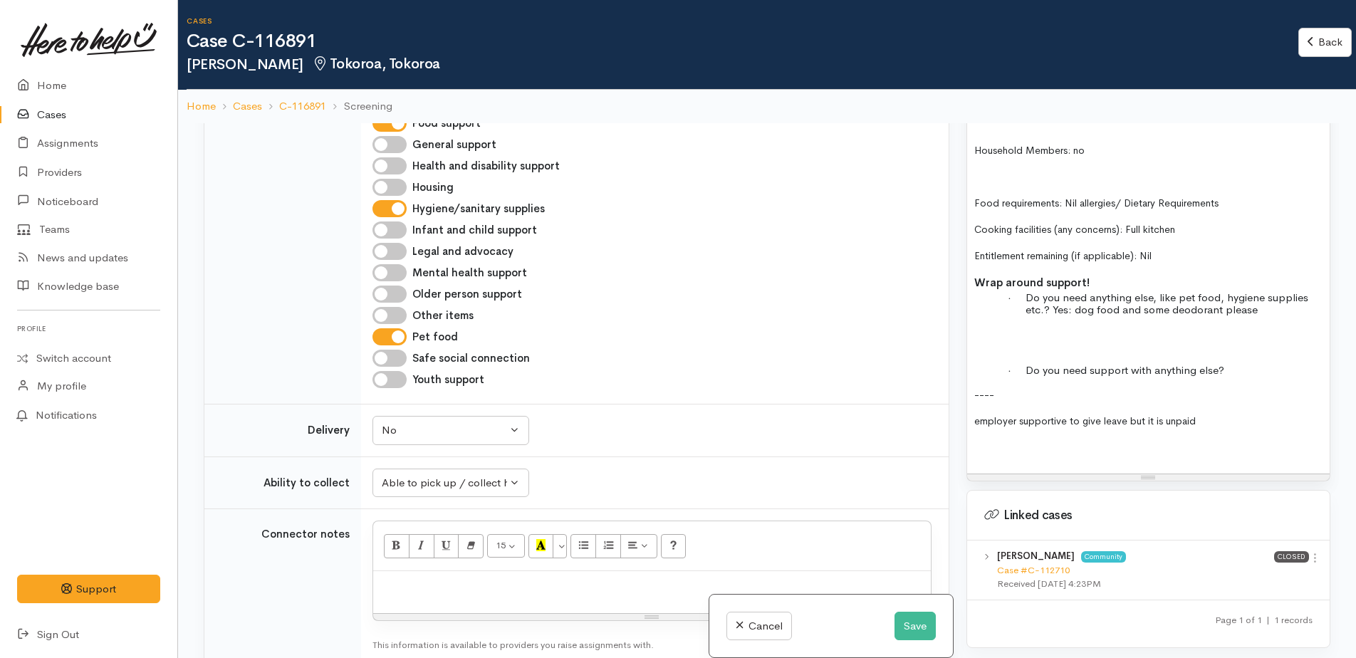
click at [1265, 376] on p "· Do you need support with anything else?" at bounding box center [1174, 370] width 297 height 12
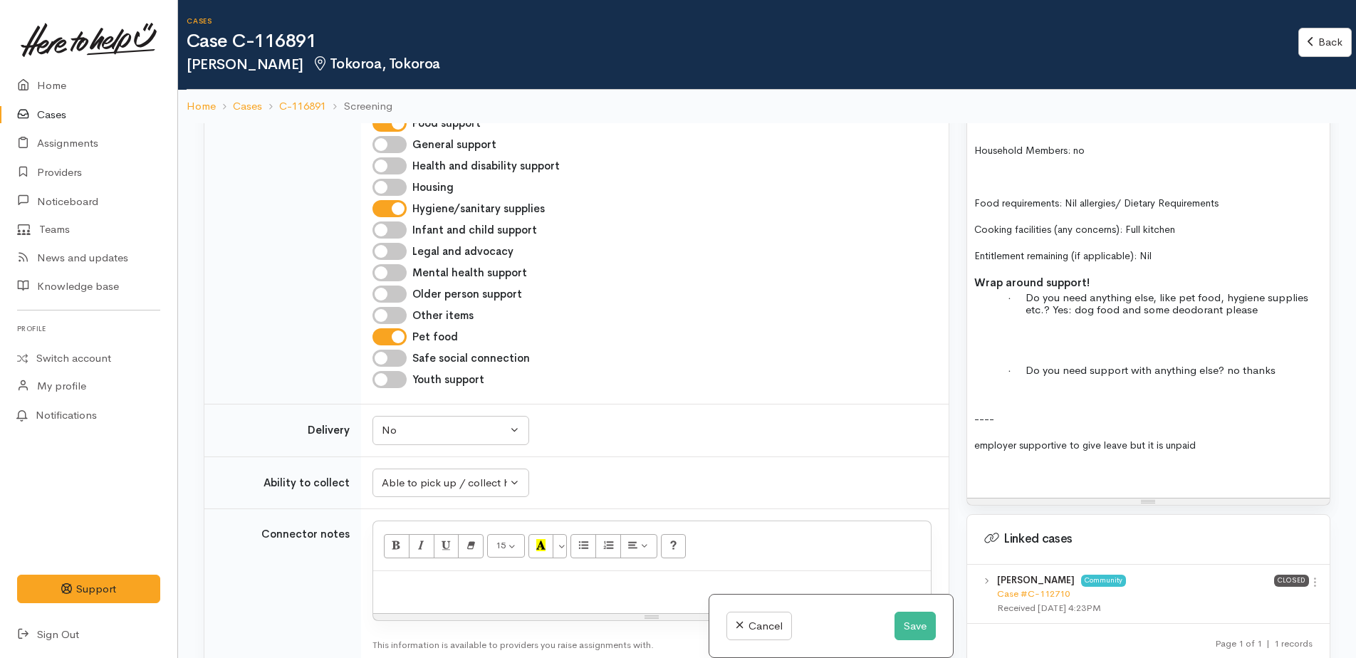
click at [985, 339] on div "Name: James Herring Contact: 02102537123 DOB: 22 / 01/1991 Iwi (if applicable):…" at bounding box center [1148, 225] width 363 height 545
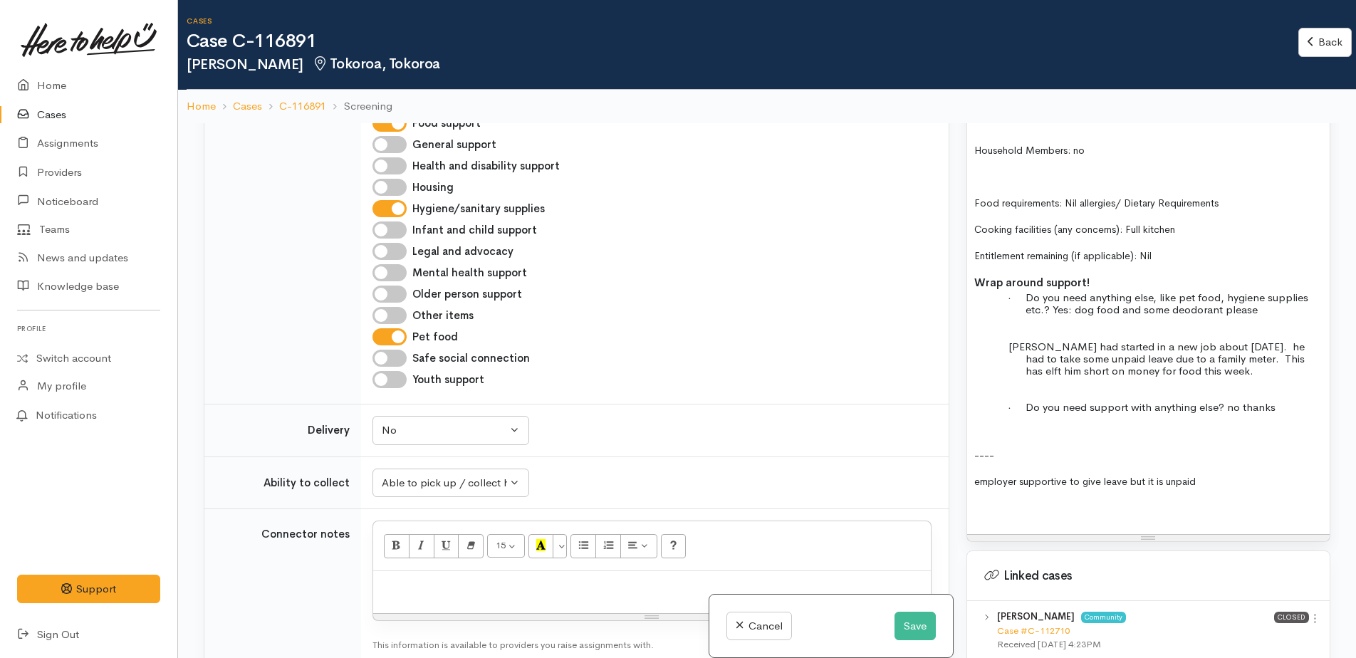
click at [1250, 348] on span "James had started in a new job about 4 weeks ago. he had to take some unpaid le…" at bounding box center [1157, 359] width 296 height 38
click at [1208, 348] on span "James had started in a new job then . he had to take some unpaid leave due to a…" at bounding box center [1159, 359] width 301 height 38
click at [1158, 360] on span "James had started in a new job then had to take some unpaid leave due to a fami…" at bounding box center [1157, 359] width 297 height 38
click at [1158, 370] on p "James had started in a new job then had to take some unpaid leave due to a fami…" at bounding box center [1174, 359] width 297 height 37
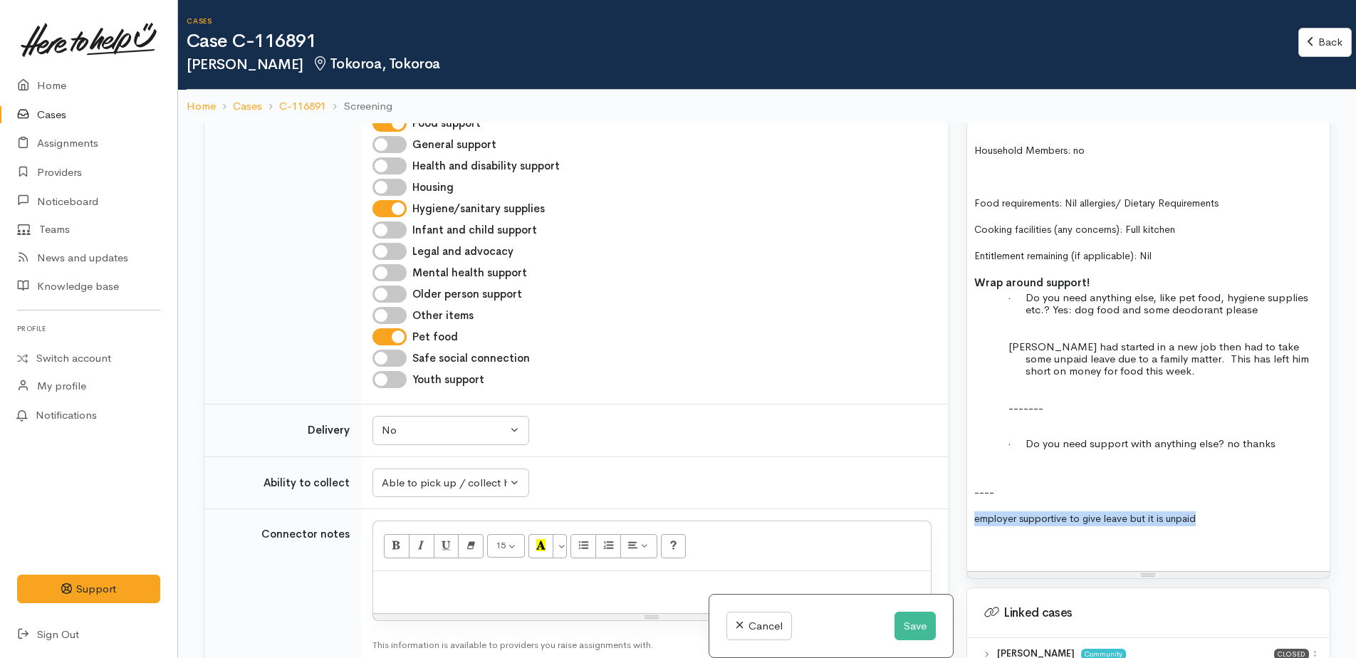
drag, startPoint x: 975, startPoint y: 523, endPoint x: 1216, endPoint y: 522, distance: 241.5
click at [1216, 522] on p "employer supportive to give leave but it is unpaid" at bounding box center [1149, 519] width 348 height 15
click at [1144, 538] on p at bounding box center [1149, 545] width 348 height 15
click at [973, 519] on div "Name: James Herring Contact: 02102537123 DOB: 22 / 01/1991 Iwi (if applicable):…" at bounding box center [1148, 262] width 363 height 618
click at [1009, 498] on p "----" at bounding box center [1149, 492] width 348 height 15
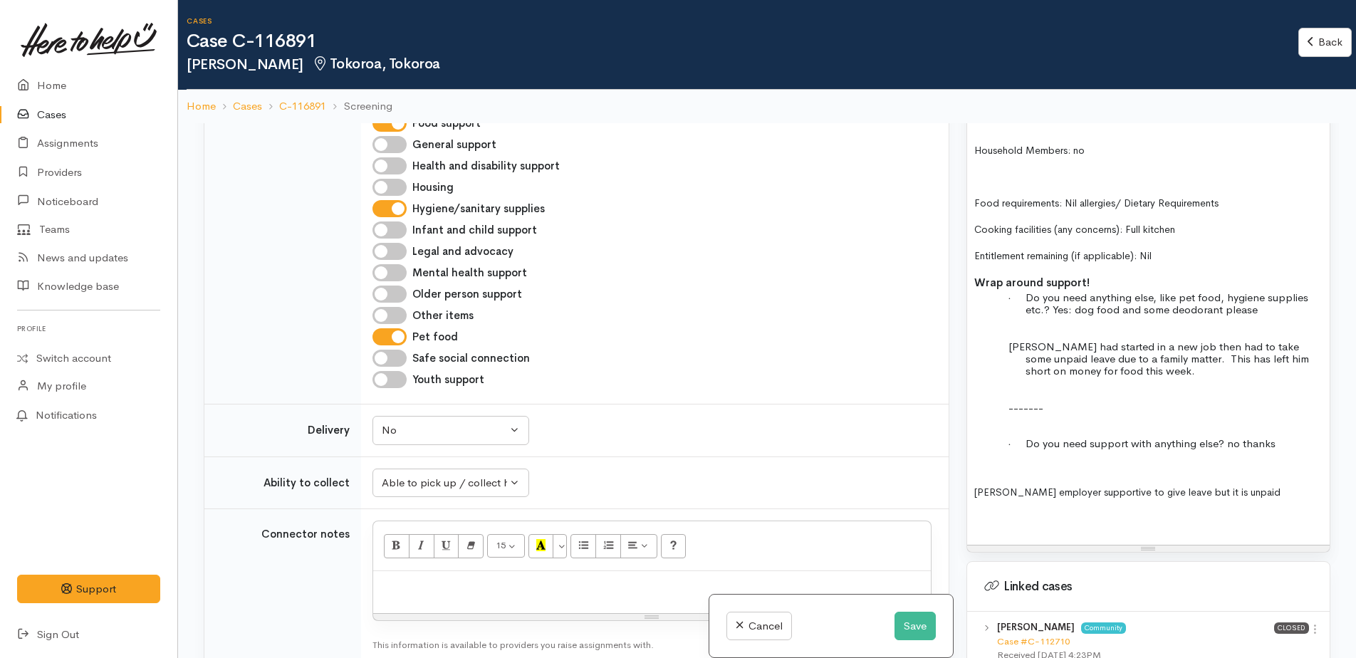
click at [1237, 496] on p "James employer supportive to give leave but it is unpaid" at bounding box center [1149, 492] width 348 height 15
click at [1186, 492] on span "James employer supportive to give leave but it is unpaid" at bounding box center [1128, 492] width 306 height 13
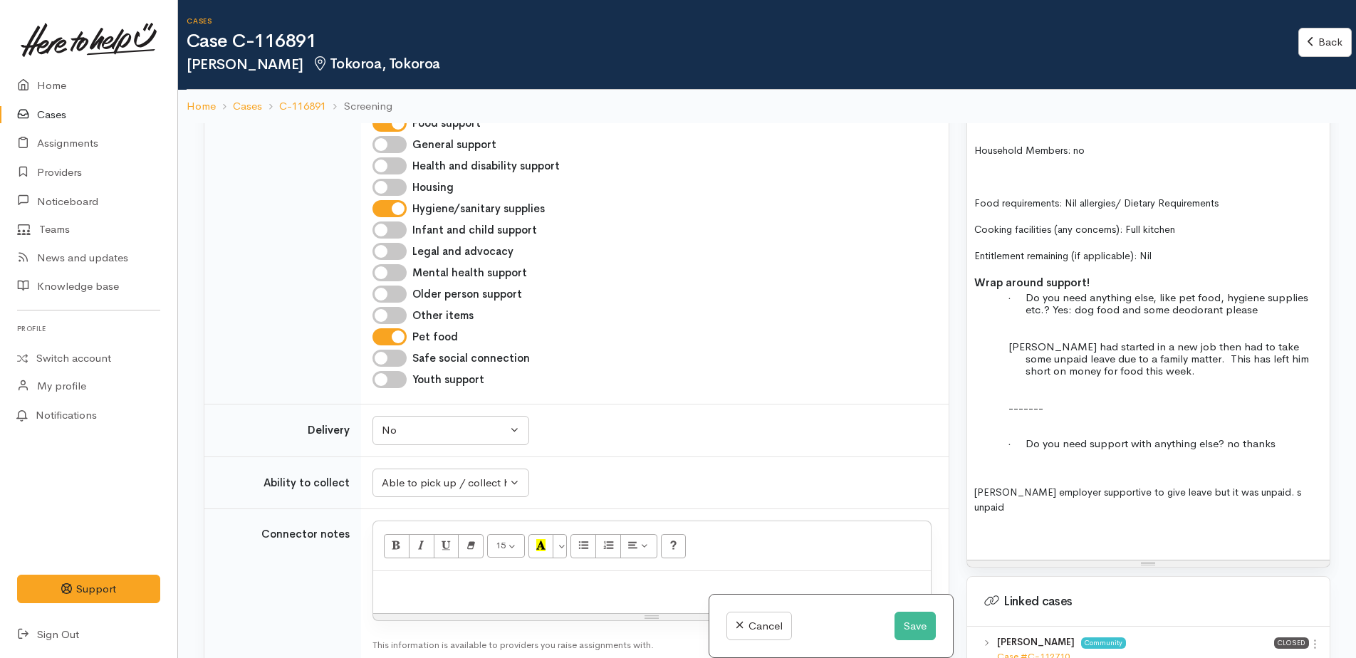
click at [1283, 487] on p "James employer supportive to give leave but it was unpaid. s unpaid" at bounding box center [1149, 500] width 348 height 30
click at [1076, 508] on span "James employer supportive to give leave but it was unpaid. he is back at work n…" at bounding box center [1146, 500] width 343 height 28
click at [1260, 509] on p "James employer supportive to give leave but it was unpaid. he is back at work n…" at bounding box center [1149, 500] width 348 height 30
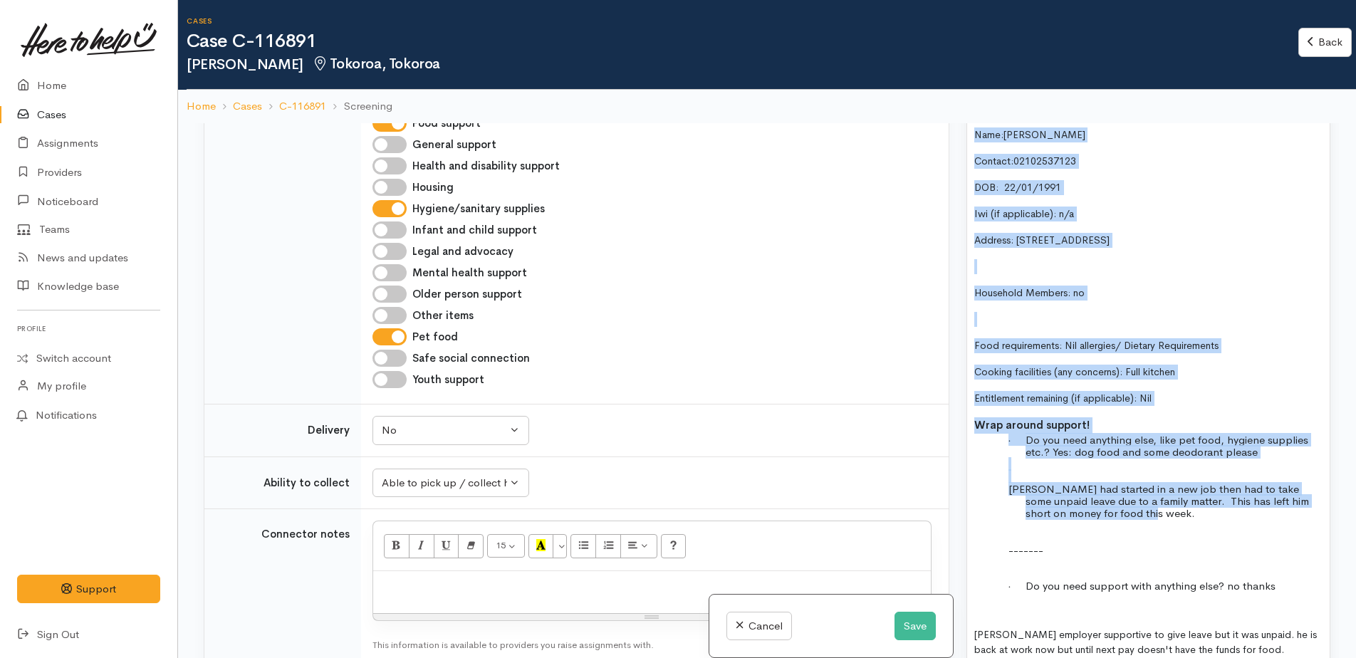
scroll to position [982, 0]
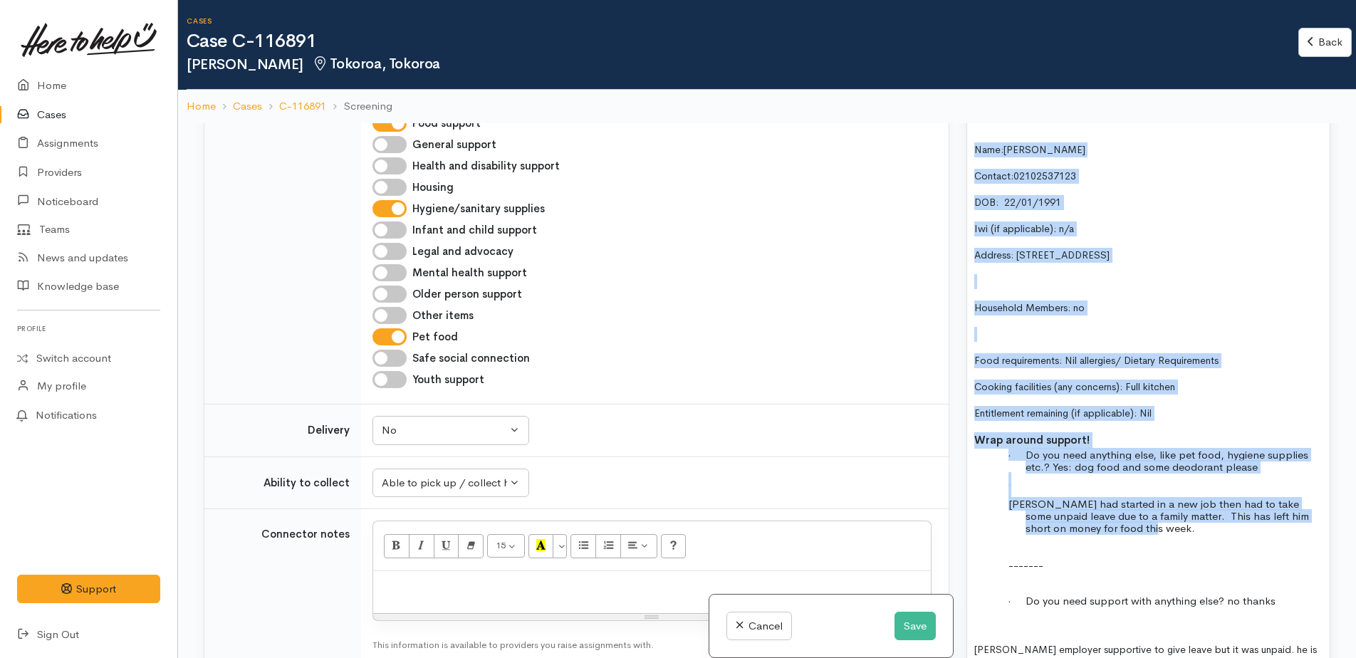
drag, startPoint x: 1160, startPoint y: 375, endPoint x: 967, endPoint y: 154, distance: 293.4
click at [967, 154] on div "Name: James Herring Contact: 02102537123 DOB: 22 / 01/1991 Iwi (if applicable):…" at bounding box center [1148, 426] width 363 height 633
copy div "Name: James Herring Contact: 02102537123 DOB: 22 / 01/1991 Iwi (if applicable):…"
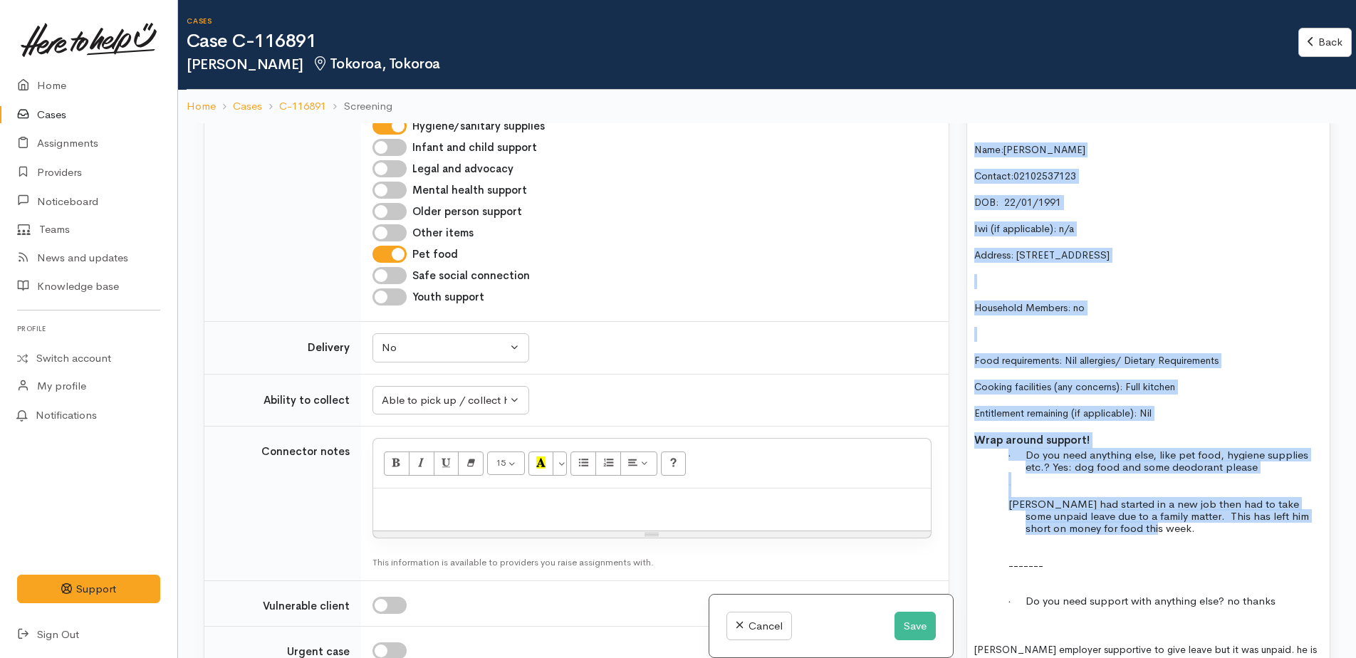
scroll to position [1282, 0]
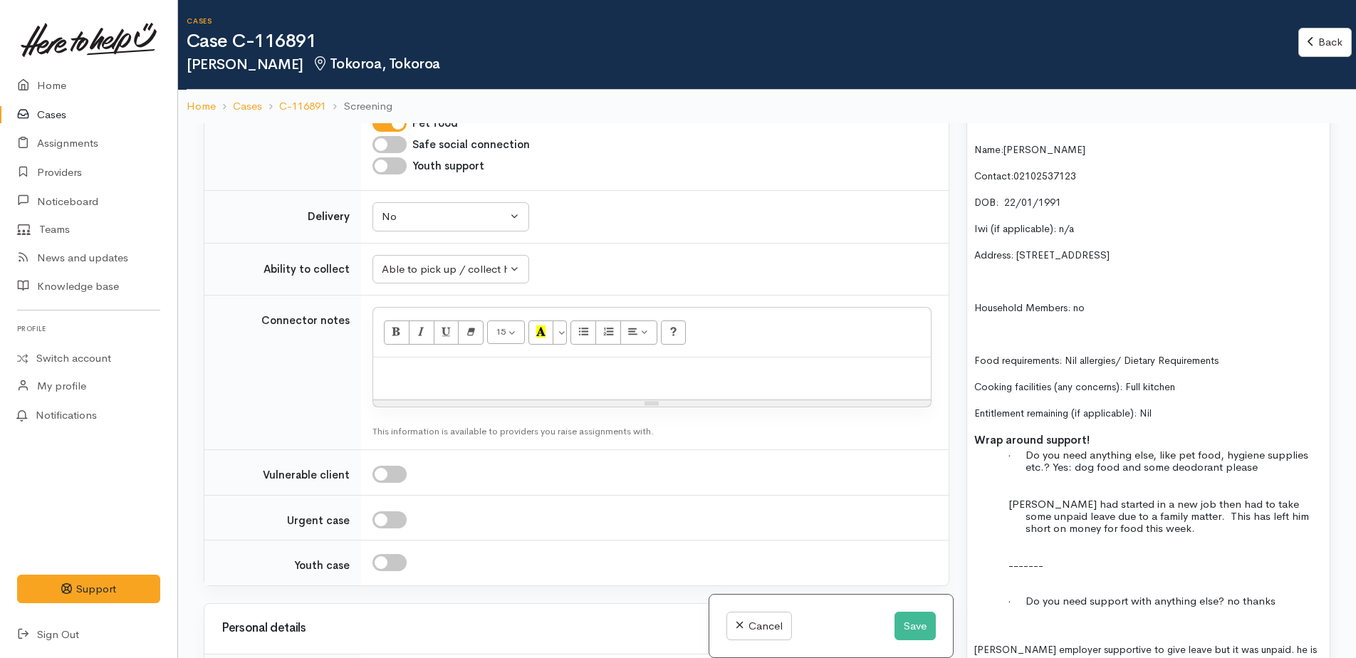
paste div
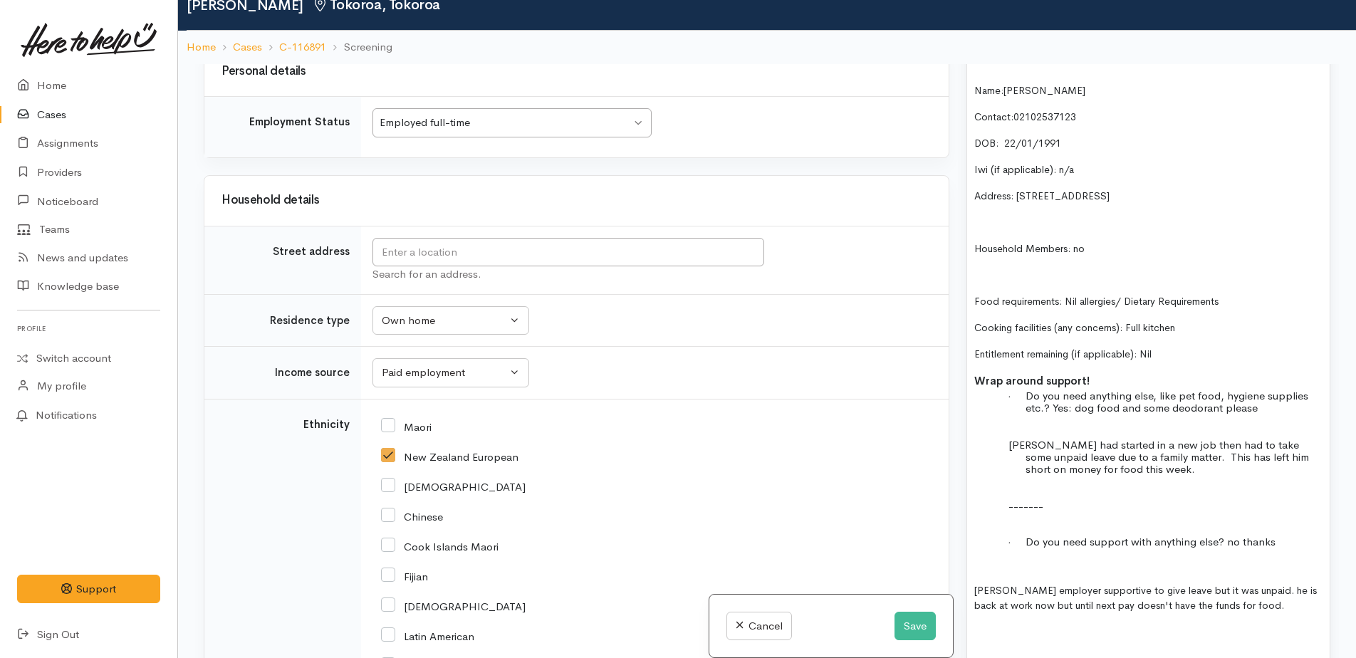
scroll to position [2137, 0]
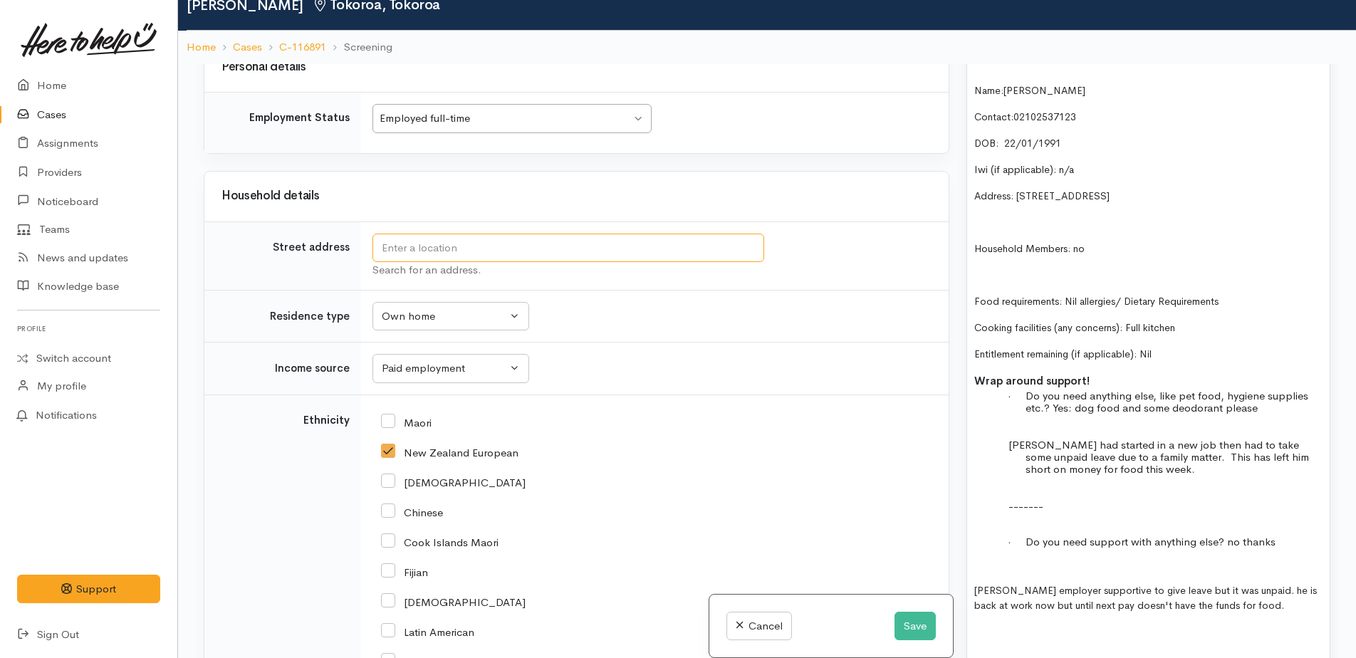
click at [440, 234] on input "text" at bounding box center [569, 248] width 392 height 29
type input "44 Cramond Street, Tokoroa, New Zealand"
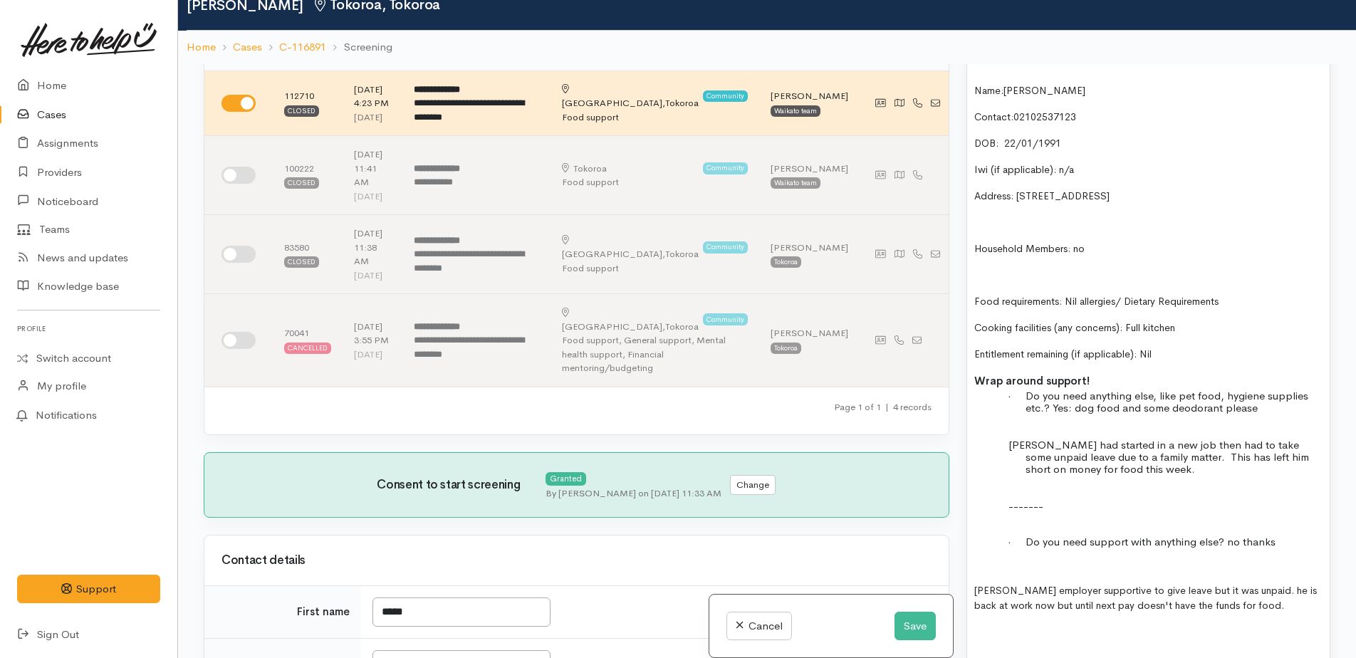
scroll to position [24, 0]
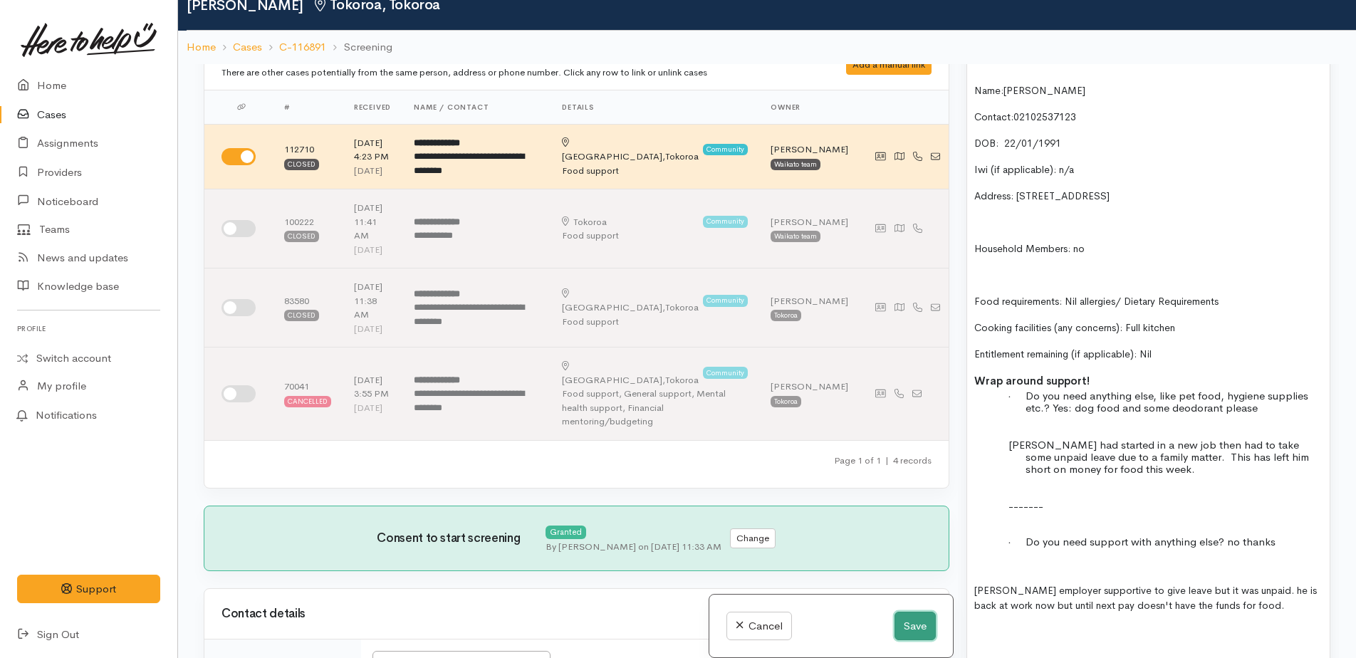
click at [904, 627] on button "Save" at bounding box center [915, 626] width 41 height 29
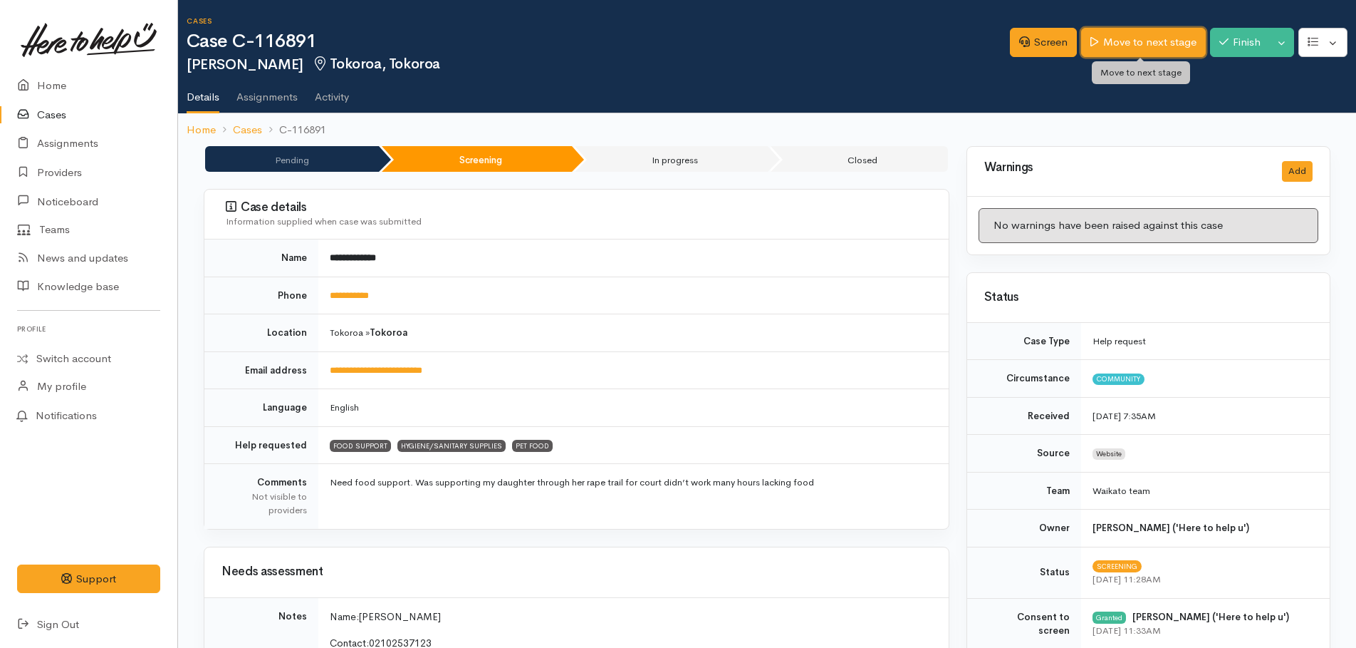
click at [1116, 36] on link "Move to next stage" at bounding box center [1143, 42] width 124 height 29
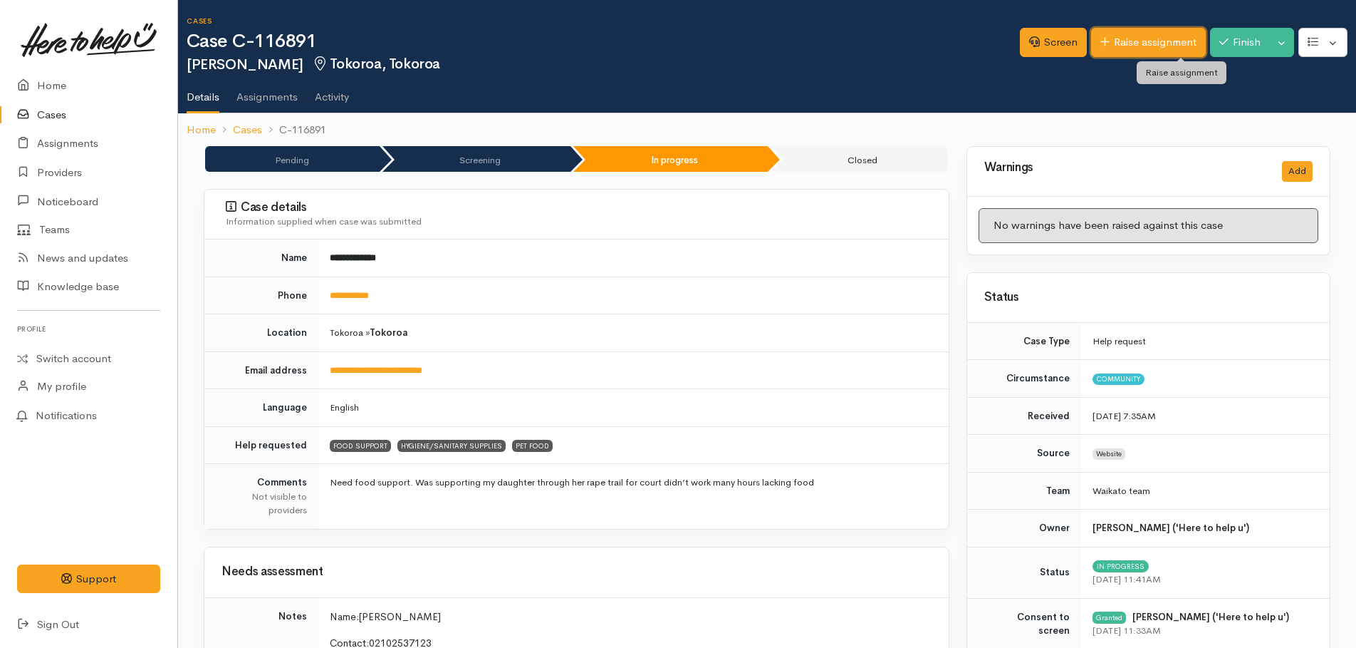
click at [1132, 42] on link "Raise assignment" at bounding box center [1148, 42] width 115 height 29
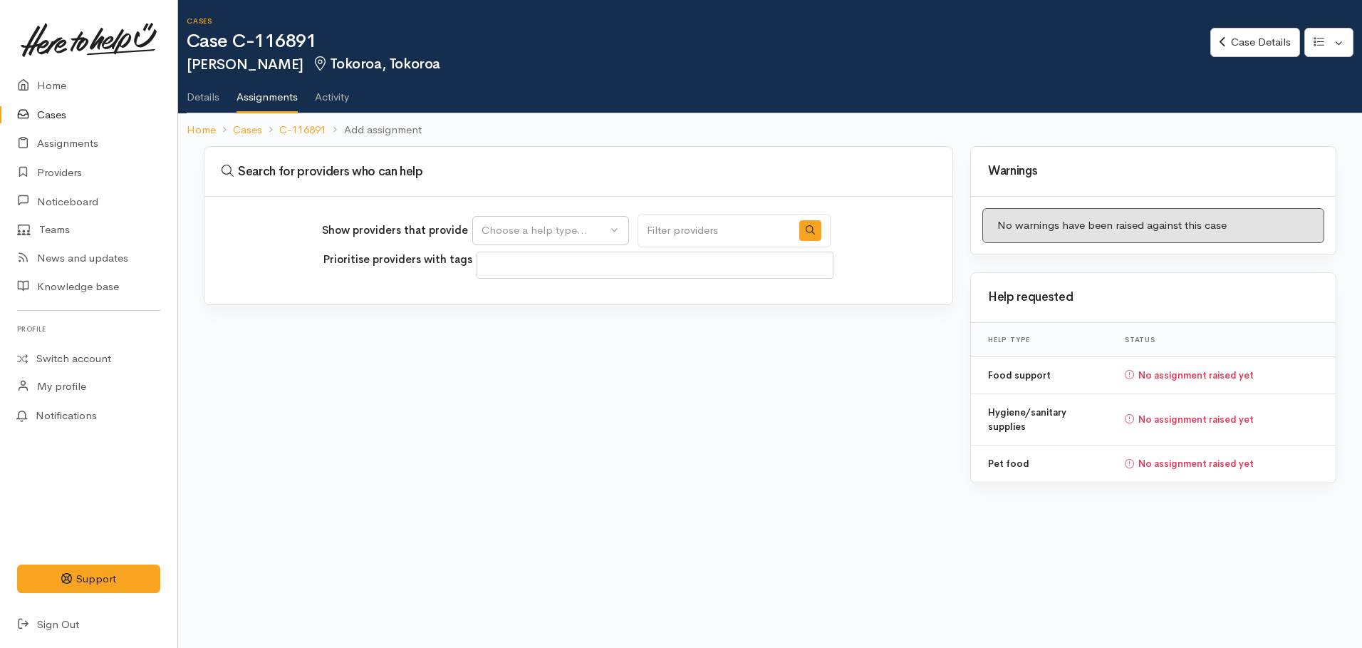
select select
click at [588, 231] on div "Choose a help type..." at bounding box center [544, 230] width 125 height 16
click at [536, 302] on span "Food support" at bounding box center [523, 299] width 66 height 16
select select "3"
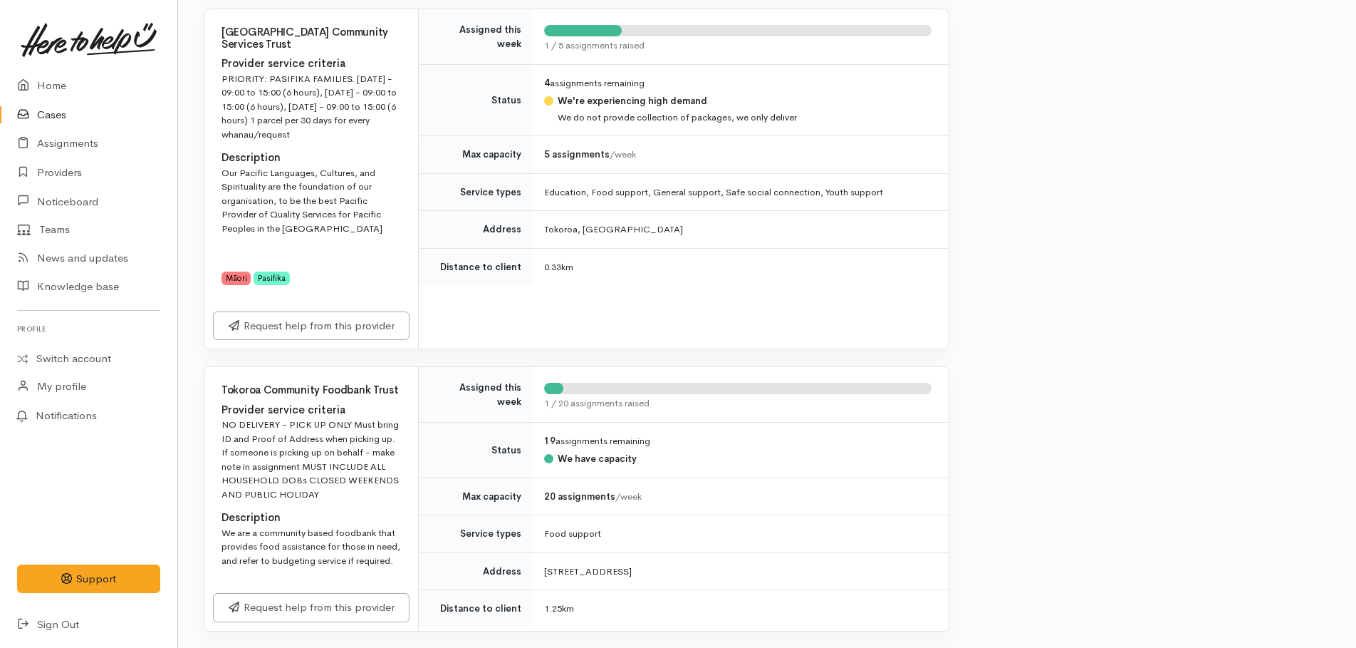
scroll to position [616, 0]
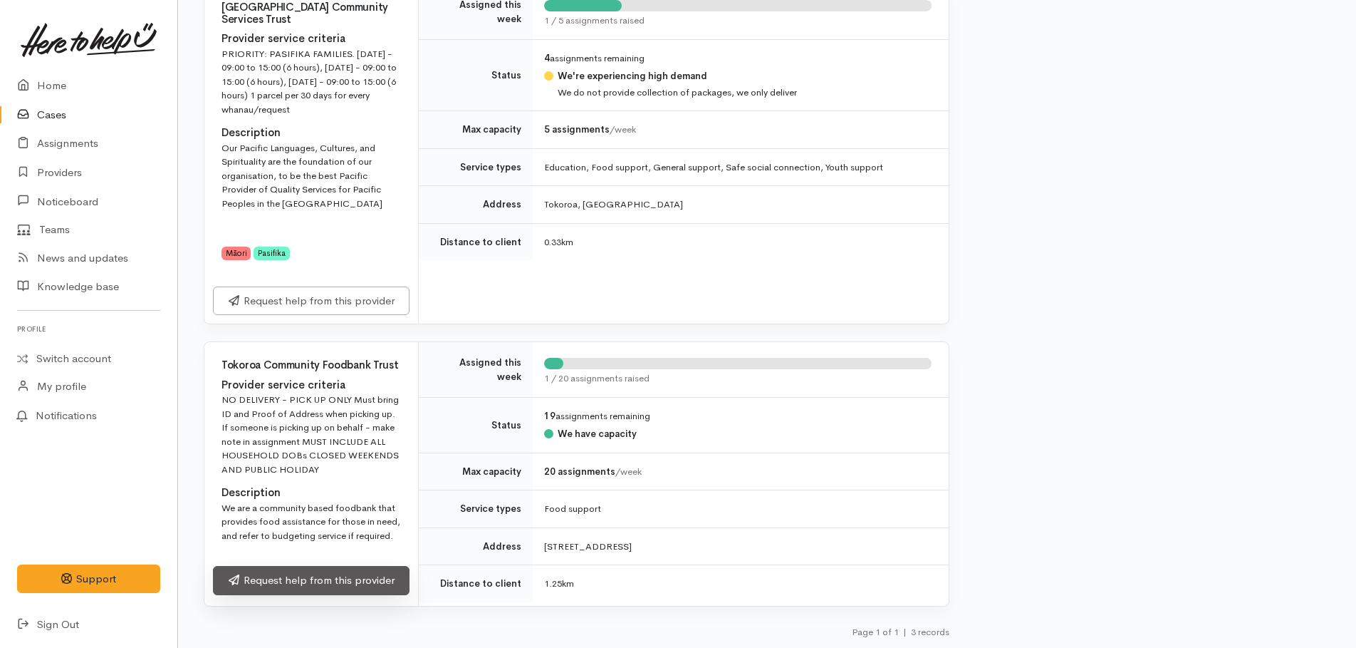
click at [318, 581] on link "Request help from this provider" at bounding box center [311, 580] width 197 height 29
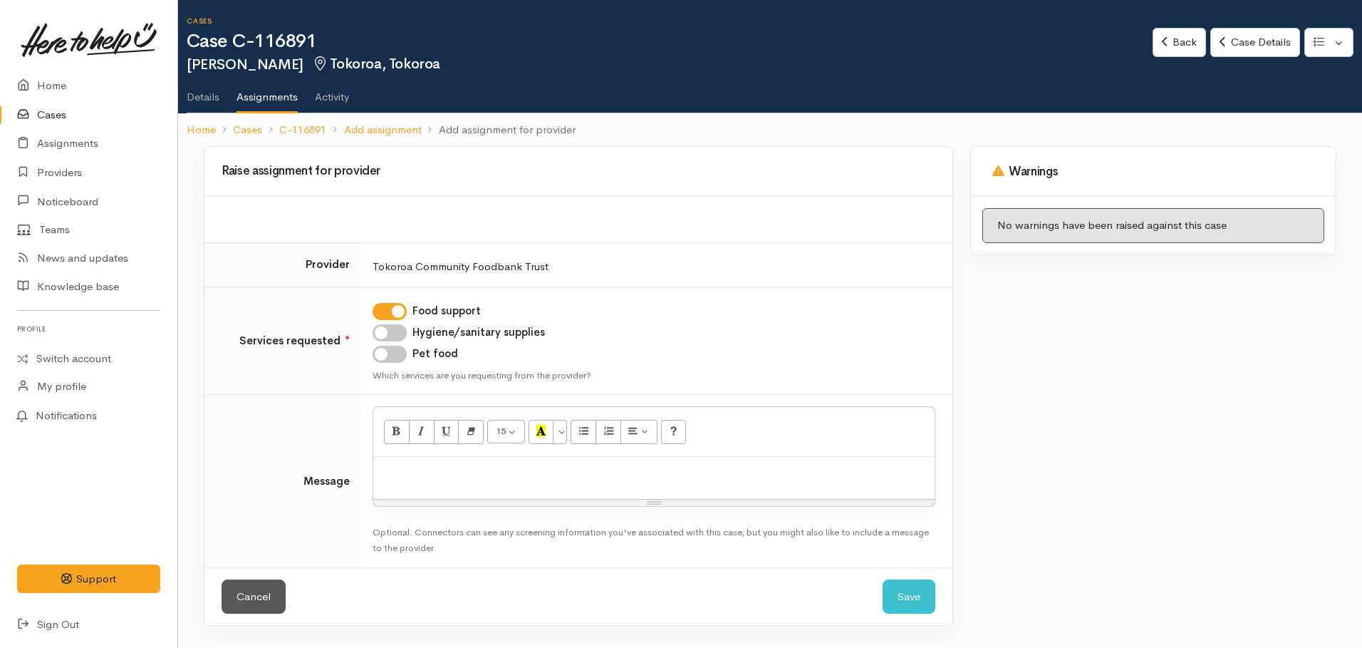
click at [389, 331] on input "Hygiene/sanitary supplies" at bounding box center [390, 332] width 34 height 17
checkbox input "true"
click at [386, 356] on input "Pet food" at bounding box center [390, 354] width 34 height 17
checkbox input "true"
click at [401, 467] on p at bounding box center [653, 472] width 547 height 16
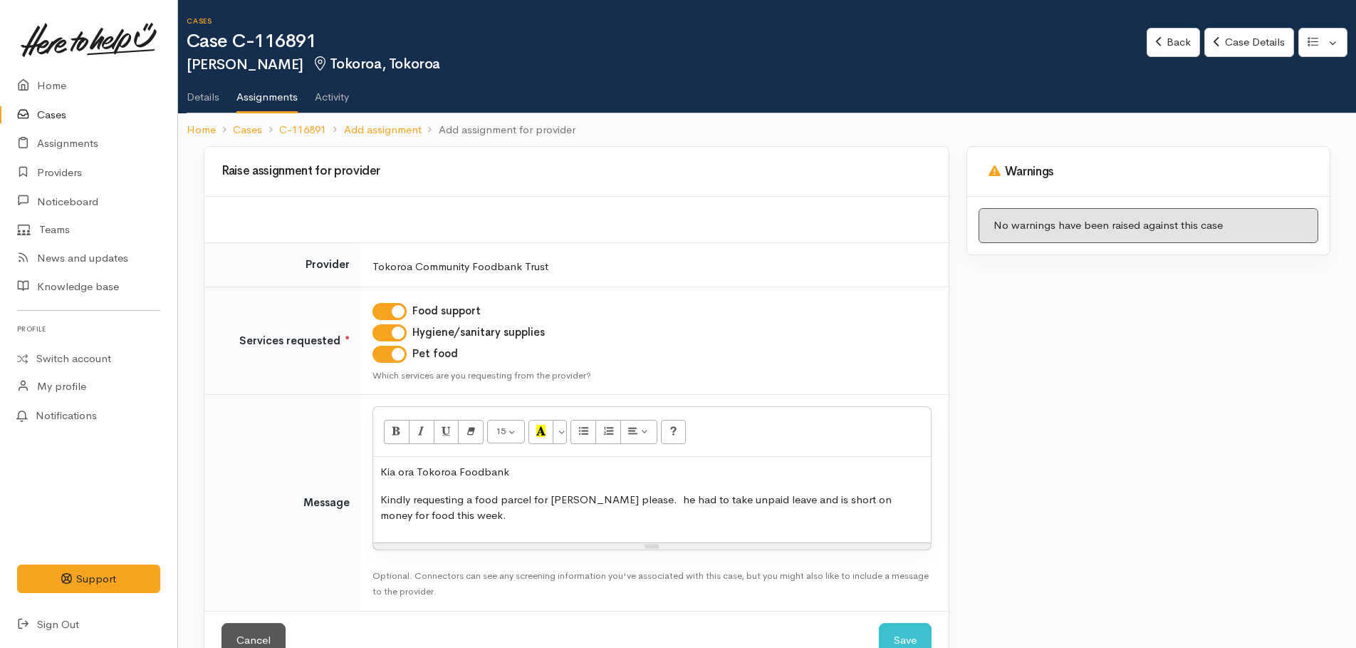
click at [627, 499] on p "Kindly requesting a food parcel for James please. he had to take unpaid leave a…" at bounding box center [652, 508] width 544 height 32
click at [759, 494] on p "Kindly requesting a food parcel for James please. He had to take unpaid leave a…" at bounding box center [652, 508] width 544 height 32
click at [593, 517] on p "Kindly requesting a food parcel for James please. He had to take unpaid leave f…" at bounding box center [652, 508] width 544 height 32
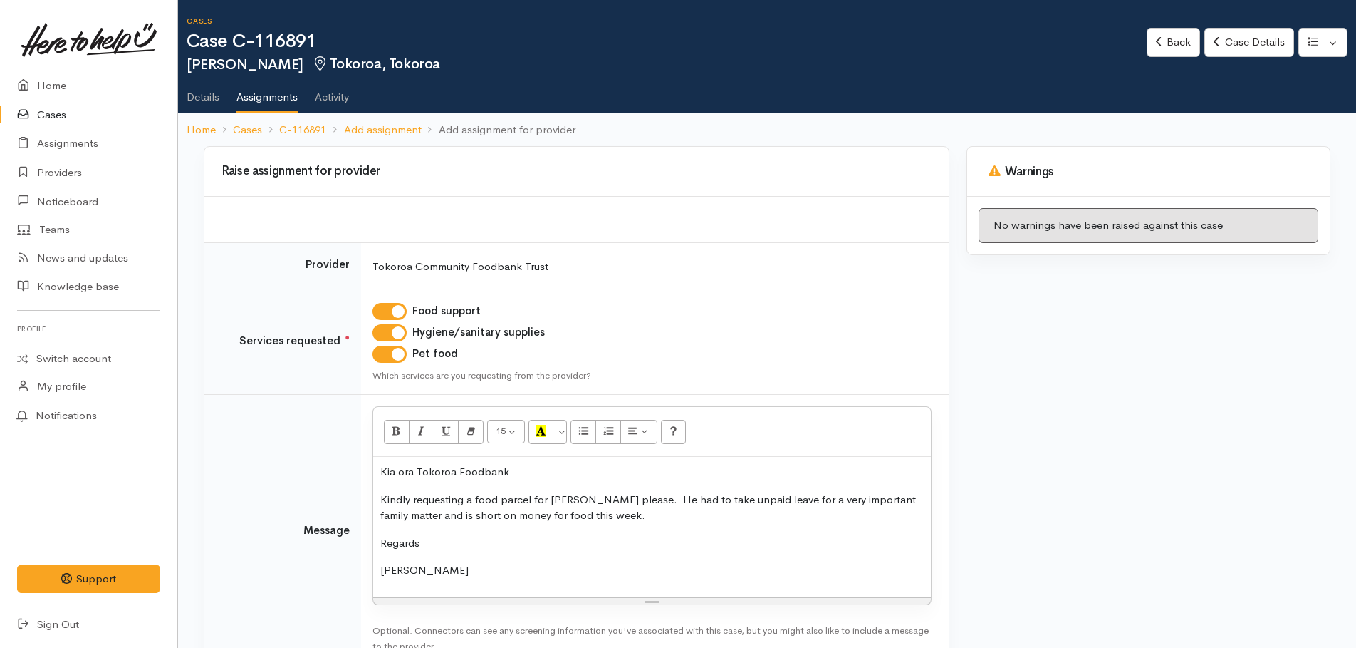
click at [607, 517] on p "Kindly requesting a food parcel for James please. He had to take unpaid leave f…" at bounding box center [652, 508] width 544 height 32
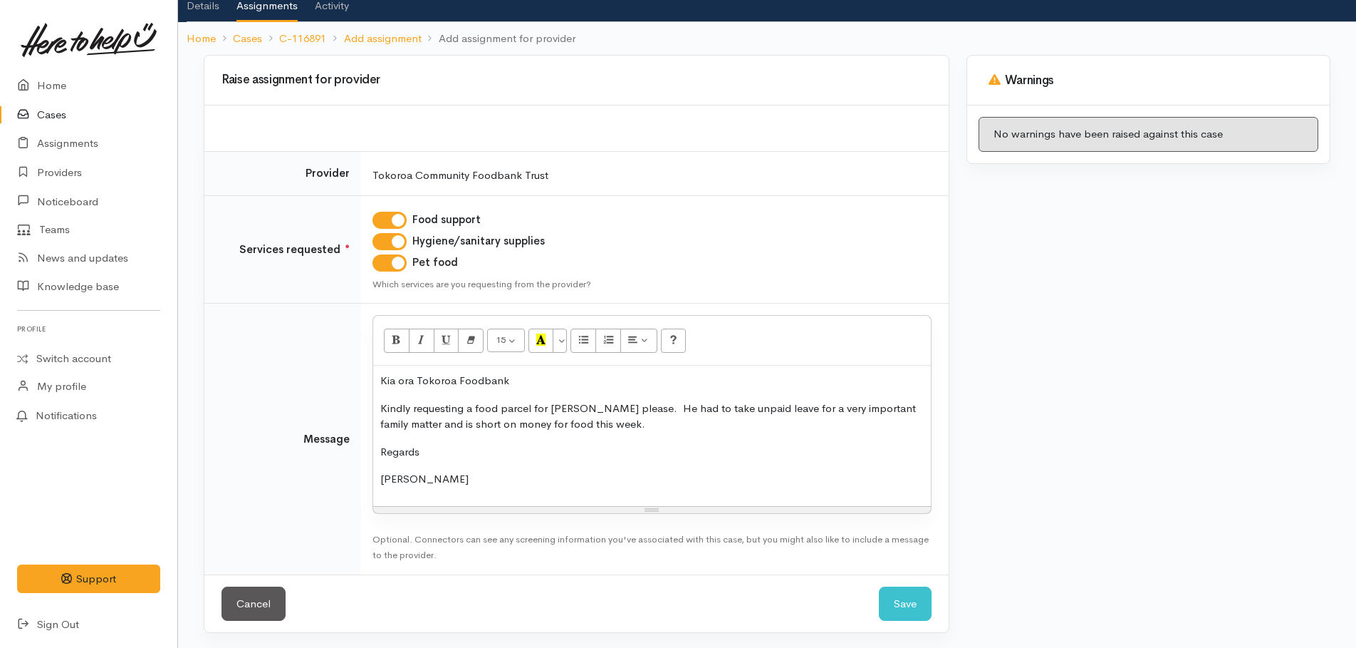
scroll to position [93, 0]
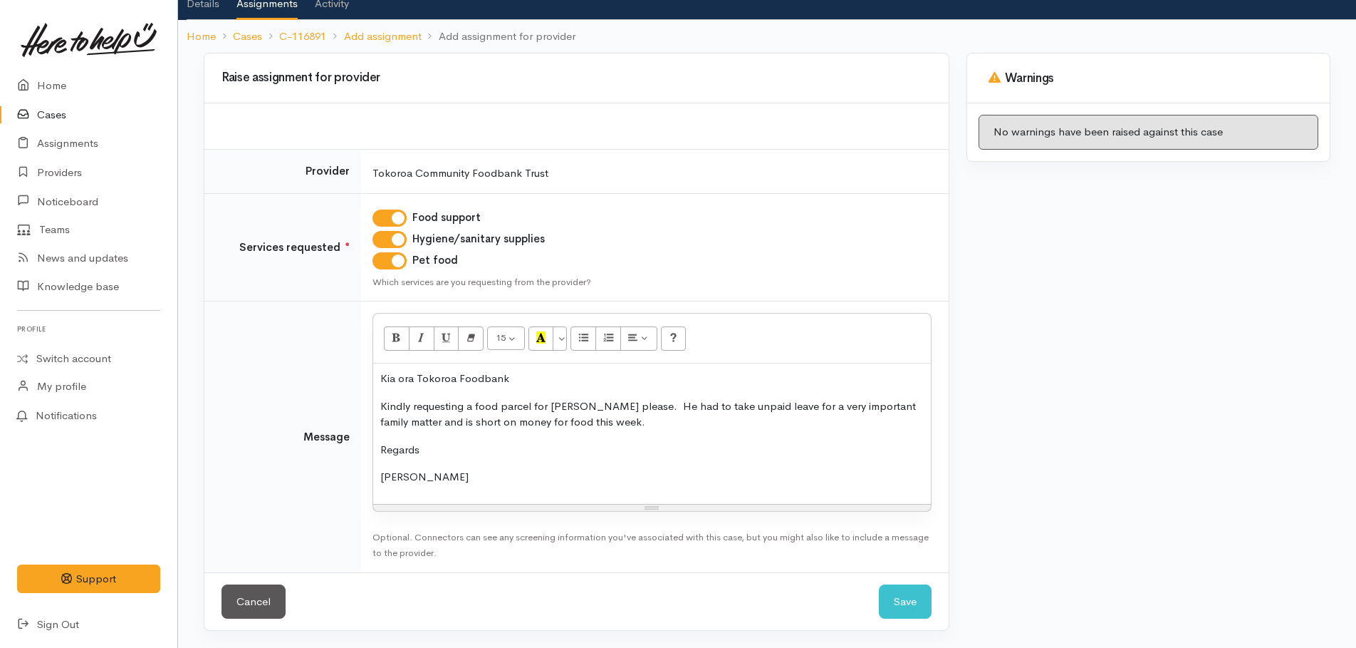
click at [587, 419] on p "Kindly requesting a food parcel for James please. He had to take unpaid leave f…" at bounding box center [652, 414] width 544 height 32
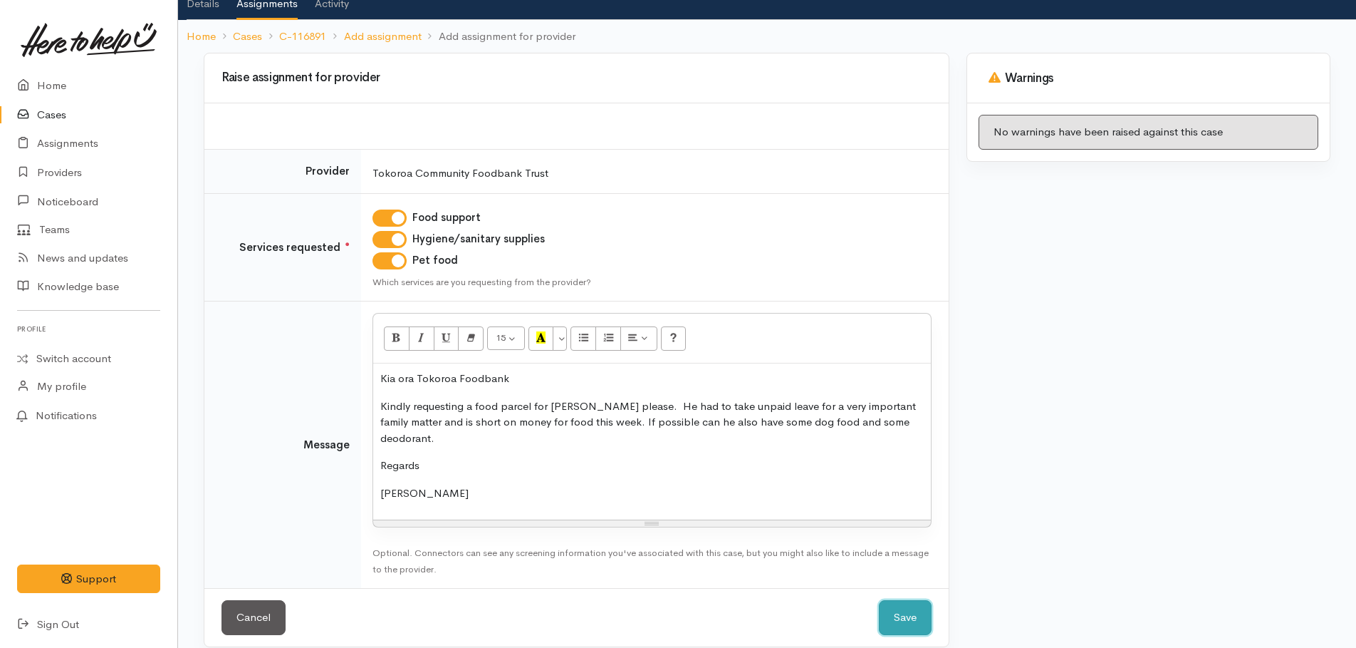
click at [891, 601] on button "Save" at bounding box center [905, 617] width 53 height 35
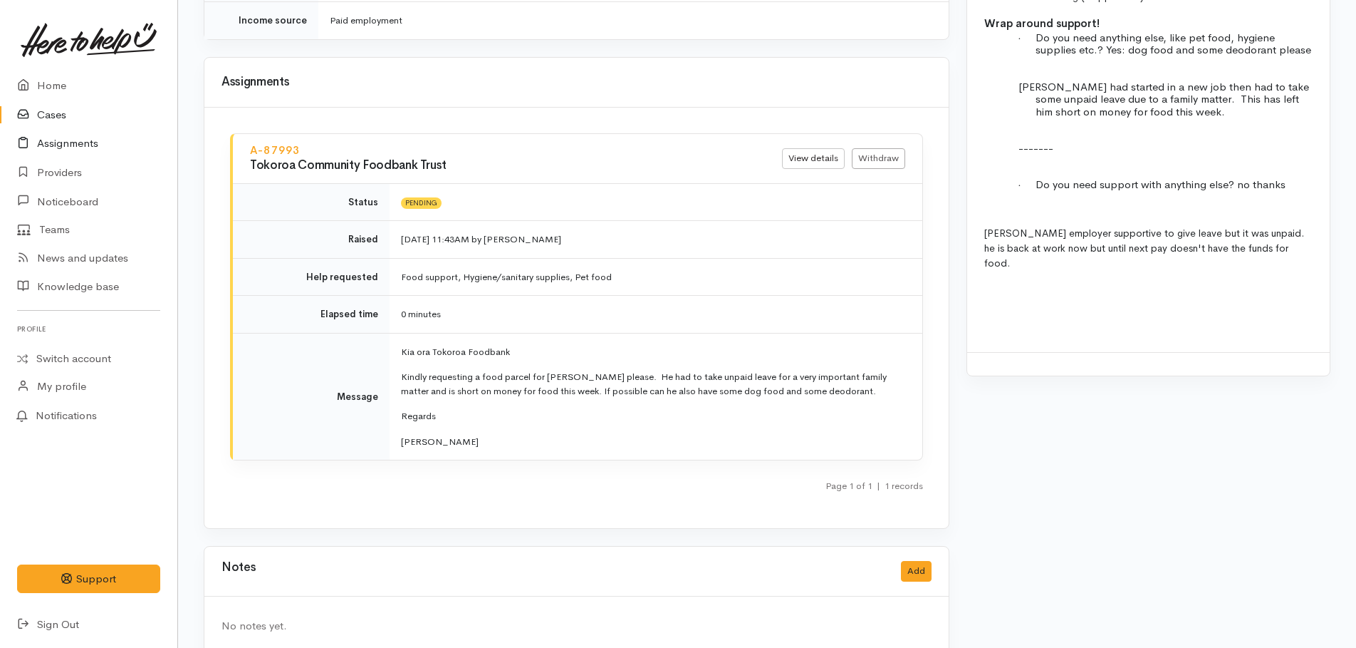
scroll to position [1489, 0]
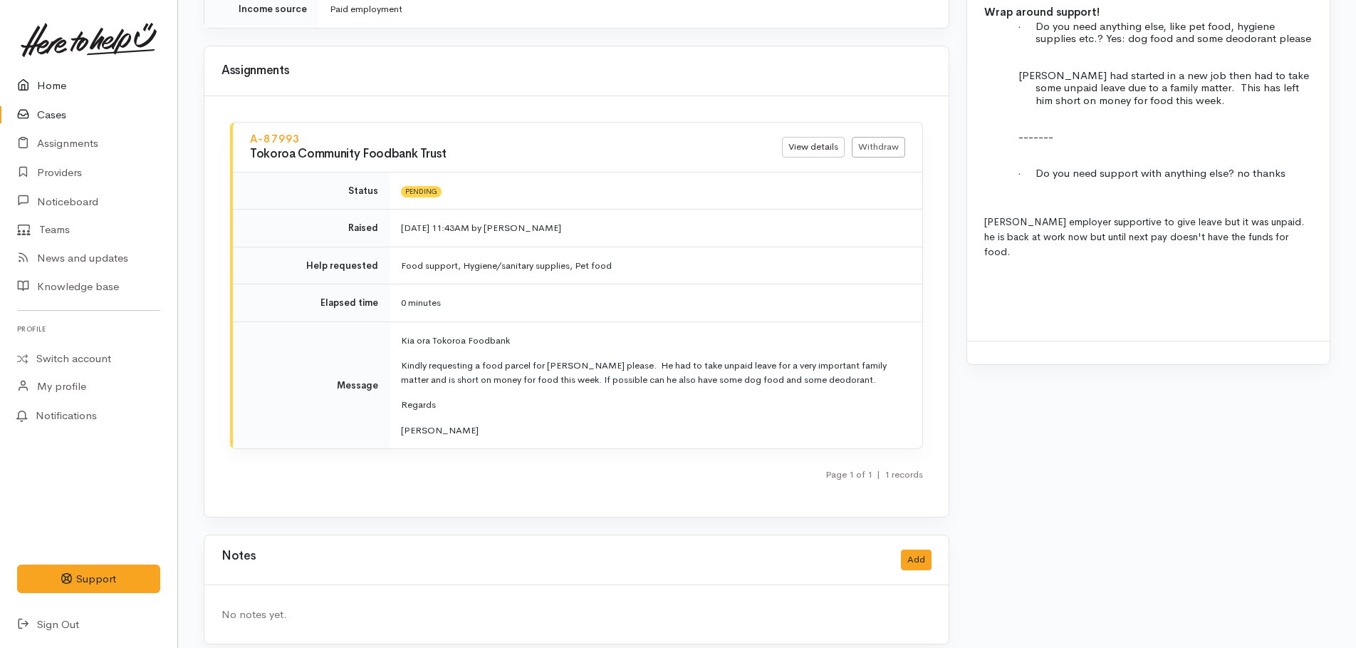
click at [51, 81] on link "Home" at bounding box center [88, 85] width 177 height 29
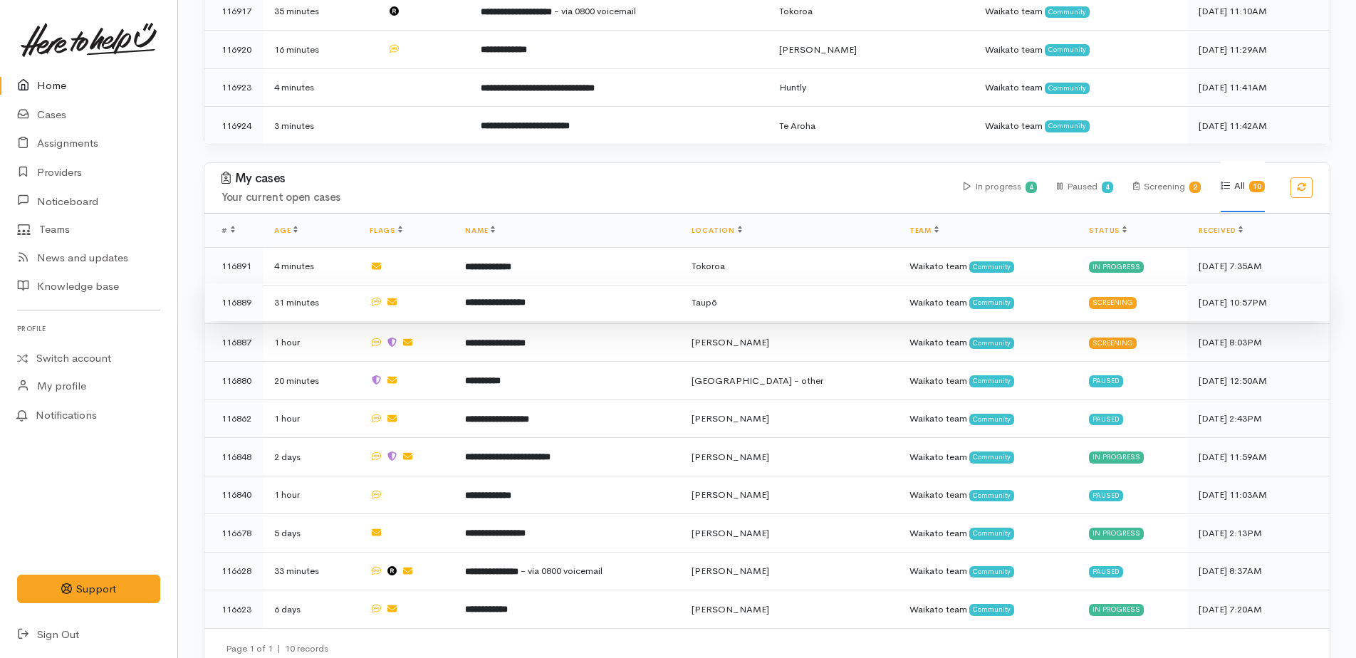
scroll to position [596, 0]
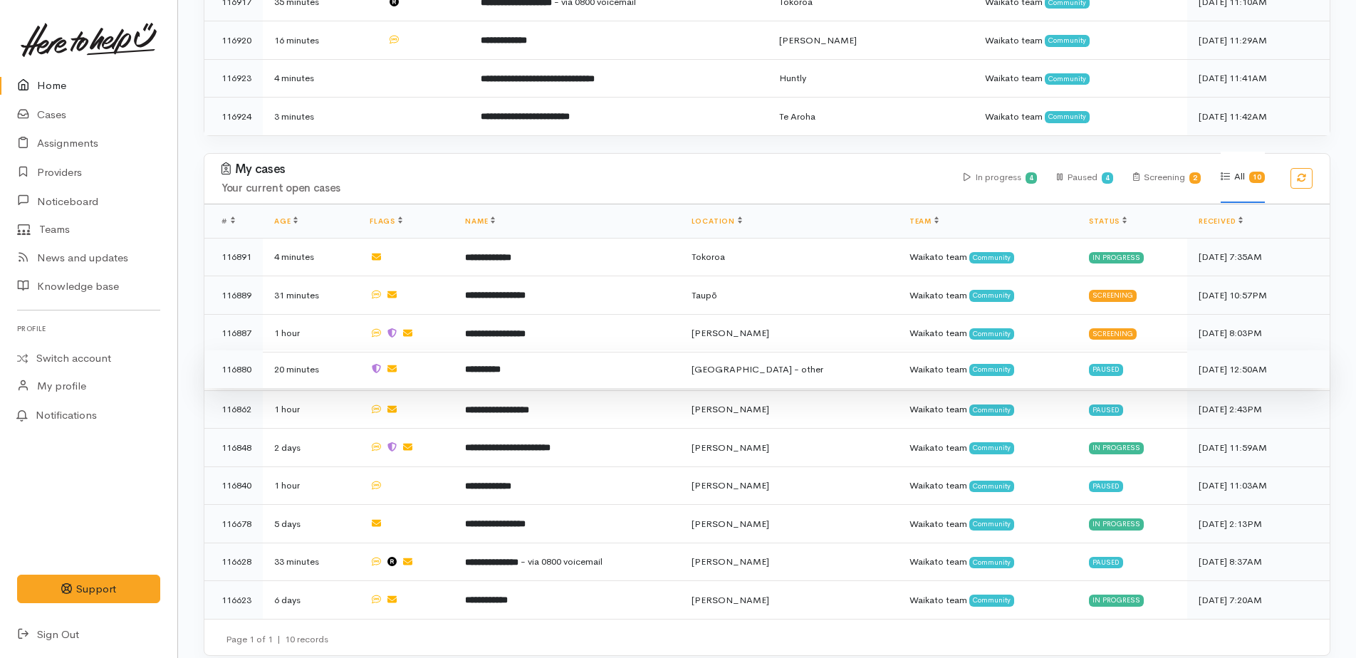
click at [501, 365] on b "**********" at bounding box center [483, 369] width 36 height 9
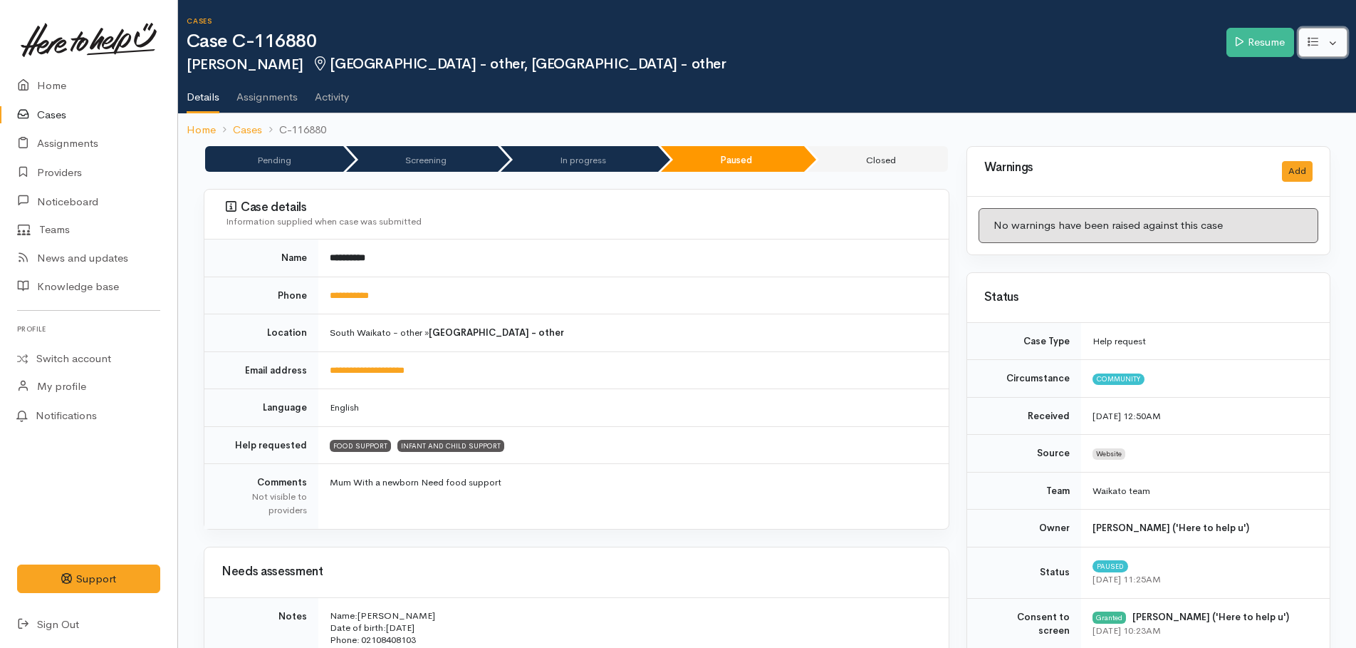
click at [1332, 38] on button "button" at bounding box center [1323, 42] width 49 height 29
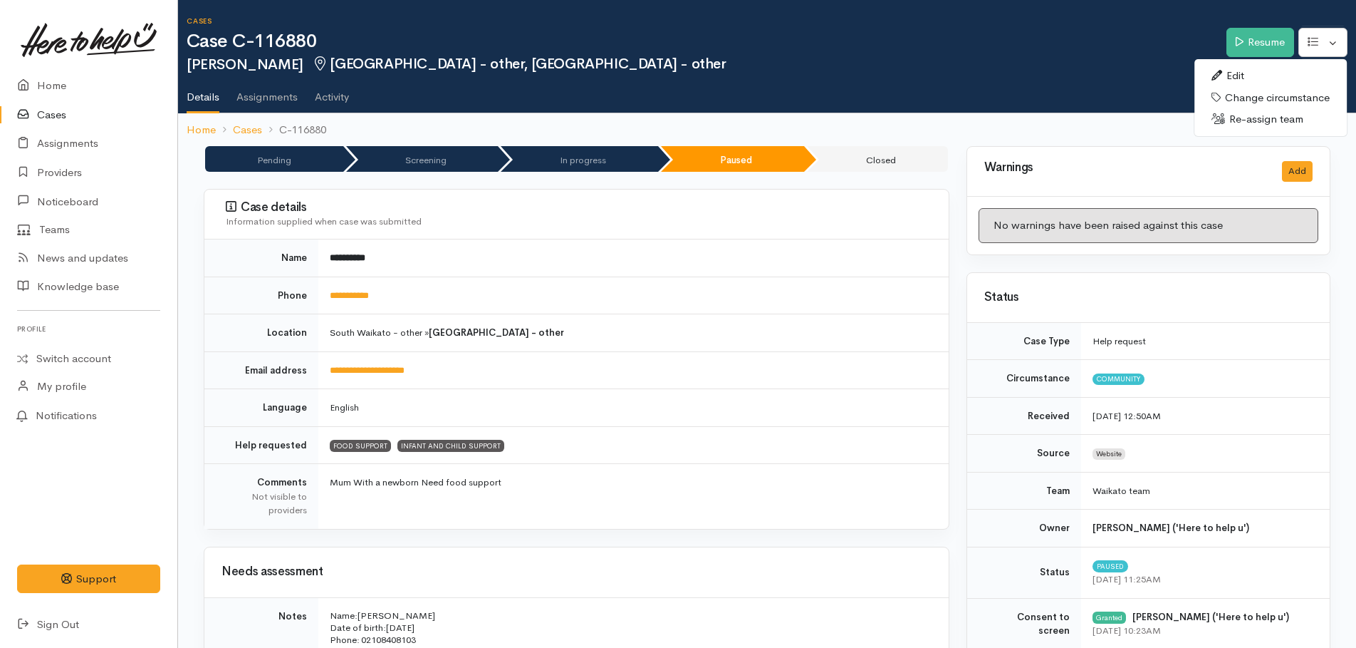
drag, startPoint x: 1233, startPoint y: 76, endPoint x: 1222, endPoint y: 75, distance: 11.4
click at [1233, 76] on link "Edit" at bounding box center [1271, 76] width 152 height 22
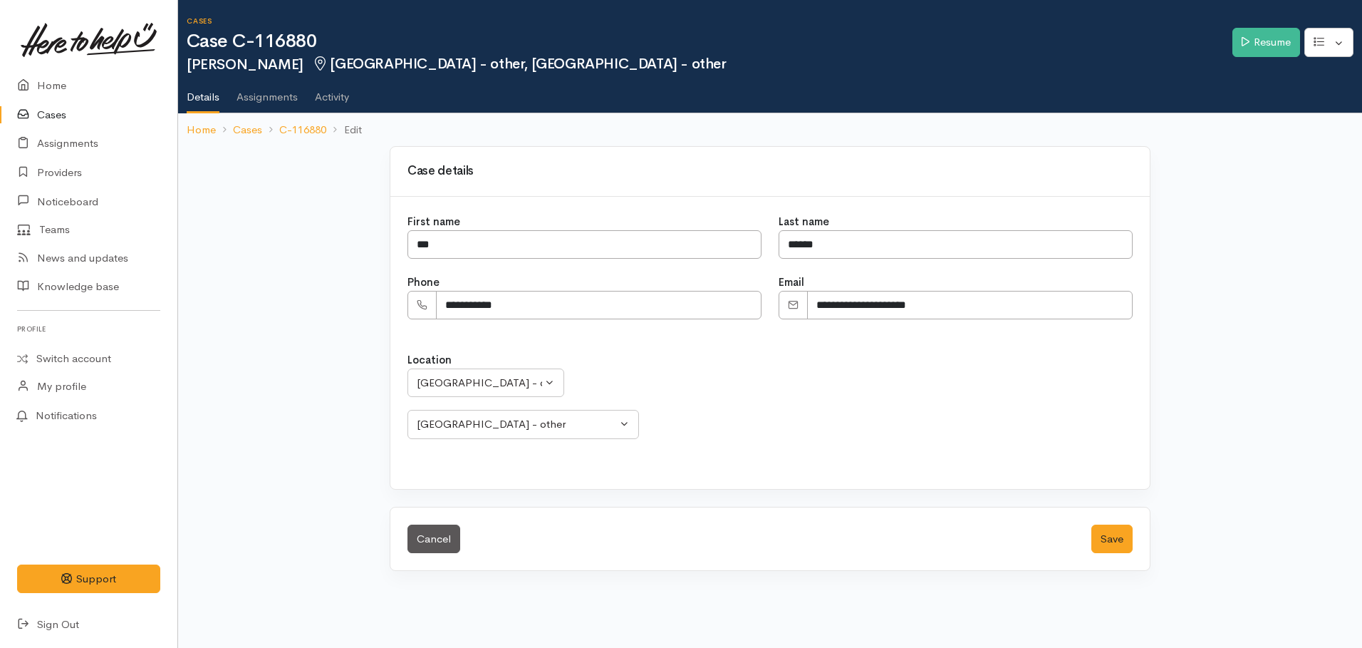
select select
click at [487, 383] on div "South Waikato - other" at bounding box center [479, 383] width 125 height 16
type input "tok"
click at [464, 494] on span "Tokoroa" at bounding box center [452, 497] width 40 height 16
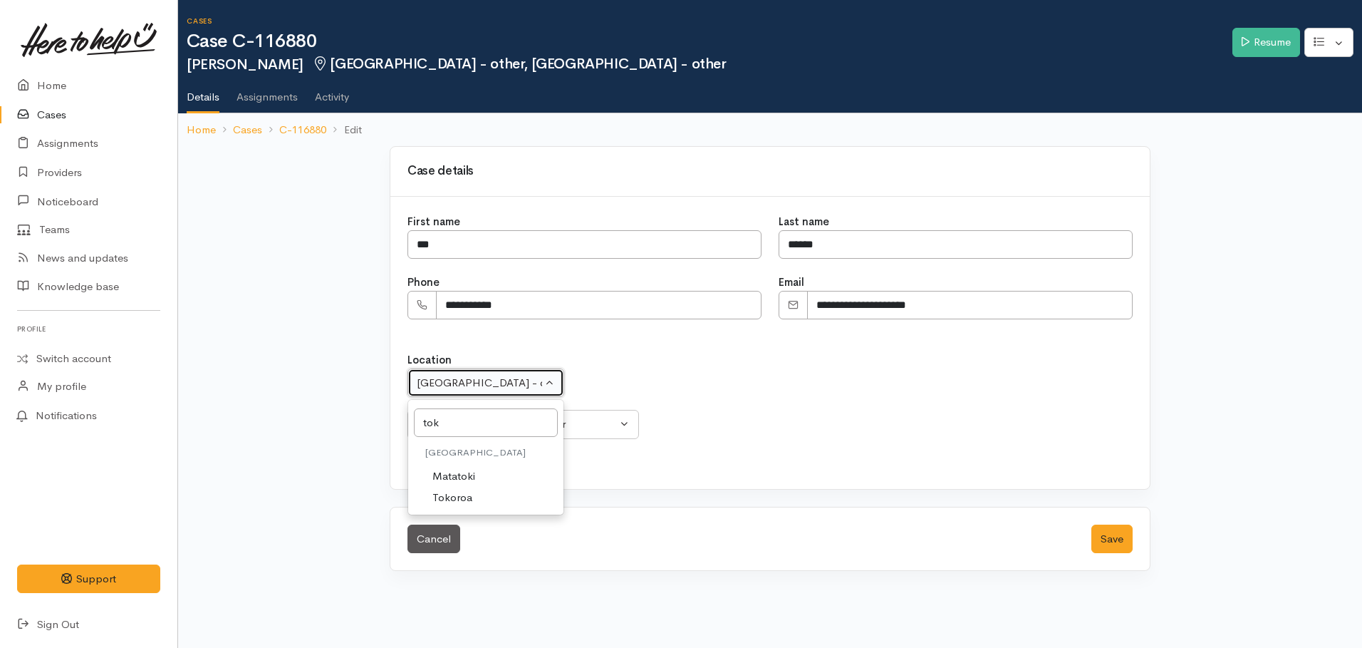
select select "3"
select select "52"
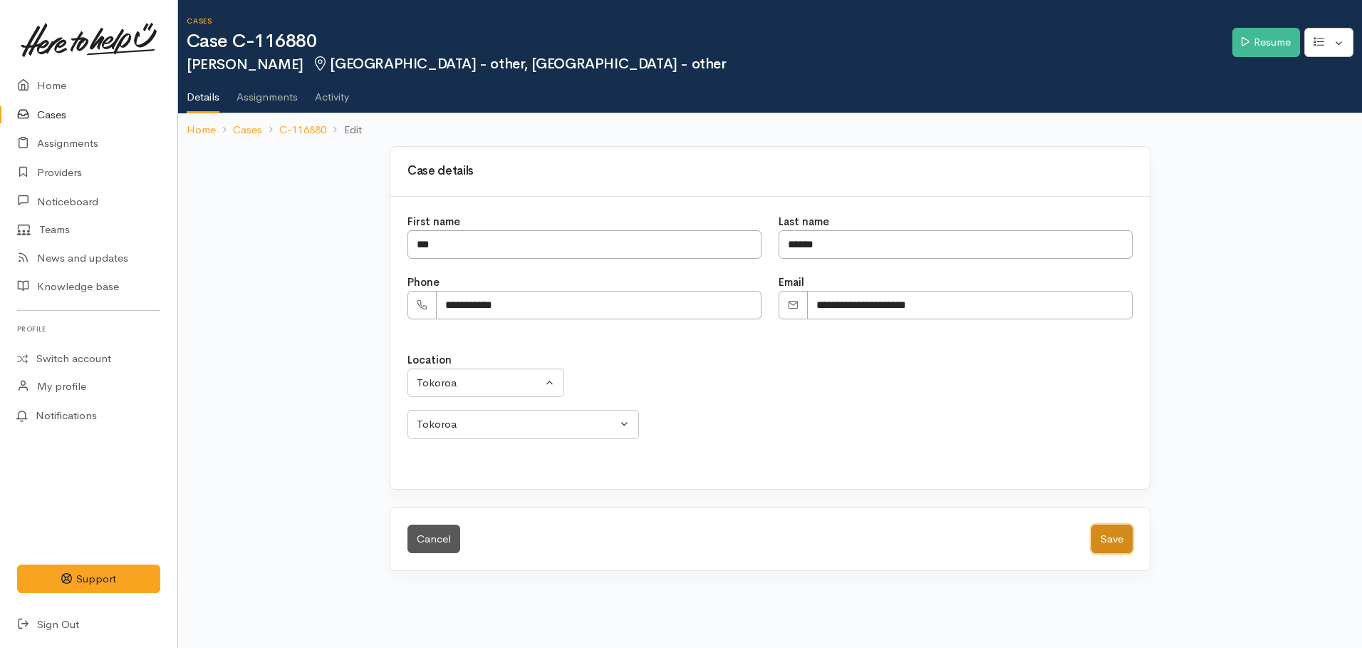
click at [1121, 534] on button "Save" at bounding box center [1111, 538] width 41 height 29
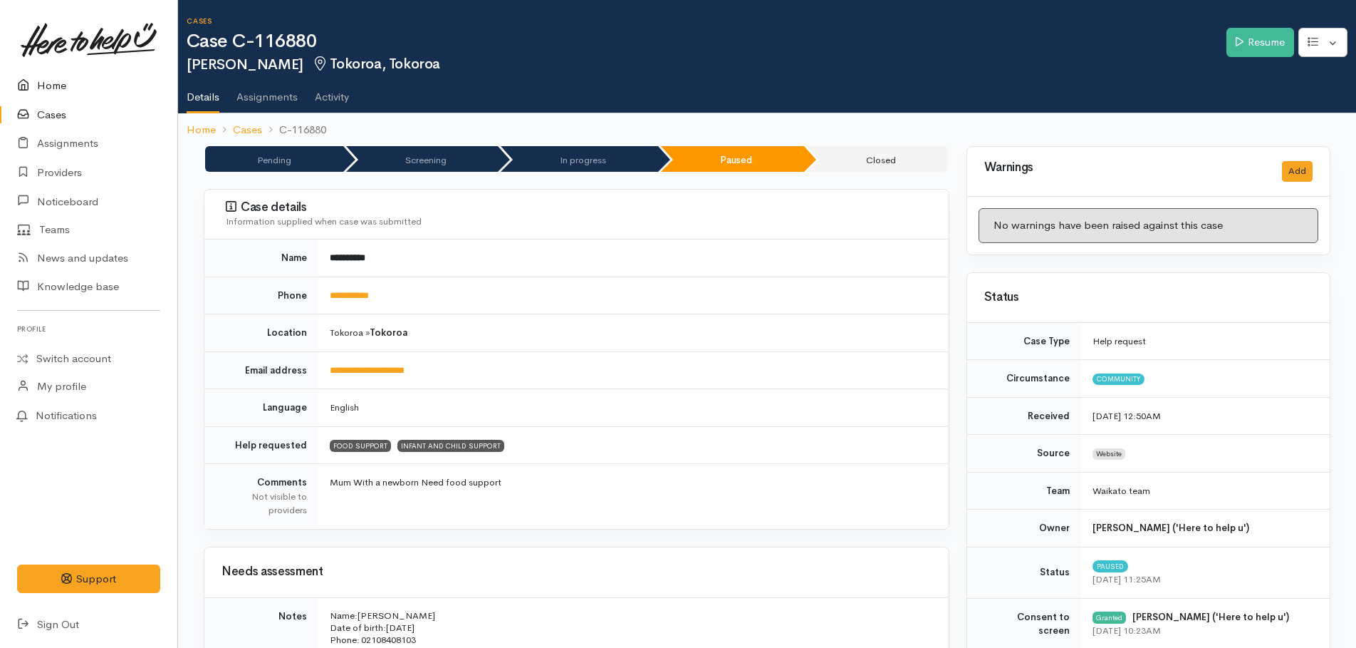
click at [61, 85] on link "Home" at bounding box center [88, 85] width 177 height 29
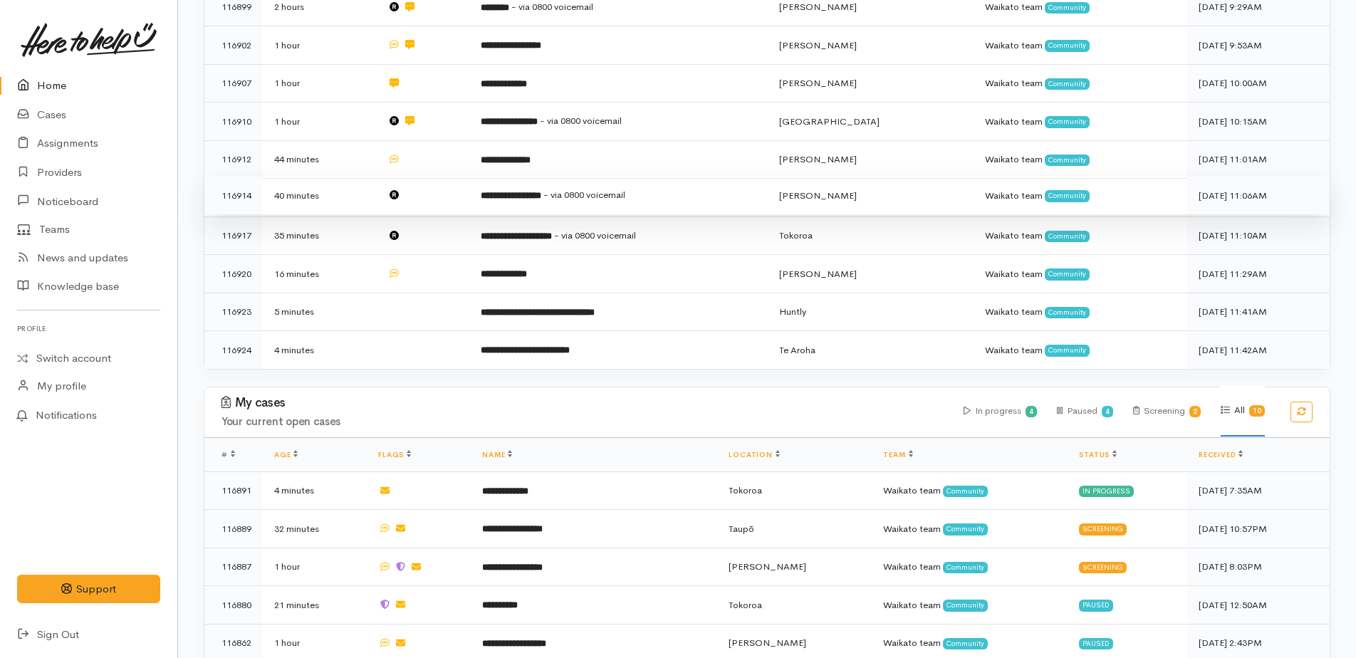
scroll to position [596, 0]
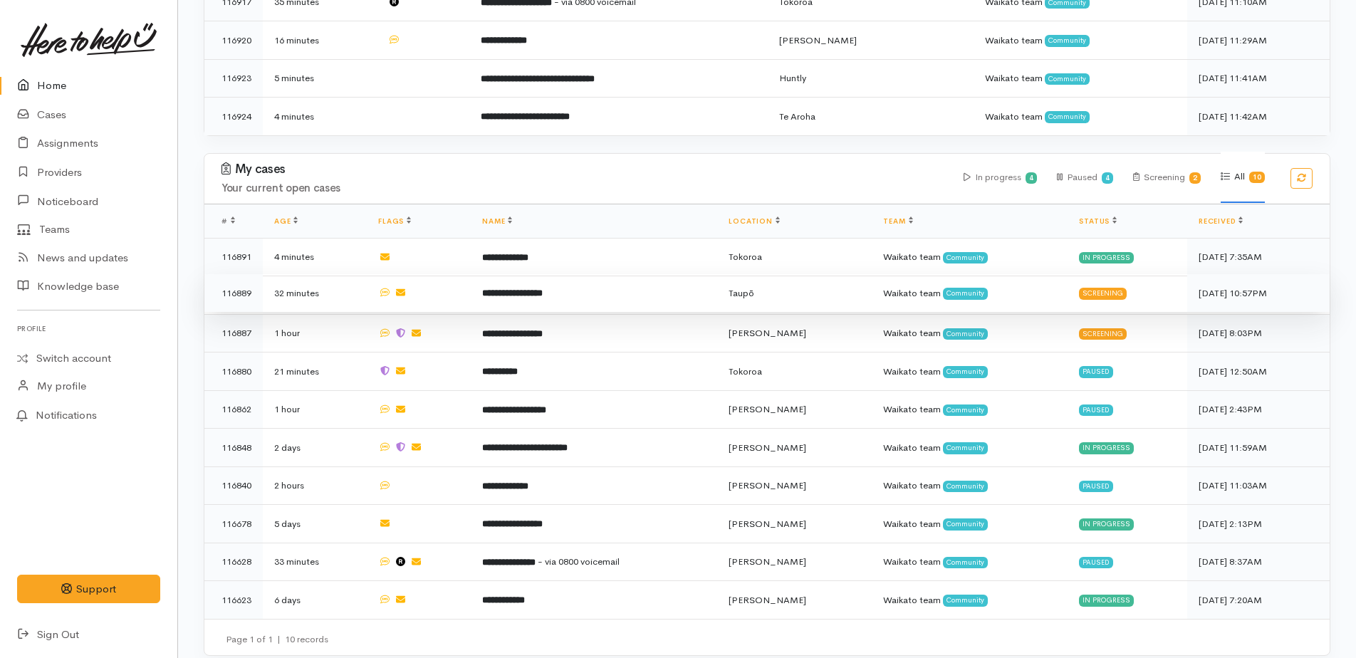
click at [503, 289] on b "**********" at bounding box center [512, 293] width 61 height 9
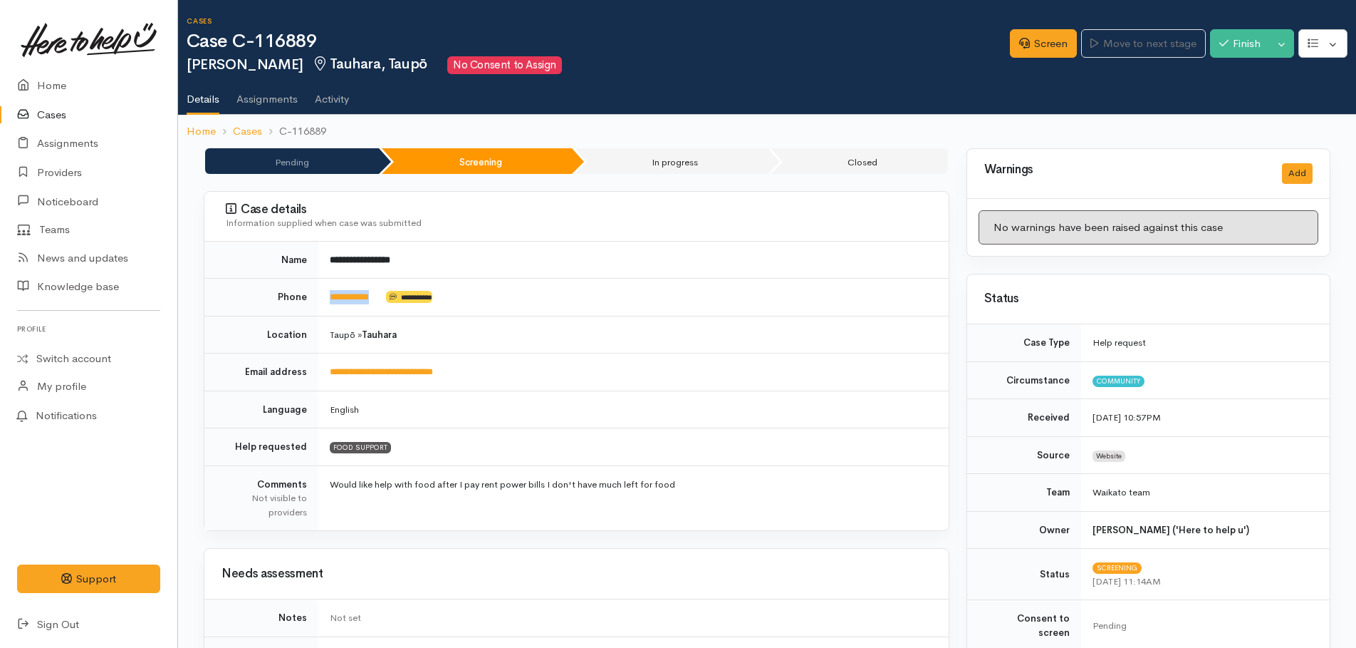
drag, startPoint x: 385, startPoint y: 300, endPoint x: 324, endPoint y: 294, distance: 60.8
click at [324, 294] on td "**********" at bounding box center [633, 298] width 630 height 38
drag, startPoint x: 324, startPoint y: 294, endPoint x: 341, endPoint y: 294, distance: 17.1
copy td "**********"
click at [1029, 50] on link "Screen" at bounding box center [1043, 43] width 67 height 29
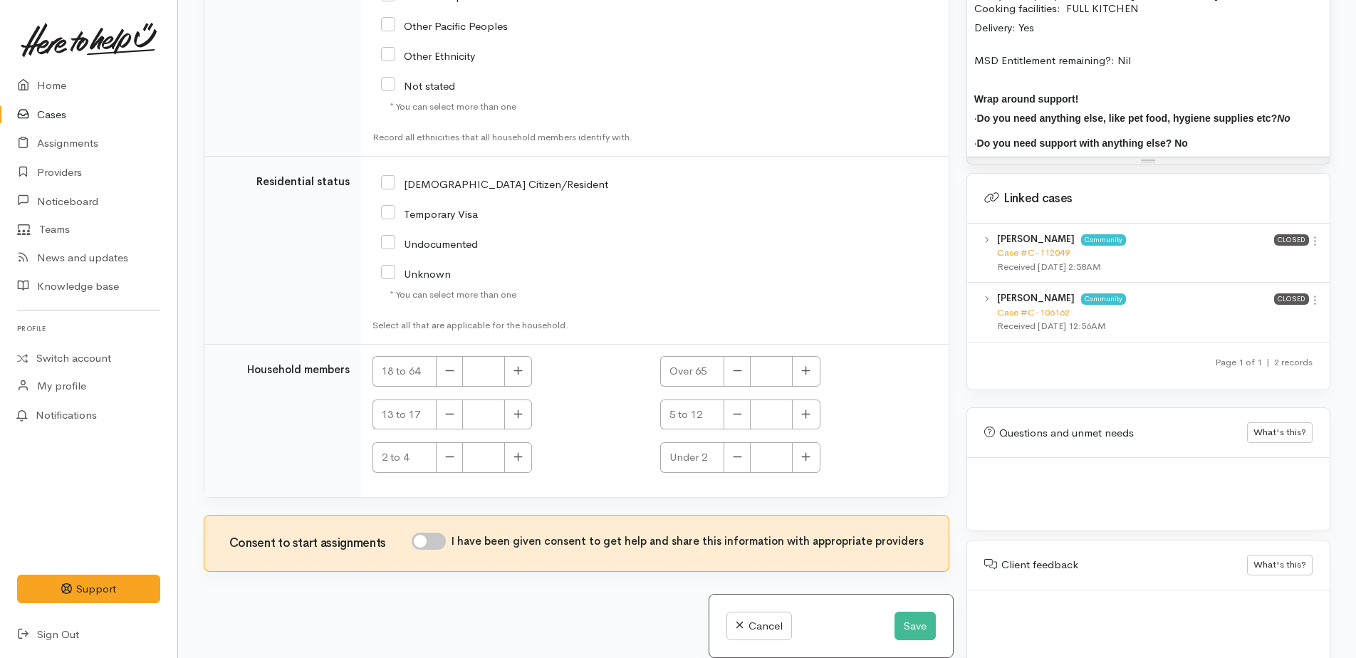
scroll to position [2432, 0]
click at [895, 622] on button "Save" at bounding box center [915, 626] width 41 height 29
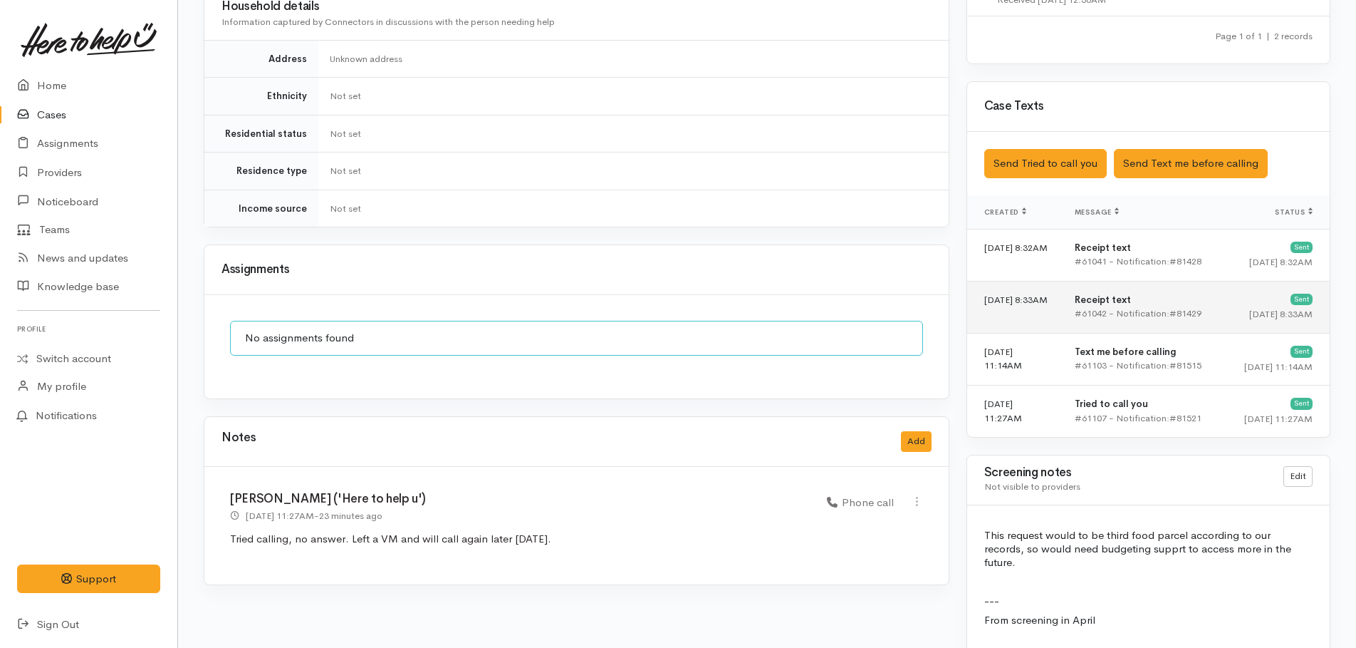
scroll to position [905, 0]
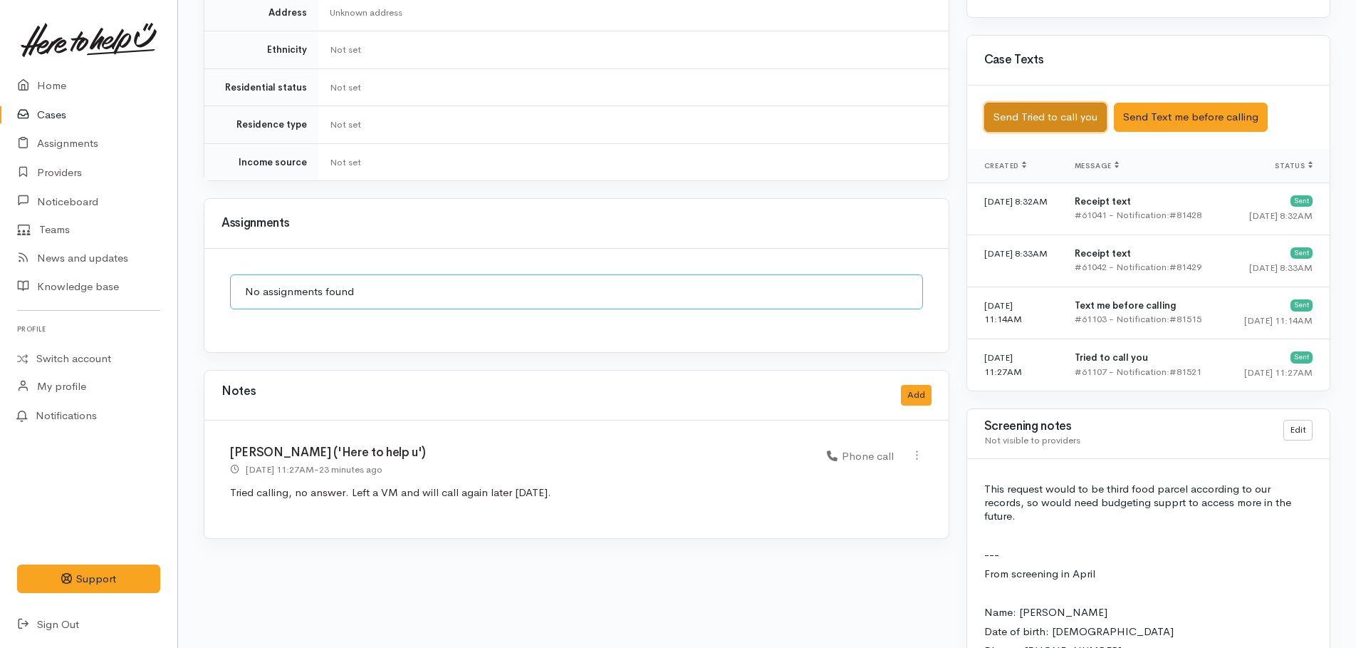
click at [1044, 108] on button "Send Tried to call you" at bounding box center [1046, 117] width 123 height 29
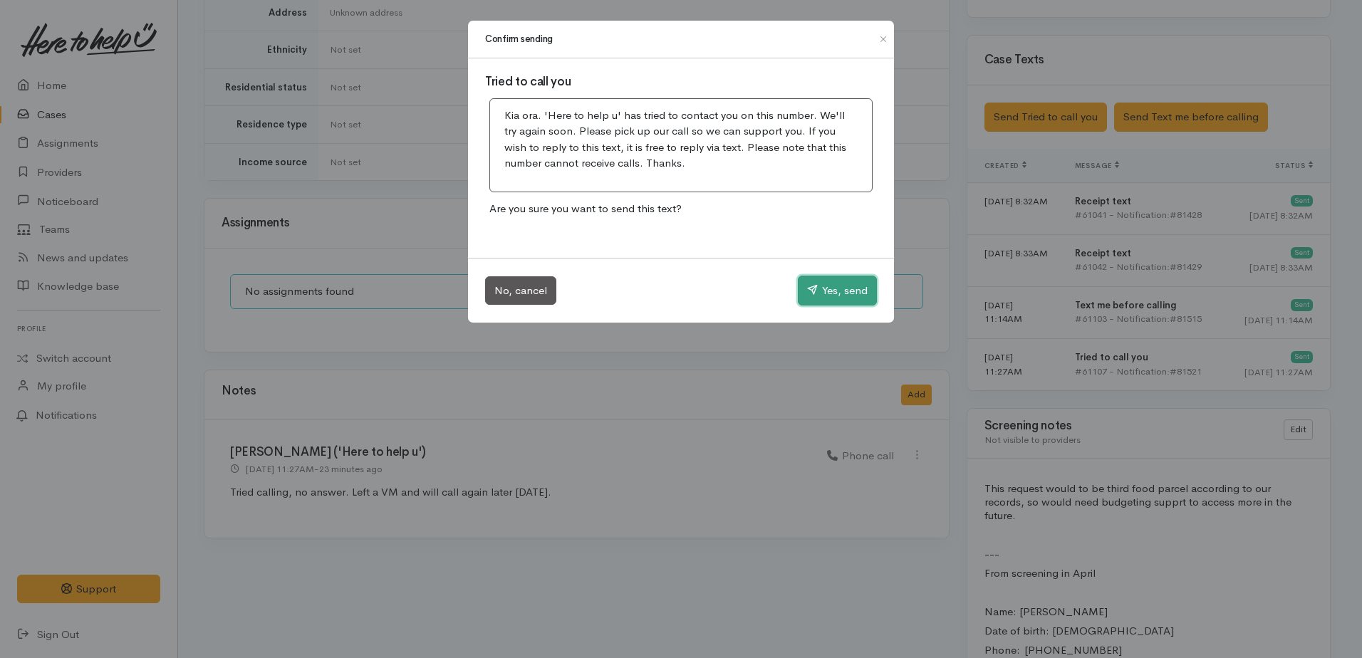
click at [846, 294] on button "Yes, send" at bounding box center [837, 291] width 79 height 30
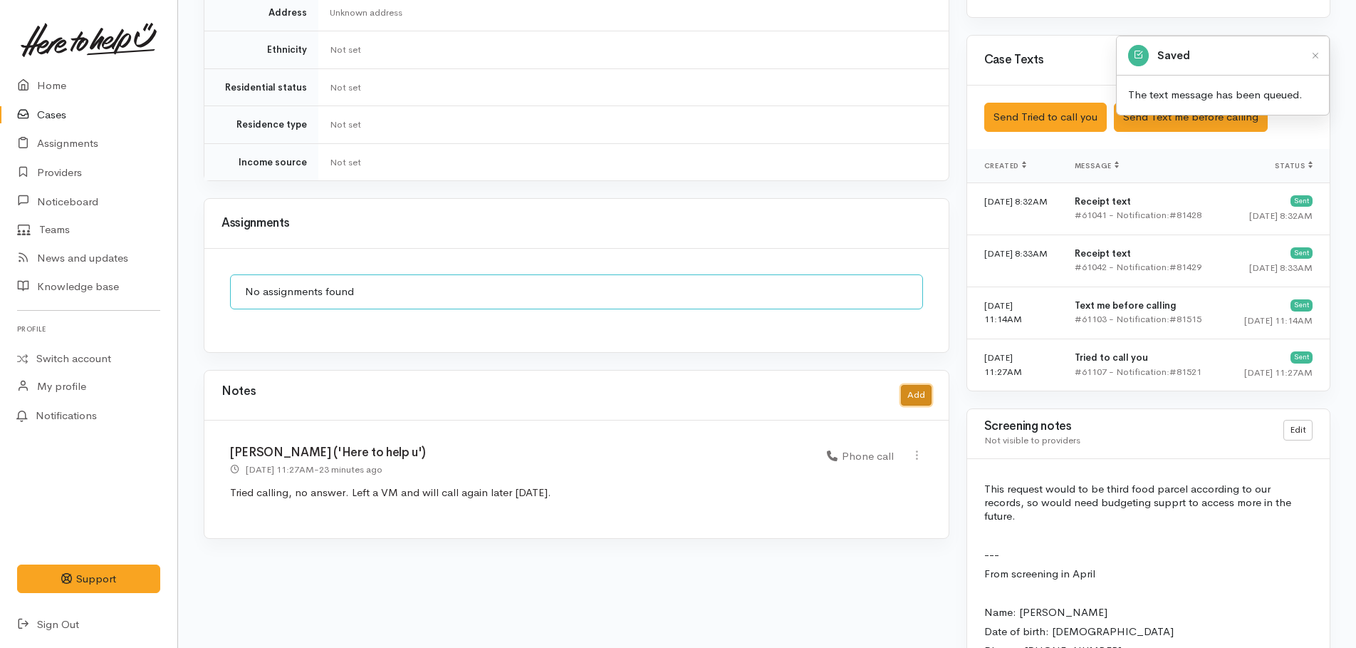
click at [913, 385] on button "Add" at bounding box center [916, 395] width 31 height 21
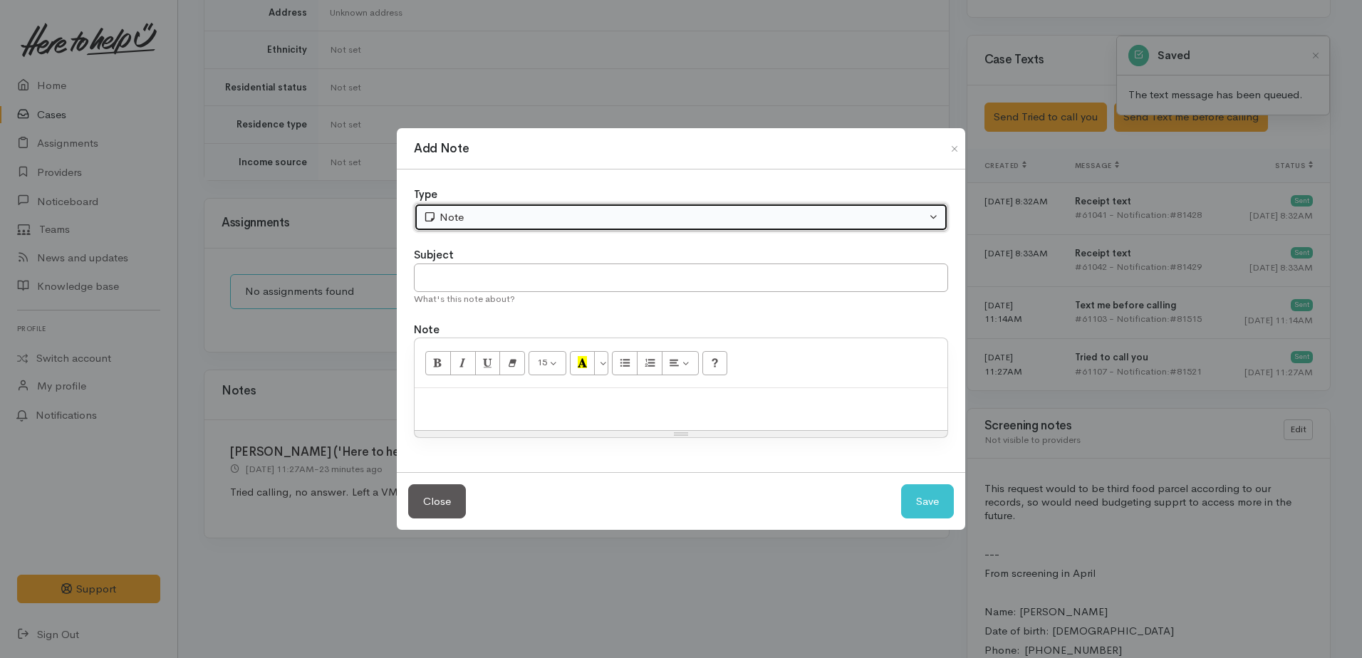
click at [441, 217] on div "Note" at bounding box center [674, 217] width 503 height 16
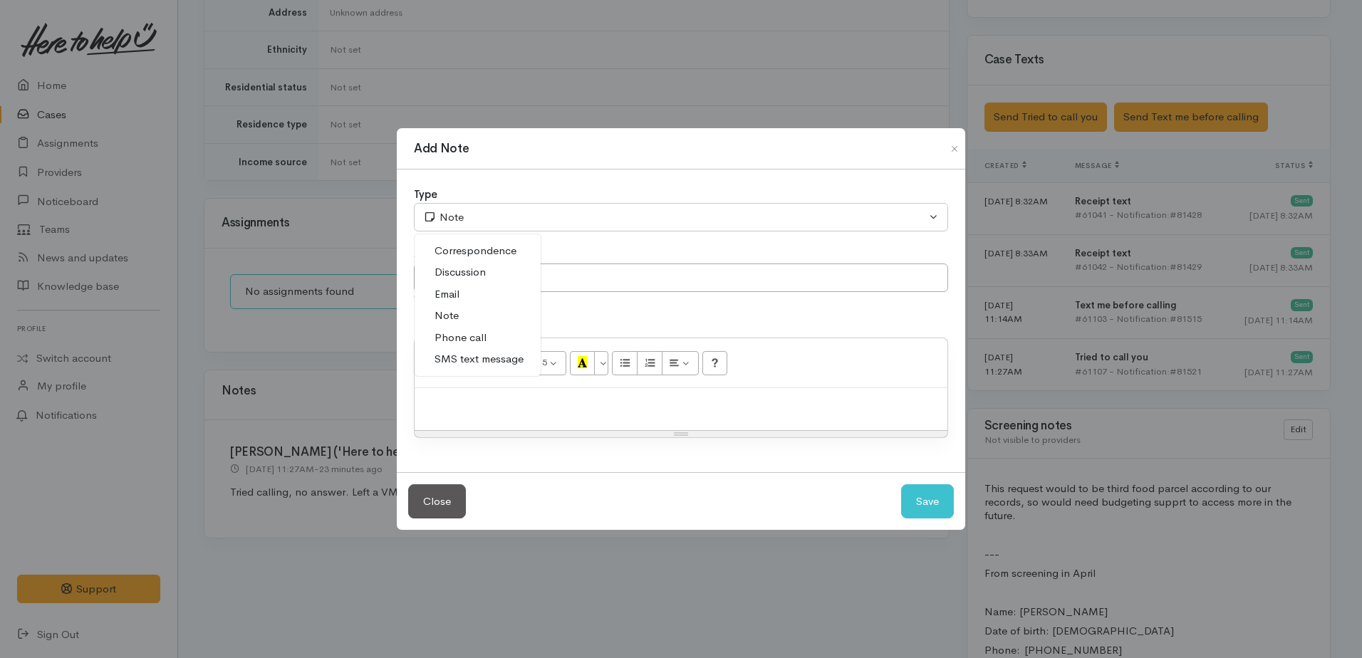
click at [469, 338] on span "Phone call" at bounding box center [461, 338] width 52 height 16
select select "3"
click at [494, 417] on div at bounding box center [681, 409] width 533 height 42
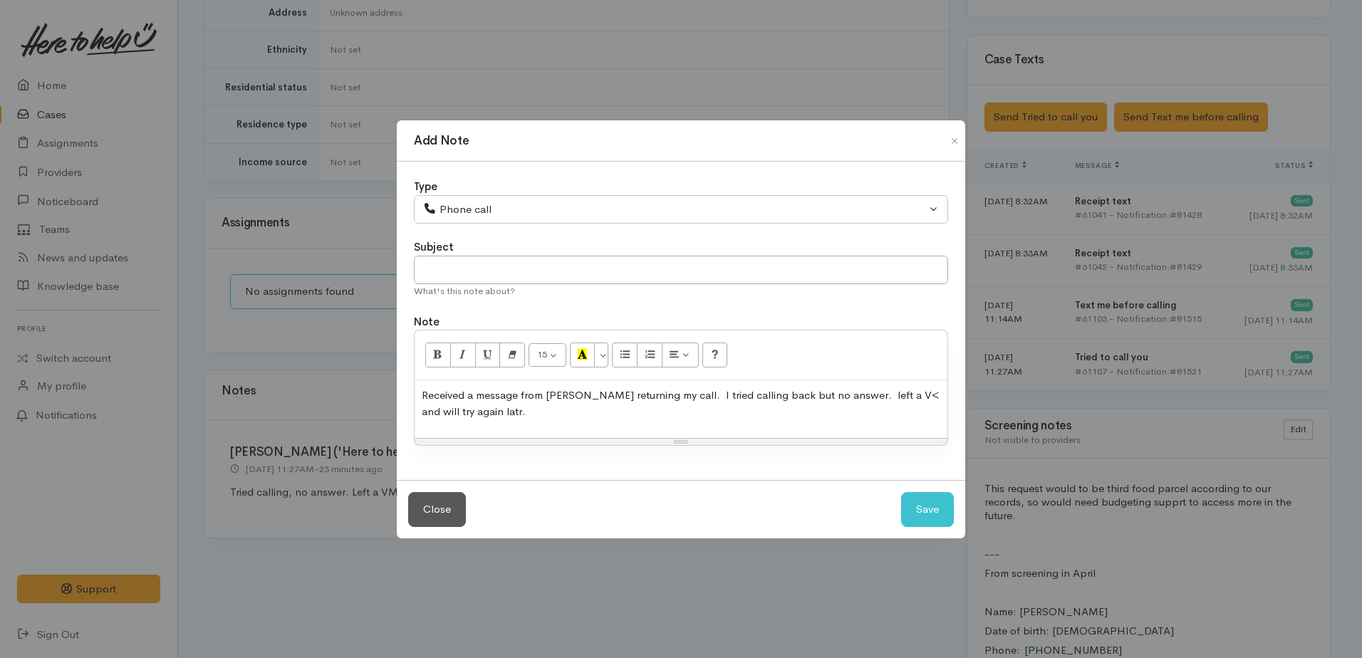
click at [856, 394] on p "Received a message from Adrienne returning my call. I tried calling back but no…" at bounding box center [681, 404] width 519 height 32
click at [892, 395] on p "Received a message from Adrienne returning my call. I tried calling back but no…" at bounding box center [681, 404] width 519 height 32
click at [922, 509] on button "Save" at bounding box center [927, 509] width 53 height 35
select select "1"
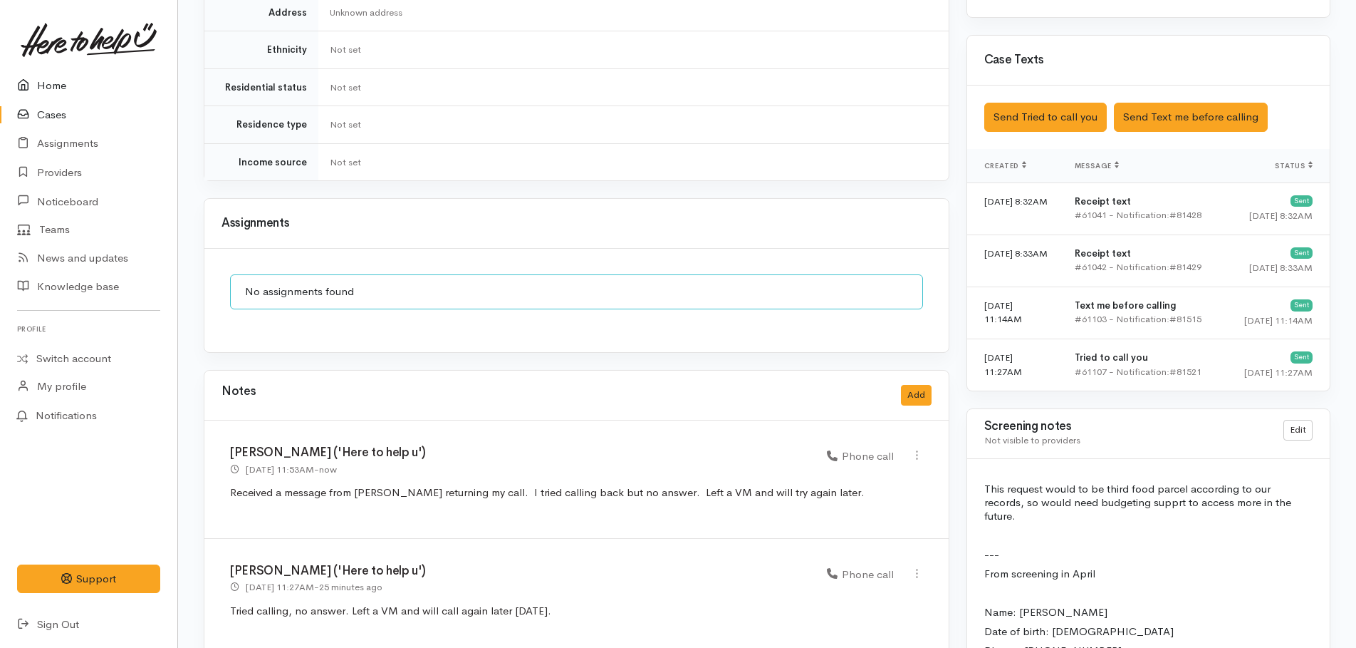
drag, startPoint x: 53, startPoint y: 83, endPoint x: 82, endPoint y: 82, distance: 28.5
click at [53, 83] on link "Home" at bounding box center [88, 85] width 177 height 29
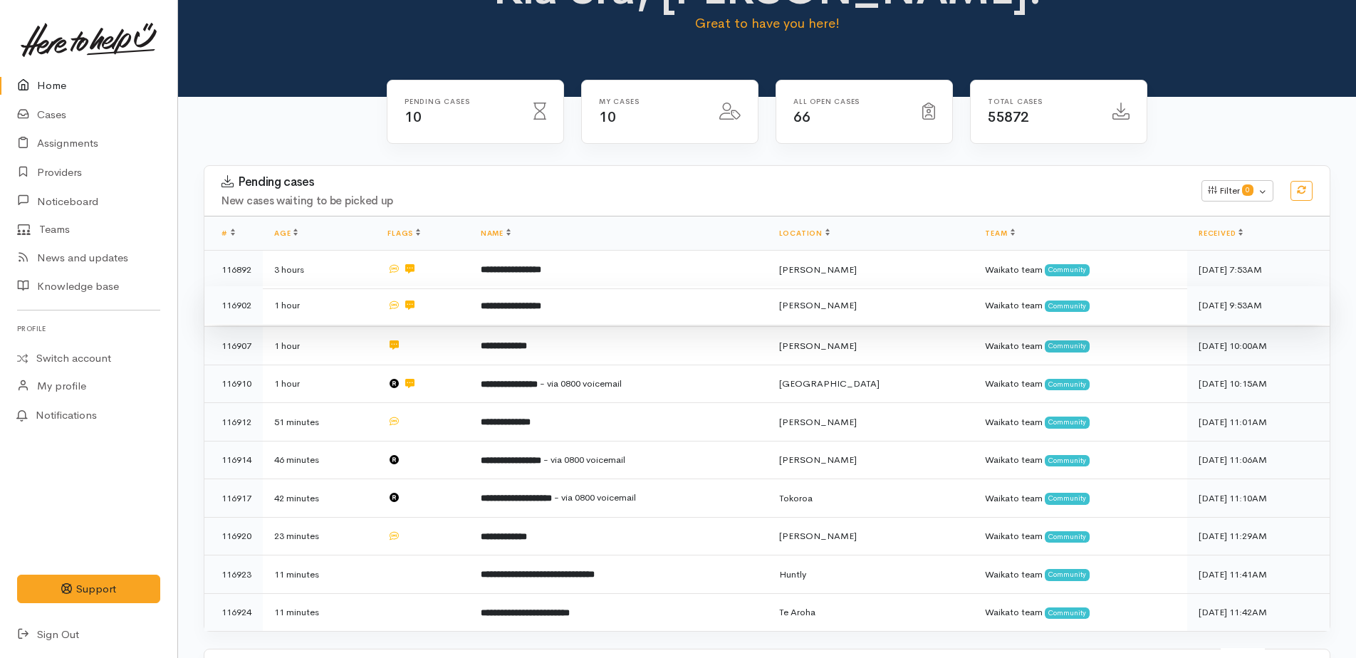
scroll to position [142, 0]
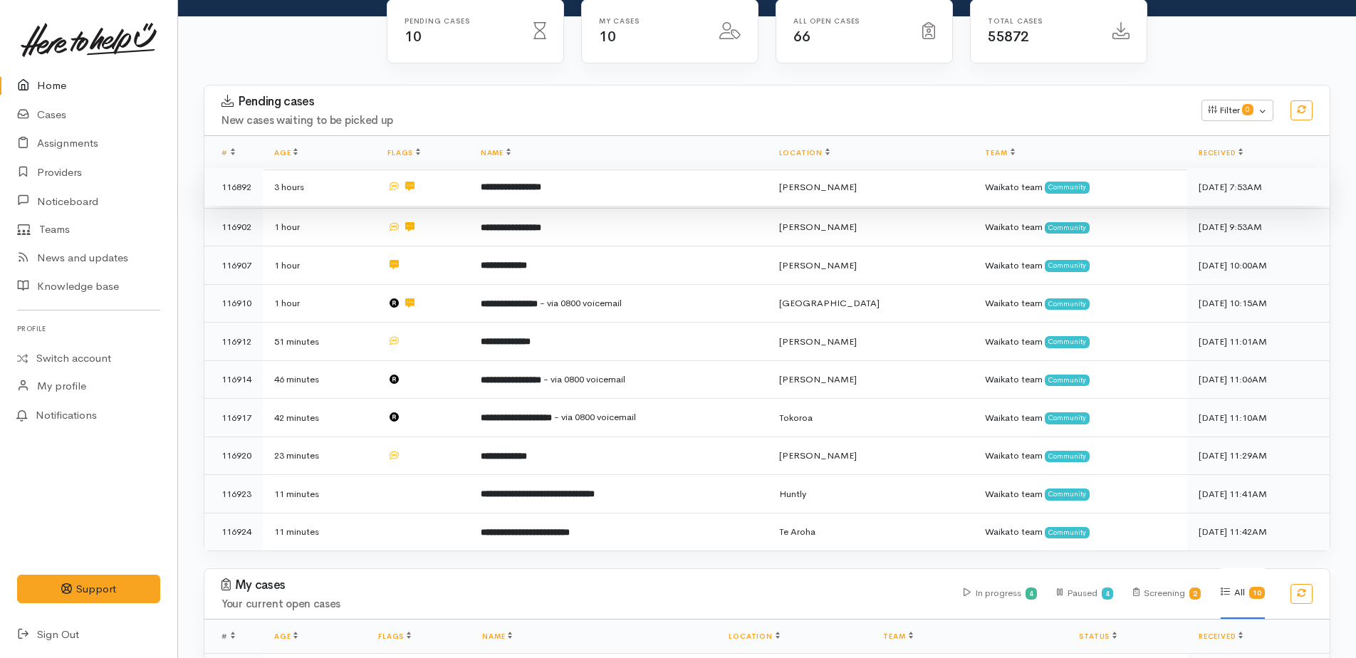
click at [541, 192] on b "**********" at bounding box center [511, 186] width 61 height 9
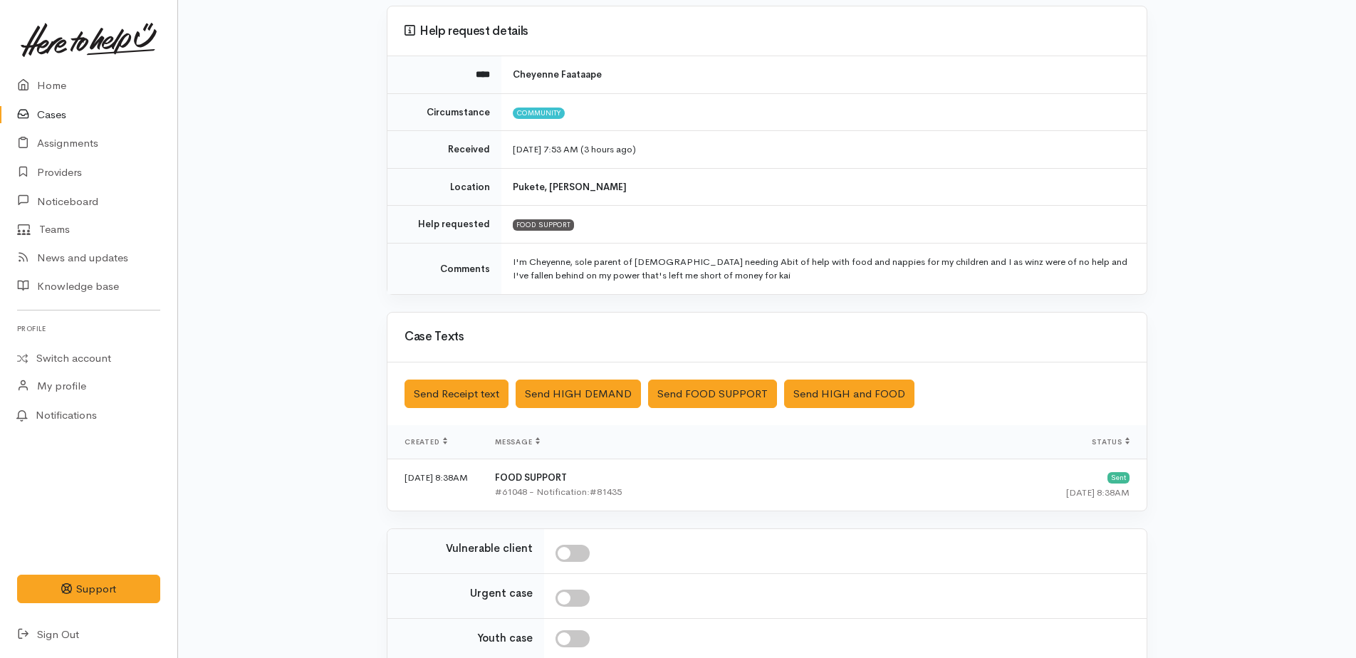
scroll to position [251, 0]
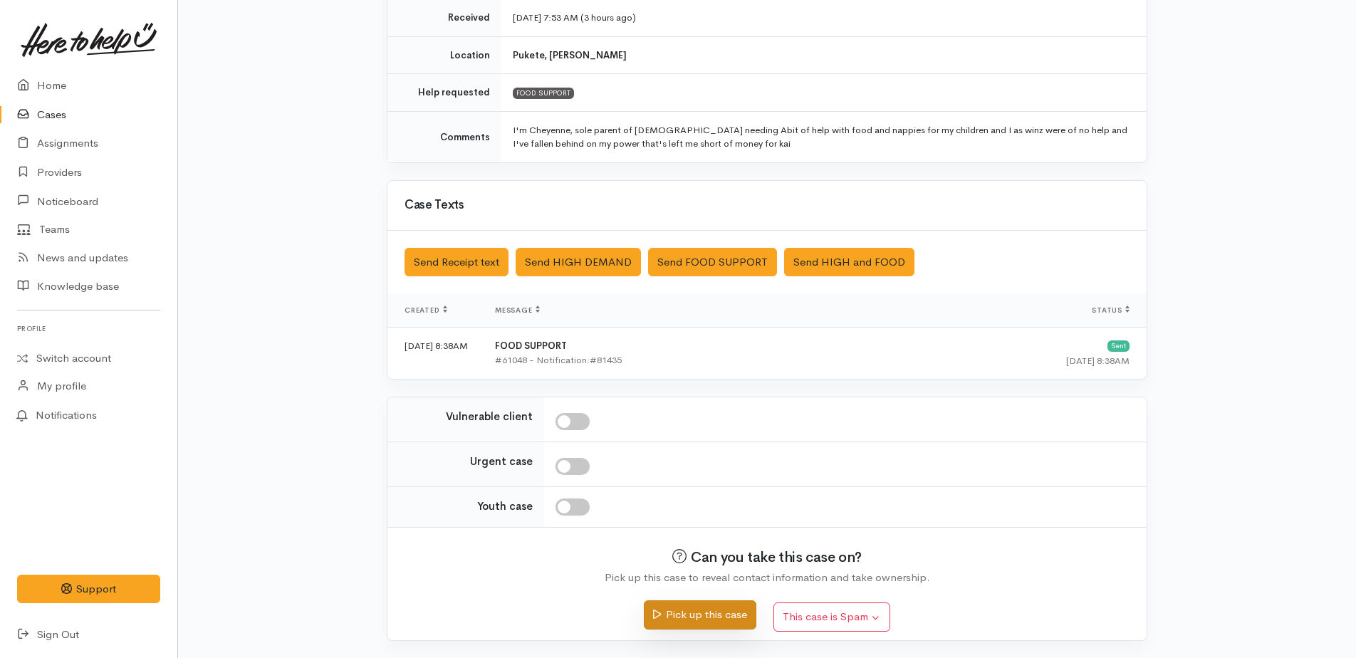
click at [694, 613] on button "Pick up this case" at bounding box center [700, 615] width 112 height 29
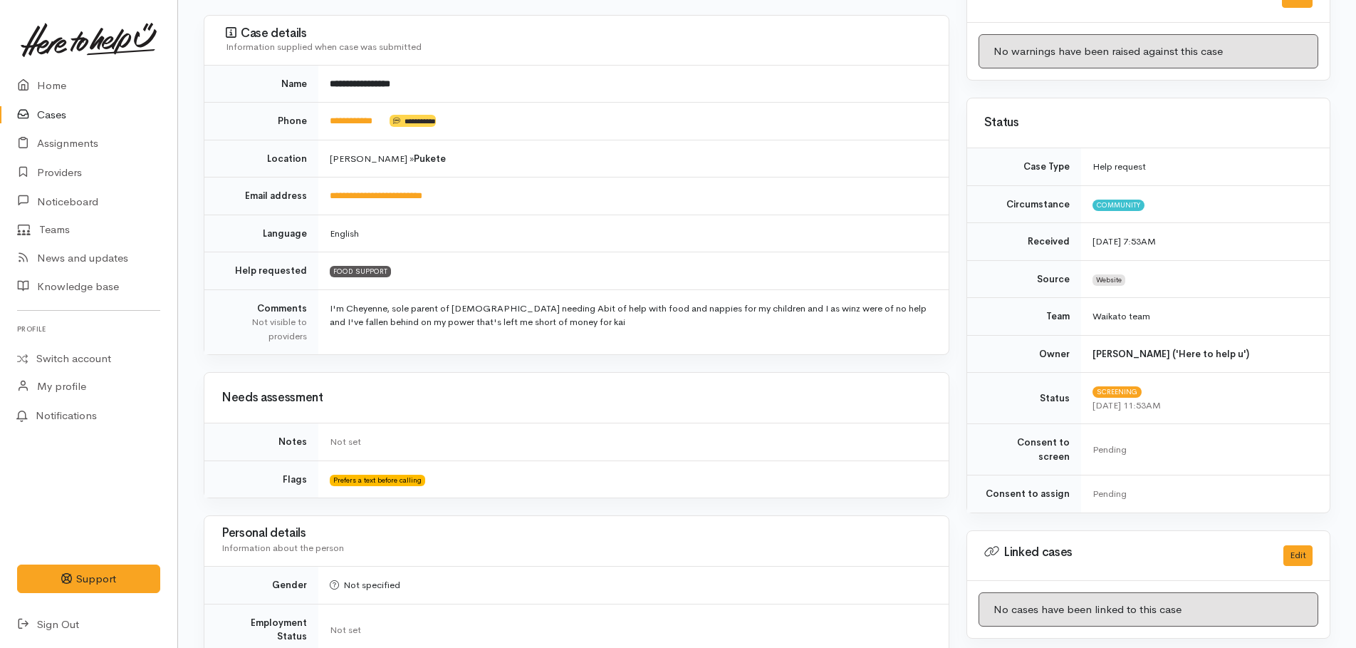
scroll to position [427, 0]
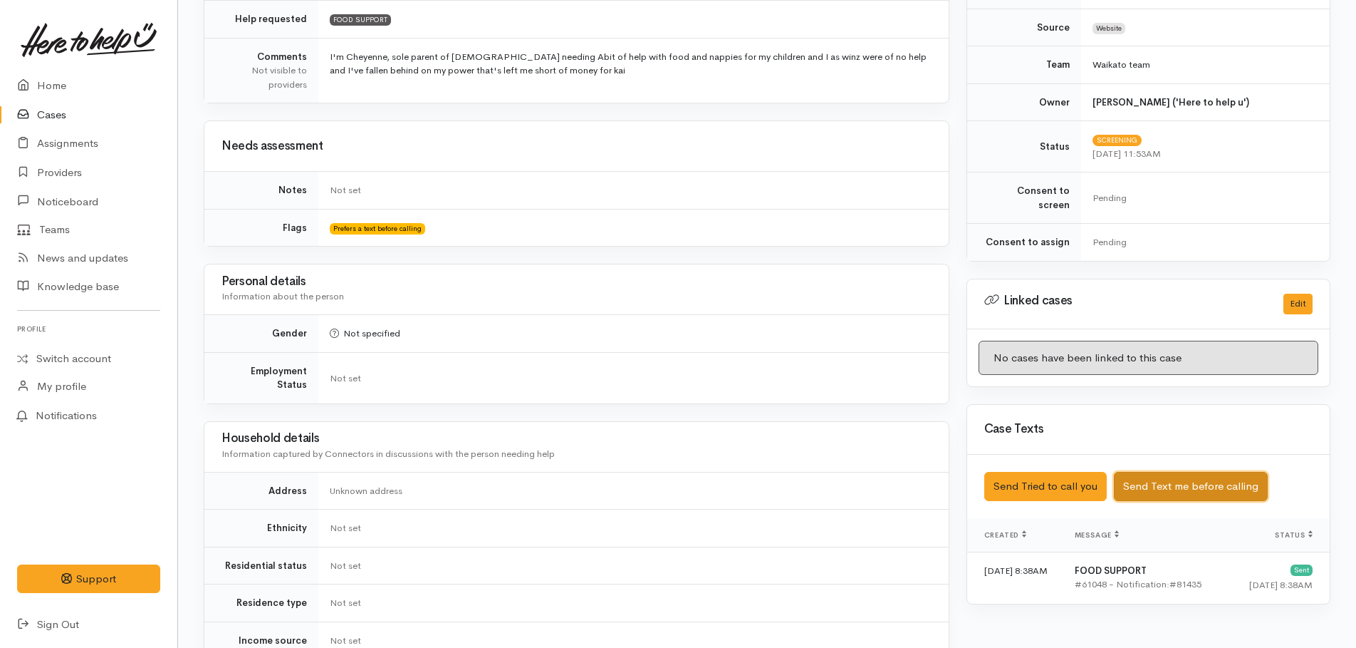
click at [1152, 473] on button "Send Text me before calling" at bounding box center [1191, 486] width 154 height 29
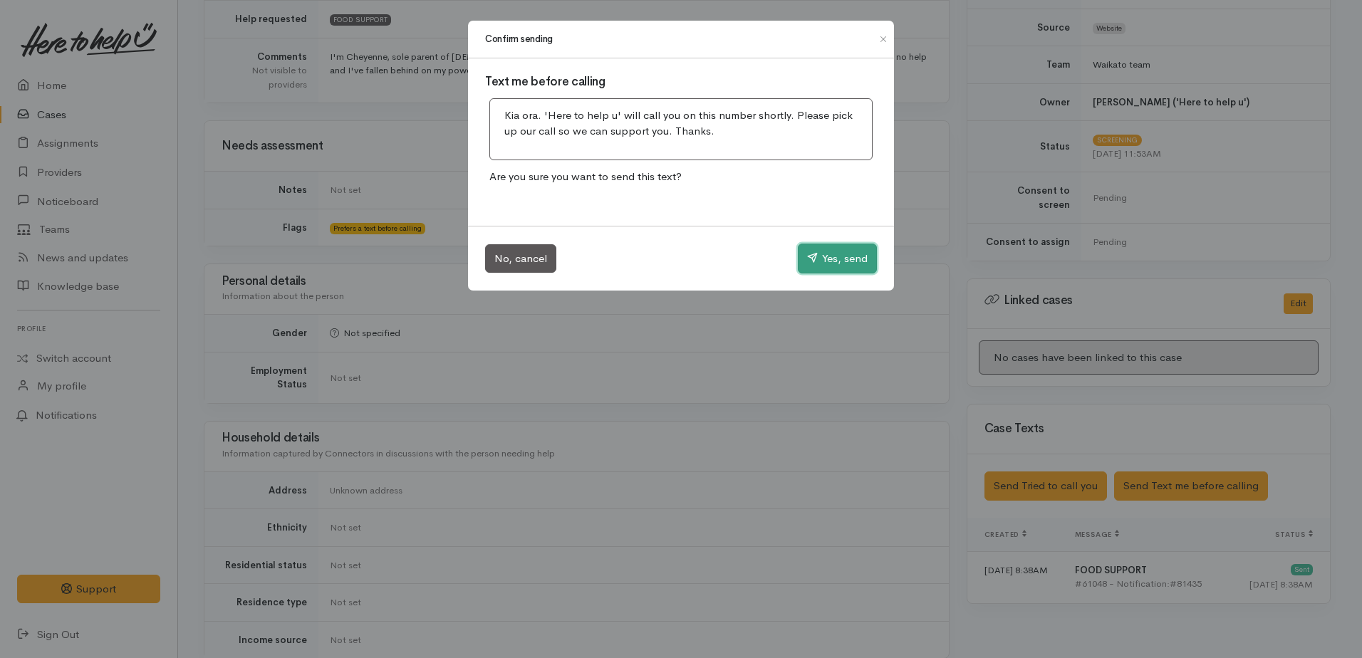
click at [849, 262] on button "Yes, send" at bounding box center [837, 259] width 79 height 30
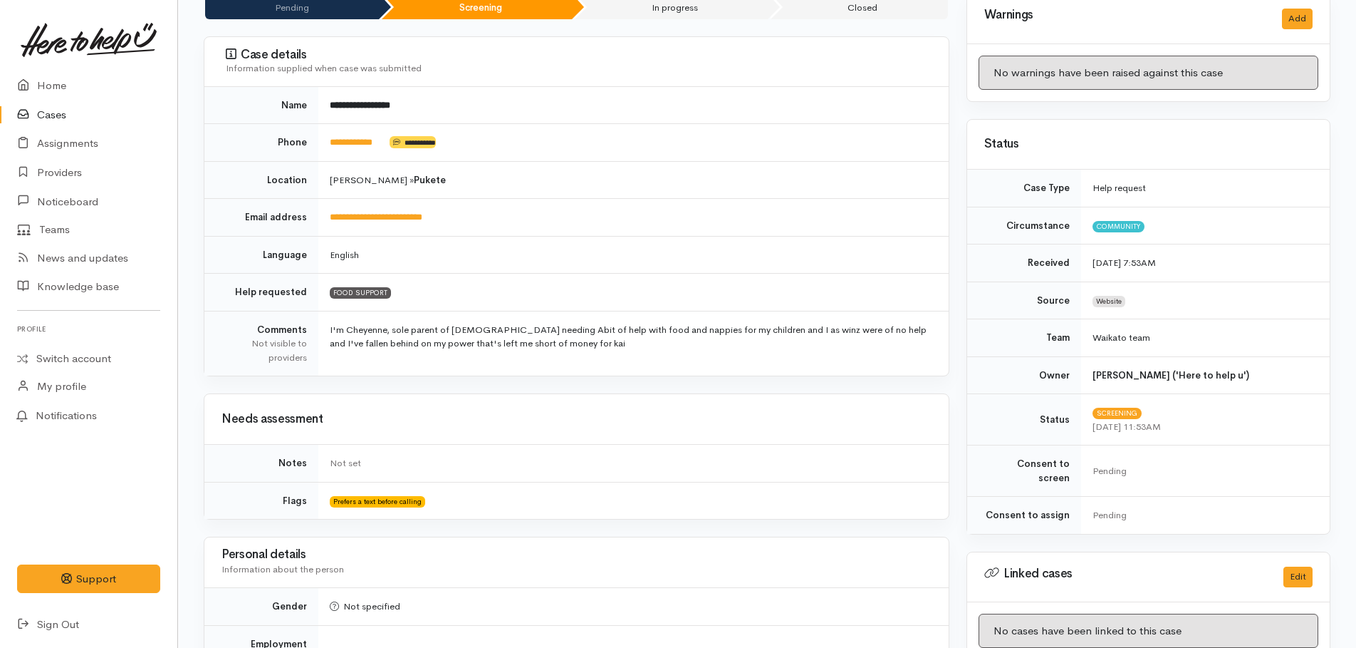
scroll to position [0, 0]
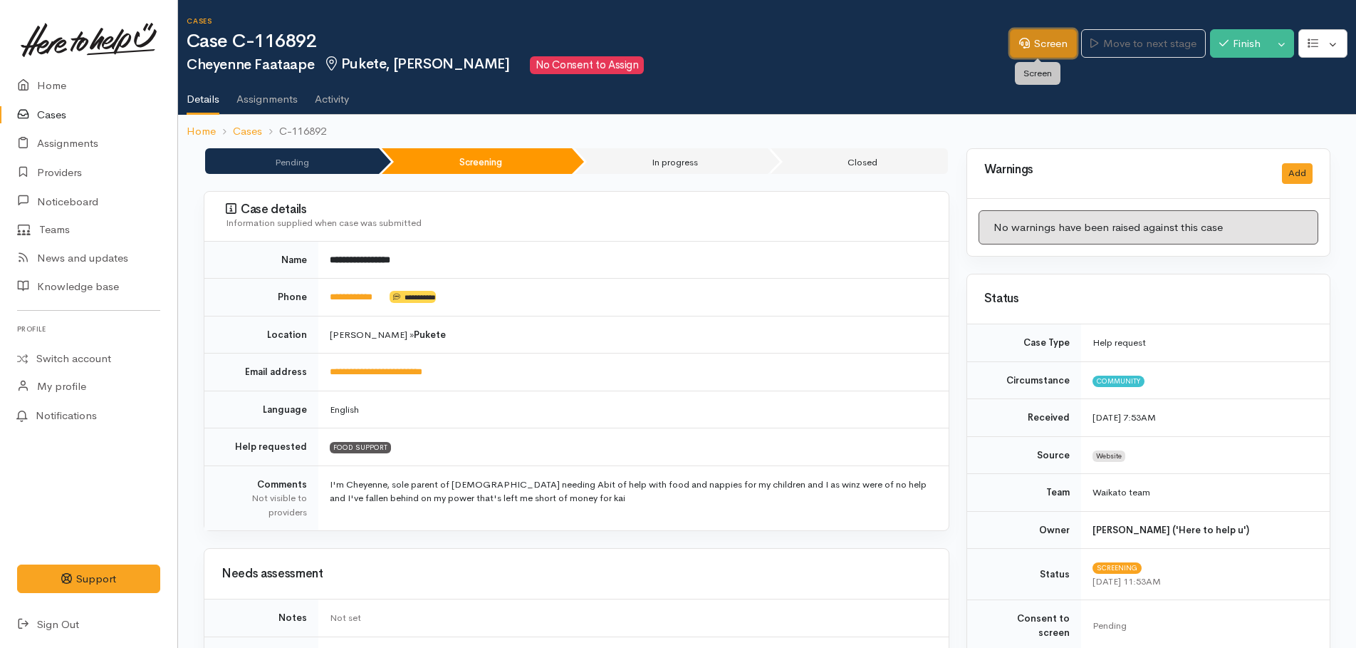
click at [1027, 46] on link "Screen" at bounding box center [1043, 43] width 67 height 29
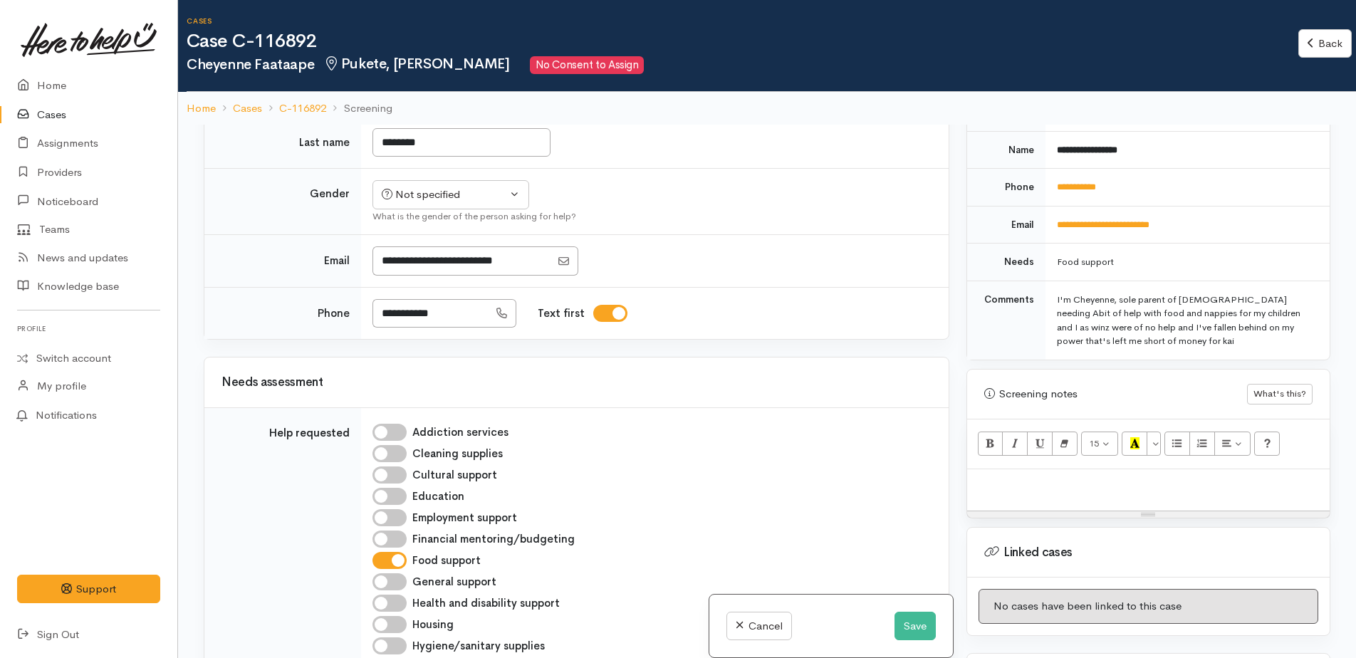
scroll to position [641, 0]
paste div
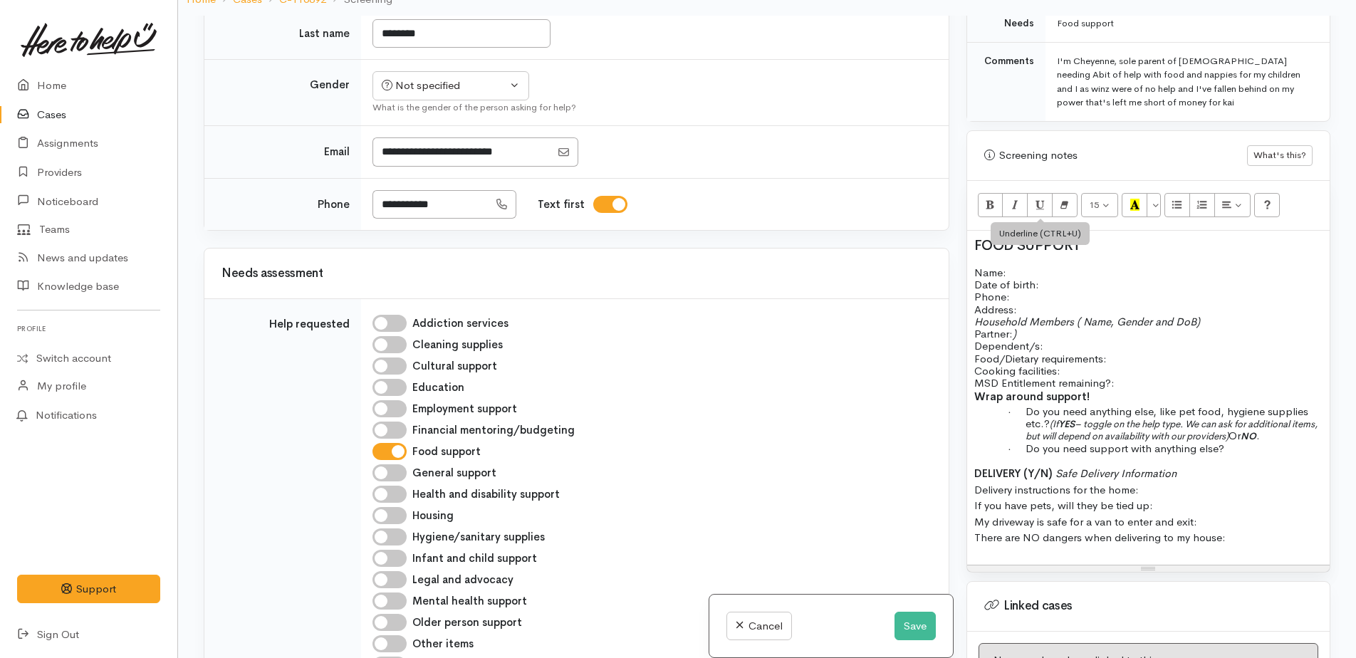
scroll to position [767, 0]
click at [975, 238] on span "FOOD SUPPORT" at bounding box center [1028, 247] width 106 height 18
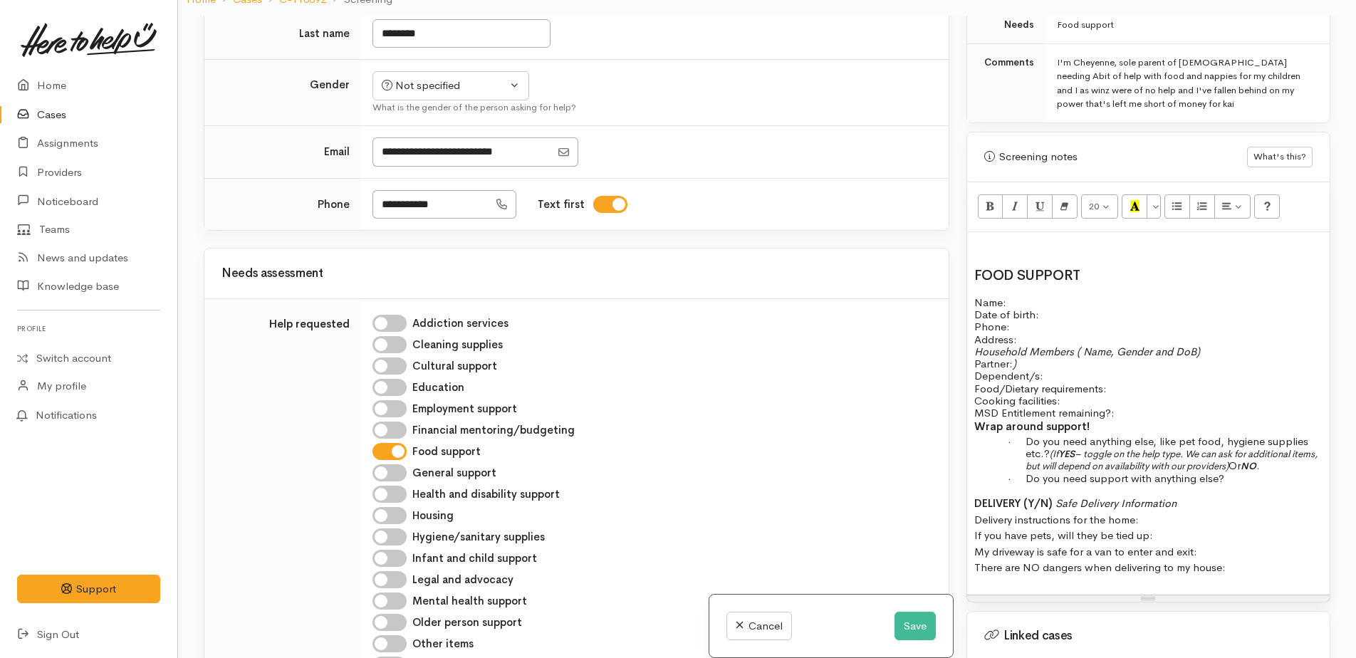
click at [994, 232] on div "FOOD SUPPORT Name: Date of birth: Phone:   Address:   Household Members ( Name,…" at bounding box center [1148, 413] width 363 height 363
click at [898, 622] on button "Save" at bounding box center [915, 626] width 41 height 29
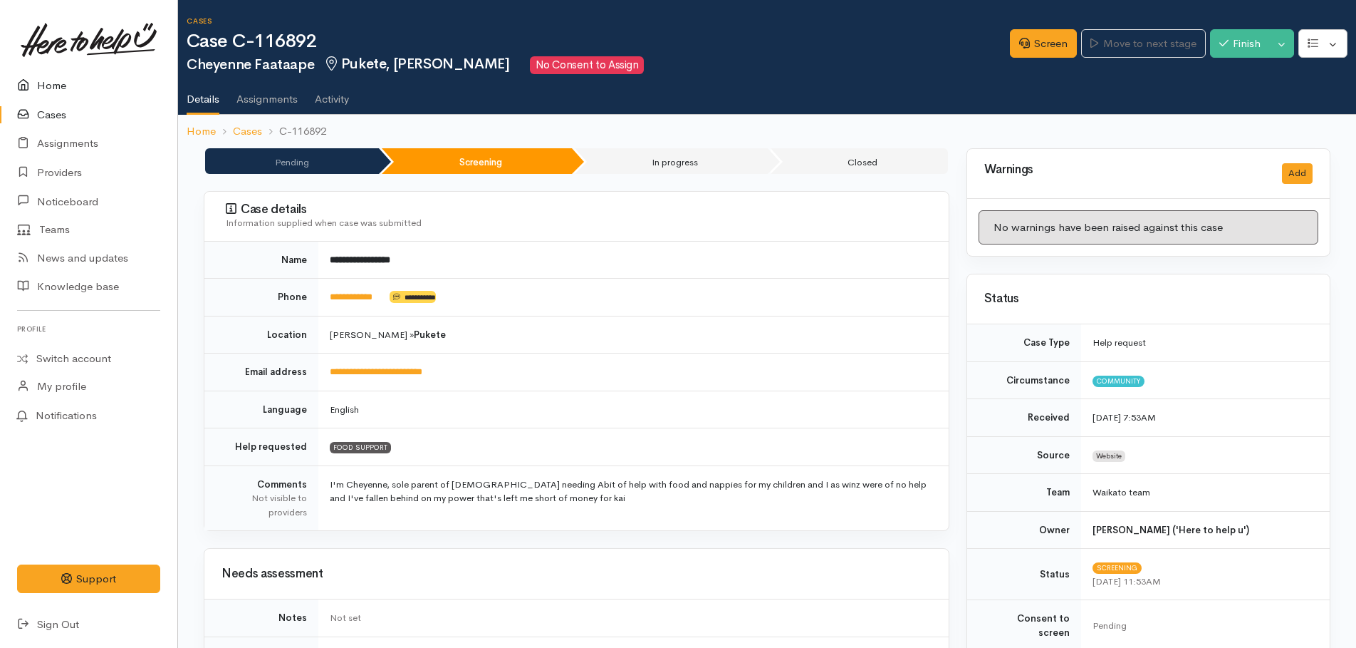
click at [63, 82] on link "Home" at bounding box center [88, 85] width 177 height 29
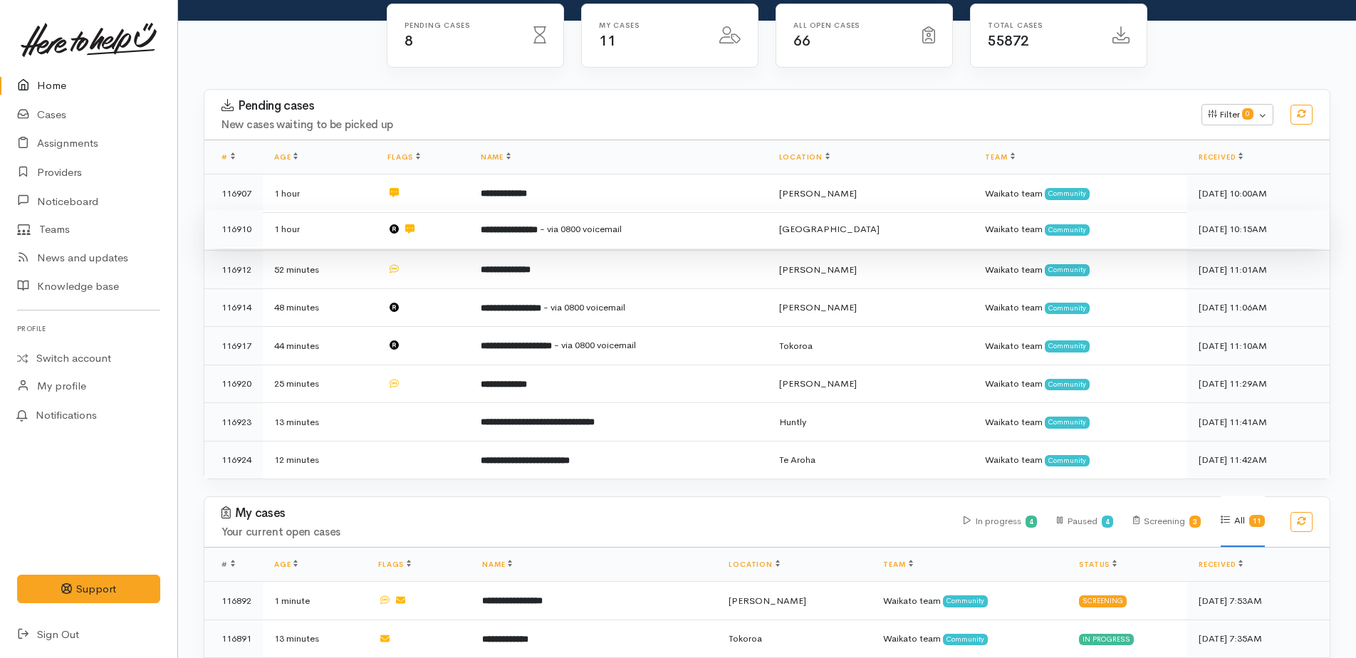
scroll to position [142, 0]
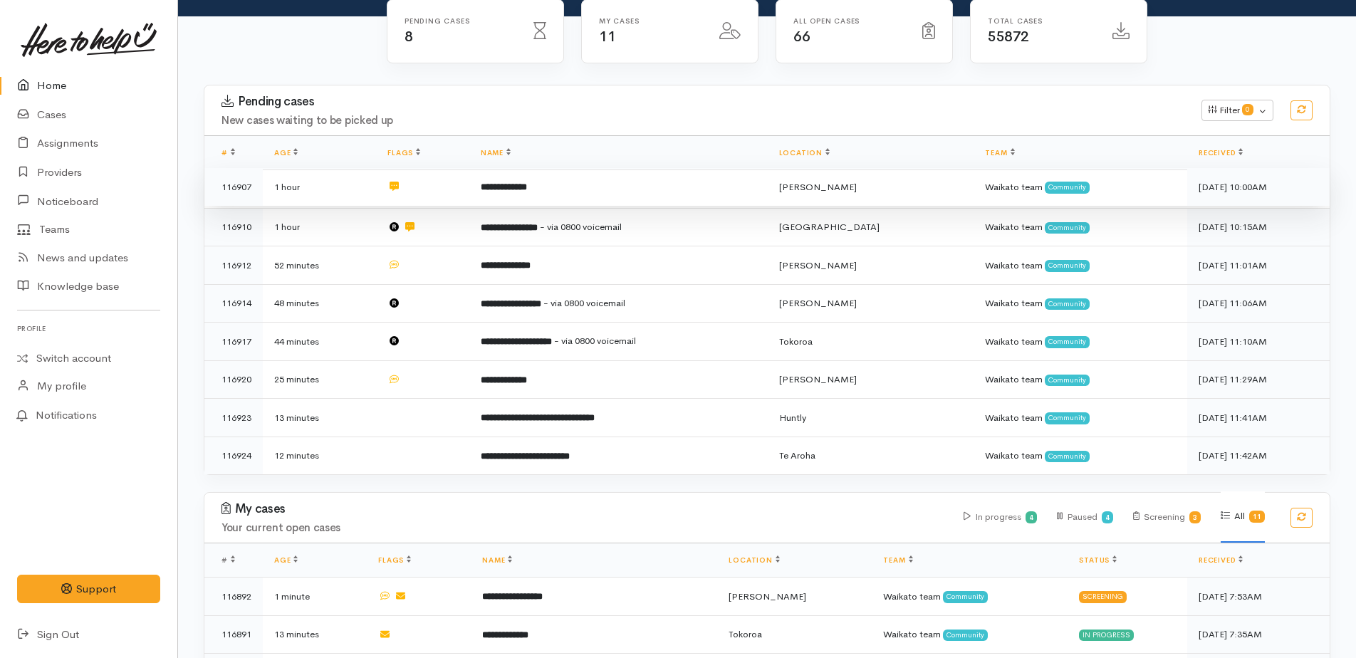
click at [507, 190] on b "**********" at bounding box center [504, 186] width 46 height 9
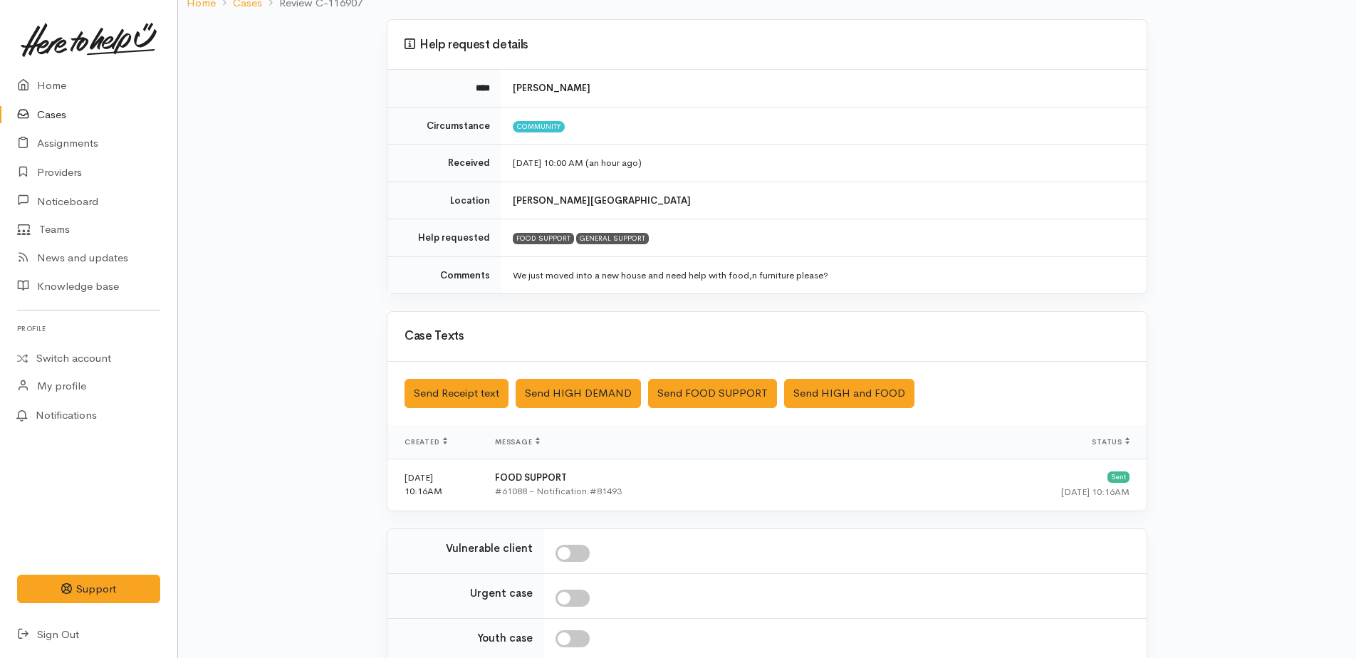
scroll to position [237, 0]
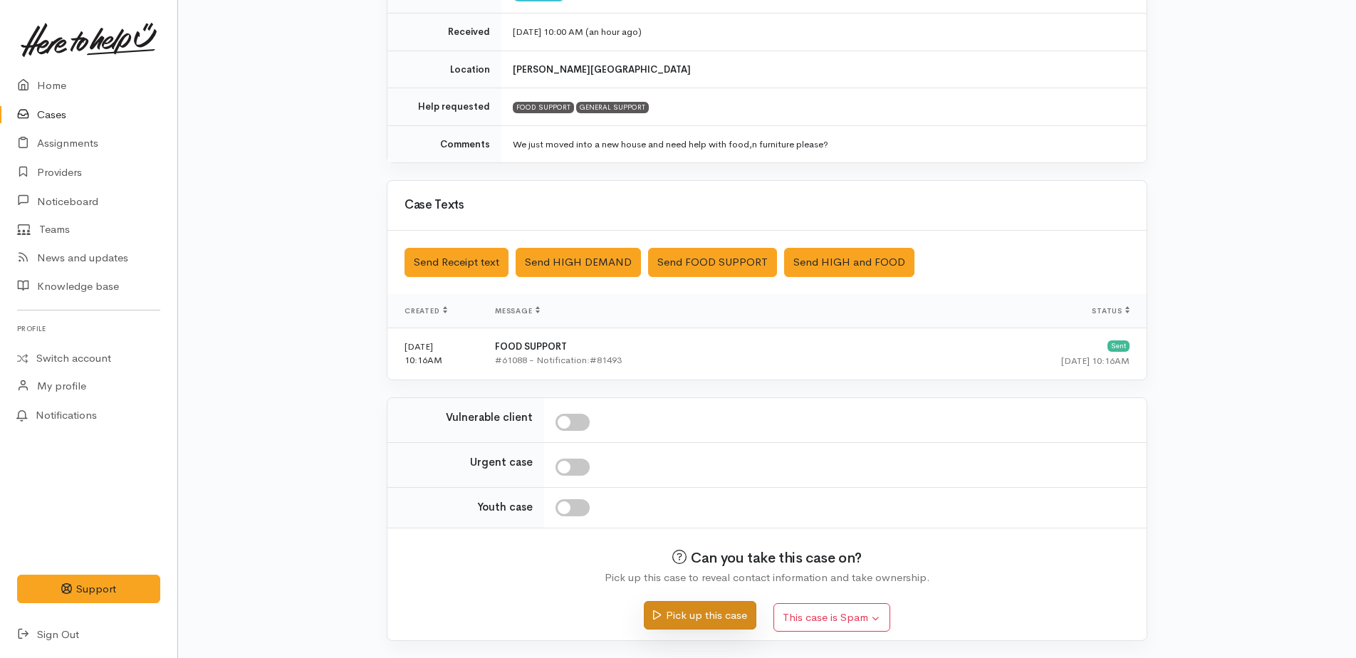
click at [702, 611] on button "Pick up this case" at bounding box center [700, 615] width 112 height 29
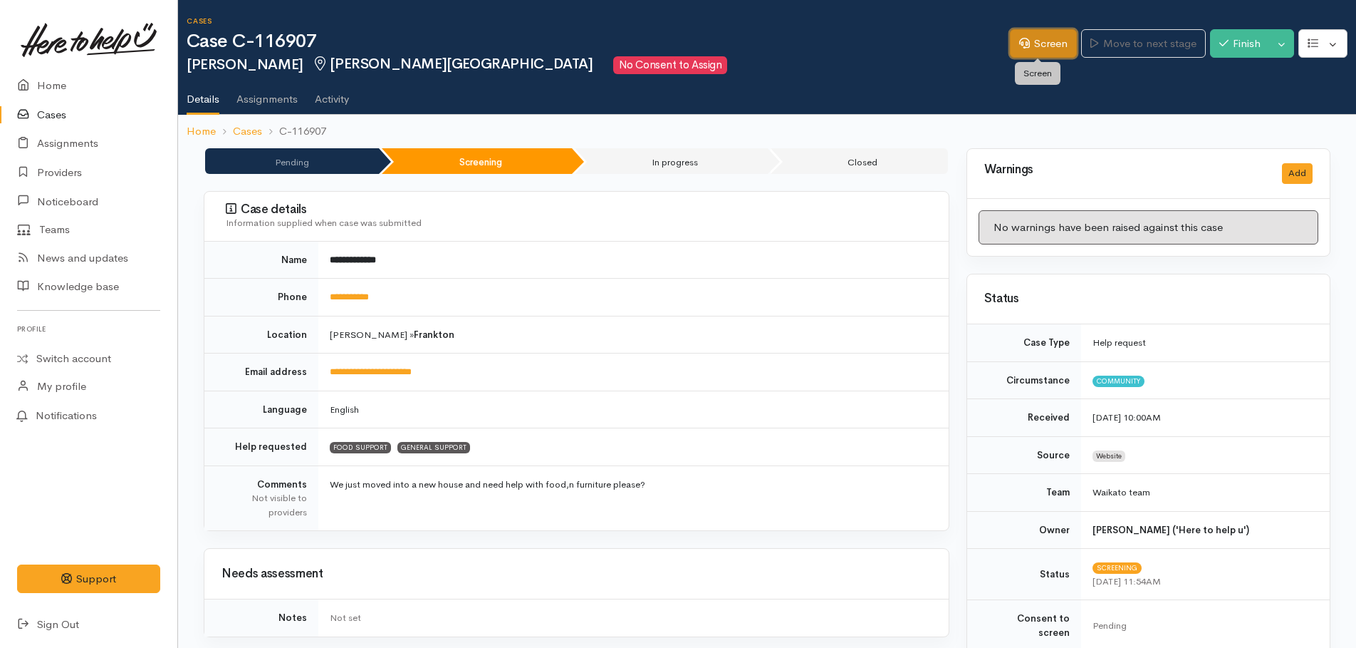
click at [1041, 42] on link "Screen" at bounding box center [1043, 43] width 67 height 29
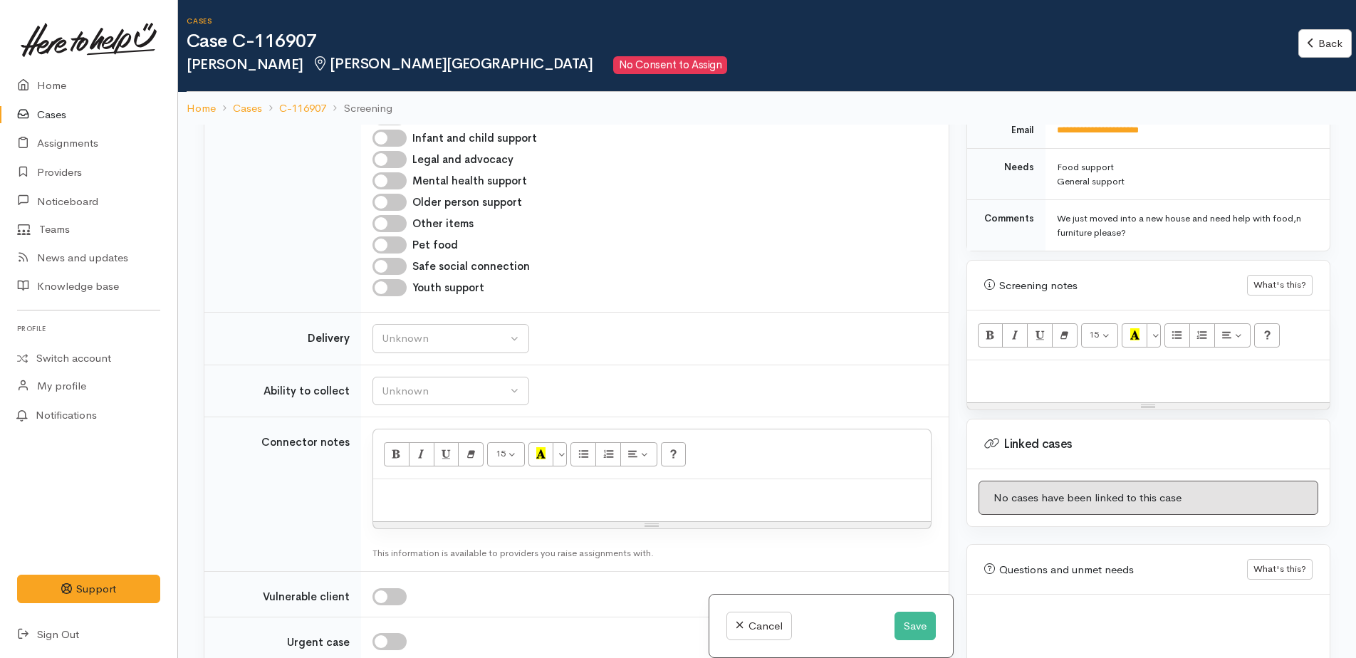
scroll to position [746, 0]
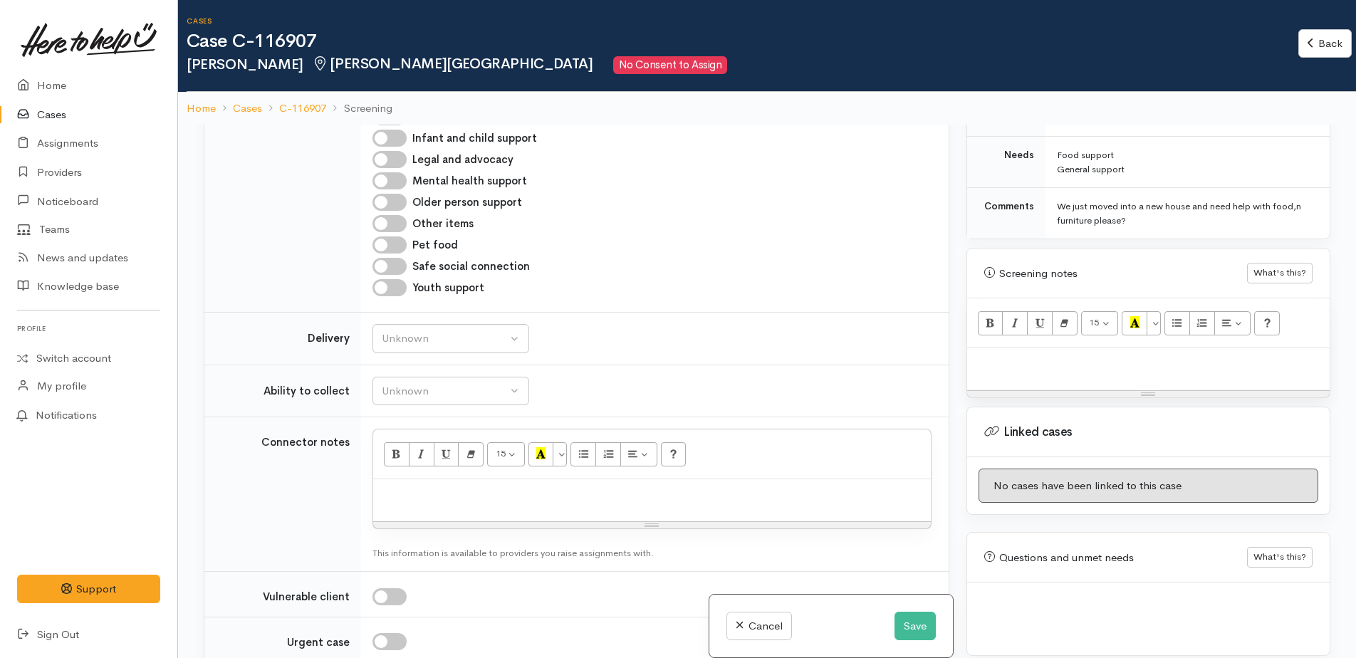
click at [1050, 355] on p at bounding box center [1149, 363] width 348 height 16
paste div
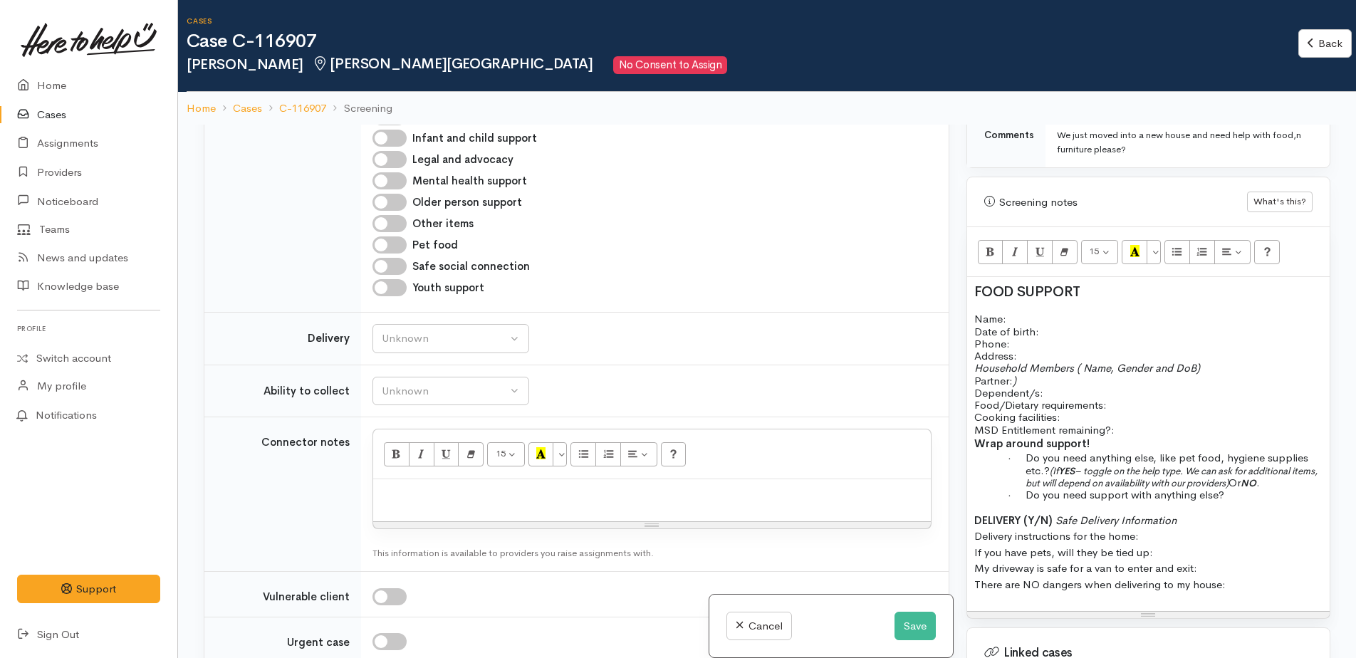
scroll to position [1038, 0]
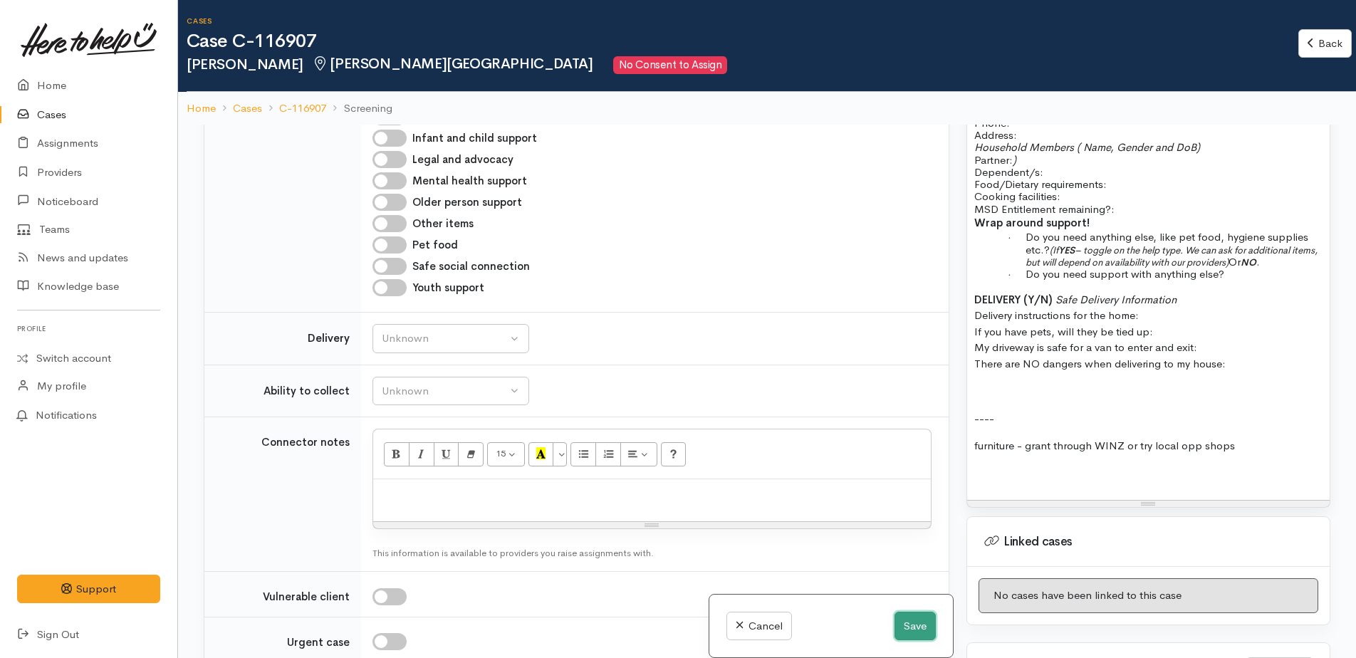
click at [904, 633] on button "Save" at bounding box center [915, 626] width 41 height 29
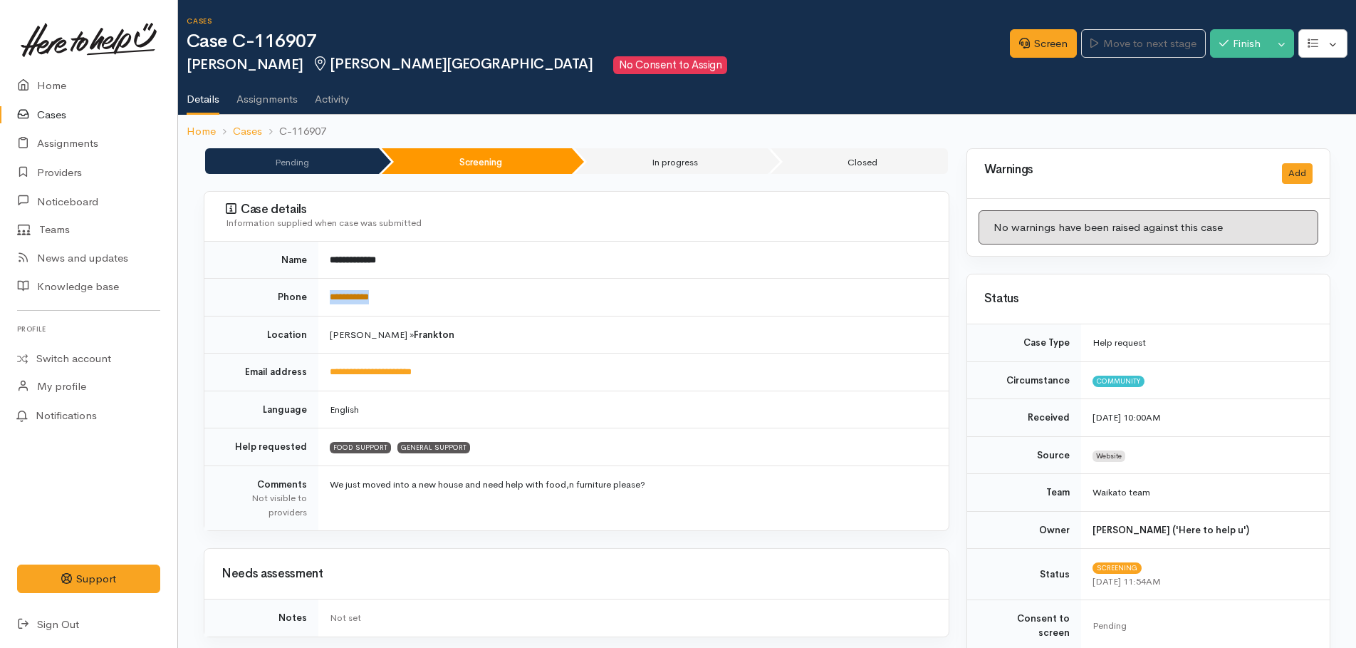
drag, startPoint x: 391, startPoint y: 294, endPoint x: 331, endPoint y: 296, distance: 60.6
click at [331, 296] on td "**********" at bounding box center [633, 298] width 630 height 38
copy link "**********"
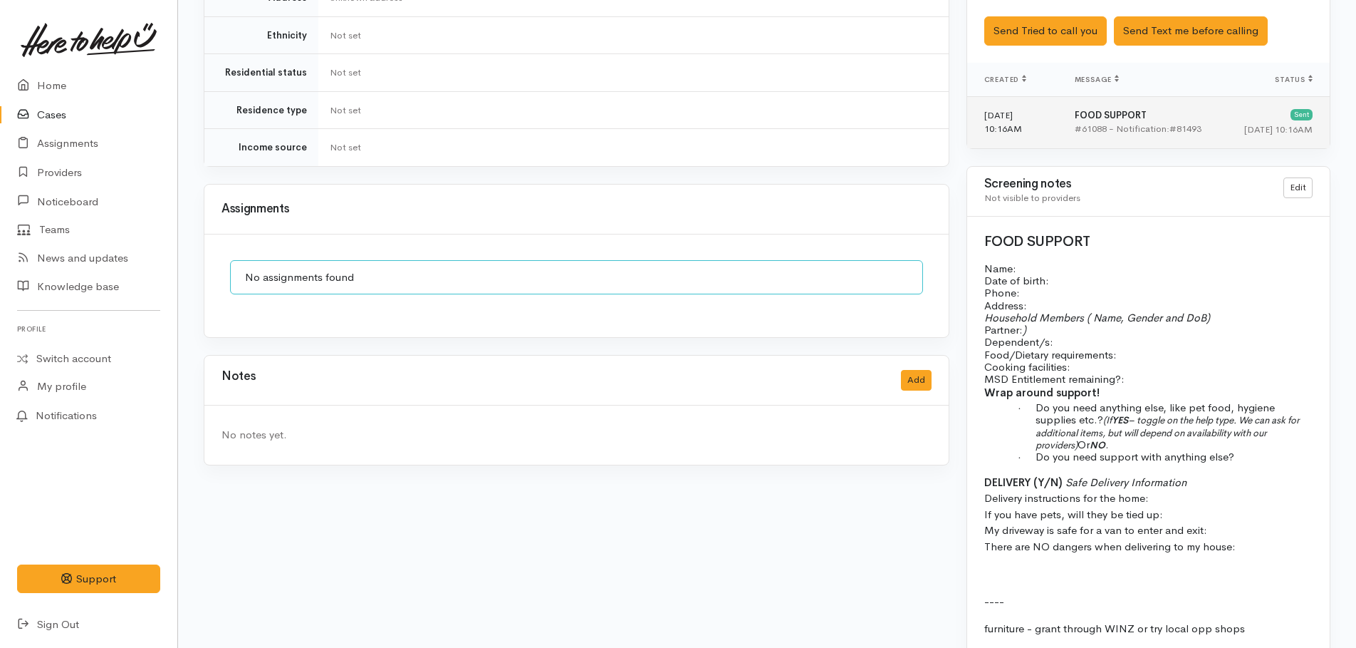
scroll to position [813, 0]
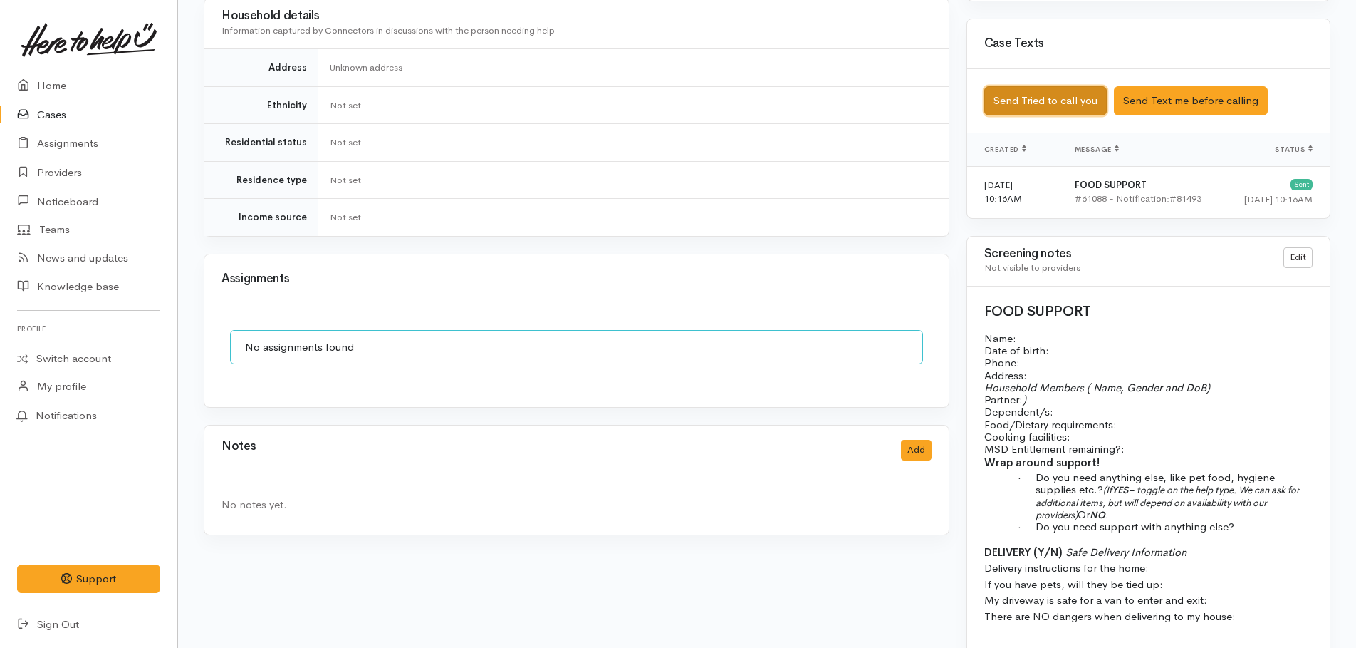
click at [1050, 96] on button "Send Tried to call you" at bounding box center [1046, 100] width 123 height 29
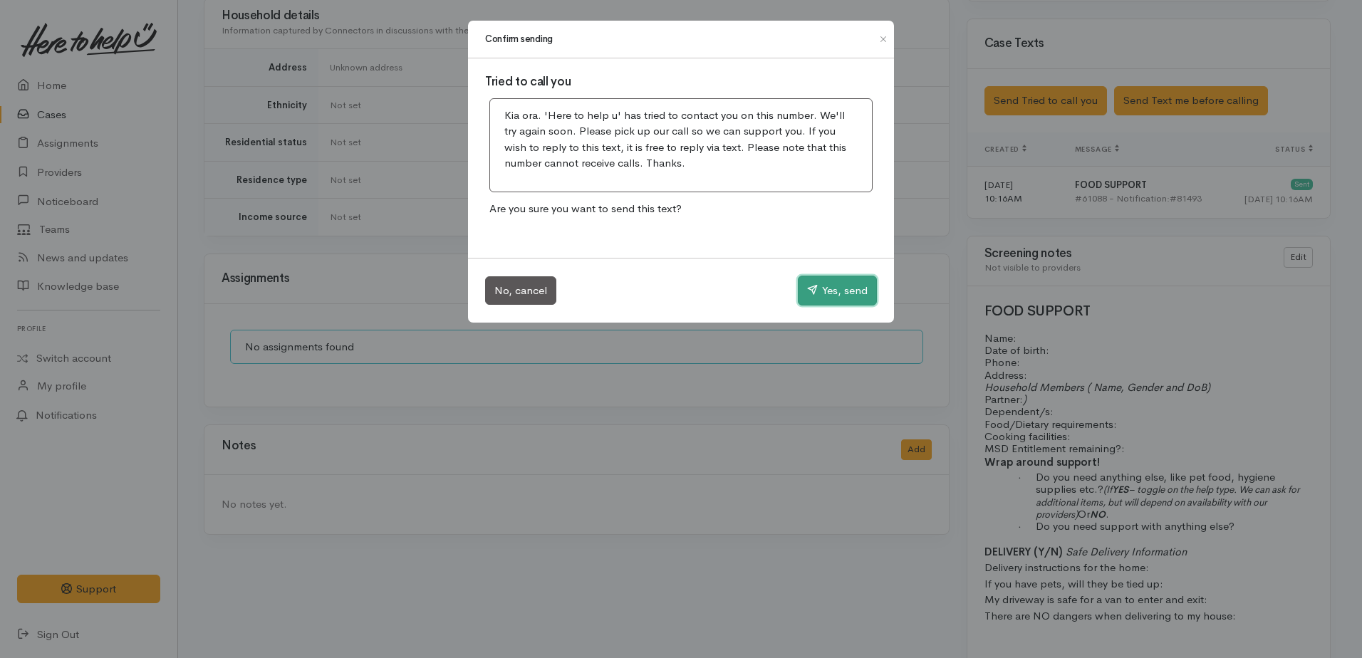
click at [839, 283] on button "Yes, send" at bounding box center [837, 291] width 79 height 30
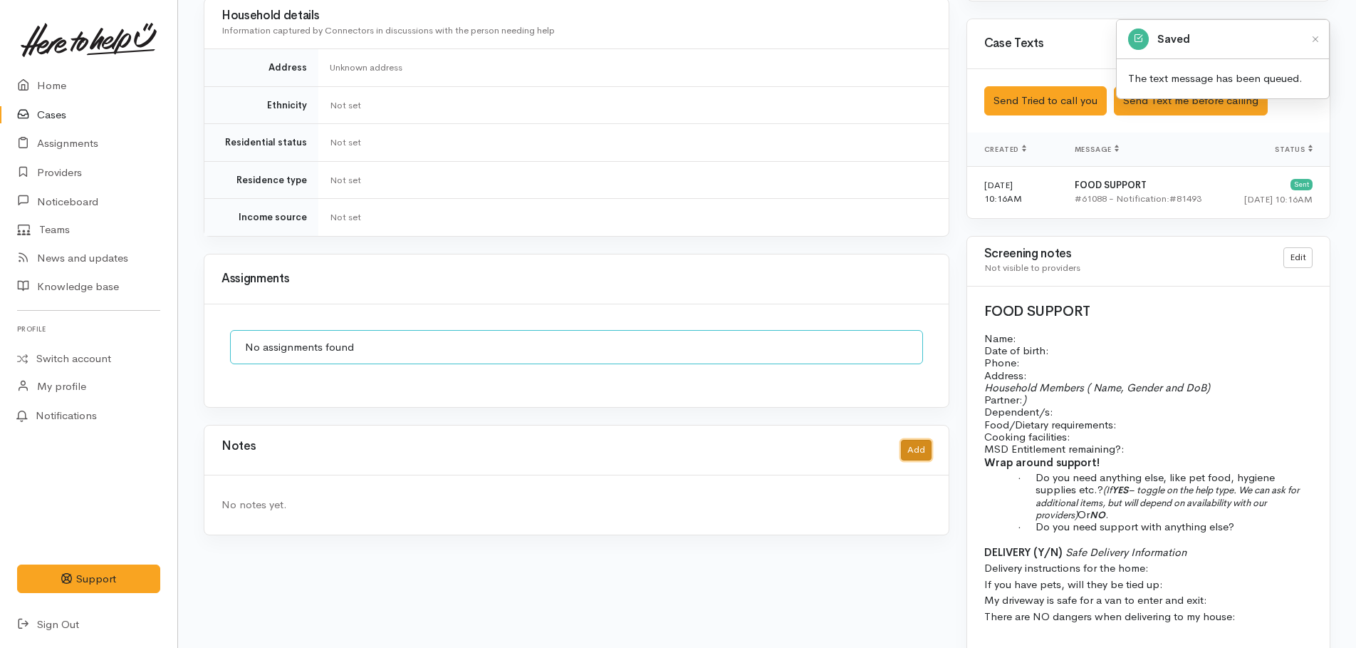
click at [907, 440] on button "Add" at bounding box center [916, 450] width 31 height 21
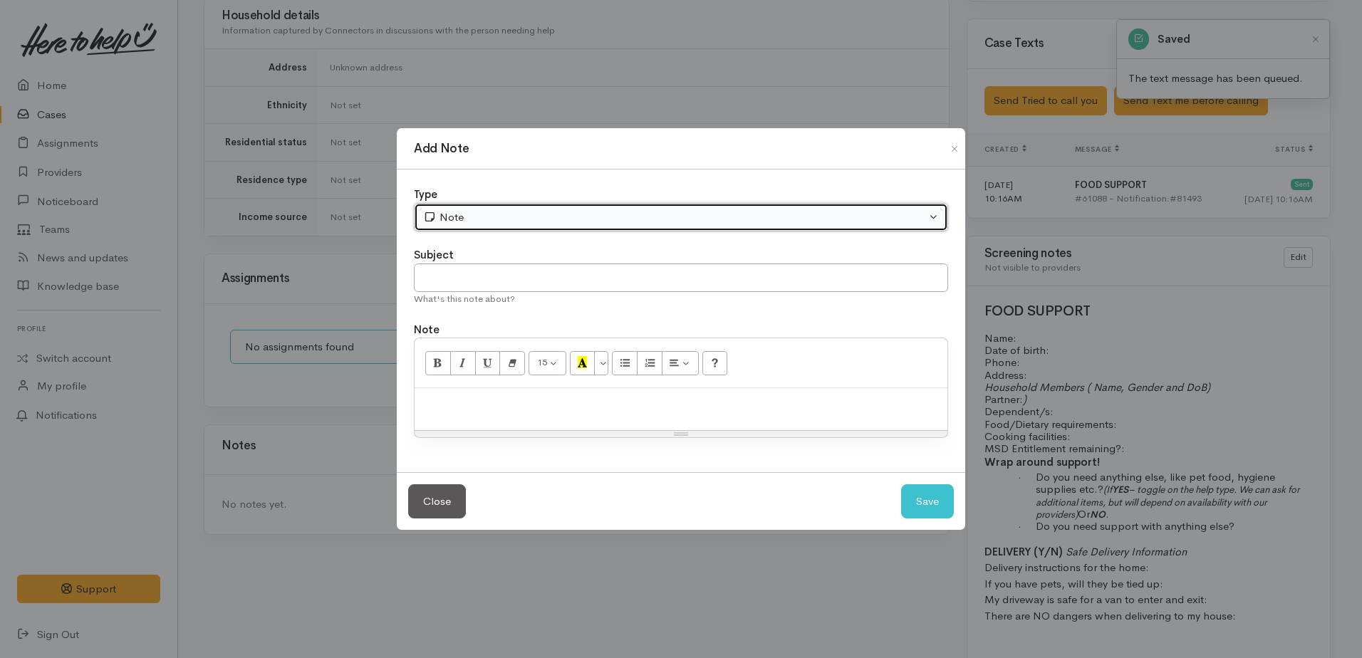
click at [487, 222] on div "Note" at bounding box center [674, 217] width 503 height 16
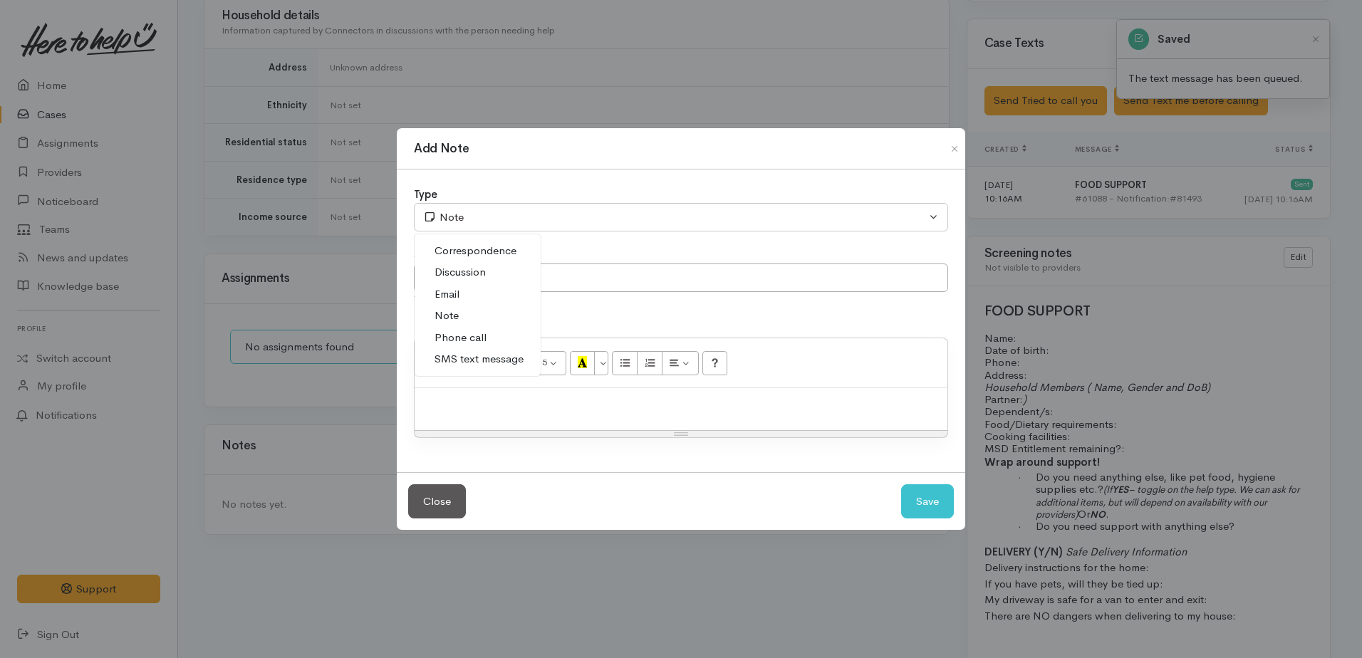
click at [464, 334] on span "Phone call" at bounding box center [461, 338] width 52 height 16
select select "3"
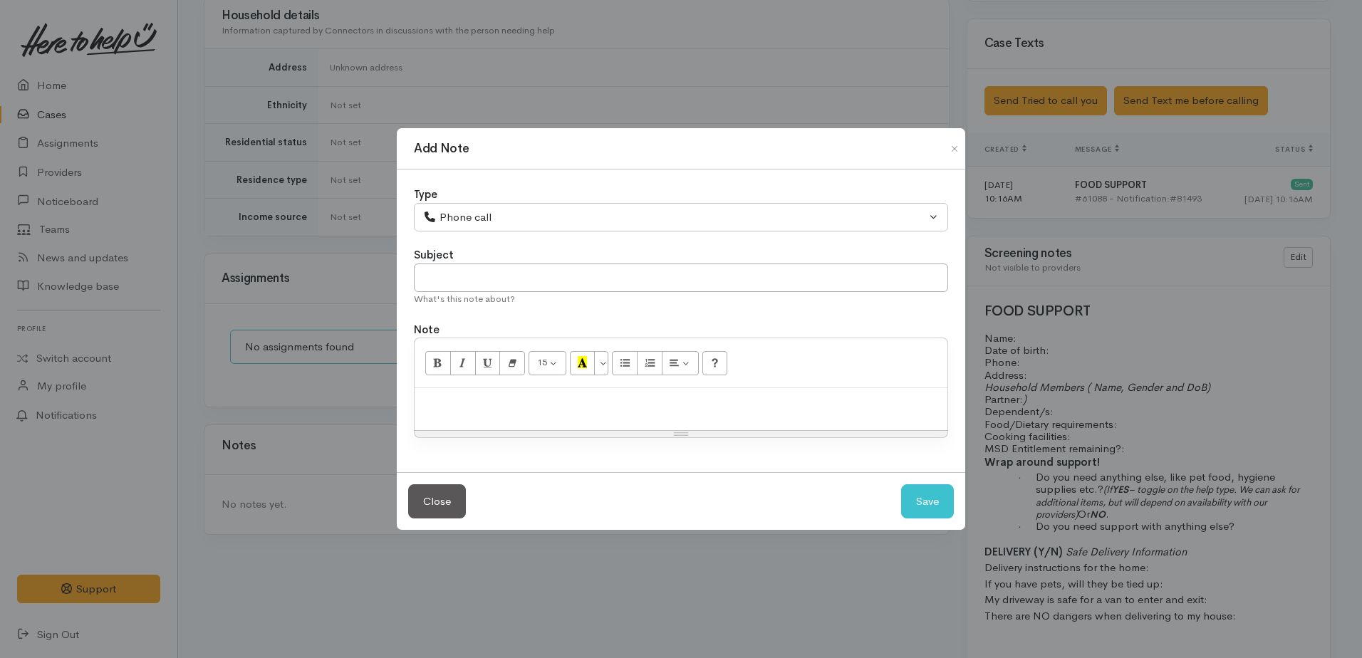
click at [470, 403] on p at bounding box center [681, 403] width 519 height 16
drag, startPoint x: 779, startPoint y: 406, endPoint x: 797, endPoint y: 398, distance: 19.5
click at [797, 398] on p "Tried calling but went straight to voicemail. I left a VM and will call again l…" at bounding box center [681, 403] width 519 height 16
click at [862, 410] on p "Tried calling but went straight to voicemail. I left a VM and will call again l…" at bounding box center [681, 403] width 519 height 16
click at [932, 494] on button "Save" at bounding box center [927, 501] width 53 height 35
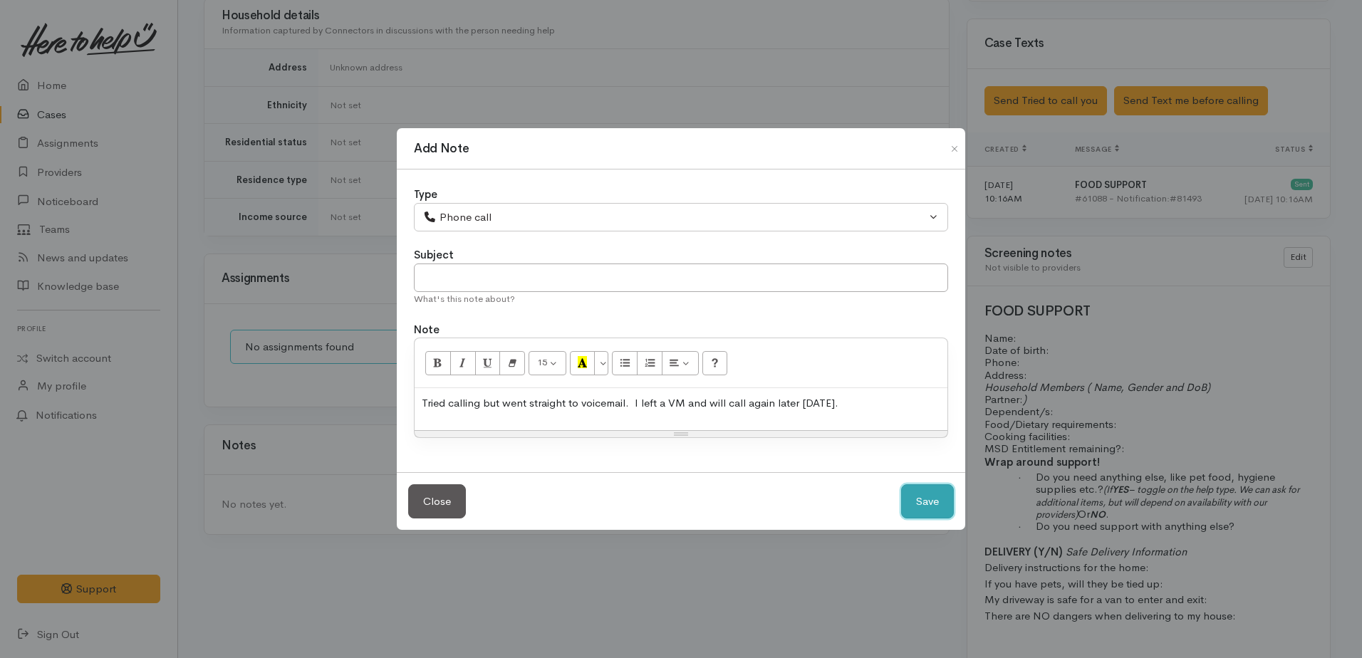
select select "1"
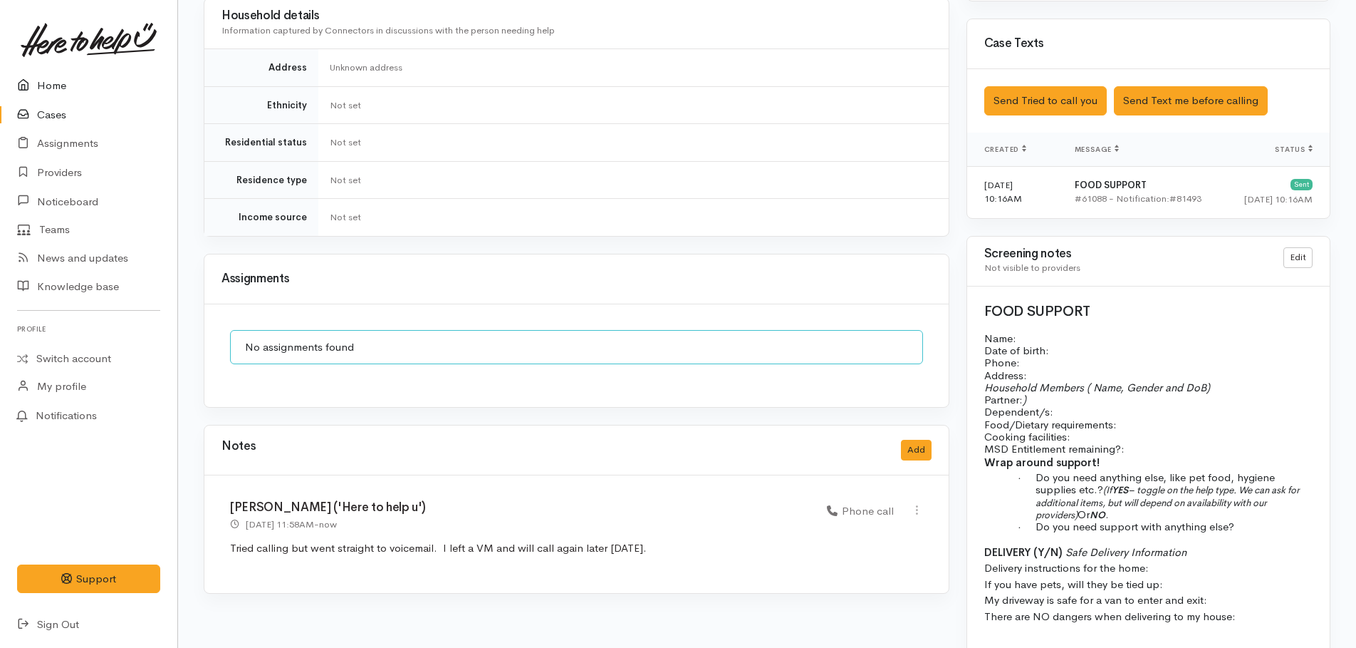
click at [64, 85] on link "Home" at bounding box center [88, 85] width 177 height 29
